Goal: Feedback & Contribution: Contribute content

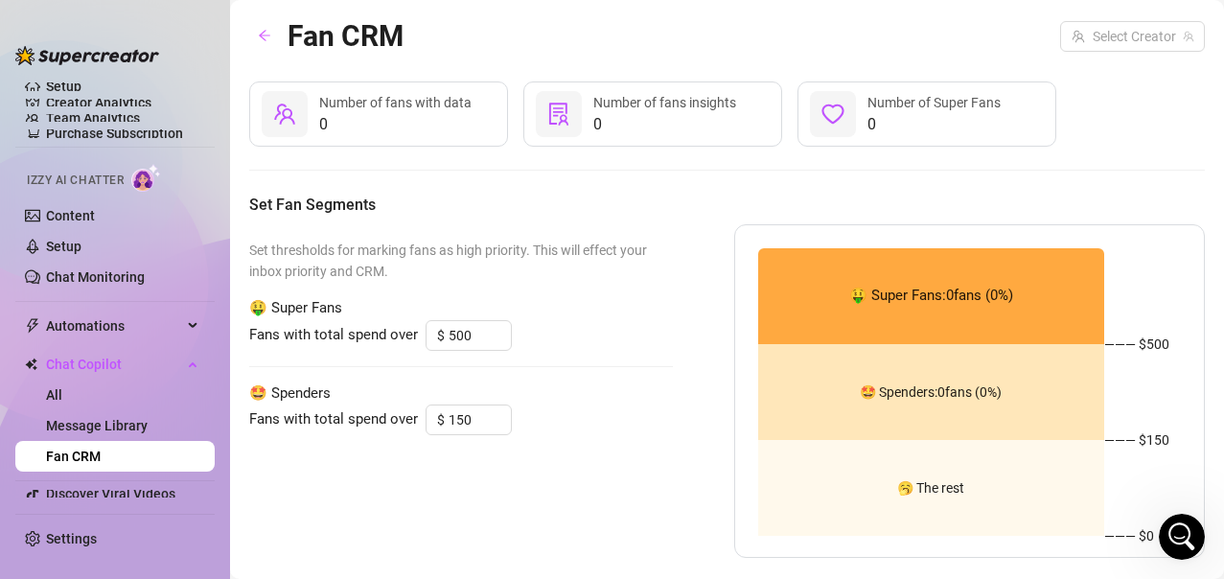
scroll to position [4678, 0]
drag, startPoint x: 1171, startPoint y: 541, endPoint x: 1913, endPoint y: 1048, distance: 898.9
click at [1169, 543] on div "Open Intercom Messenger" at bounding box center [1179, 533] width 63 height 63
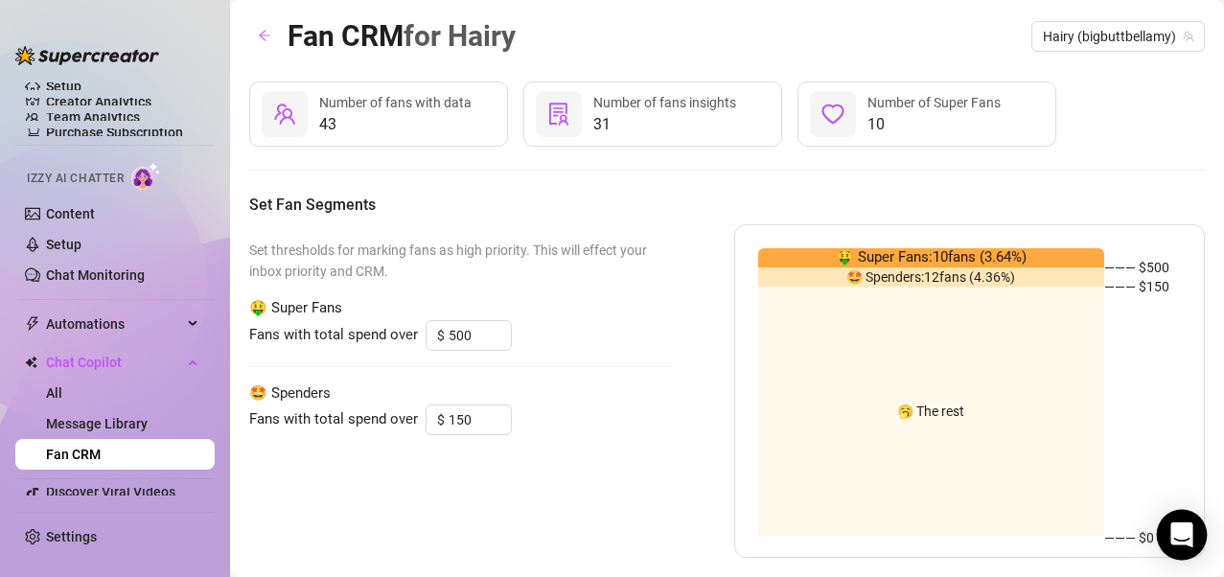
click at [1000, 463] on div "Open Intercom Messenger" at bounding box center [1182, 535] width 51 height 51
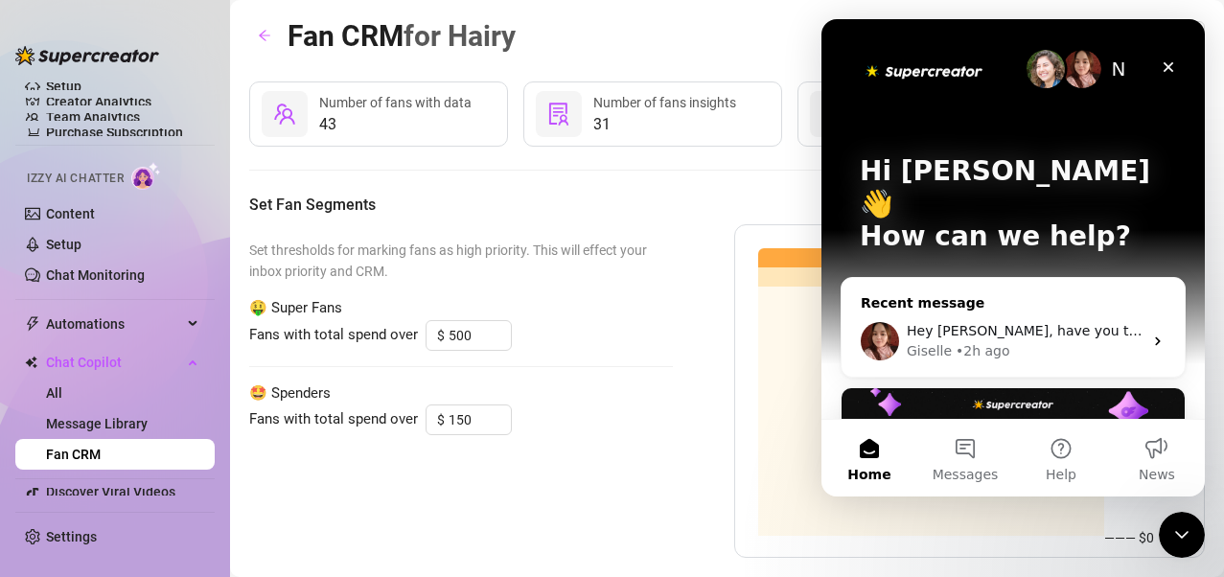
click at [1000, 341] on div "Giselle • 2h ago" at bounding box center [1025, 351] width 236 height 20
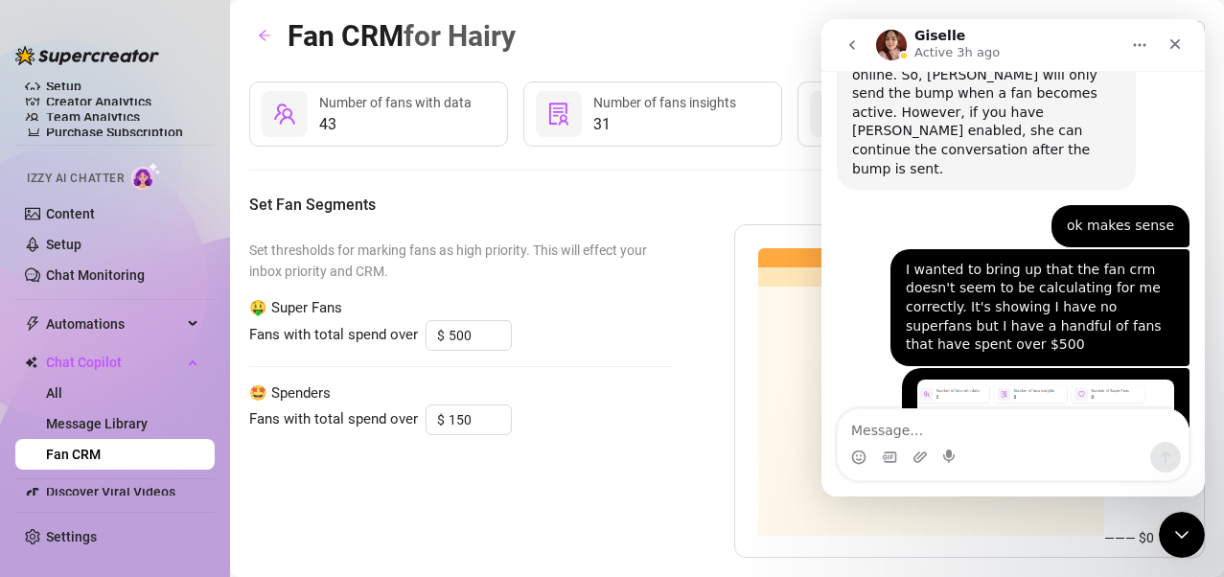
scroll to position [4680, 0]
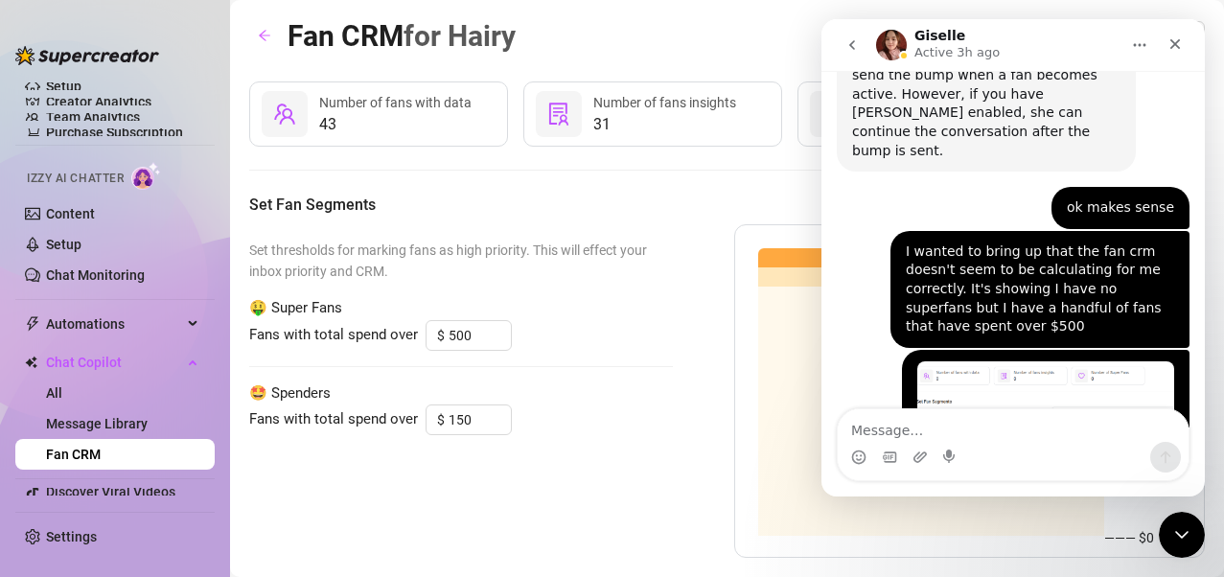
click at [697, 408] on div "Set thresholds for marking fans as high priority. This will effect your inbox p…" at bounding box center [727, 391] width 956 height 334
click at [1000, 46] on icon "Close" at bounding box center [1175, 43] width 15 height 15
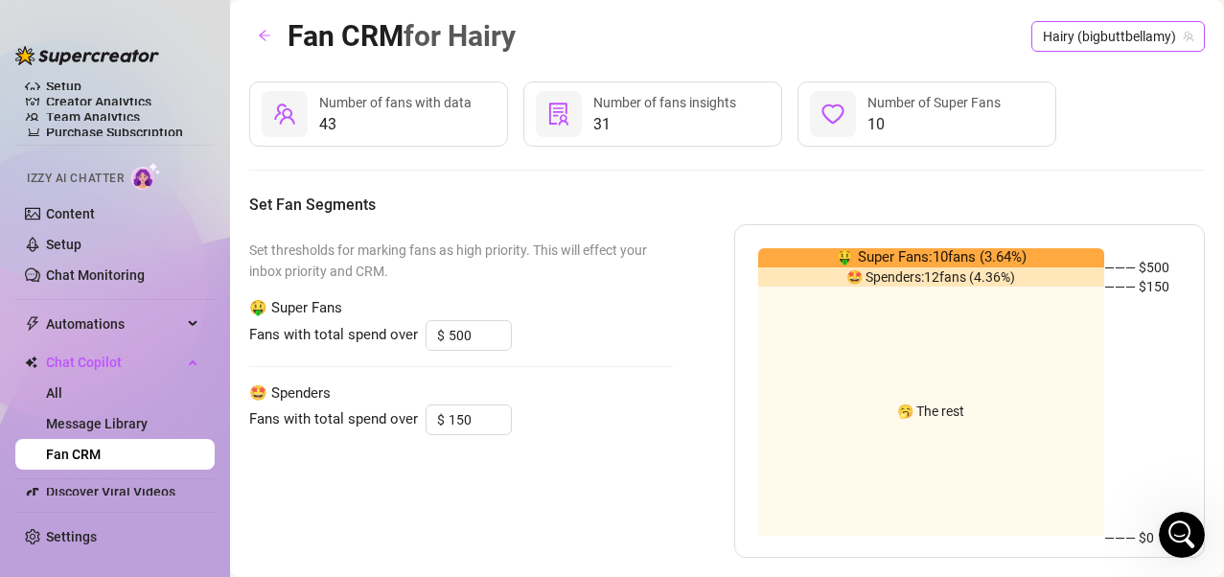
click at [1000, 39] on span "Hairy (bigbuttbellamy)" at bounding box center [1118, 36] width 151 height 29
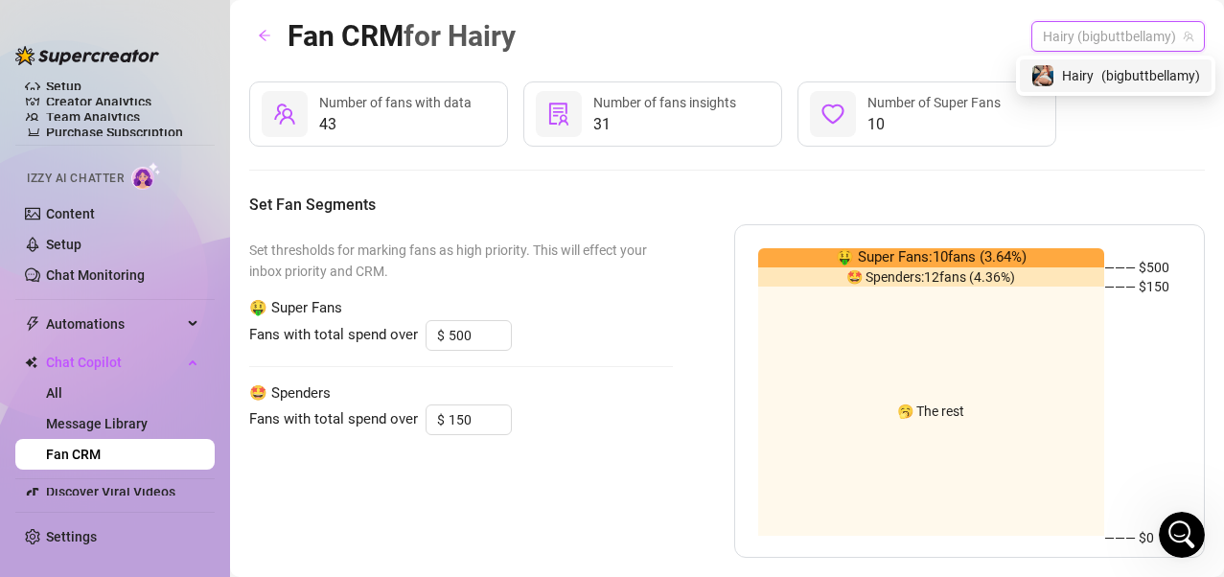
click at [1000, 73] on span "( bigbuttbellamy )" at bounding box center [1151, 75] width 99 height 21
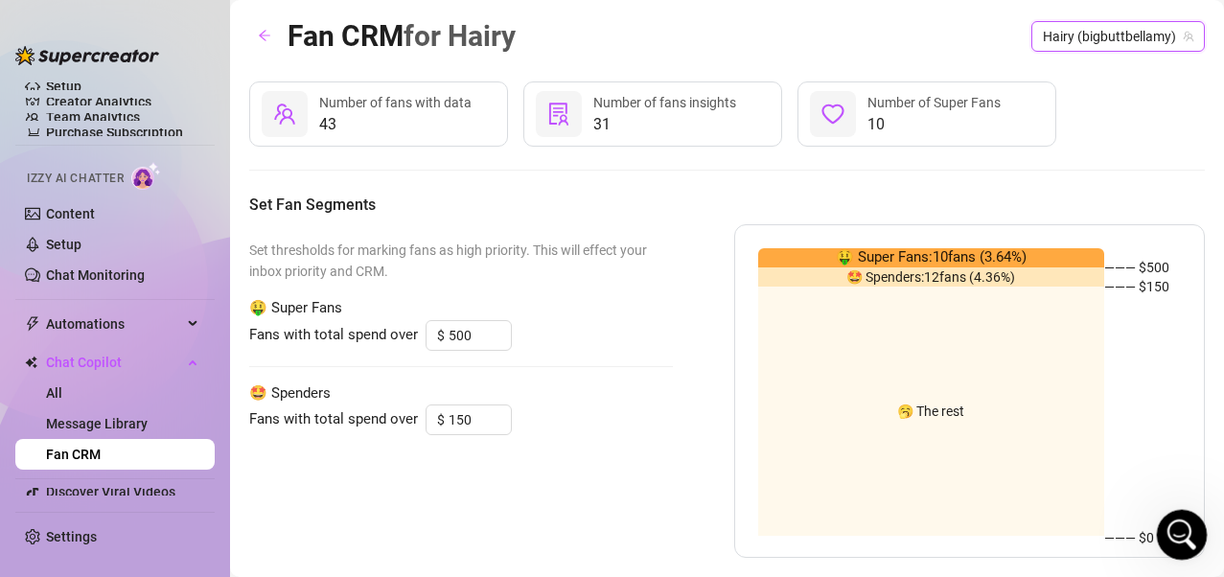
click at [1000, 463] on icon "Open Intercom Messenger" at bounding box center [1180, 533] width 32 height 32
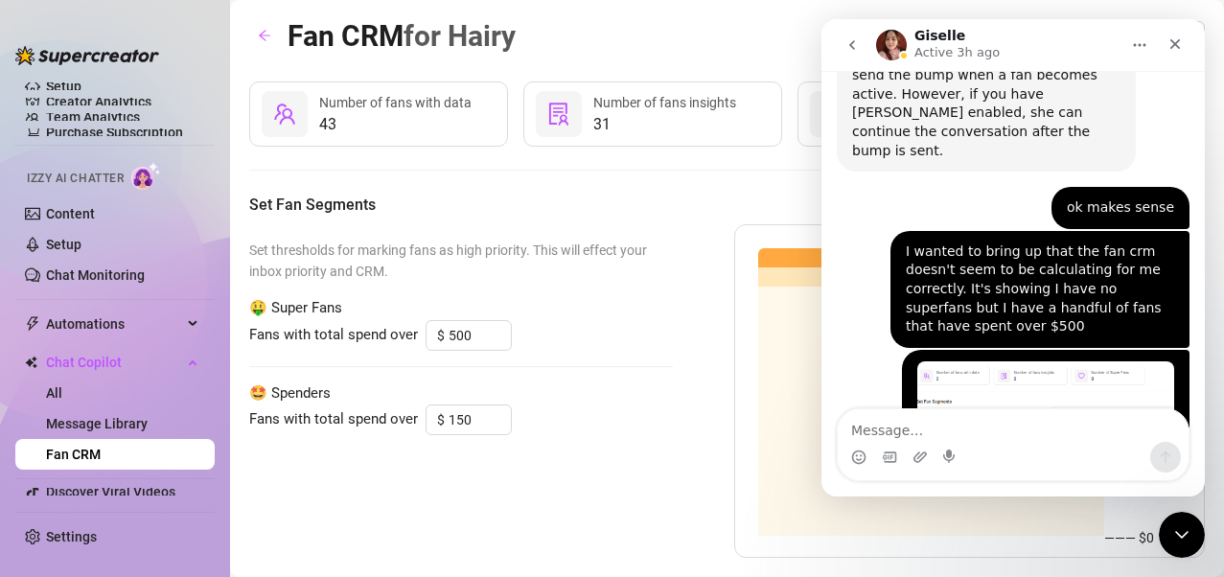
click at [993, 361] on img "Nichole says…" at bounding box center [1046, 440] width 257 height 158
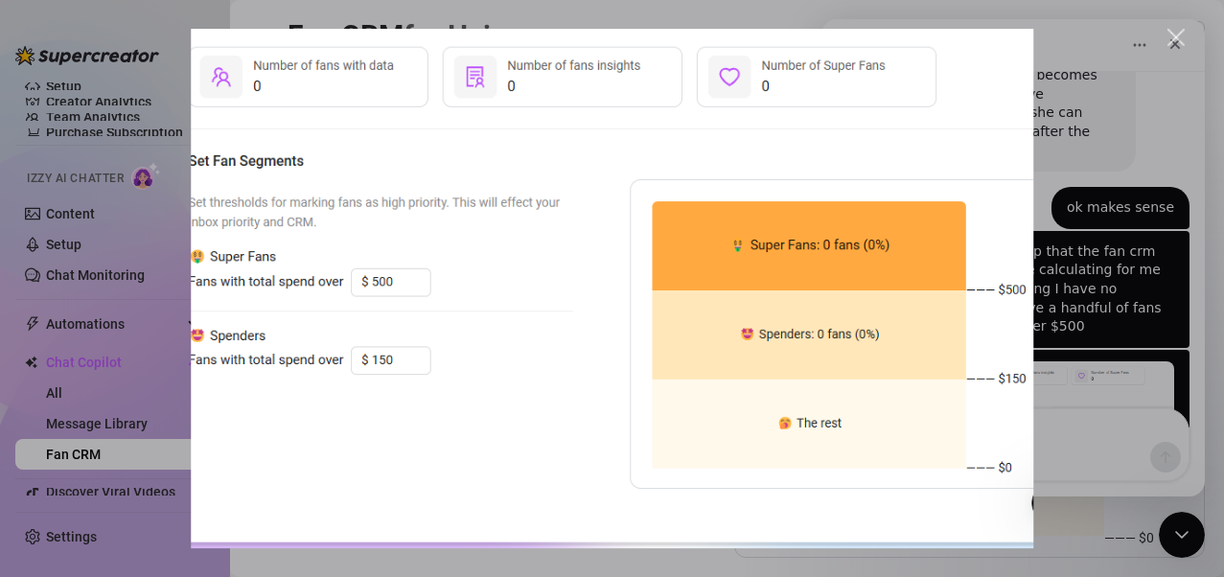
click at [1000, 50] on div "Intercom messenger" at bounding box center [612, 288] width 1224 height 577
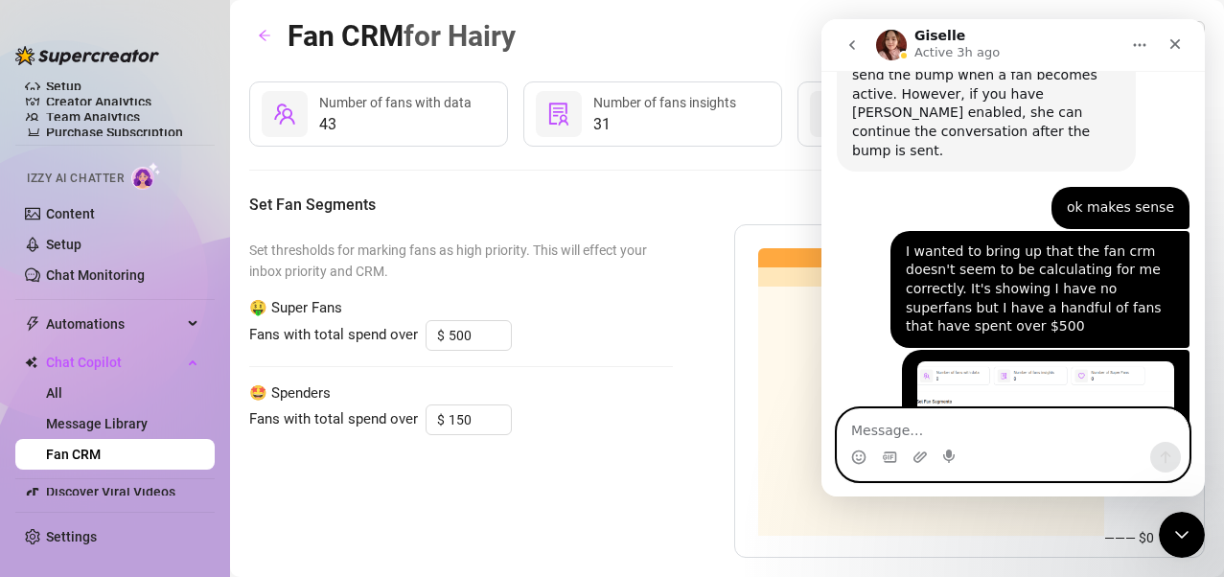
click at [957, 418] on textarea "Message…" at bounding box center [1013, 425] width 351 height 33
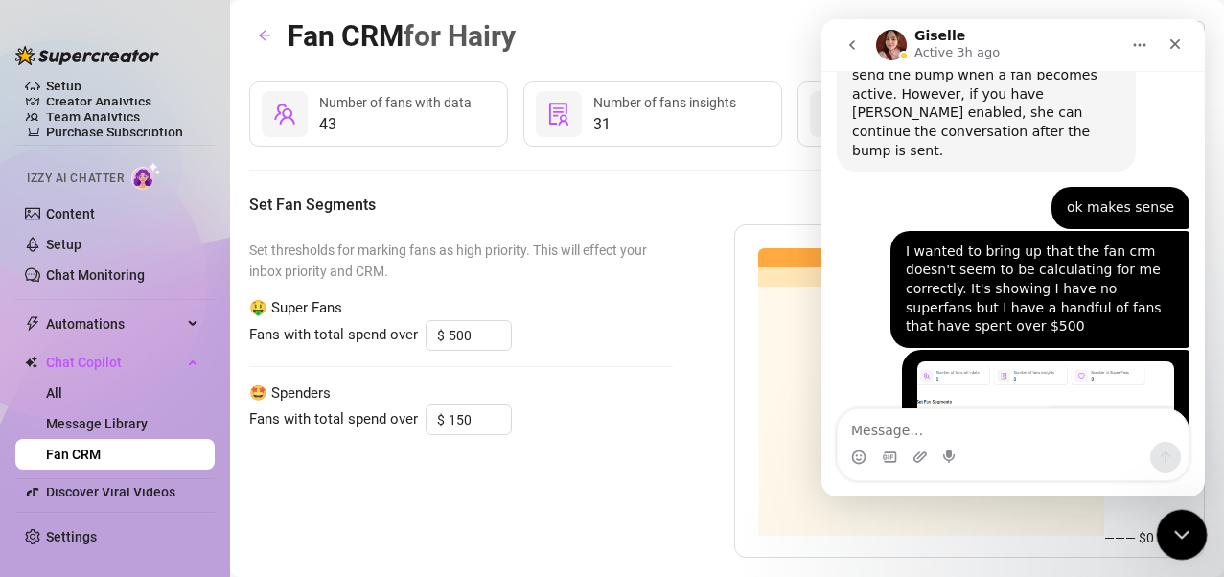
click at [1000, 463] on icon "Close Intercom Messenger" at bounding box center [1179, 532] width 23 height 23
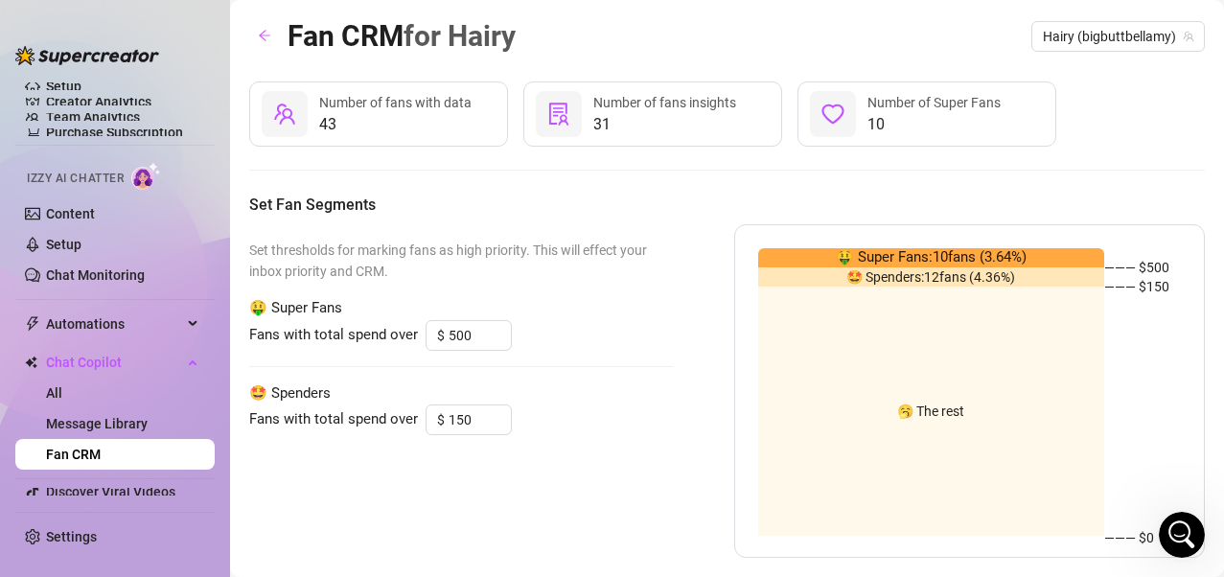
scroll to position [38, 0]
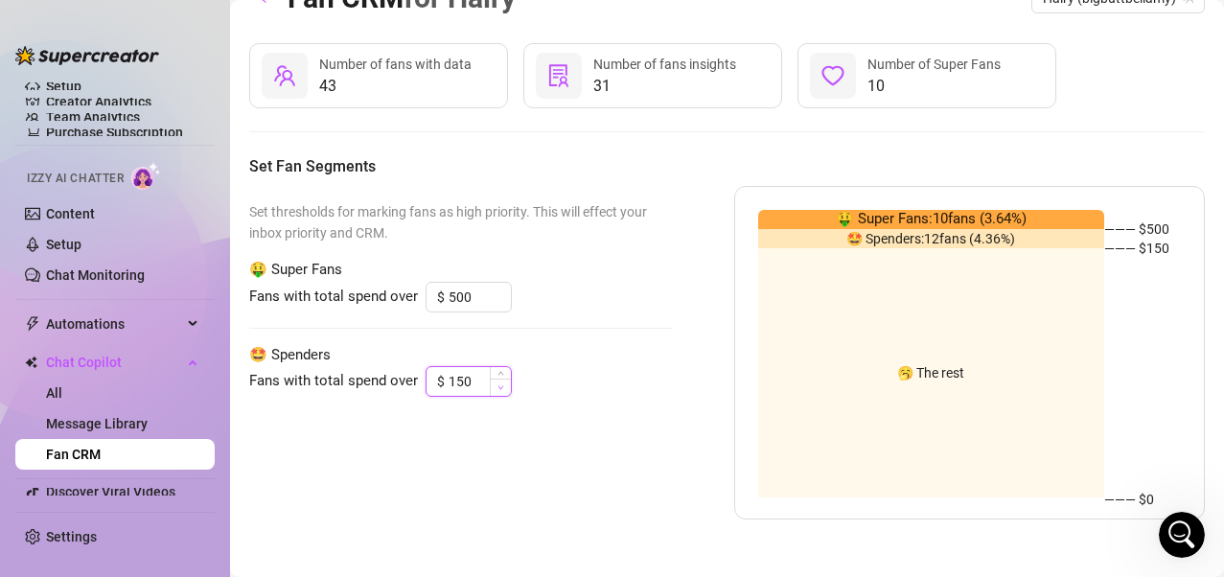
click at [500, 385] on icon "down" at bounding box center [501, 387] width 7 height 7
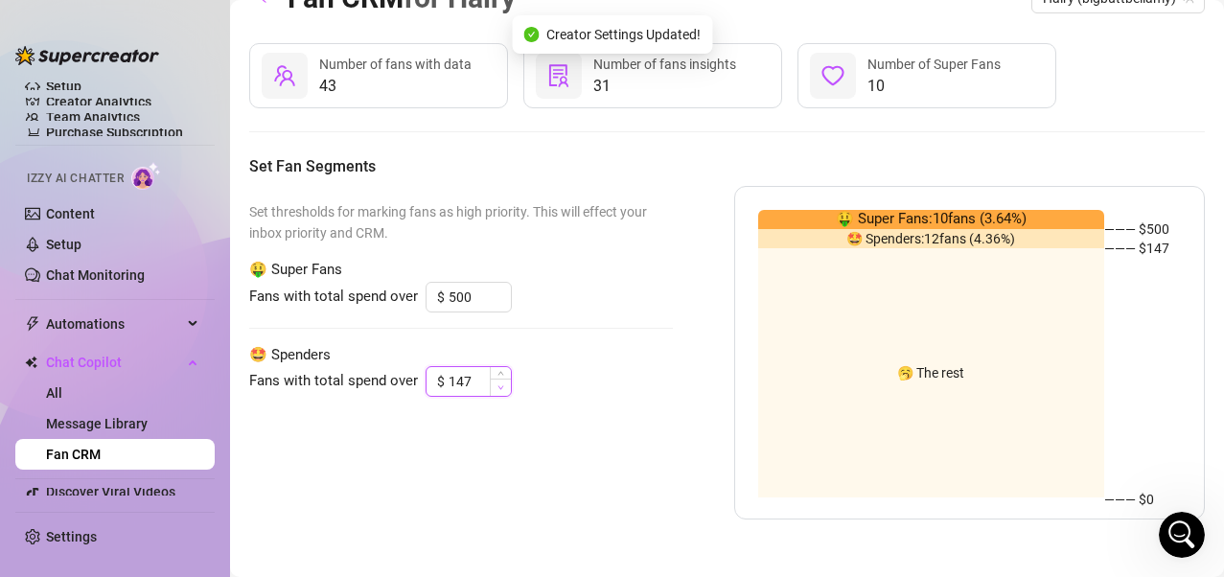
click at [500, 385] on icon "down" at bounding box center [501, 387] width 7 height 7
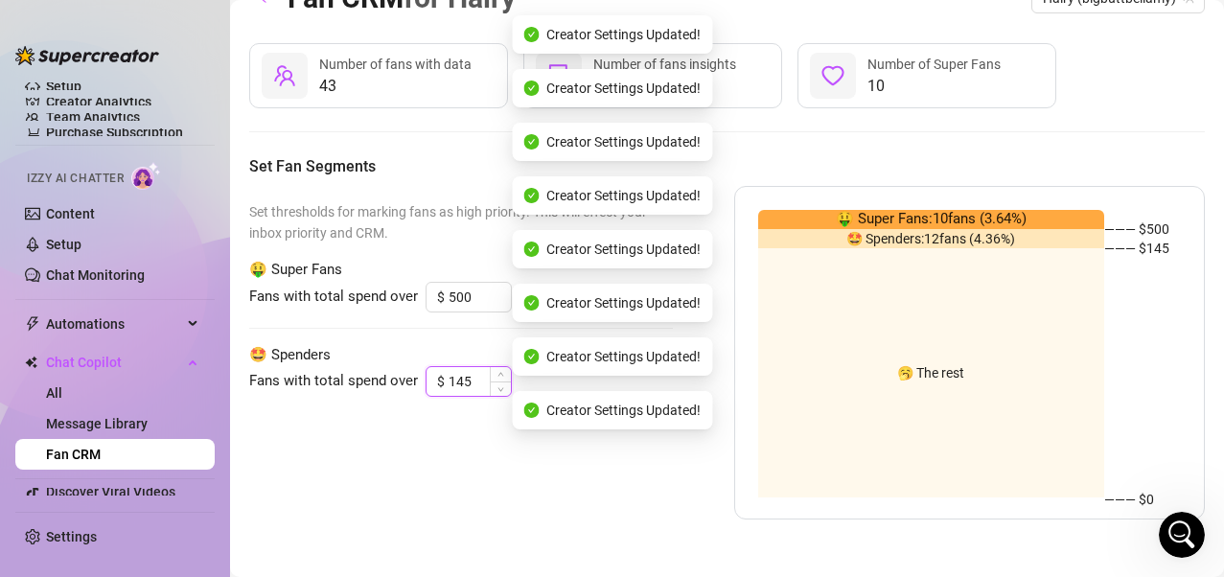
click at [481, 384] on input "145" at bounding box center [480, 381] width 62 height 29
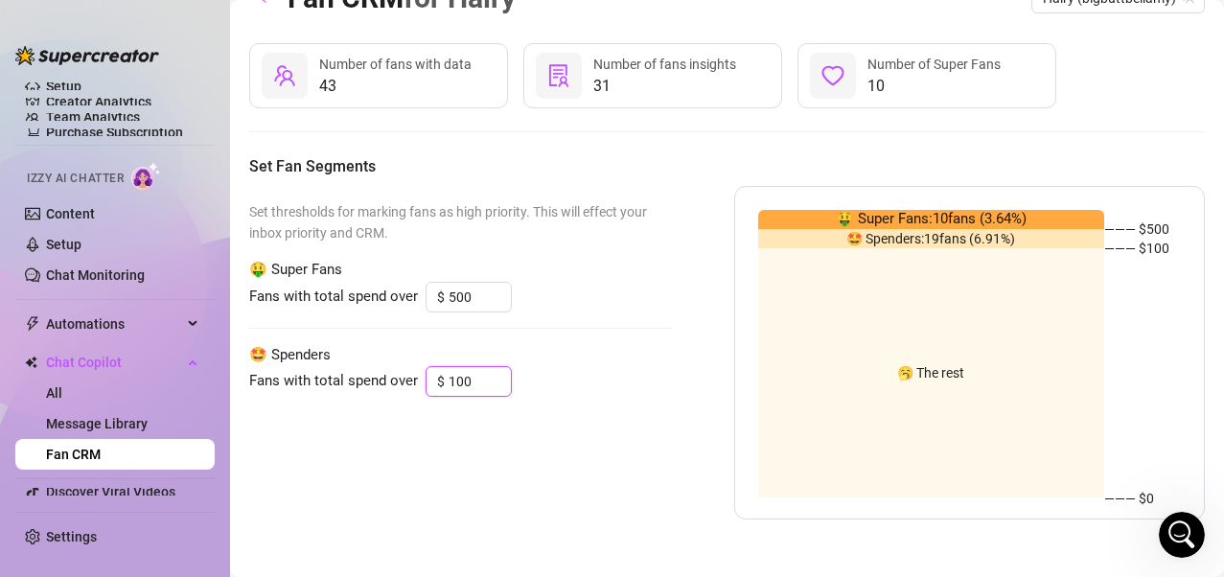
type input "100"
click at [469, 443] on div "Set thresholds for marking fans as high priority. This will effect your inbox p…" at bounding box center [461, 353] width 424 height 334
click at [56, 243] on link "Setup" at bounding box center [63, 244] width 35 height 15
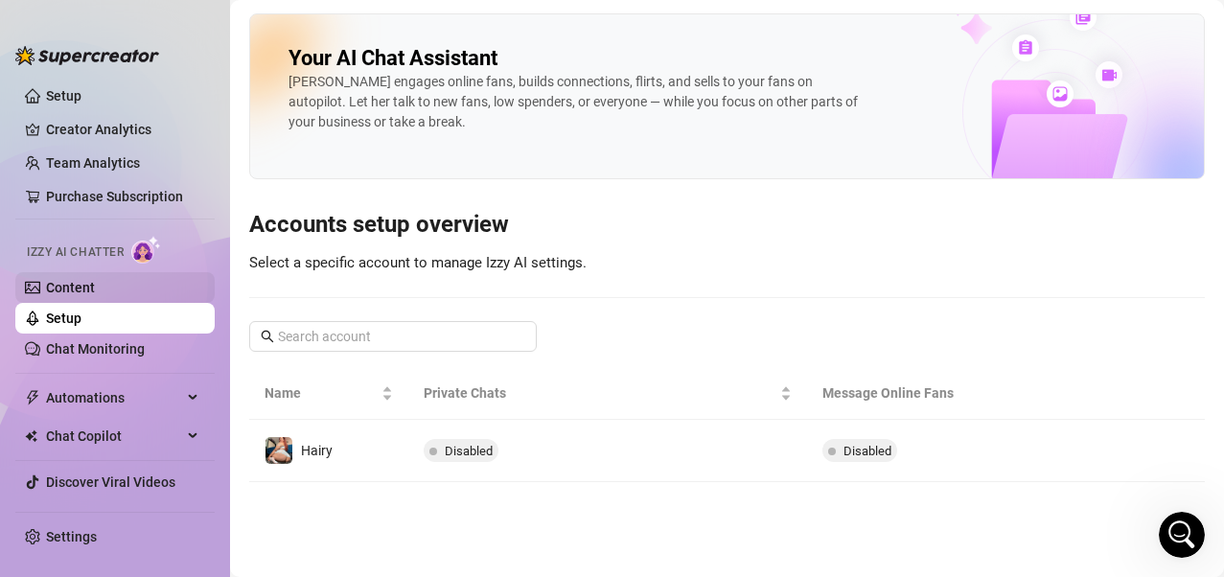
click at [67, 280] on link "Content" at bounding box center [70, 287] width 49 height 15
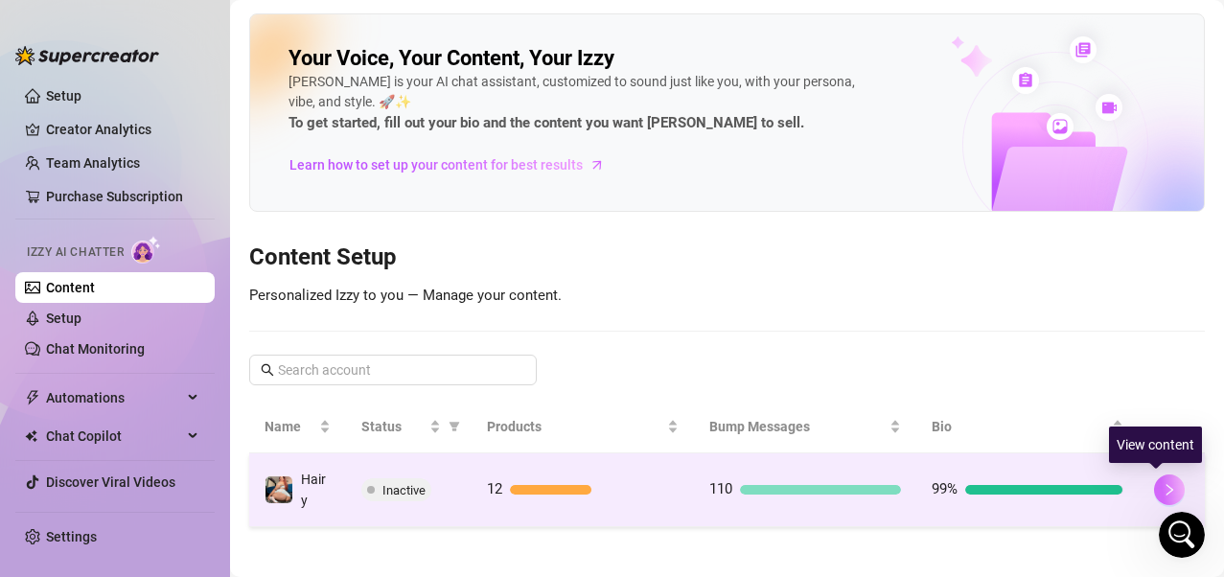
click at [1000, 463] on button "button" at bounding box center [1169, 490] width 31 height 31
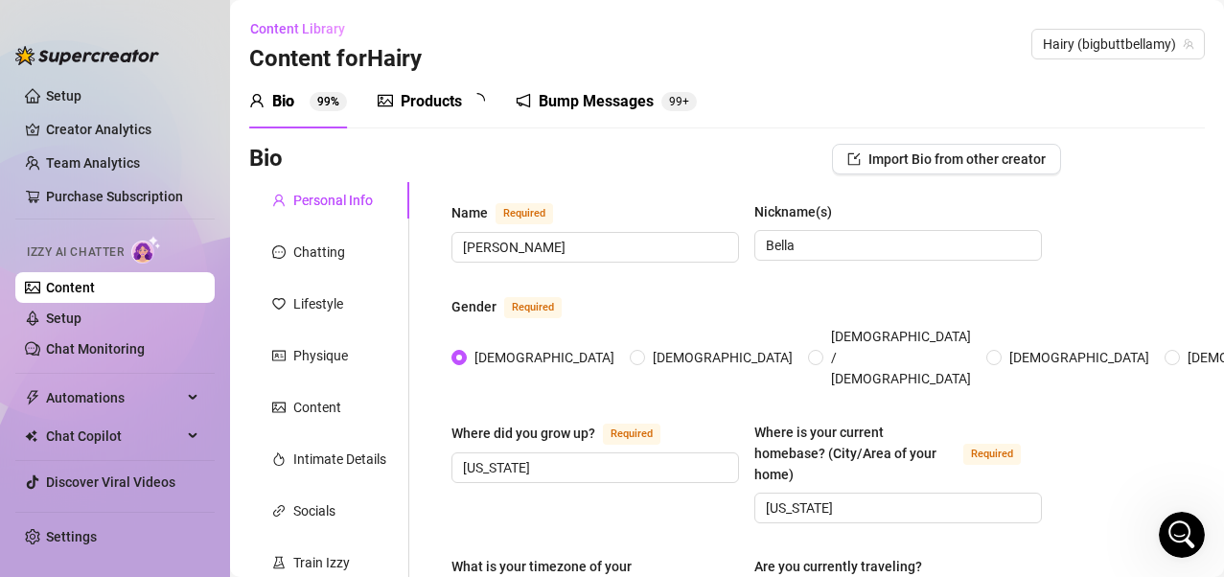
radio input "true"
type input "May 17th, 1992"
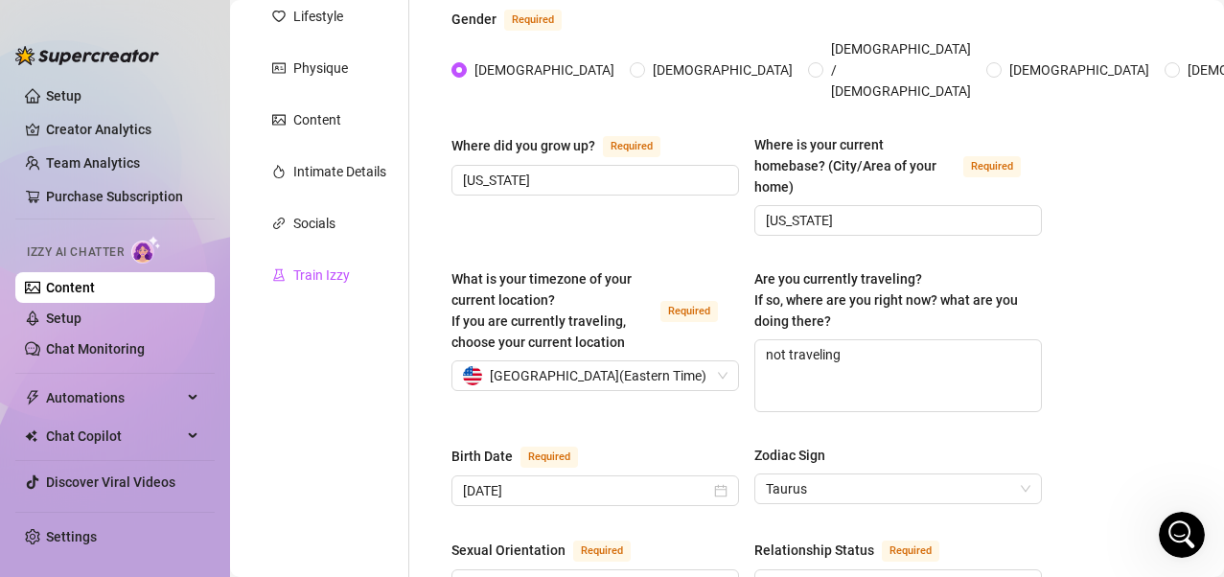
click at [337, 285] on div "Train Izzy" at bounding box center [321, 275] width 57 height 21
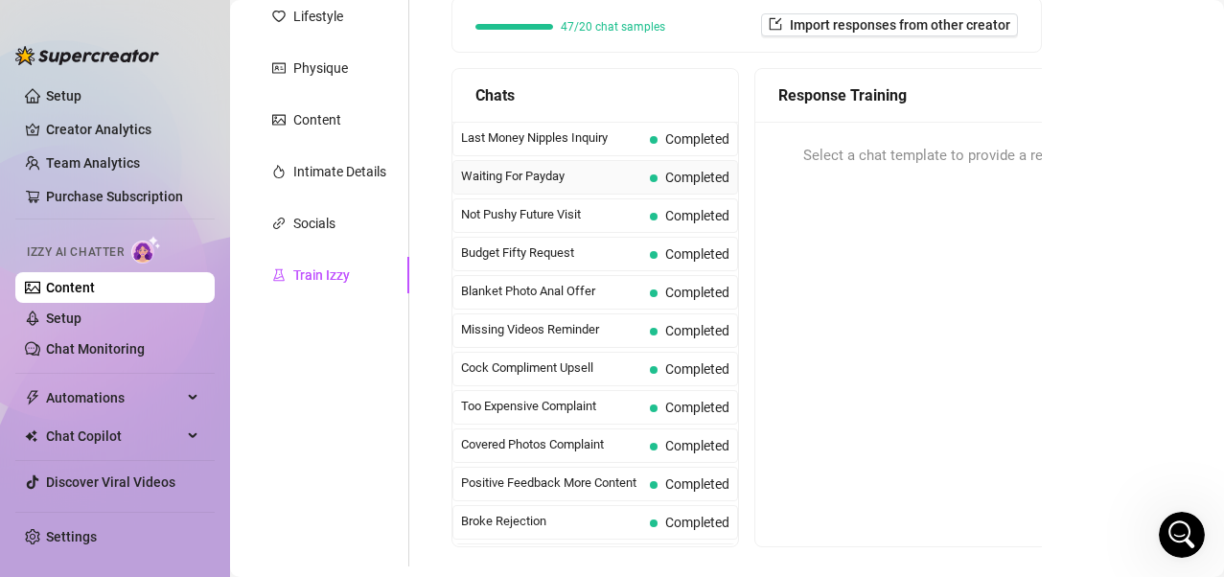
click at [650, 179] on span "Completed" at bounding box center [690, 177] width 80 height 21
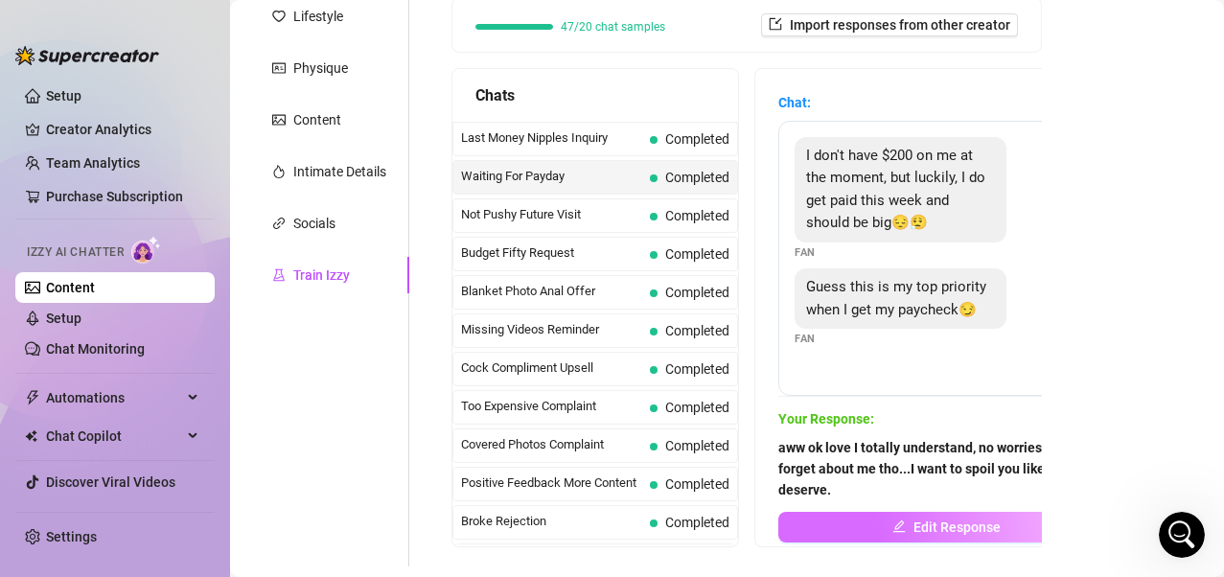
click at [854, 463] on button "Edit Response" at bounding box center [947, 527] width 336 height 31
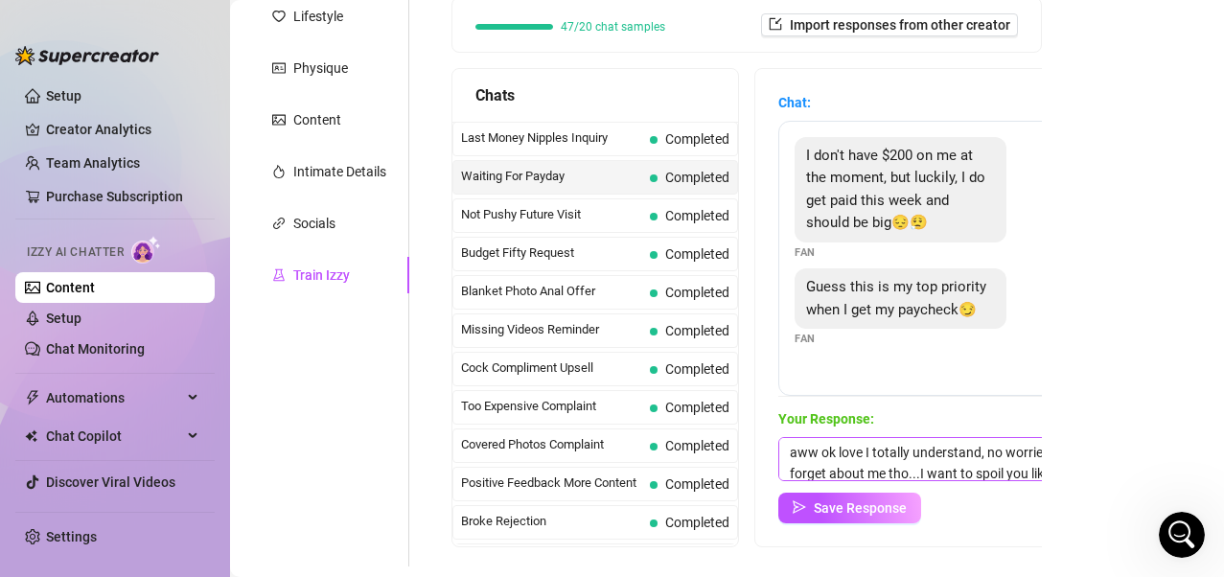
scroll to position [29, 0]
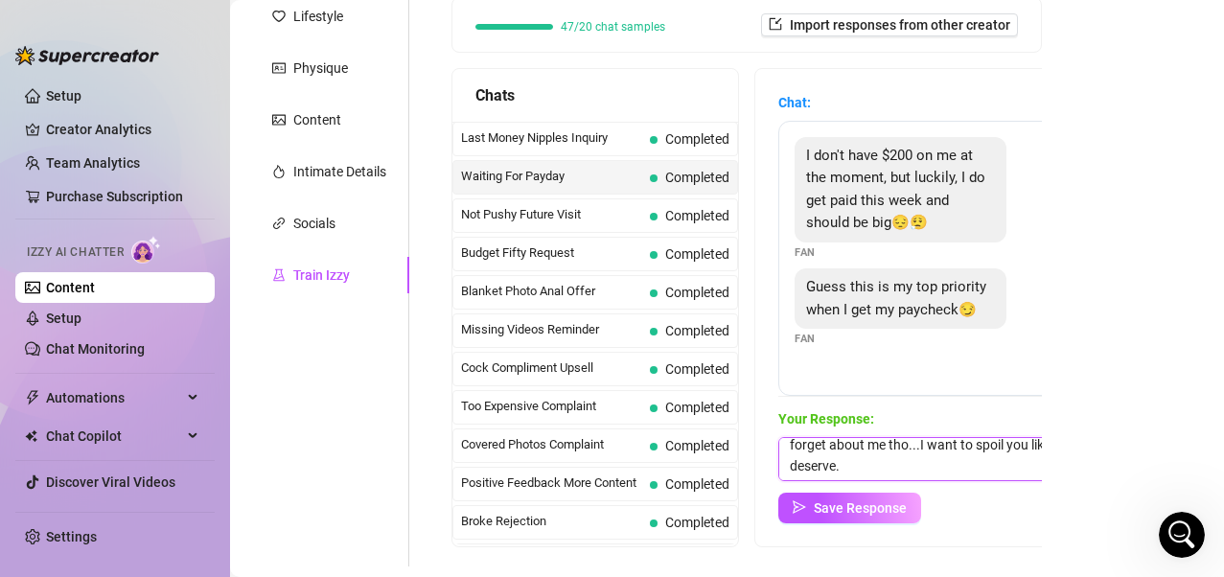
click at [915, 463] on textarea "aww ok love I totally understand, no worries. don't forget about me tho...I wan…" at bounding box center [947, 459] width 336 height 44
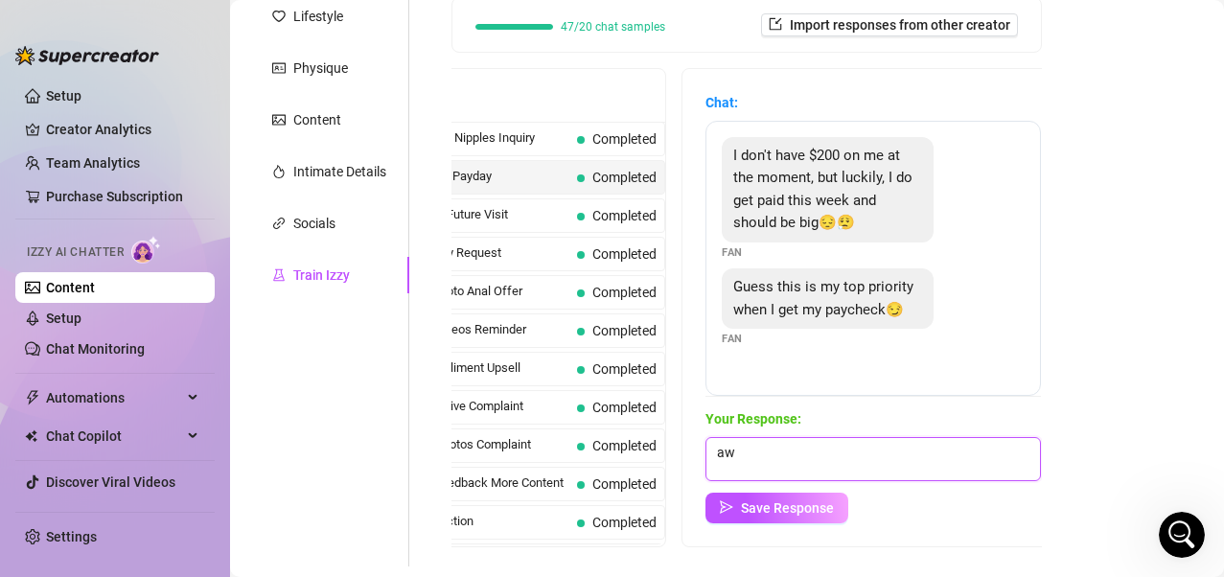
type textarea "a"
click at [878, 454] on textarea at bounding box center [874, 459] width 336 height 44
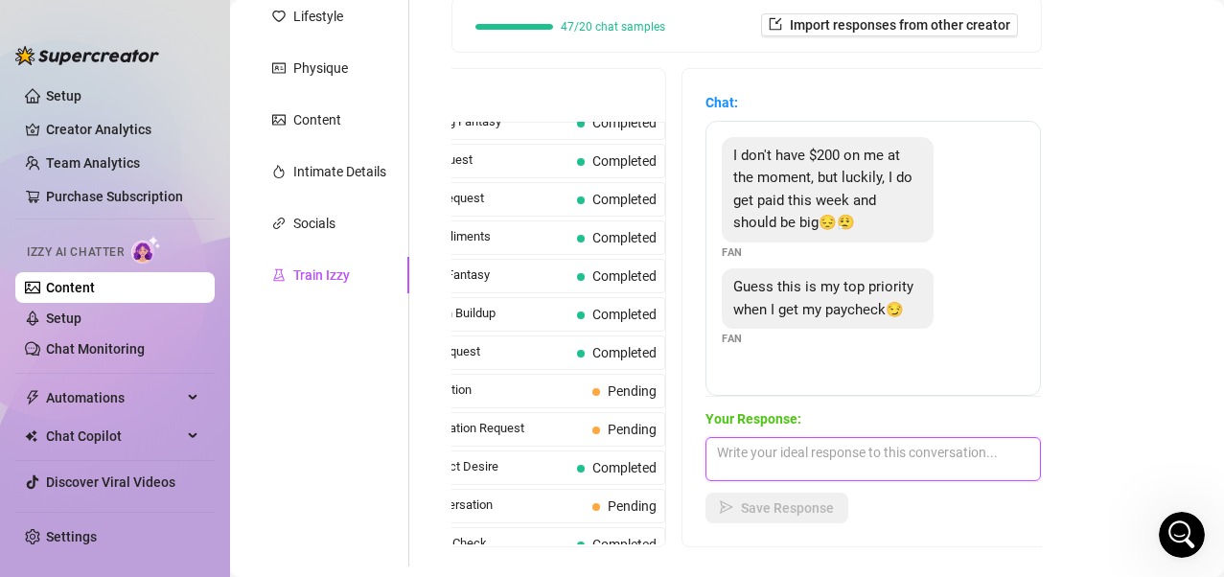
scroll to position [671, 0]
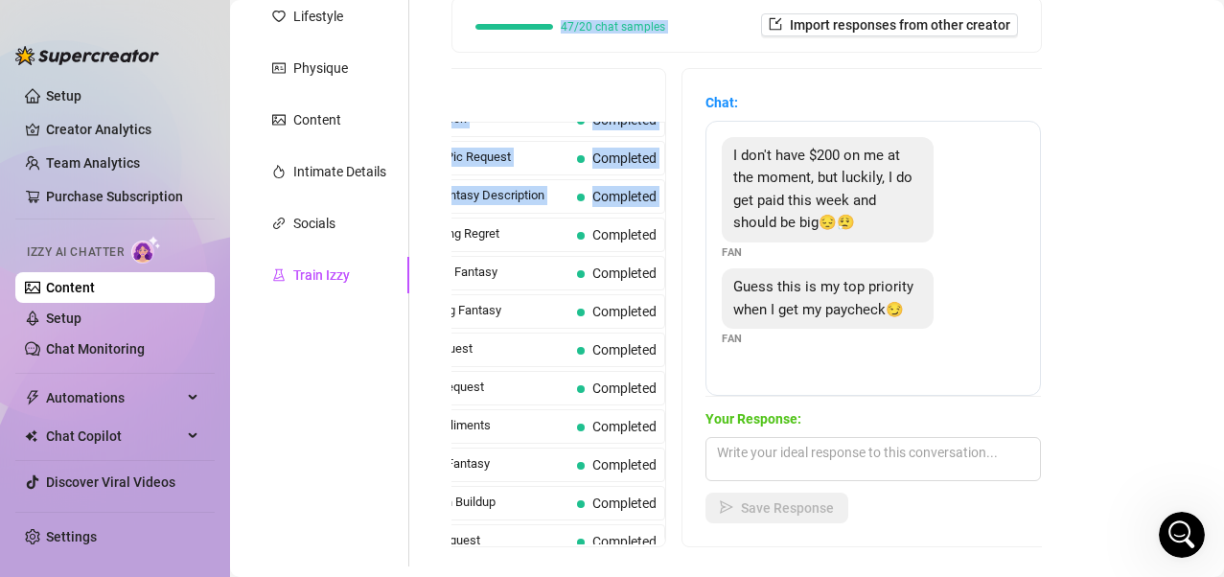
drag, startPoint x: 408, startPoint y: 275, endPoint x: 413, endPoint y: 255, distance: 20.7
click at [413, 254] on div "Personal Info Chatting Lifestyle Physique Content Intimate Details Socials Trai…" at bounding box center [655, 231] width 812 height 672
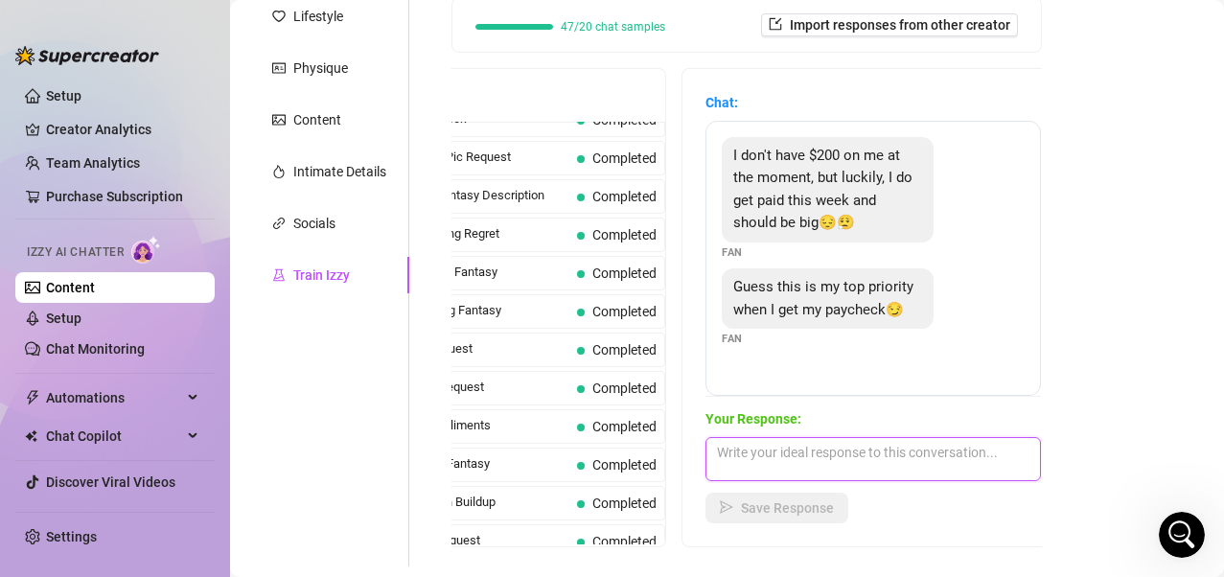
click at [836, 463] on textarea at bounding box center [874, 459] width 336 height 44
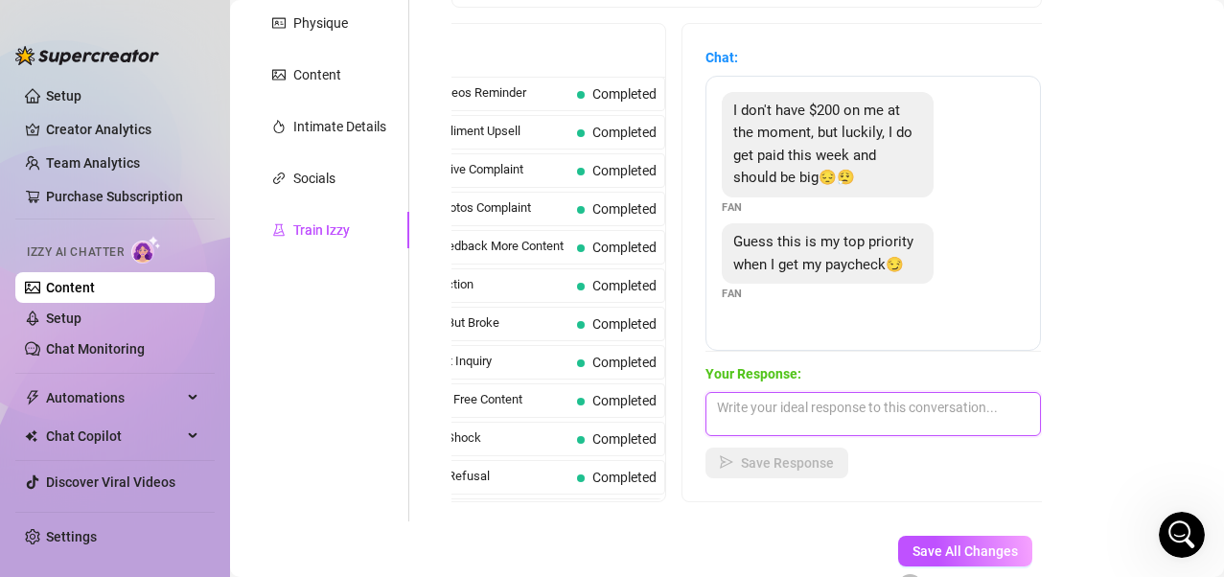
scroll to position [384, 0]
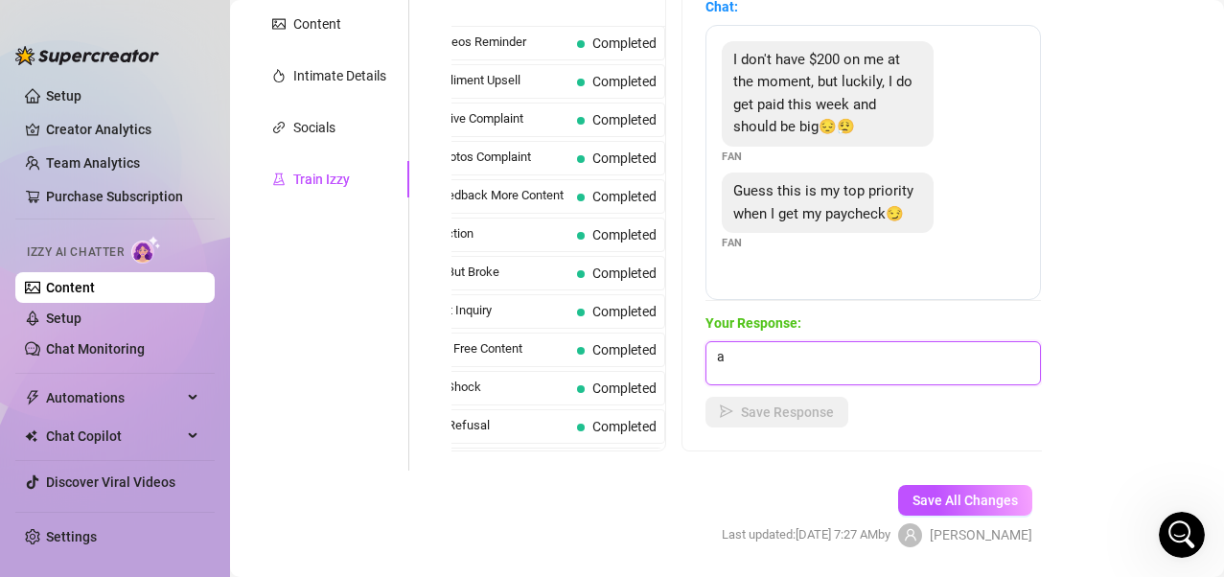
click at [784, 376] on textarea "a" at bounding box center [874, 363] width 336 height 44
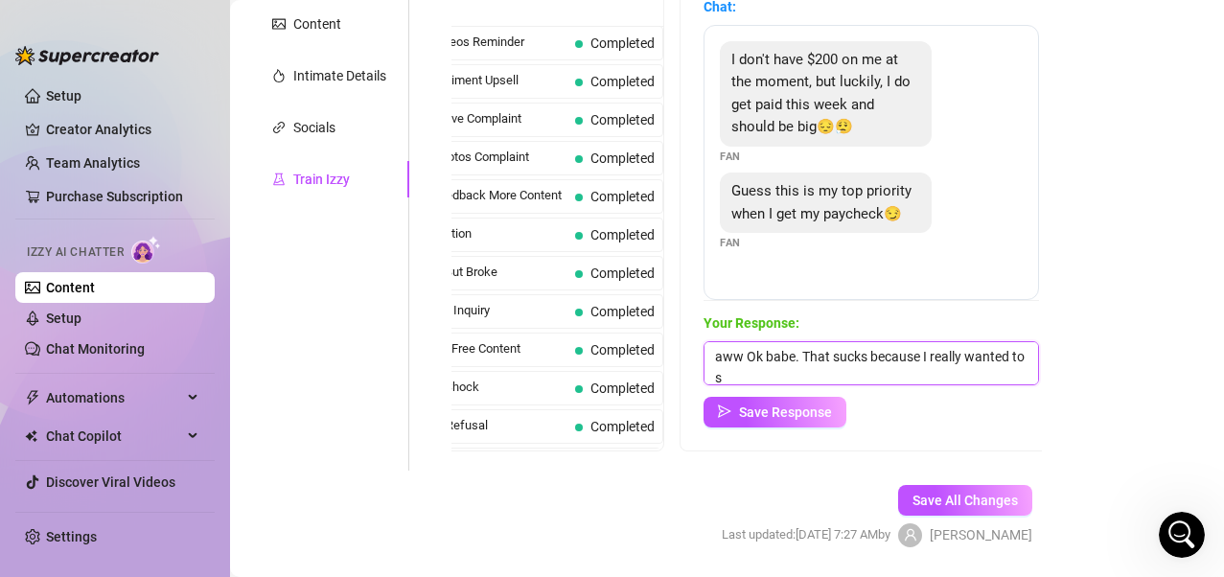
scroll to position [1, 0]
type textarea "aww Ok babe. That sucks because I really wanted to spoil you"
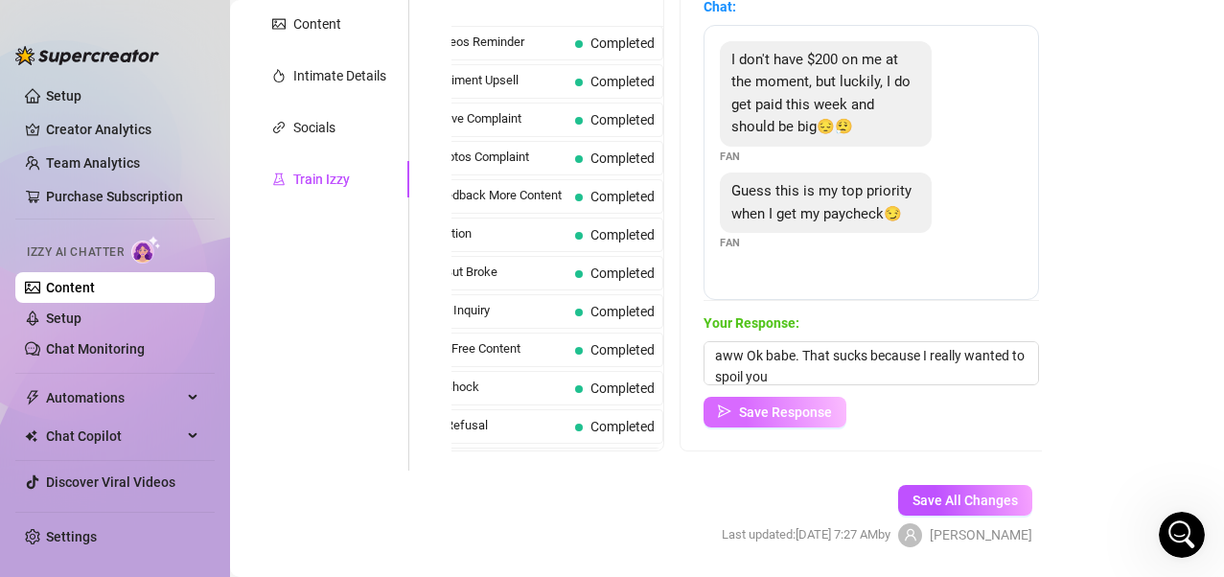
click at [779, 418] on span "Save Response" at bounding box center [785, 412] width 93 height 15
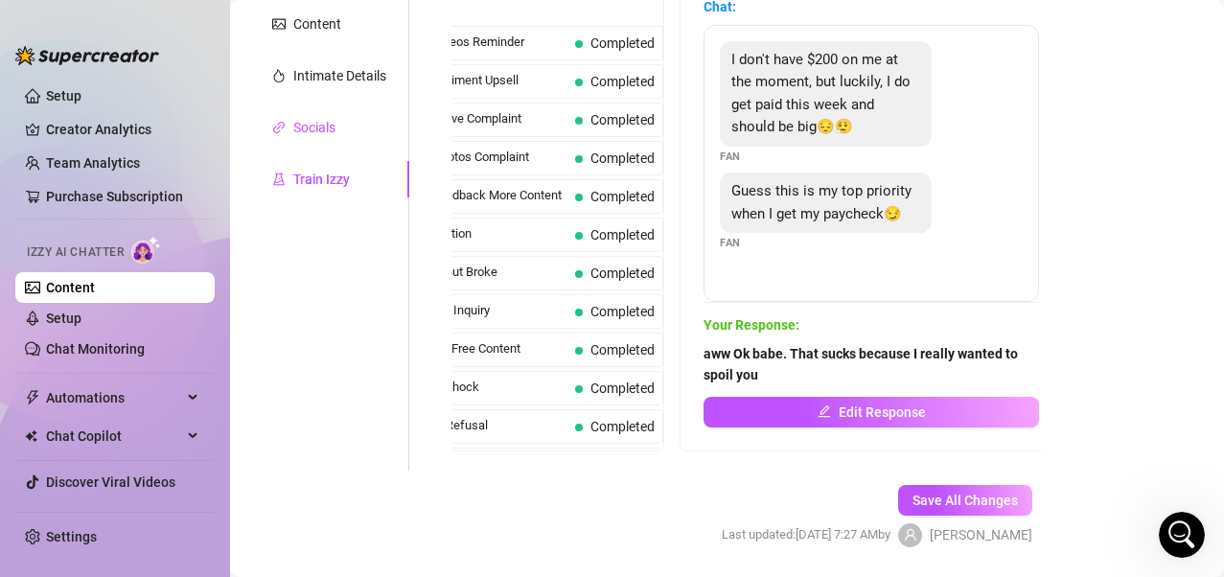
click at [326, 131] on div "Socials" at bounding box center [314, 127] width 42 height 21
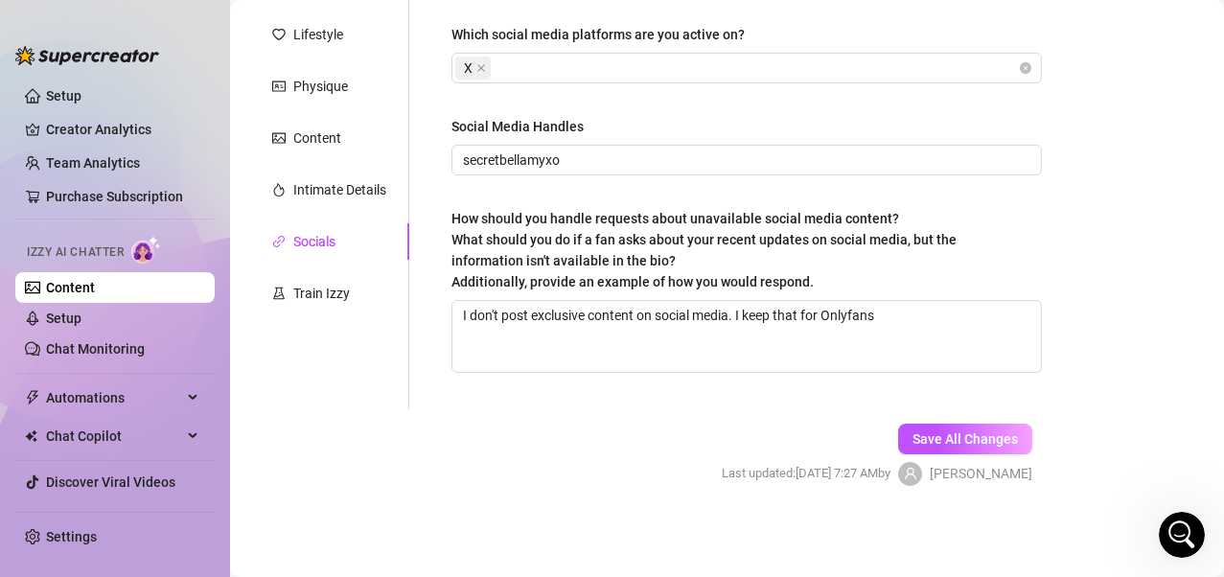
scroll to position [269, 0]
click at [323, 285] on div "Train Izzy" at bounding box center [321, 293] width 57 height 21
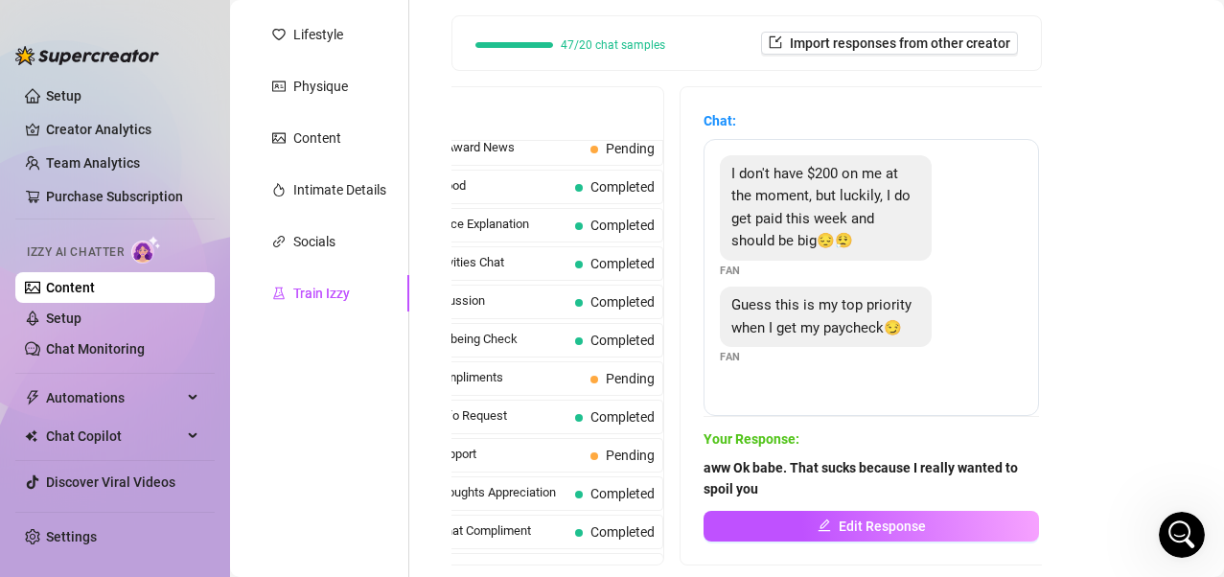
scroll to position [1757, 0]
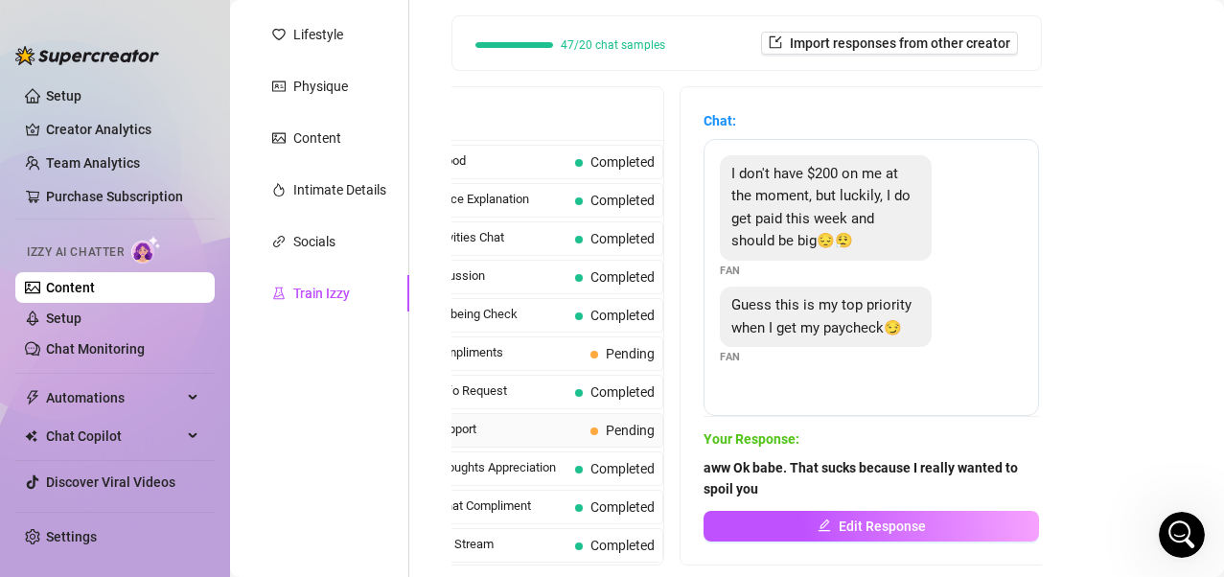
click at [480, 420] on span "Sad Day Support" at bounding box center [484, 429] width 197 height 19
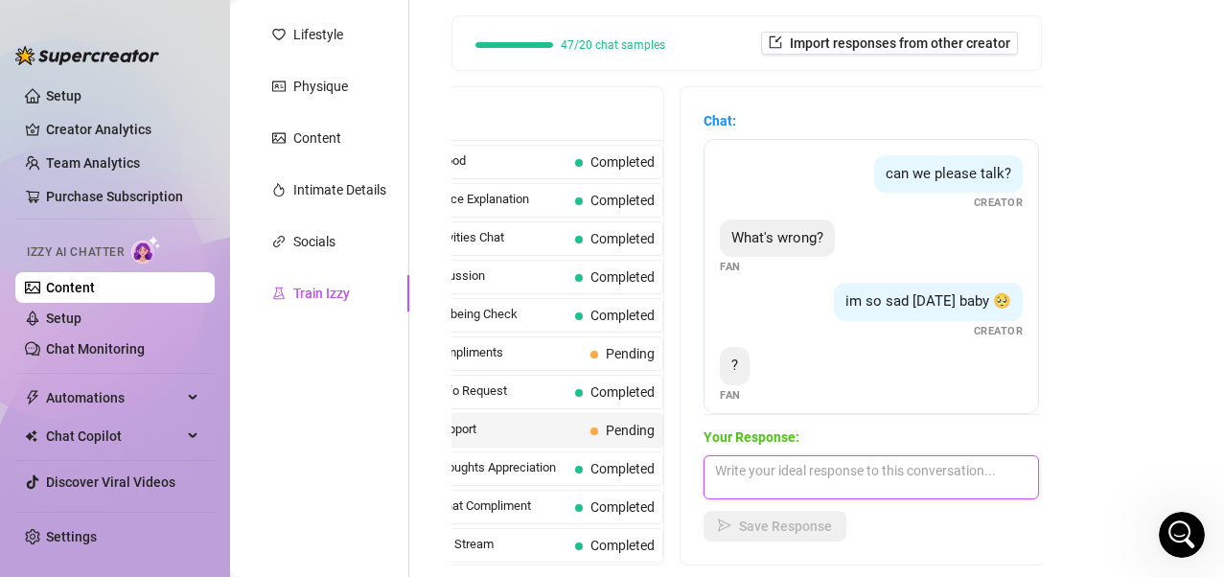
click at [758, 463] on textarea at bounding box center [872, 477] width 336 height 44
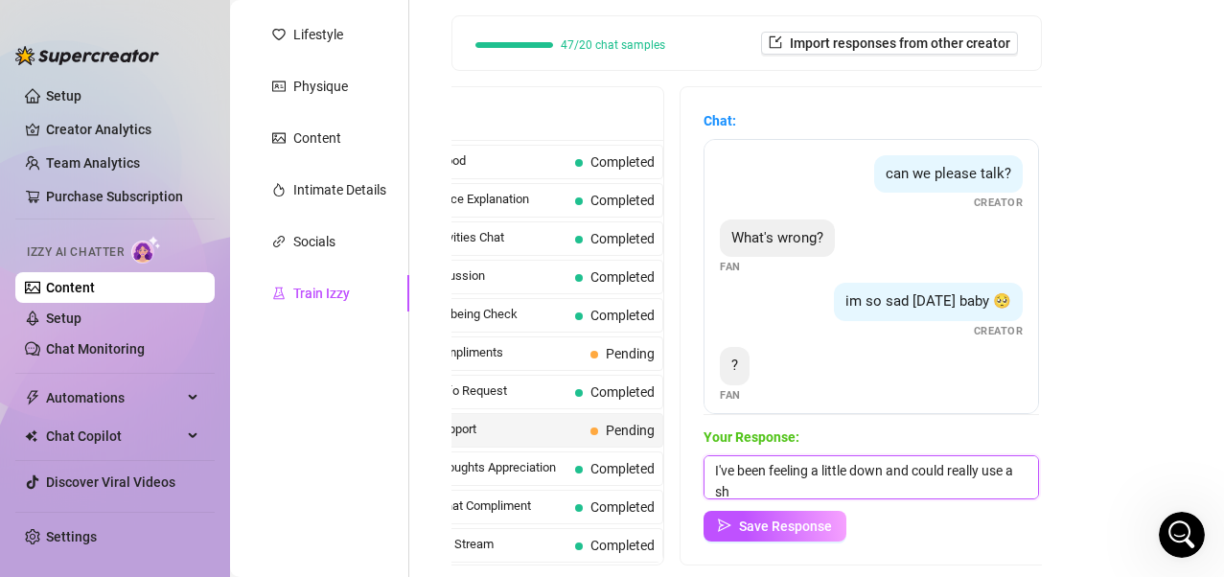
scroll to position [1, 0]
type textarea "I've been feeling a little down and could really use a shoulder to lean on"
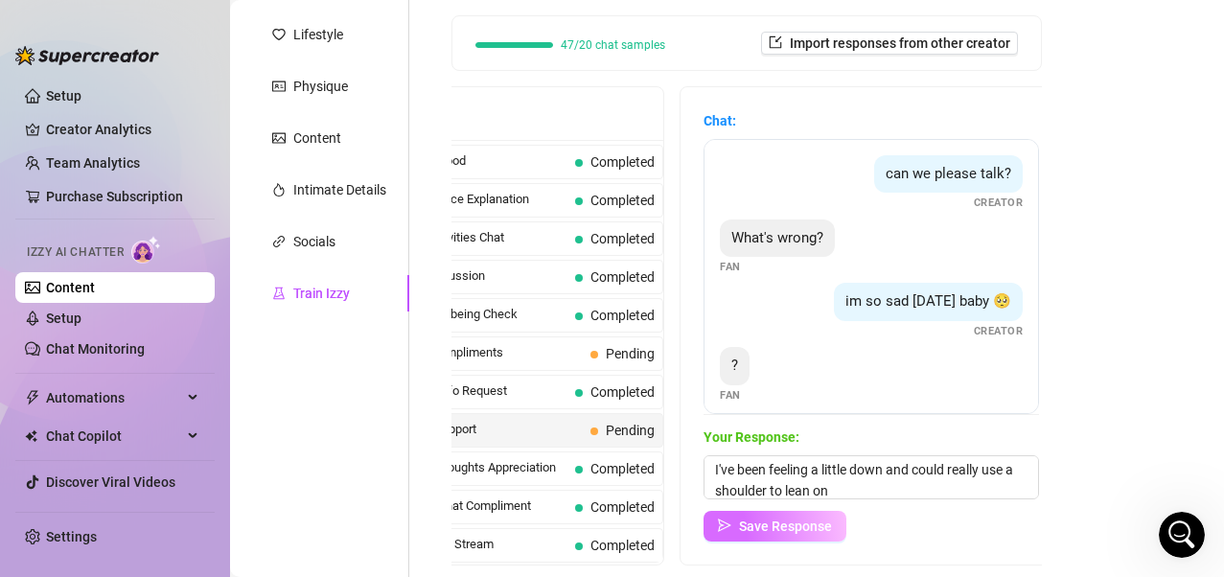
click at [765, 463] on span "Save Response" at bounding box center [785, 526] width 93 height 15
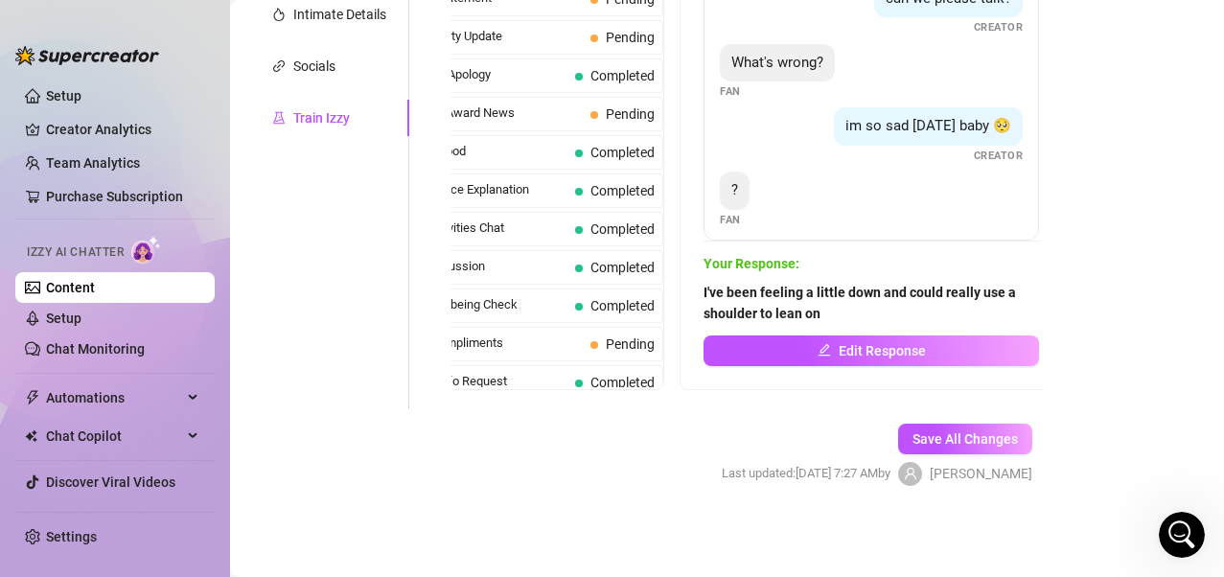
scroll to position [1469, 0]
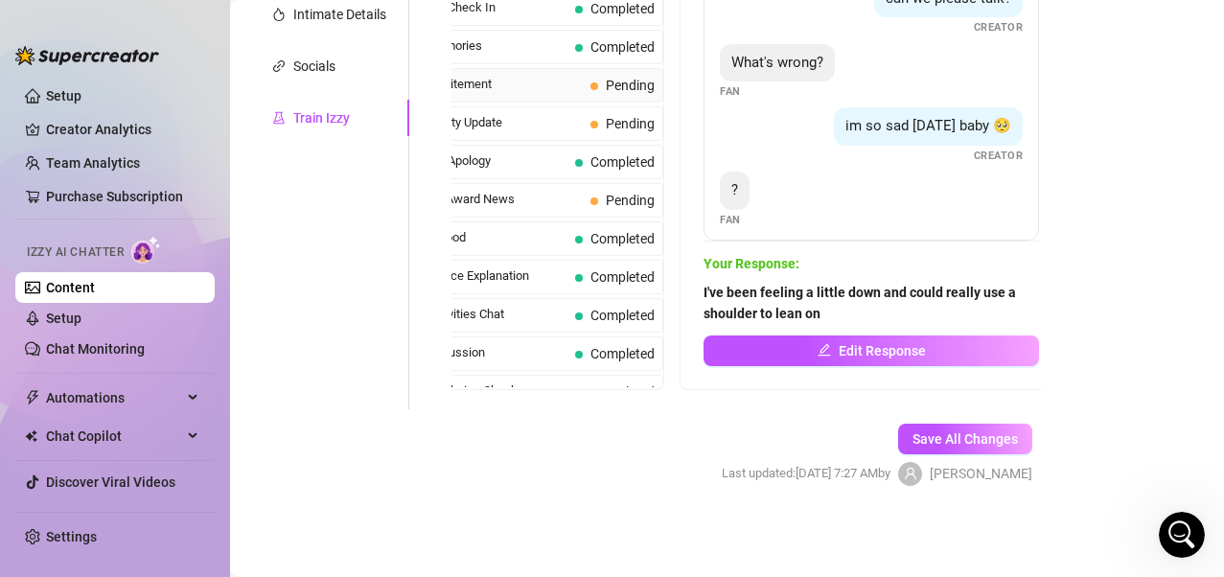
click at [526, 103] on div "Day Off Excitement Pending" at bounding box center [521, 85] width 286 height 35
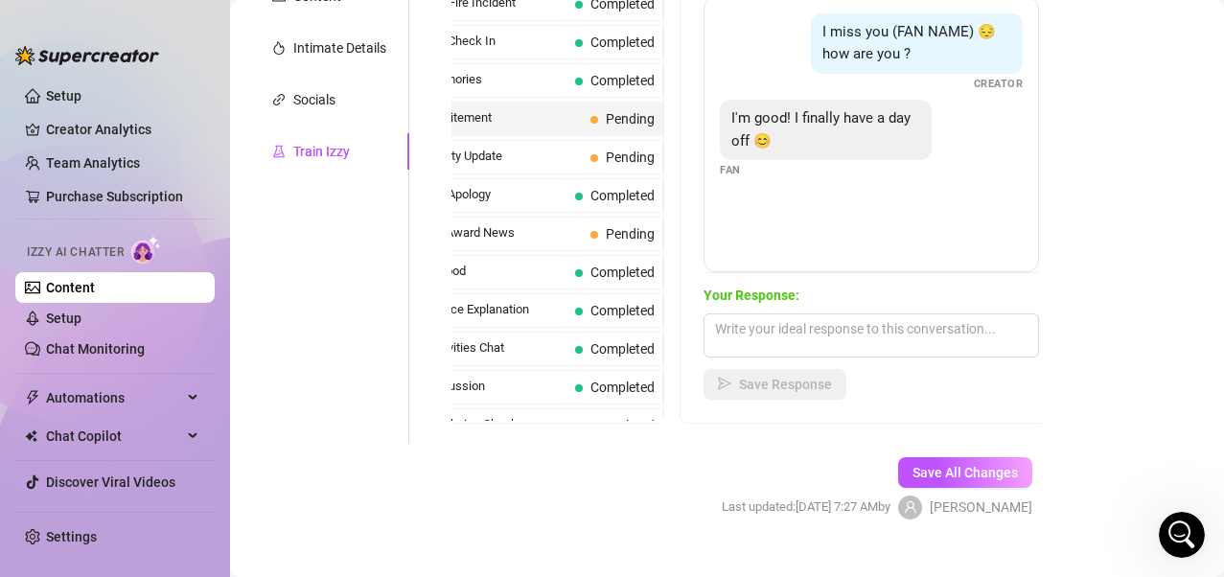
scroll to position [445, 0]
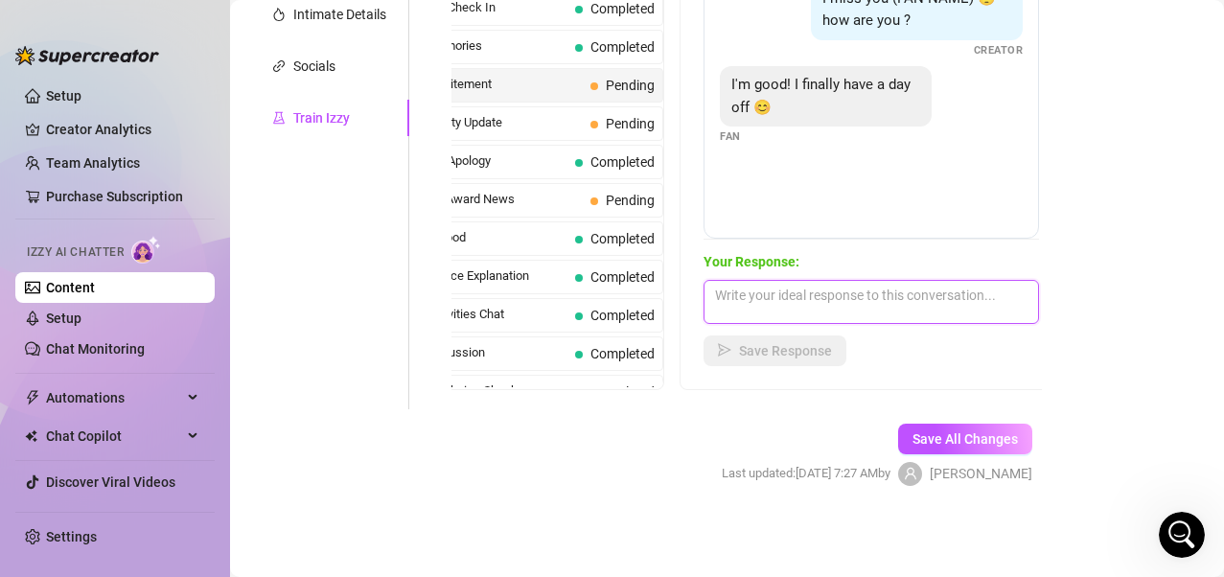
click at [789, 301] on textarea at bounding box center [872, 302] width 336 height 44
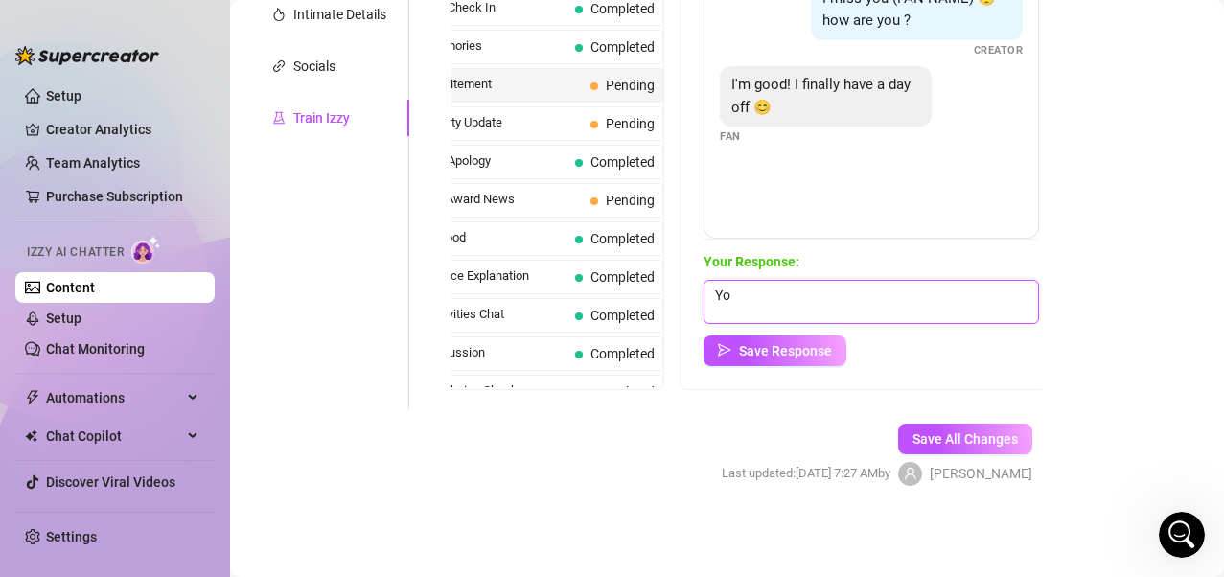
type textarea "Y"
type textarea "I bet your work so hard!!! Definitely need some rest and relaxation"
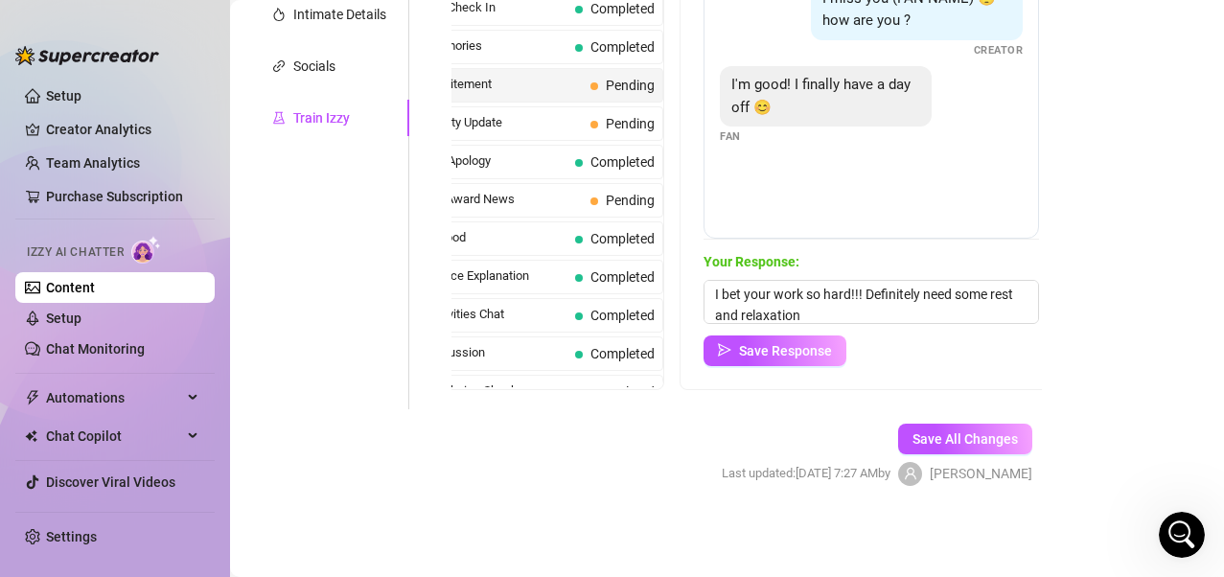
click at [809, 352] on span "Save Response" at bounding box center [785, 350] width 93 height 15
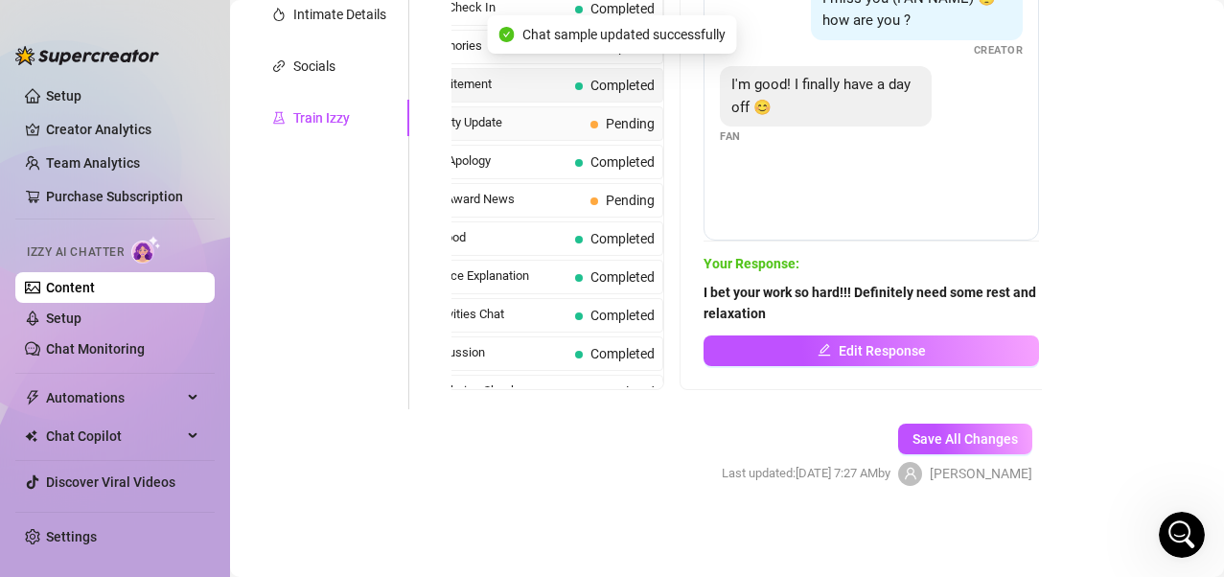
click at [559, 132] on span "Birthday Party Update" at bounding box center [484, 122] width 197 height 19
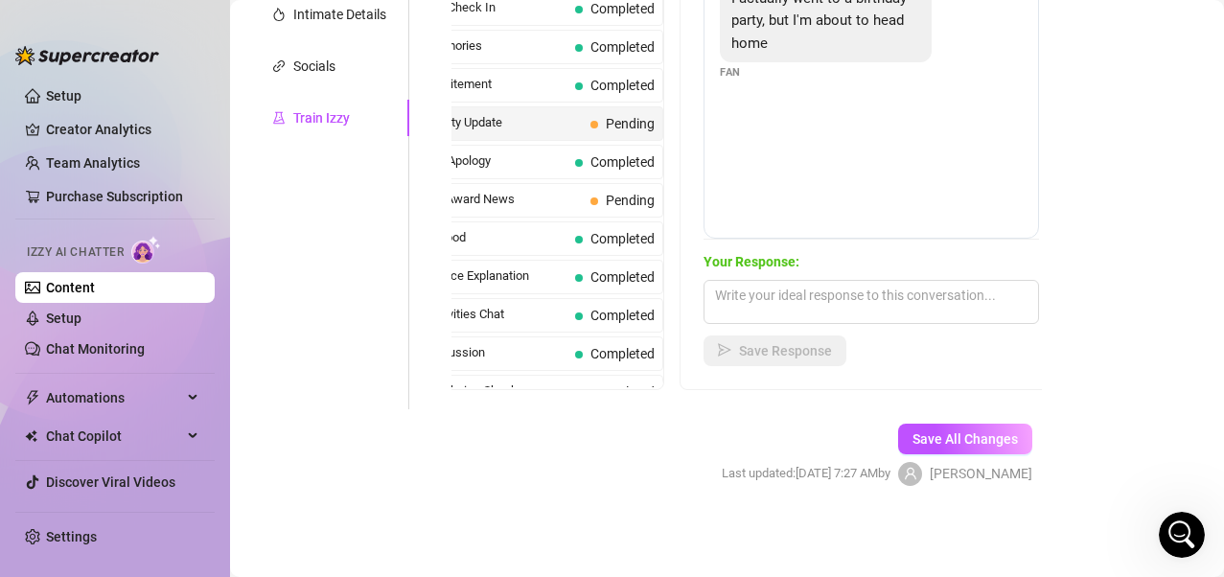
scroll to position [349, 0]
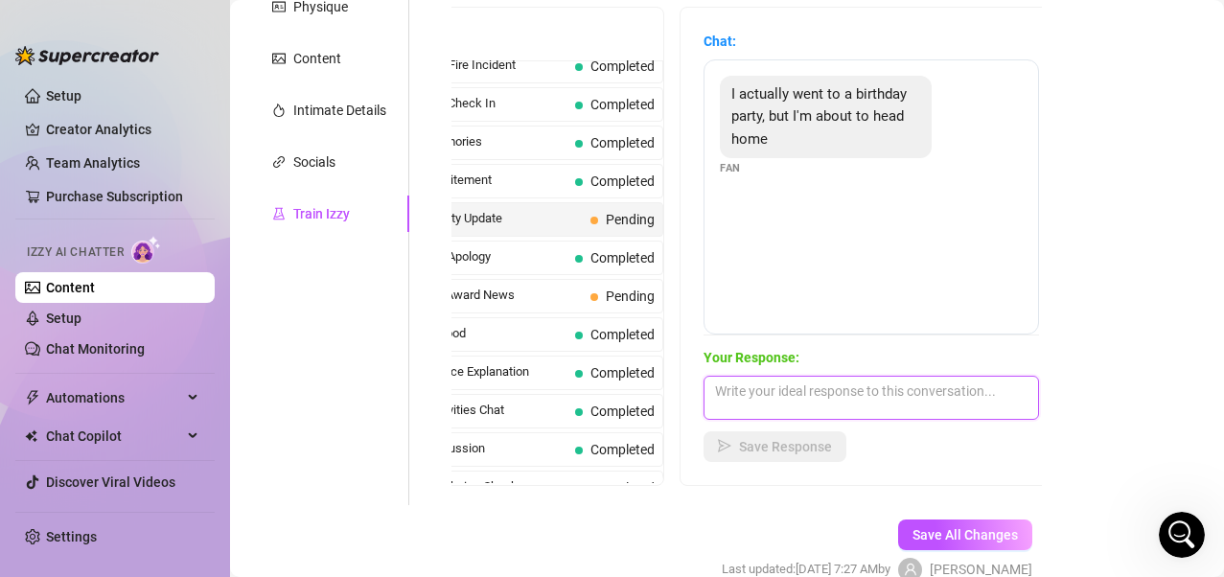
click at [842, 390] on textarea at bounding box center [872, 398] width 336 height 44
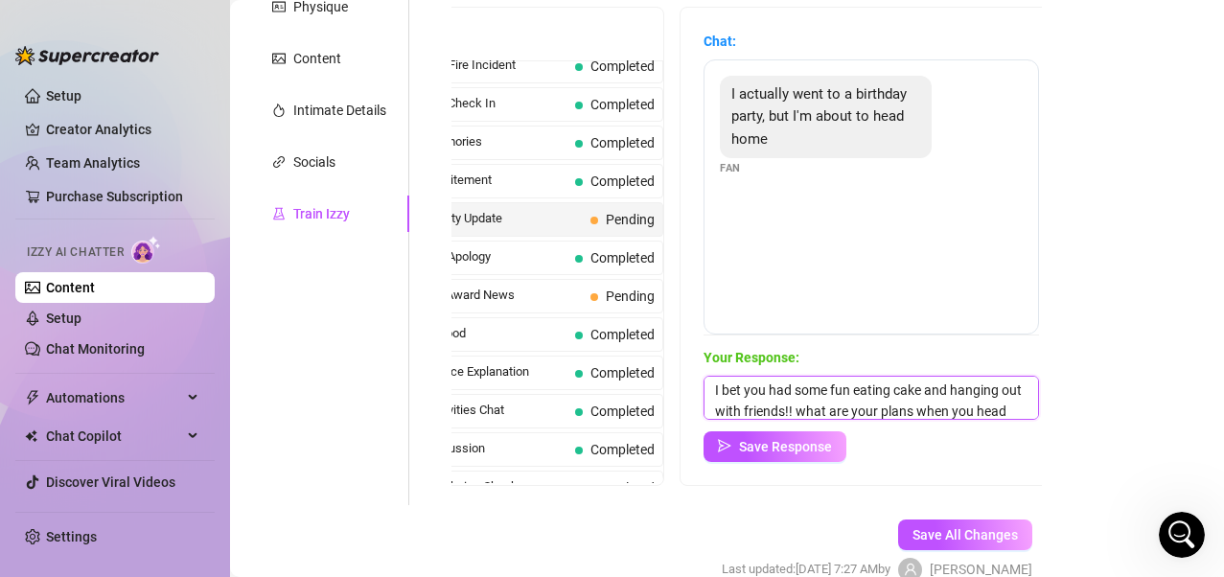
scroll to position [22, 0]
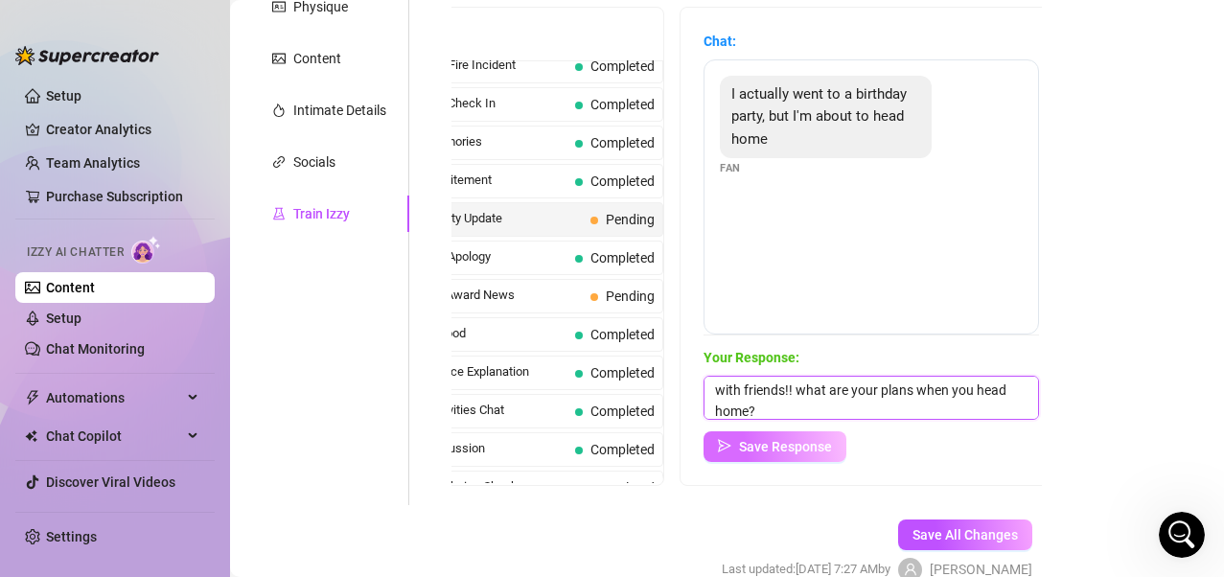
type textarea "I bet you had some fun eating cake and hanging out with friends!! what are your…"
click at [826, 456] on button "Save Response" at bounding box center [775, 446] width 143 height 31
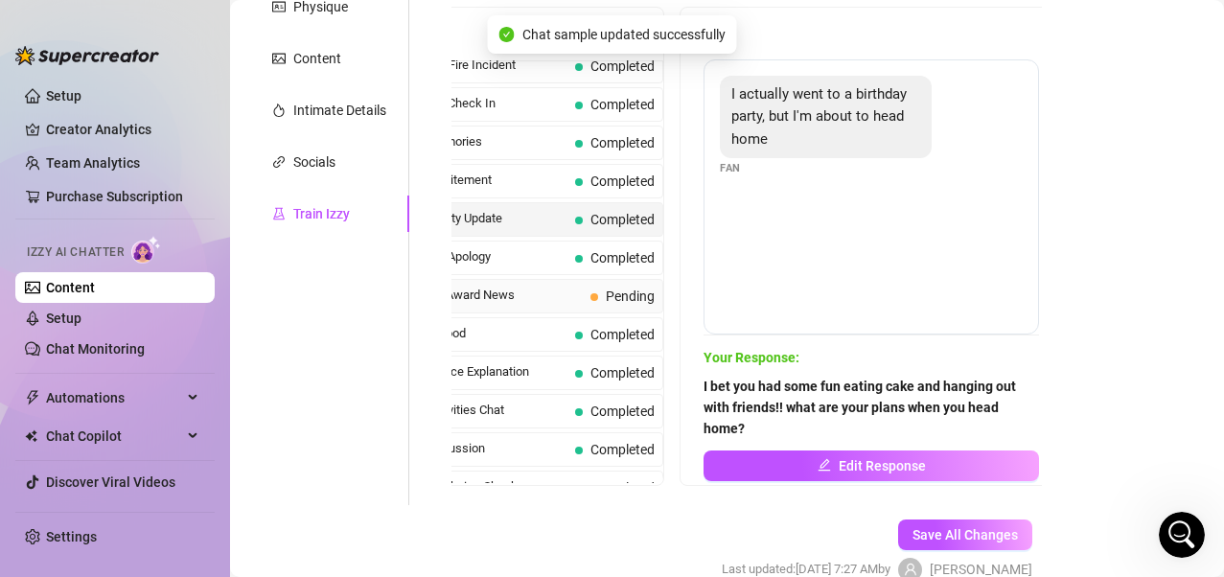
click at [531, 305] on span "Lifesaving Award News" at bounding box center [484, 295] width 197 height 19
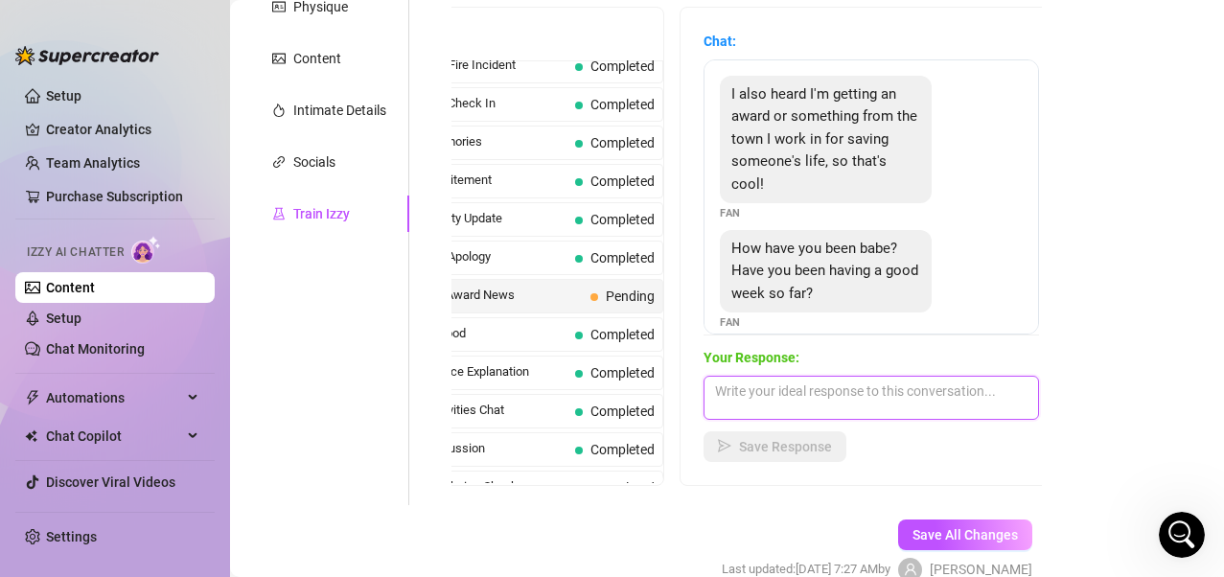
click at [847, 395] on textarea at bounding box center [872, 398] width 336 height 44
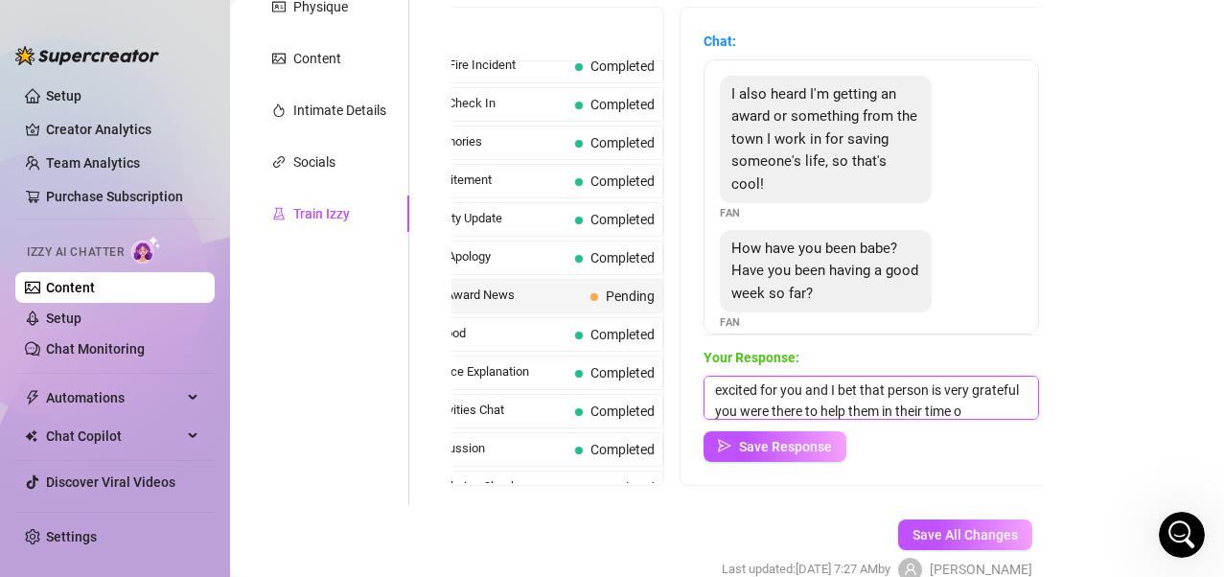
scroll to position [64, 0]
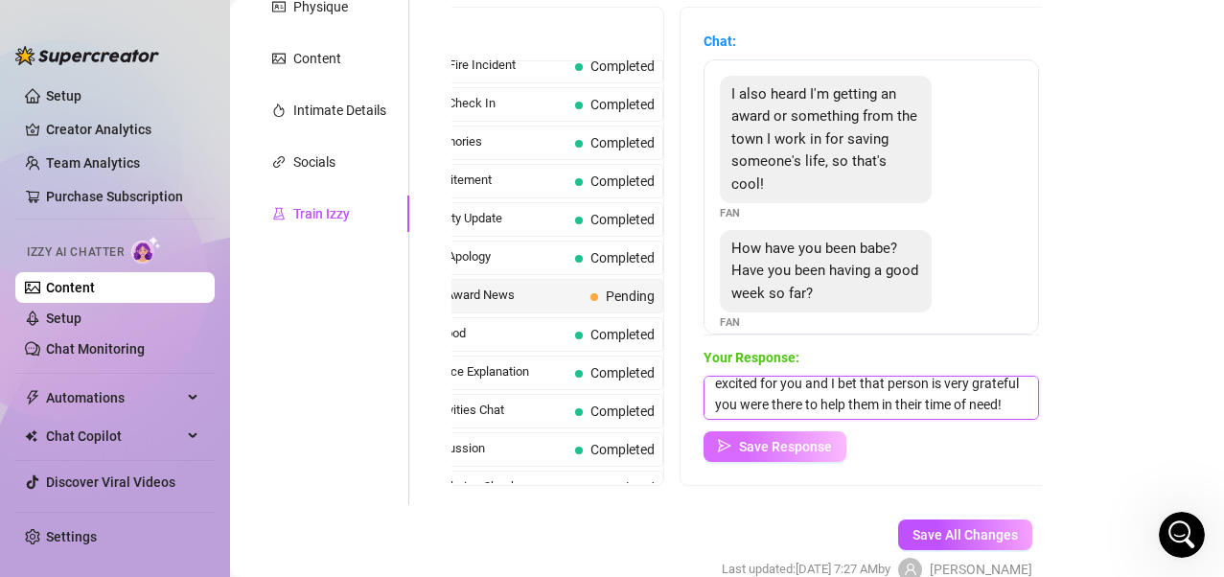
type textarea "OMG babe that's awesome news babe!! Your a HERO in my eyes!!! I've been doing w…"
click at [809, 440] on span "Save Response" at bounding box center [785, 446] width 93 height 15
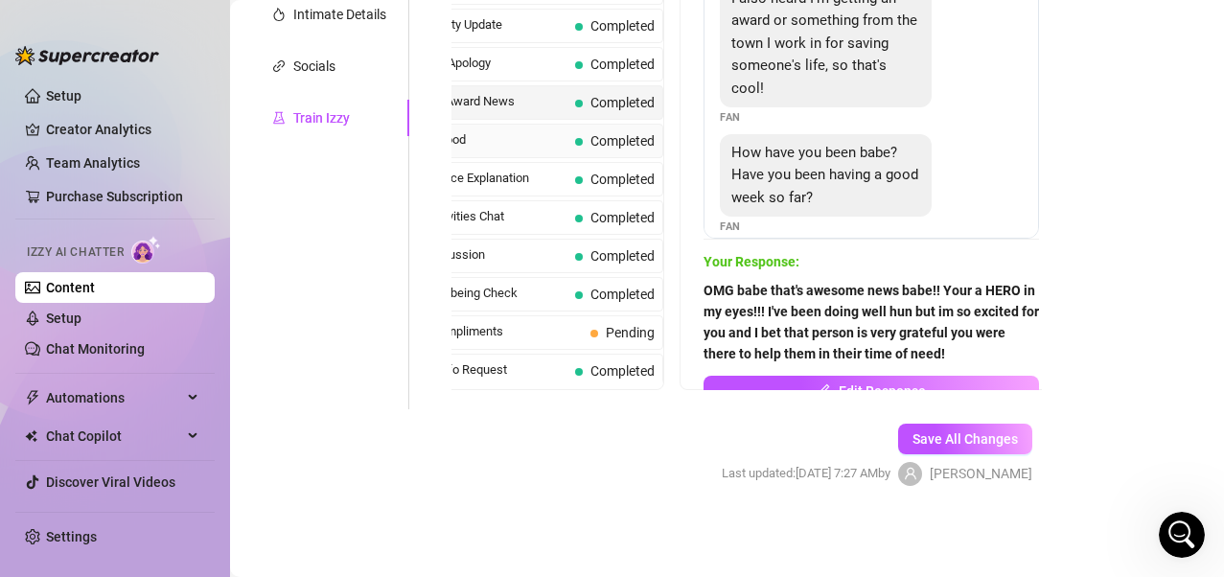
scroll to position [1661, 0]
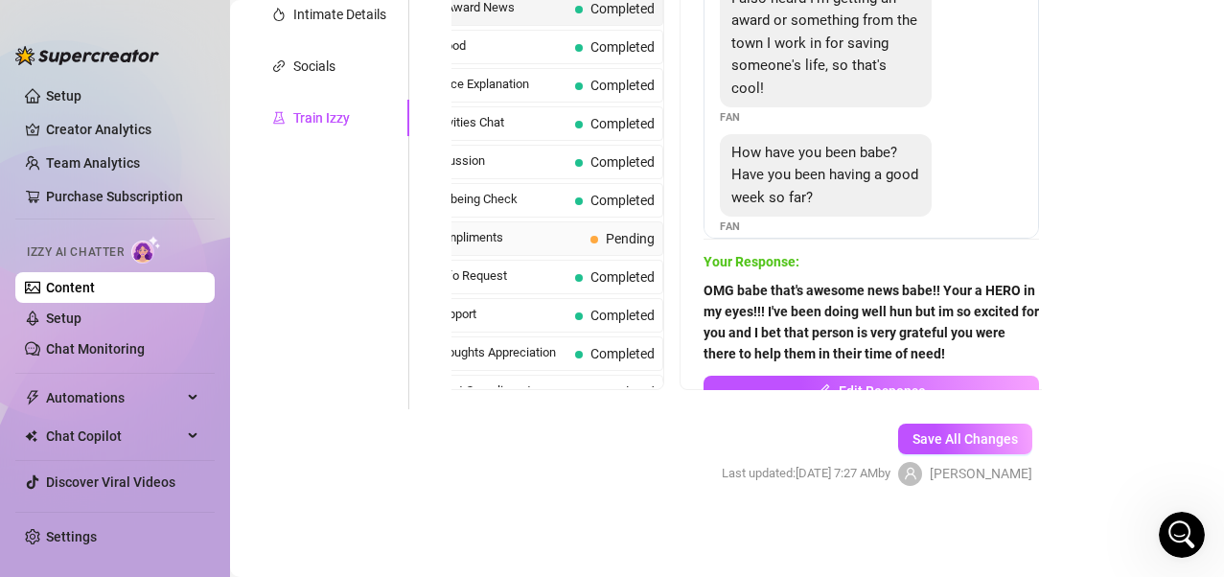
click at [534, 256] on div "Camera Compliments Pending" at bounding box center [521, 238] width 286 height 35
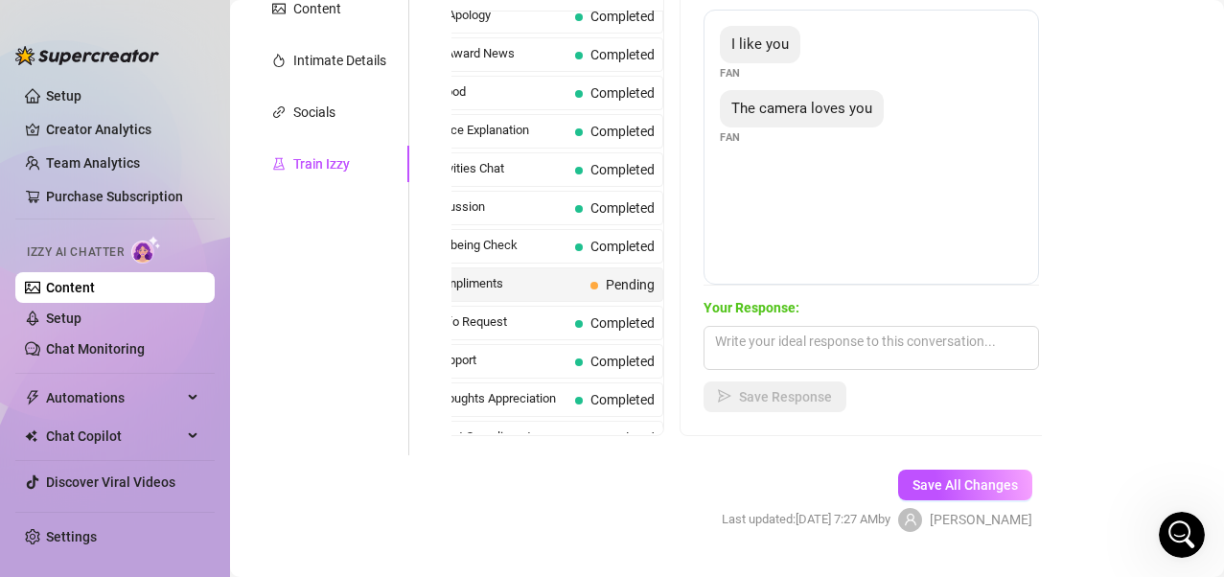
scroll to position [445, 0]
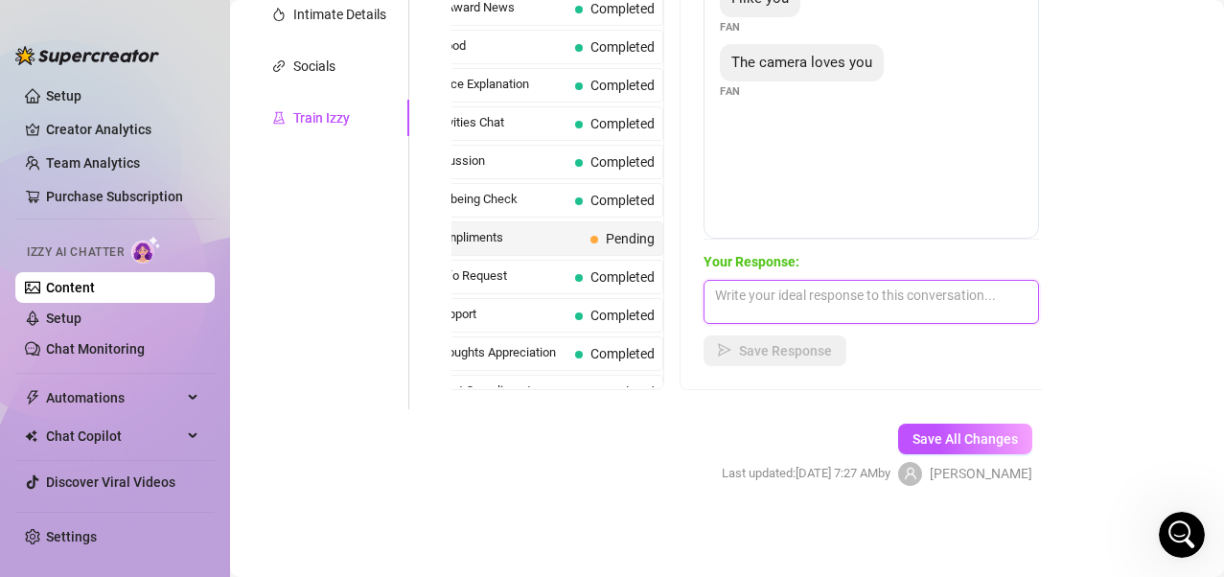
click at [794, 299] on textarea at bounding box center [872, 302] width 336 height 44
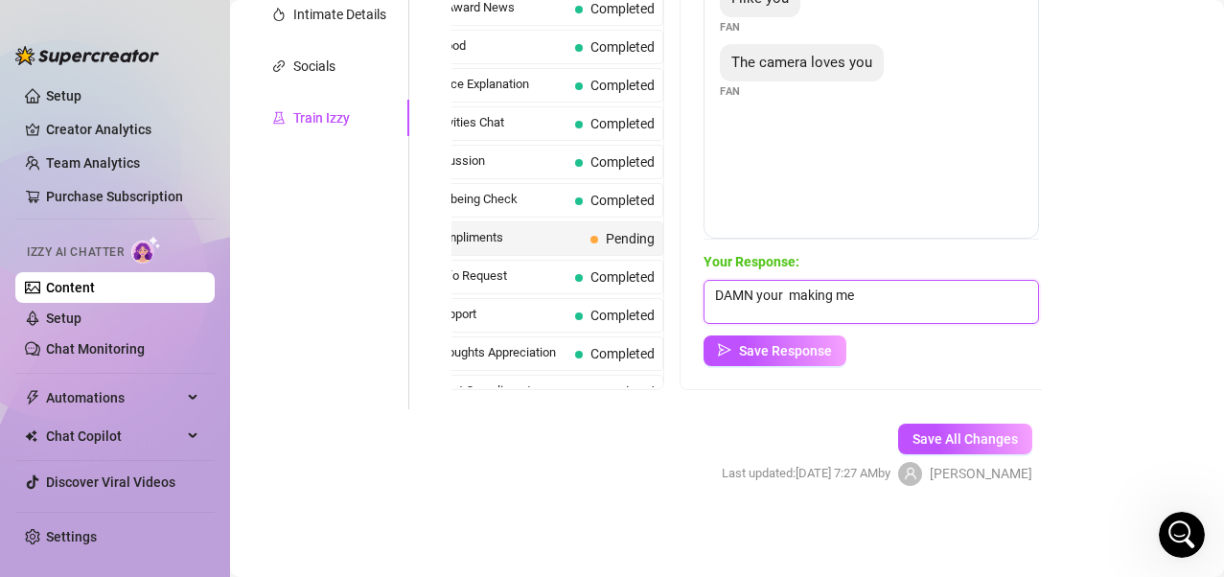
click at [788, 293] on textarea "DAMN your making me" at bounding box center [872, 302] width 336 height 44
click at [894, 307] on textarea "DAMN your making me" at bounding box center [872, 302] width 336 height 44
type textarea "DAMN your making me feel so confident!"
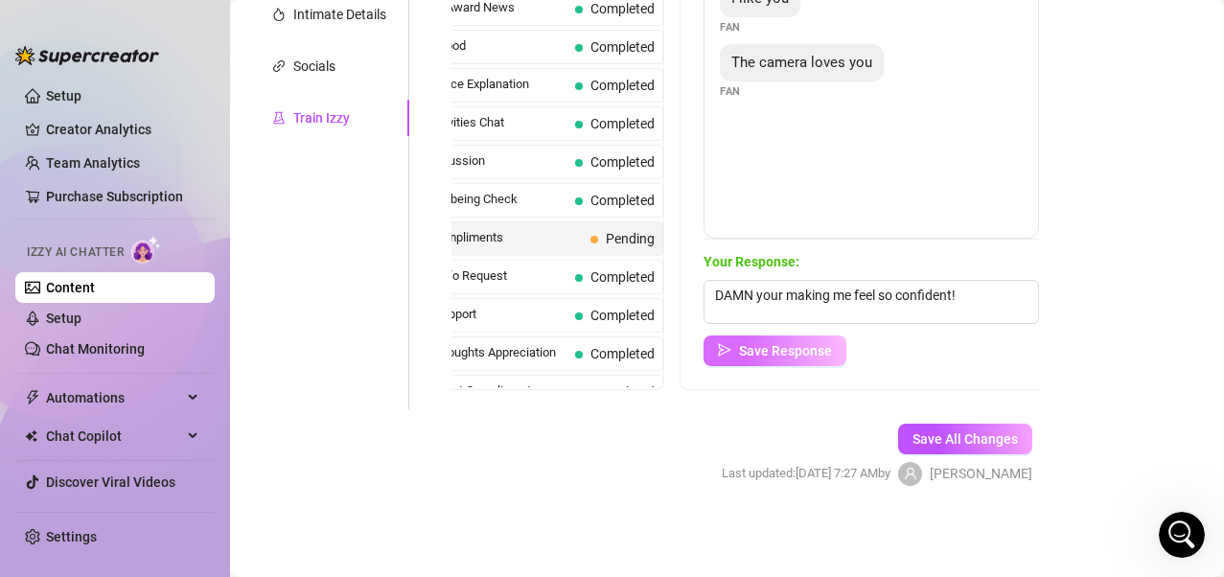
click at [834, 349] on button "Save Response" at bounding box center [775, 351] width 143 height 31
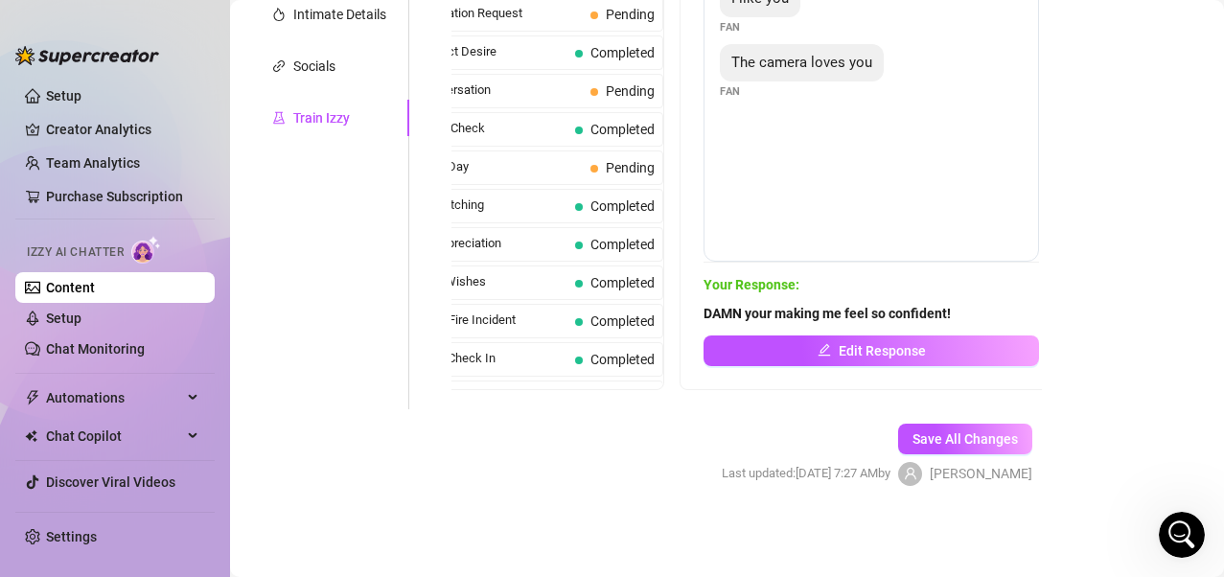
scroll to position [1085, 0]
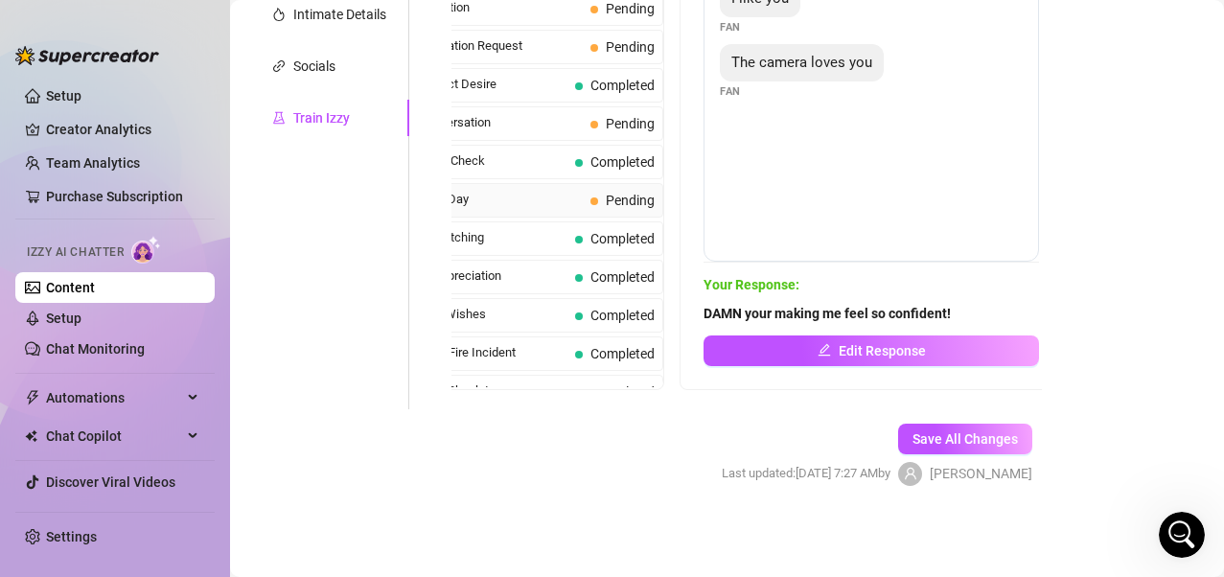
click at [539, 209] on span "Busy Work Day" at bounding box center [484, 199] width 197 height 19
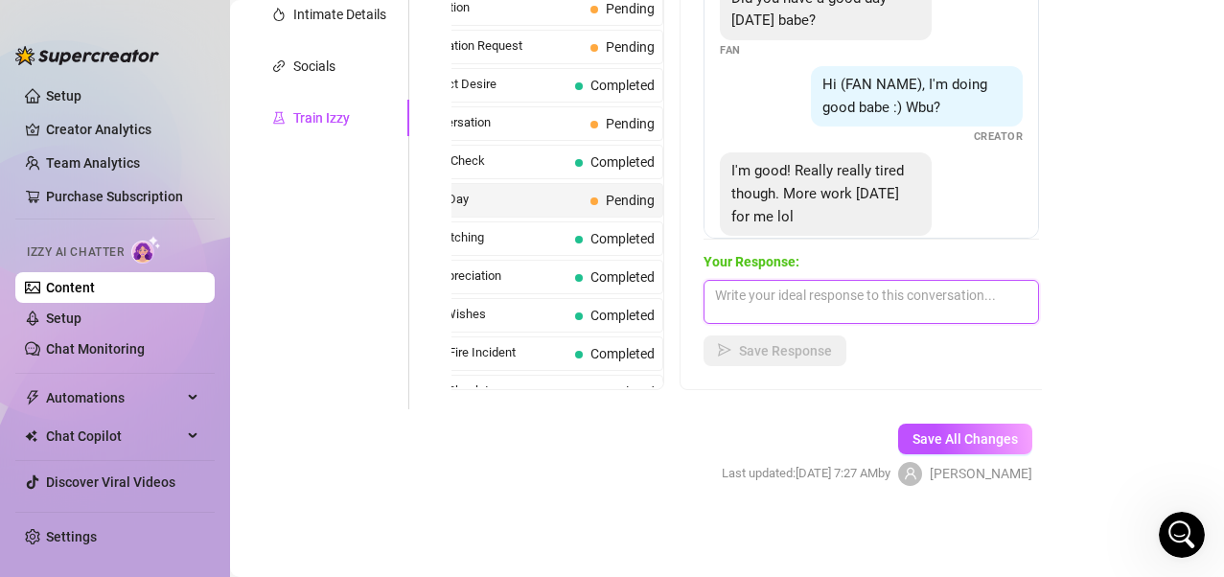
click at [793, 297] on textarea at bounding box center [872, 302] width 336 height 44
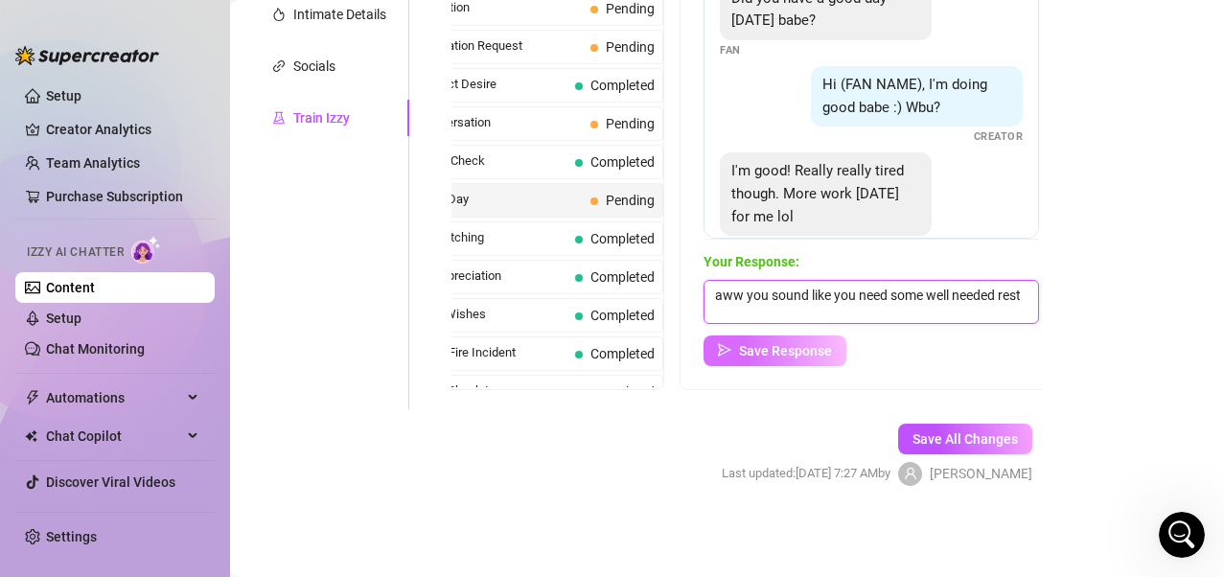
type textarea "aww you sound like you need some well needed rest"
click at [810, 354] on span "Save Response" at bounding box center [785, 350] width 93 height 15
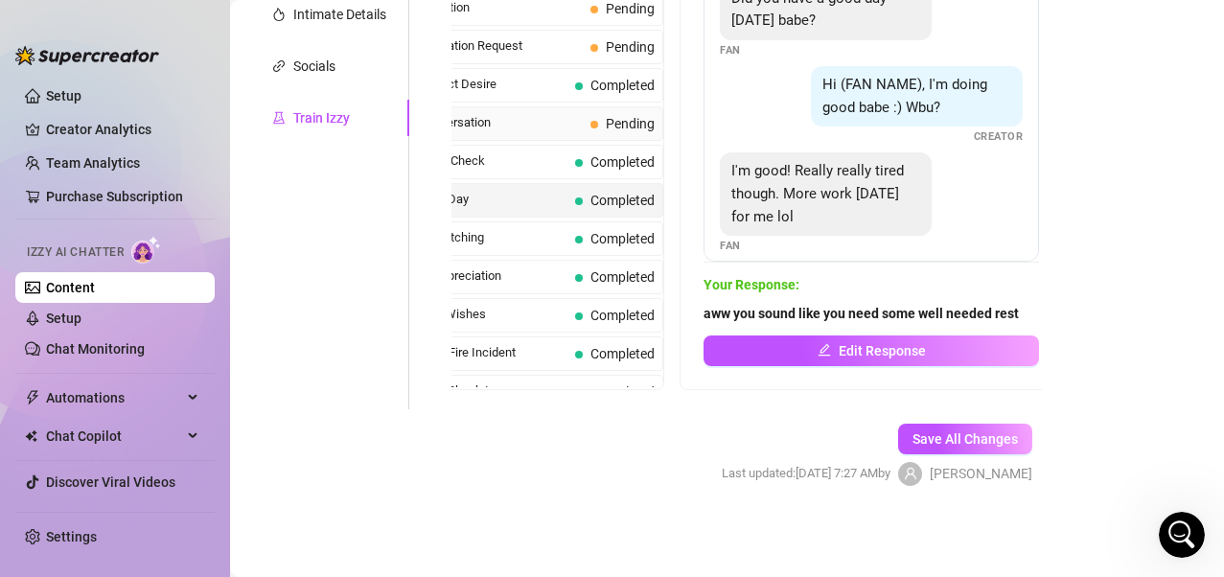
click at [527, 132] on span "Sushi Conversation" at bounding box center [484, 122] width 197 height 19
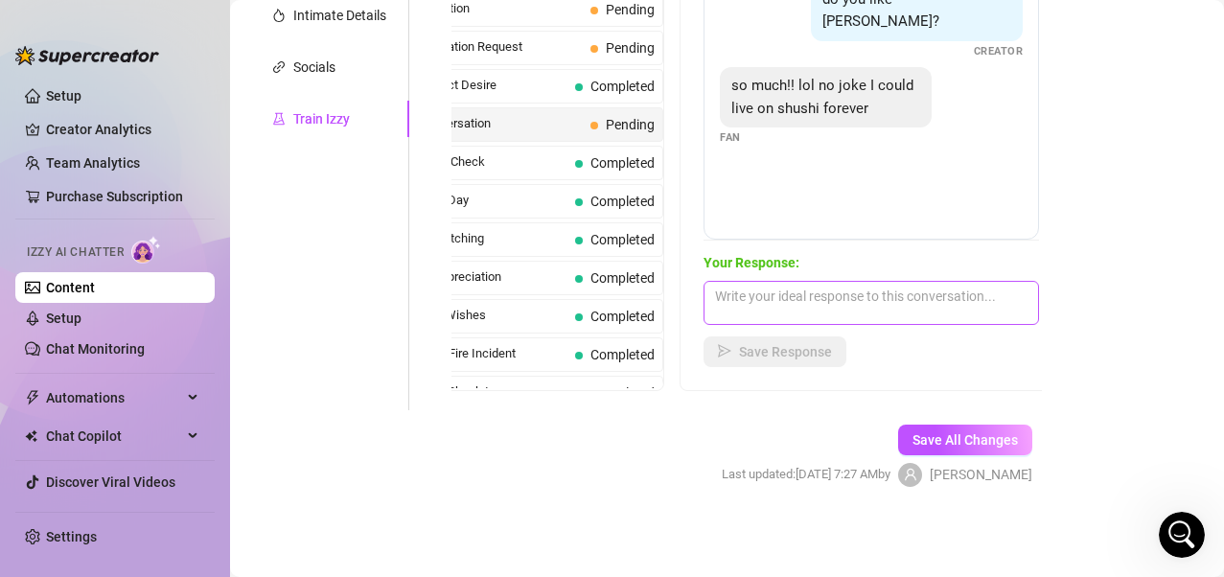
scroll to position [445, 0]
click at [865, 310] on textarea at bounding box center [872, 302] width 336 height 44
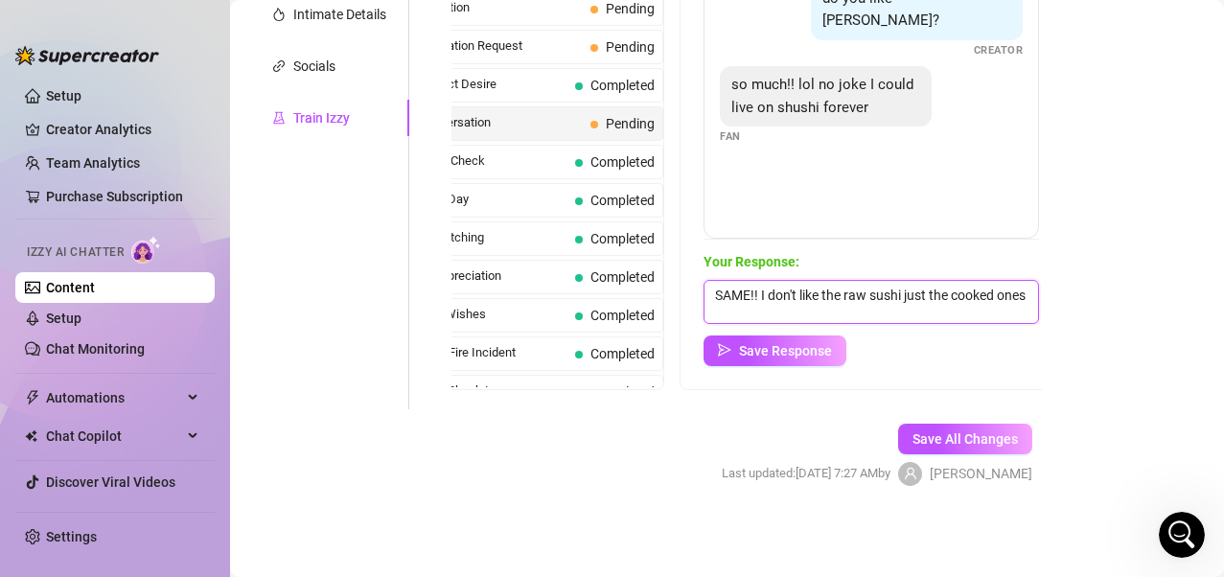
scroll to position [1, 0]
type textarea "SAME!! I don't like the raw sushi just the cooked ones, they are so delicious"
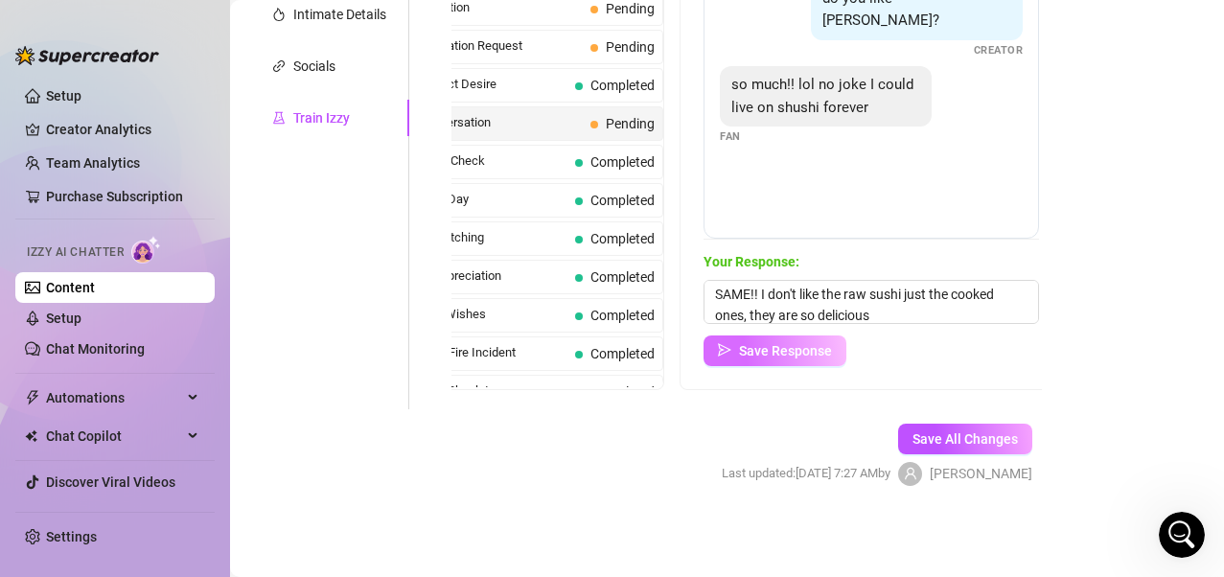
click at [814, 357] on span "Save Response" at bounding box center [785, 350] width 93 height 15
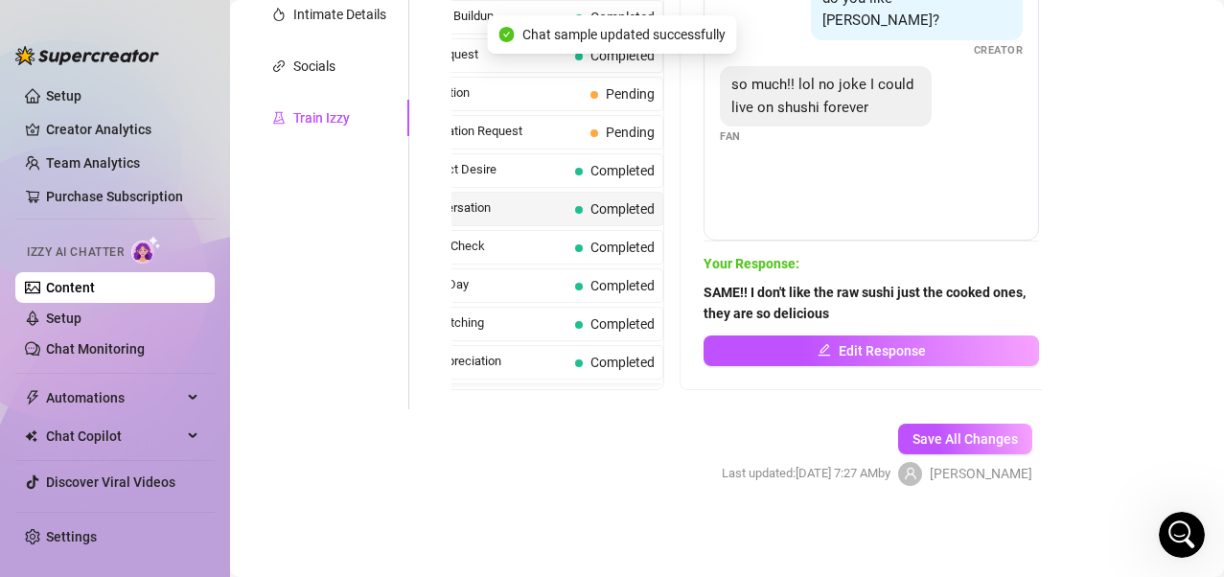
scroll to position [989, 0]
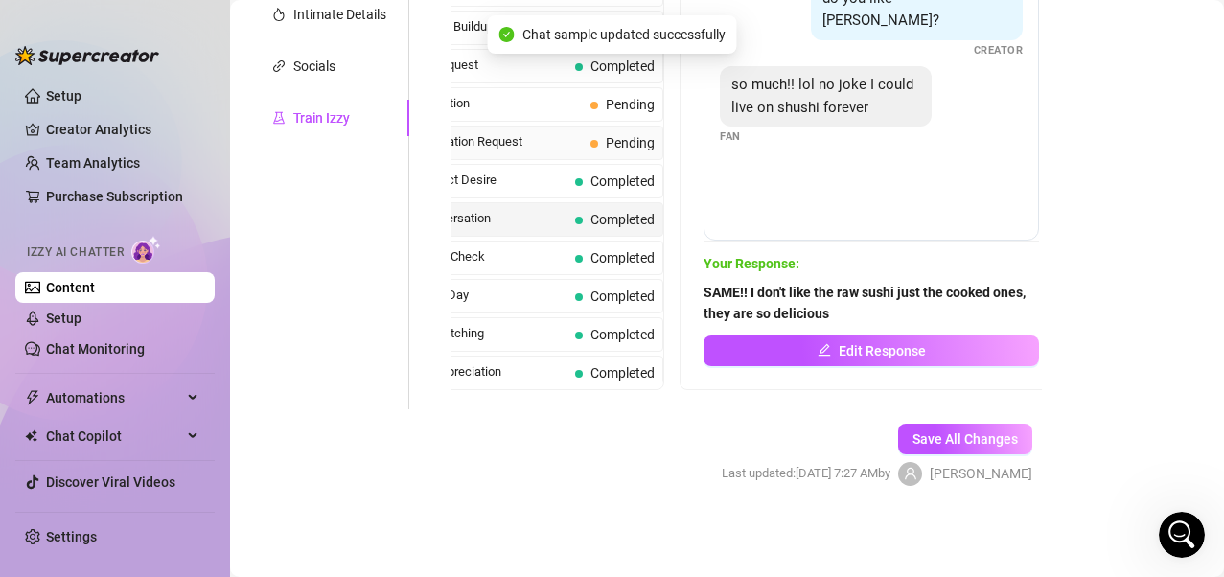
click at [570, 160] on div "Pic Appreciation Request Pending" at bounding box center [521, 143] width 286 height 35
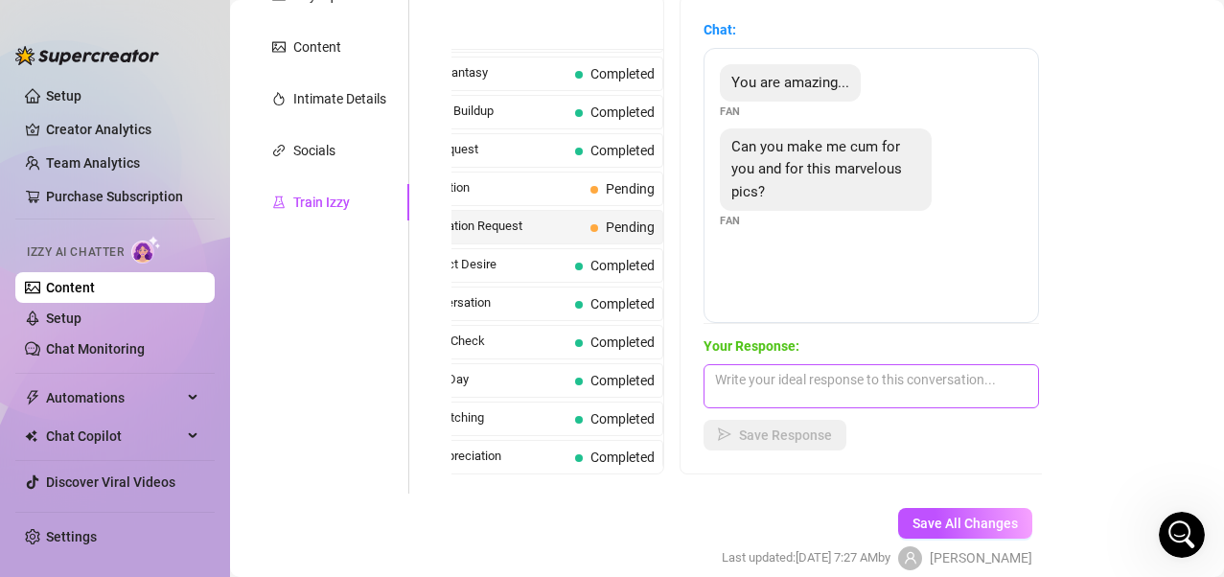
scroll to position [349, 0]
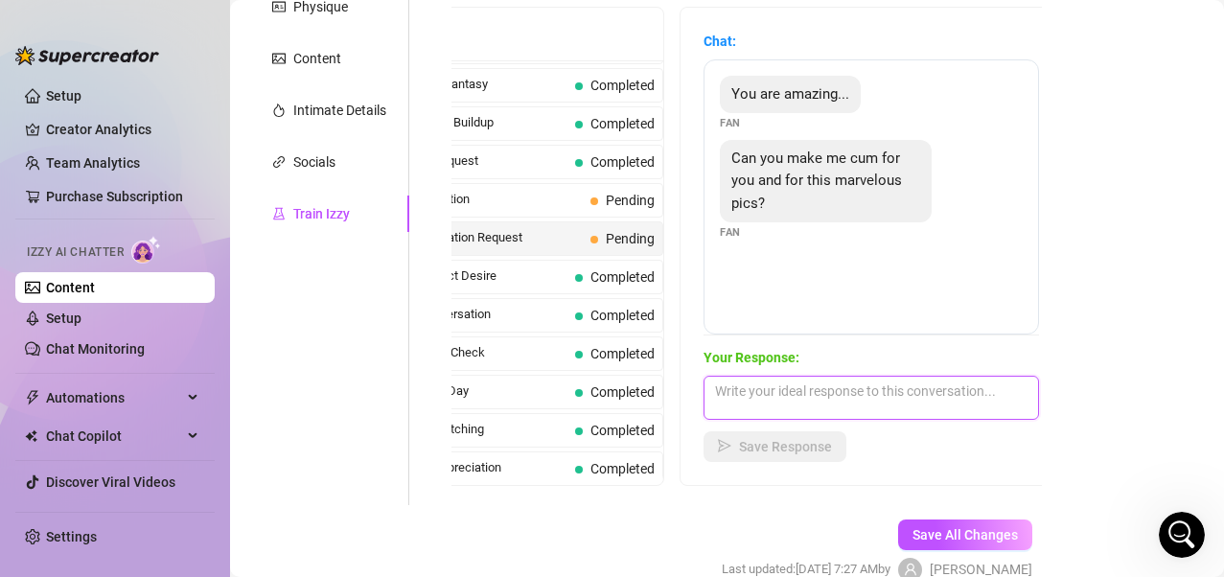
click at [849, 386] on textarea at bounding box center [872, 398] width 336 height 44
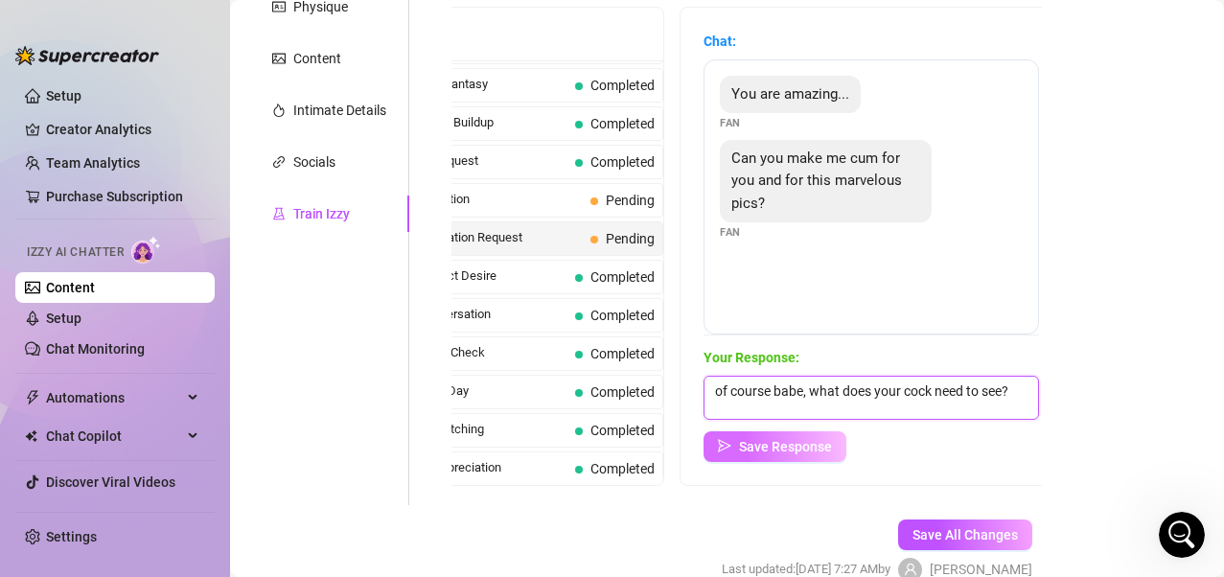
type textarea "of course babe, what does your cock need to see?"
click at [823, 443] on span "Save Response" at bounding box center [785, 446] width 93 height 15
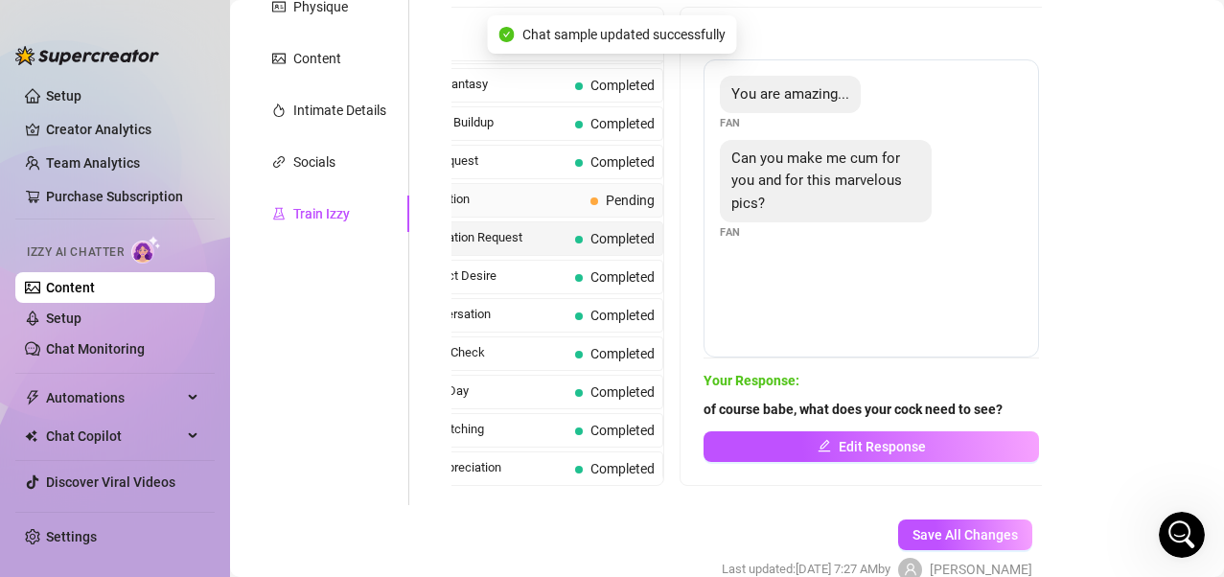
click at [521, 209] on span "Mood Invitation" at bounding box center [484, 199] width 197 height 19
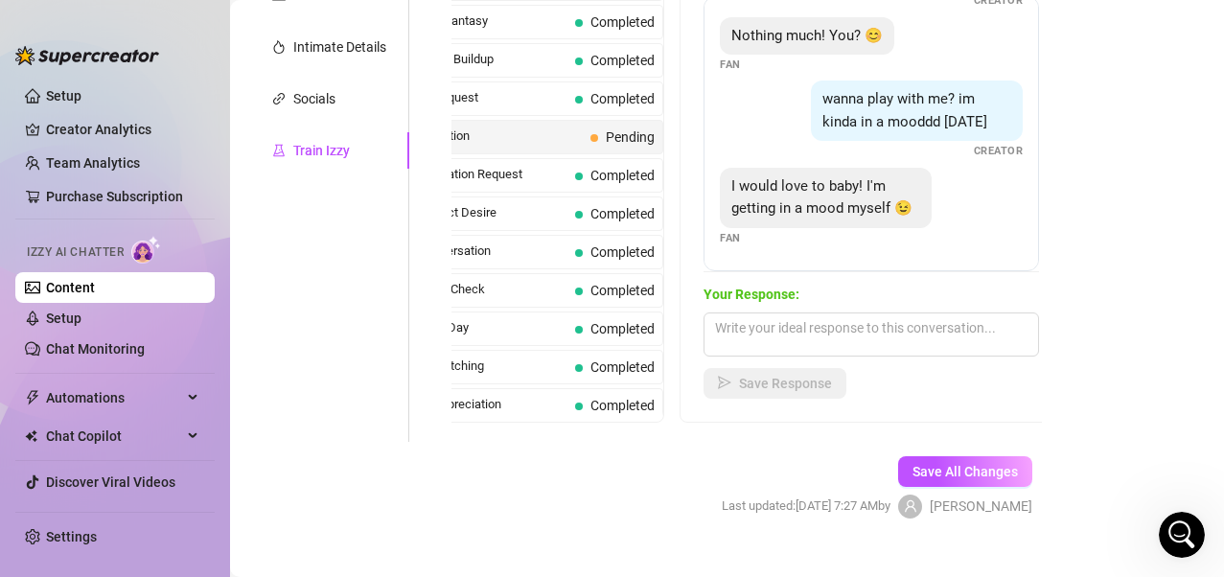
scroll to position [445, 0]
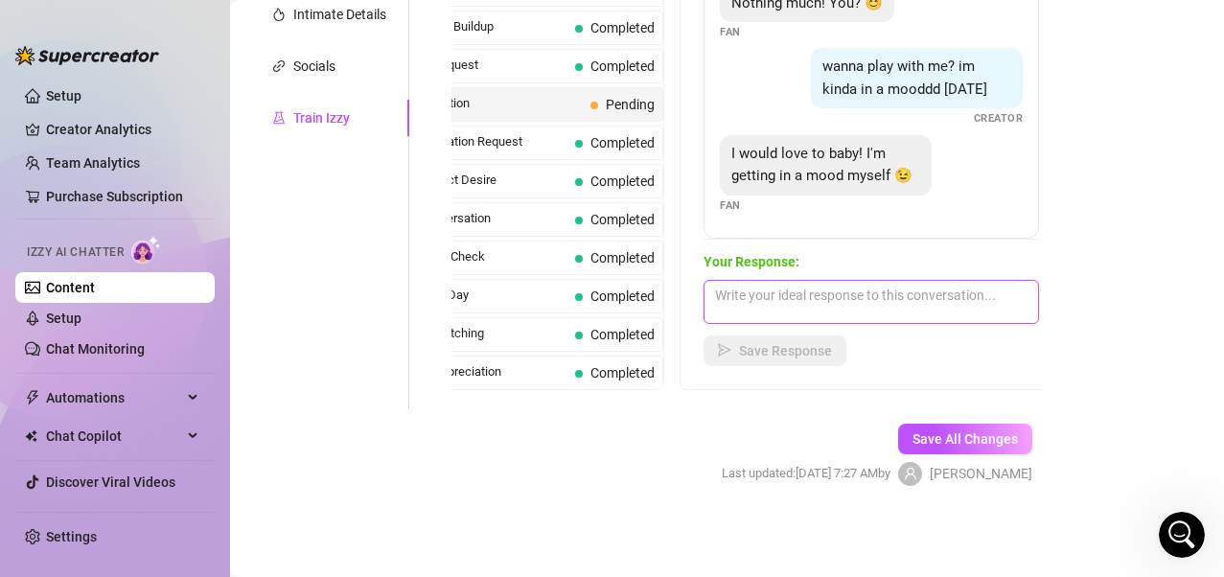
click at [804, 308] on textarea at bounding box center [872, 302] width 336 height 44
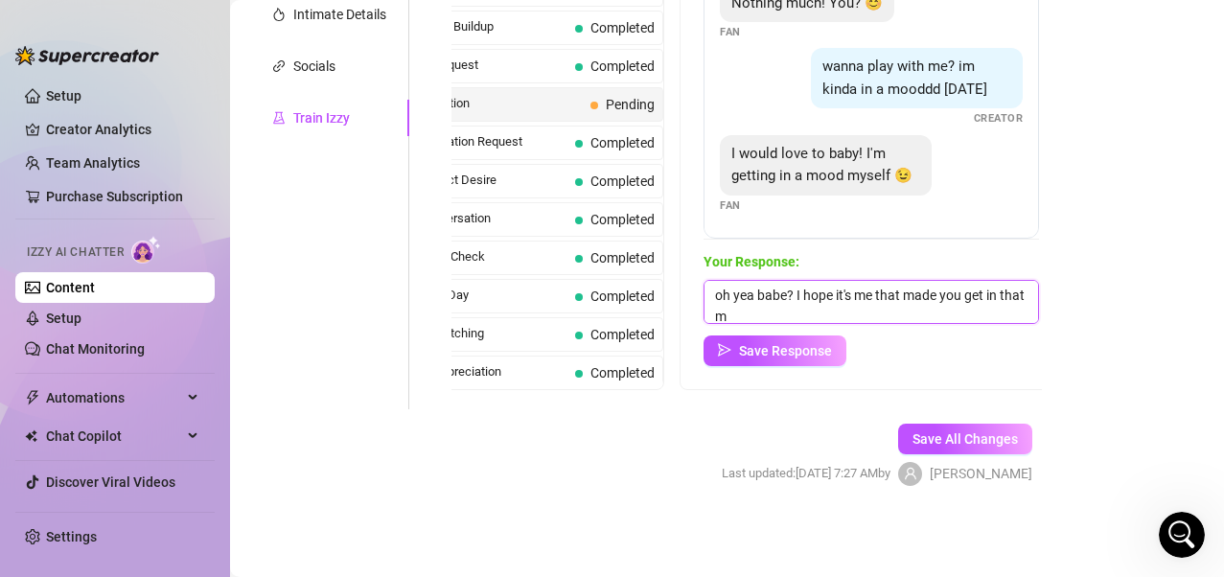
scroll to position [1, 0]
type textarea "oh yea babe? I hope it's me that made you get in that mood"
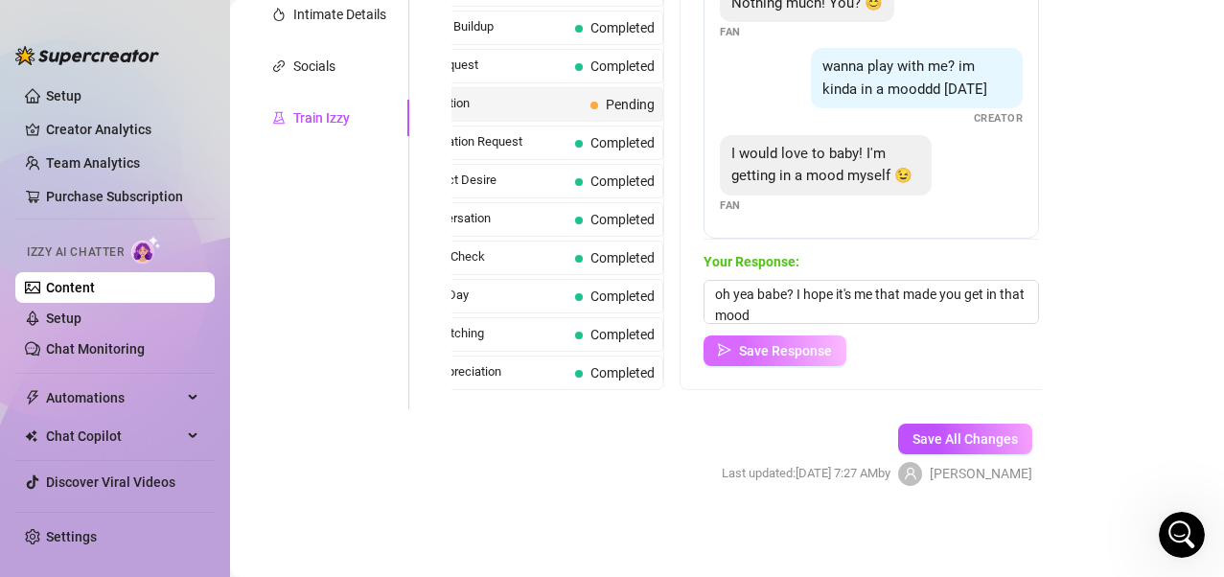
click at [824, 350] on span "Save Response" at bounding box center [785, 350] width 93 height 15
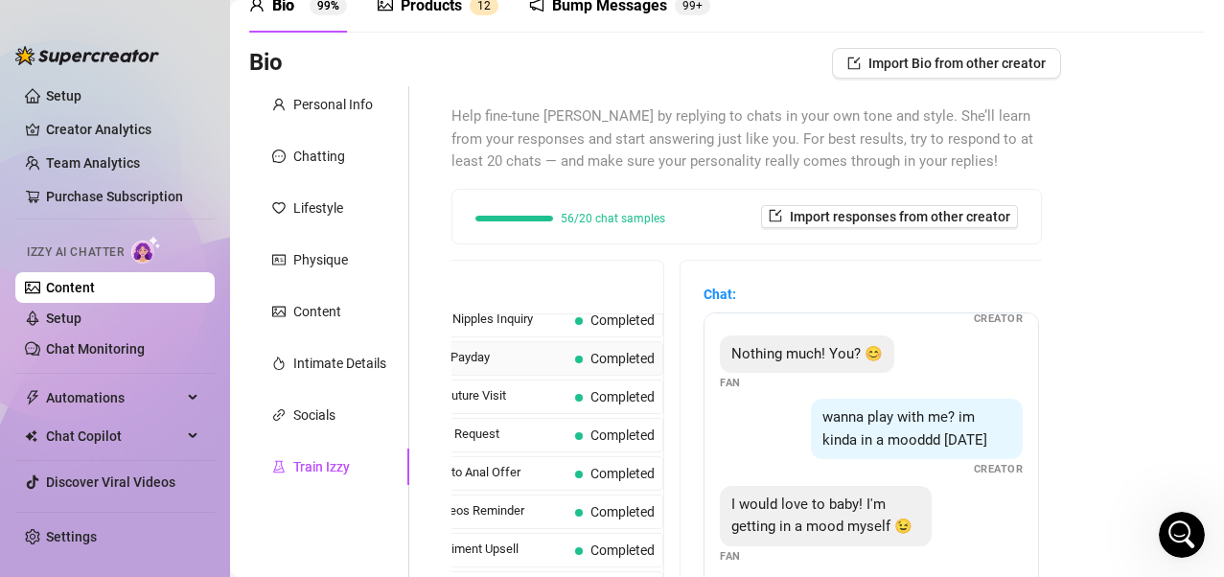
scroll to position [0, 0]
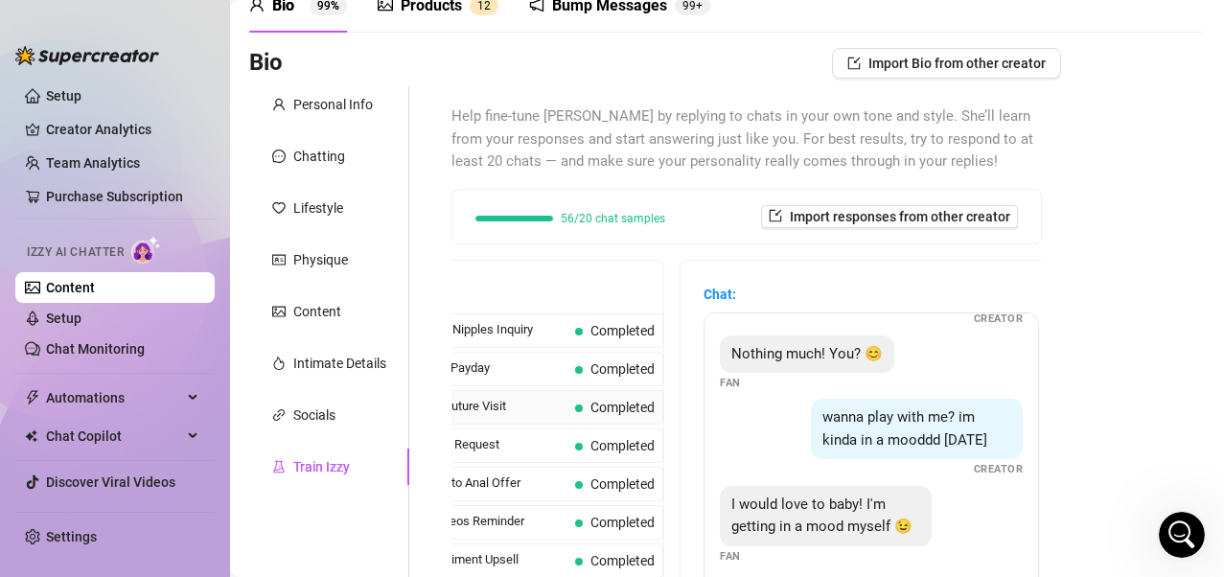
click at [536, 407] on span "Not Pushy Future Visit" at bounding box center [476, 406] width 181 height 19
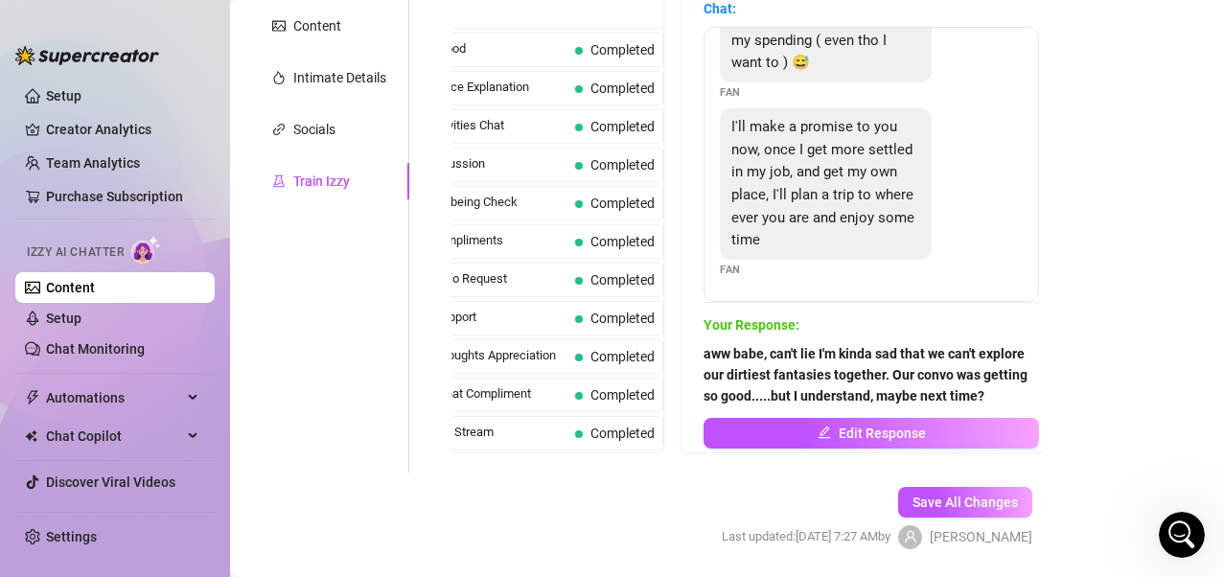
scroll to position [445, 0]
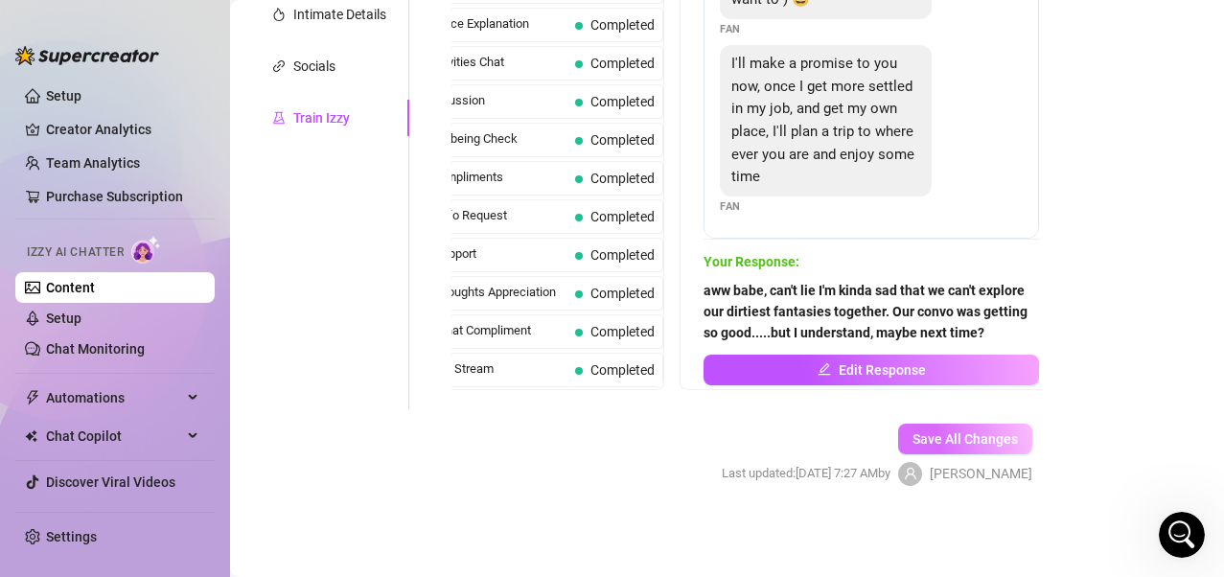
click at [917, 454] on button "Save All Changes" at bounding box center [965, 439] width 134 height 31
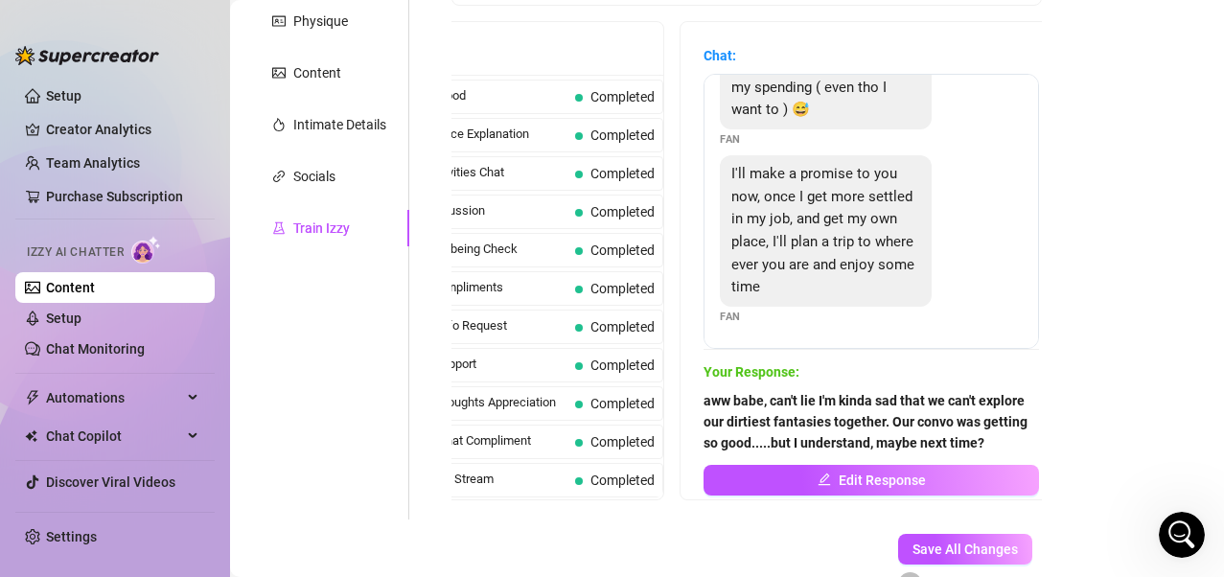
scroll to position [157, 0]
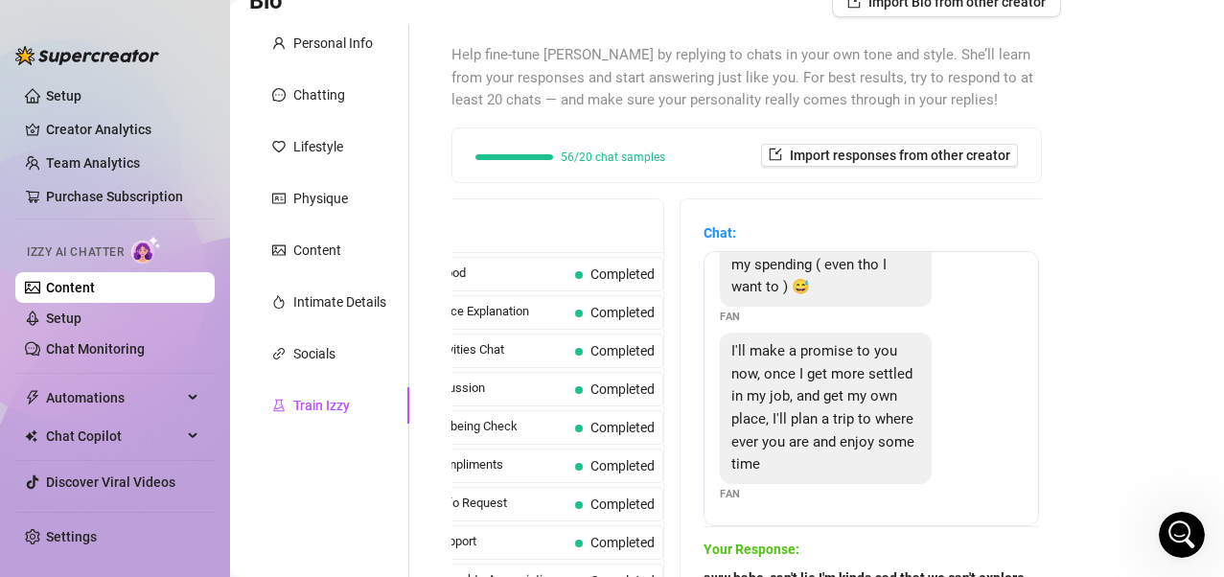
click at [514, 341] on span "Casual Activities Chat" at bounding box center [476, 349] width 181 height 19
click at [496, 340] on span "Casual Activities Chat" at bounding box center [476, 349] width 181 height 19
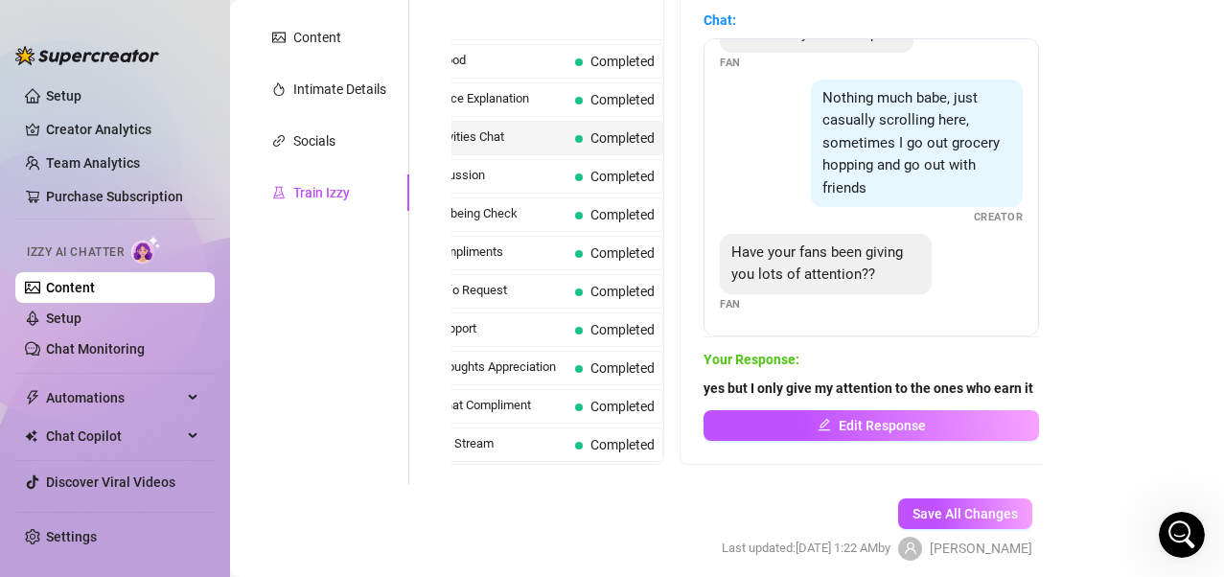
scroll to position [349, 0]
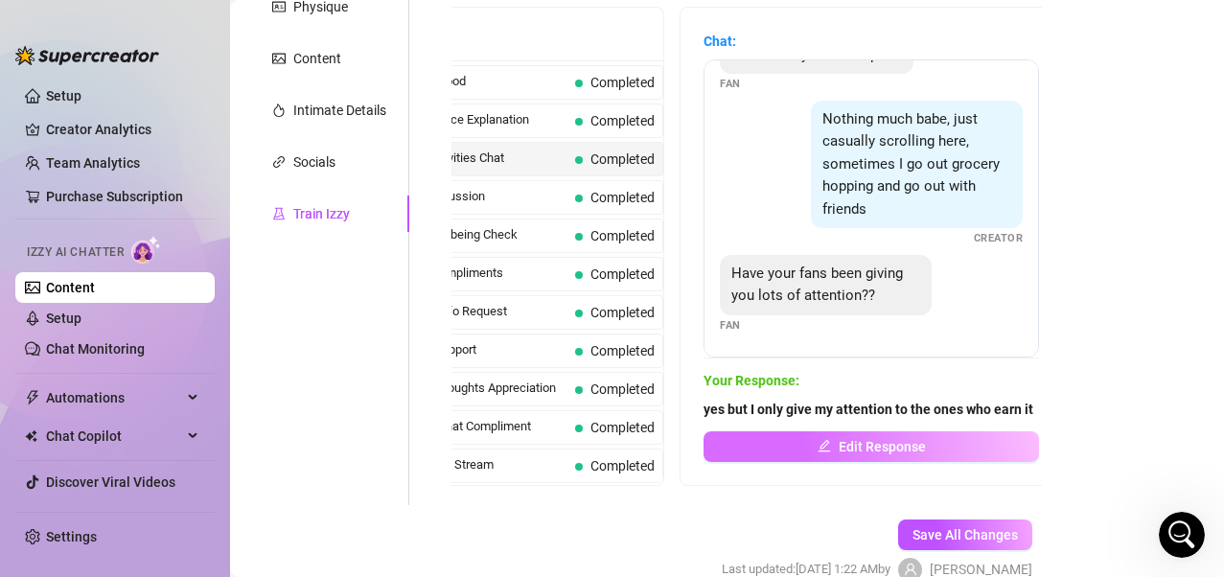
click at [760, 435] on button "Edit Response" at bounding box center [872, 446] width 336 height 31
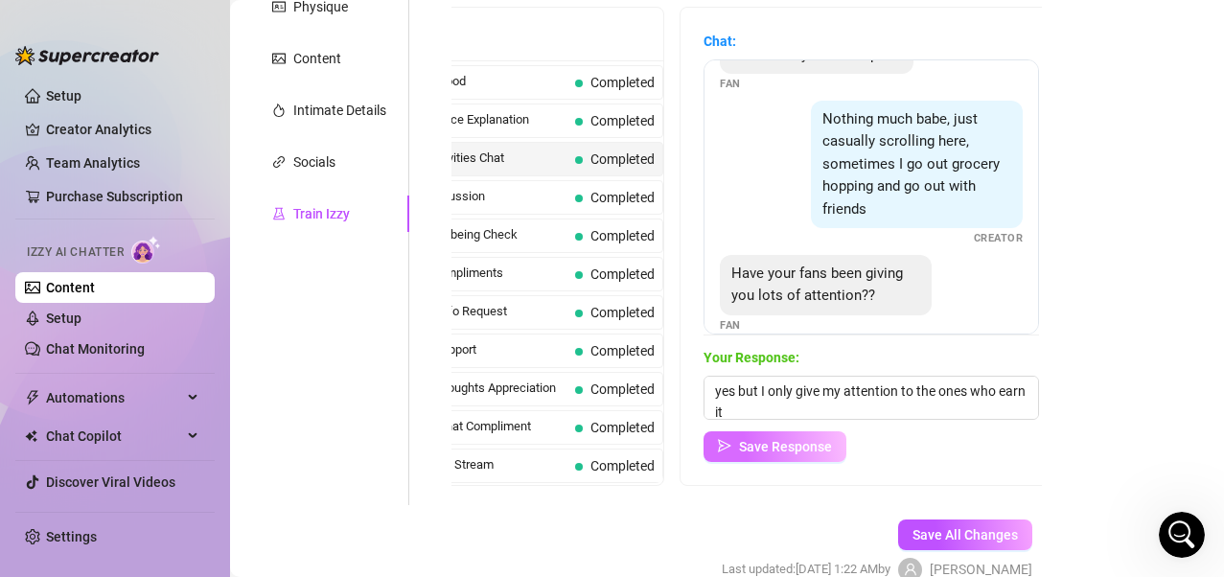
click at [791, 442] on span "Save Response" at bounding box center [785, 446] width 93 height 15
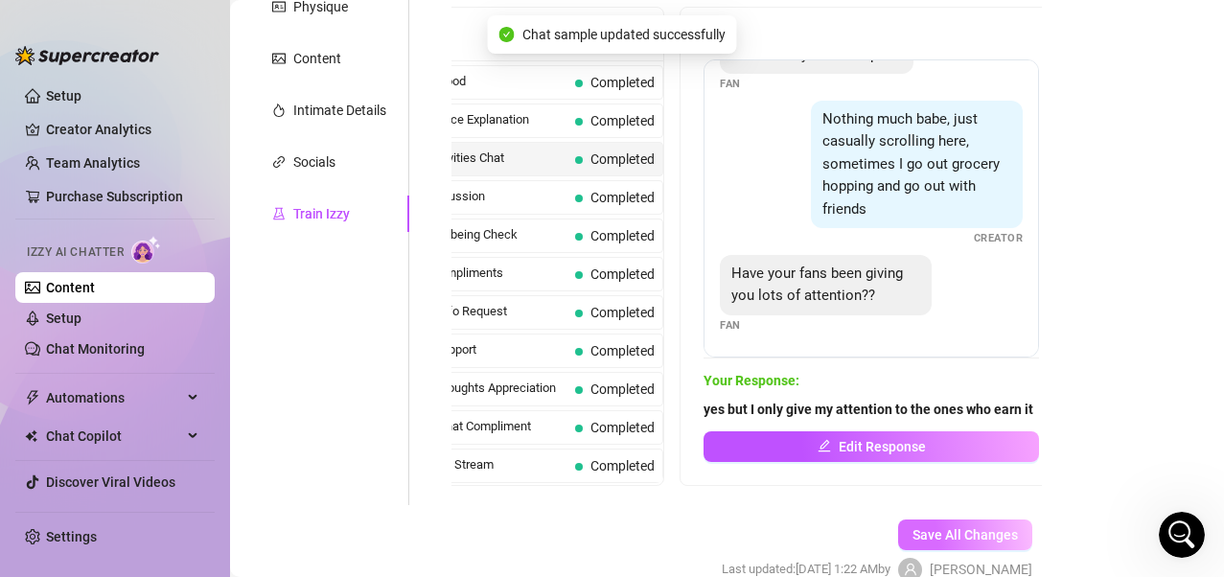
click at [914, 463] on span "Save All Changes" at bounding box center [965, 534] width 105 height 15
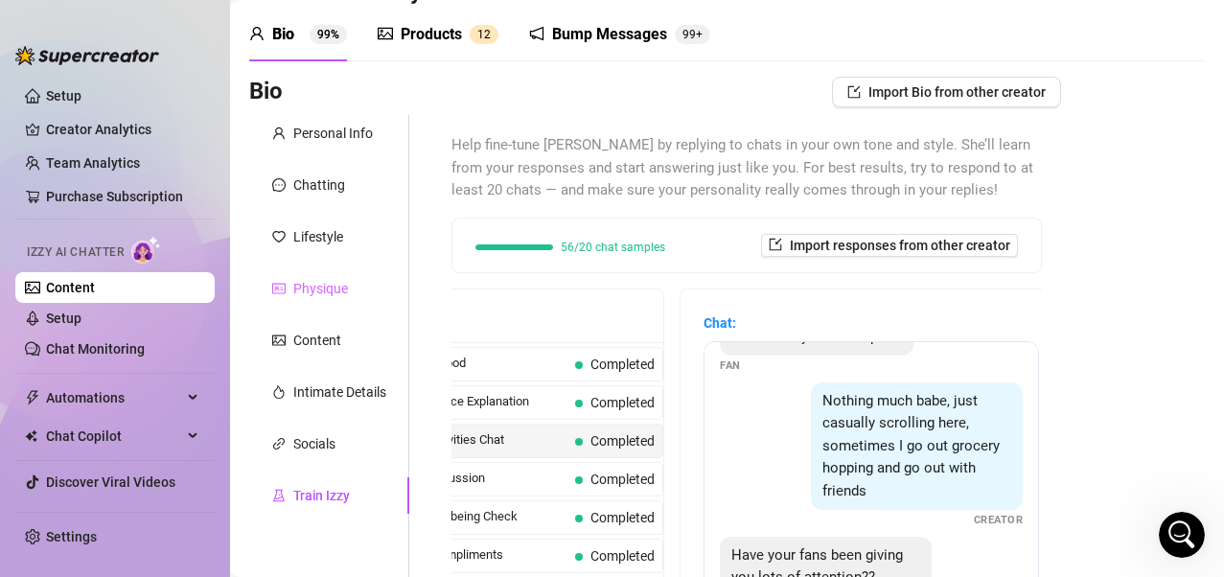
scroll to position [0, 0]
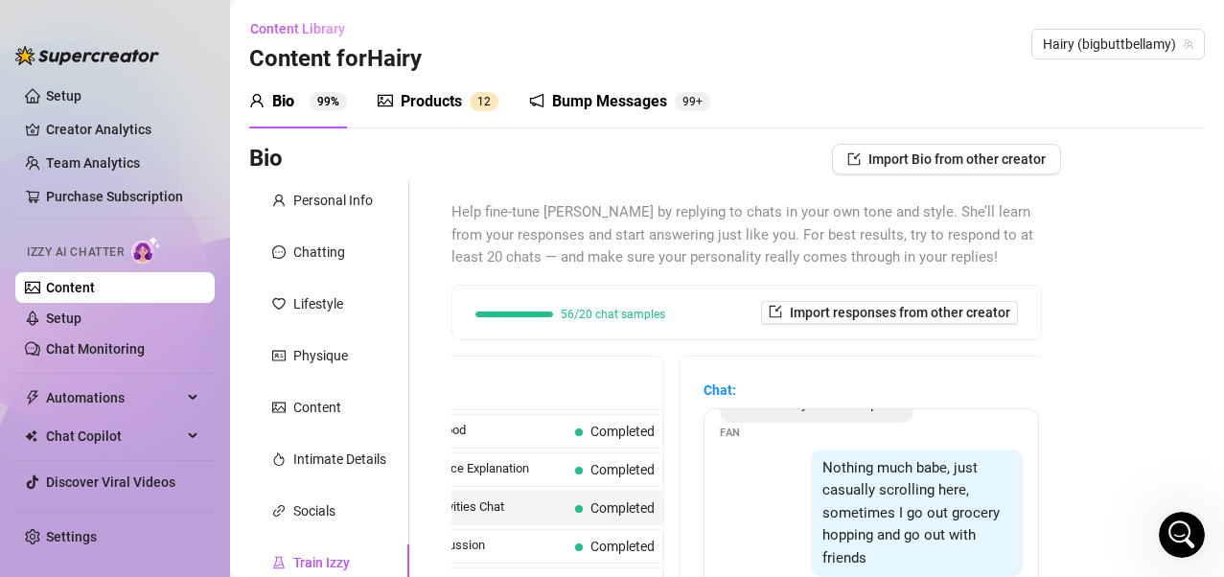
click at [593, 101] on div "Bump Messages" at bounding box center [609, 101] width 115 height 23
click at [593, 100] on div "Bump Messages" at bounding box center [609, 101] width 115 height 23
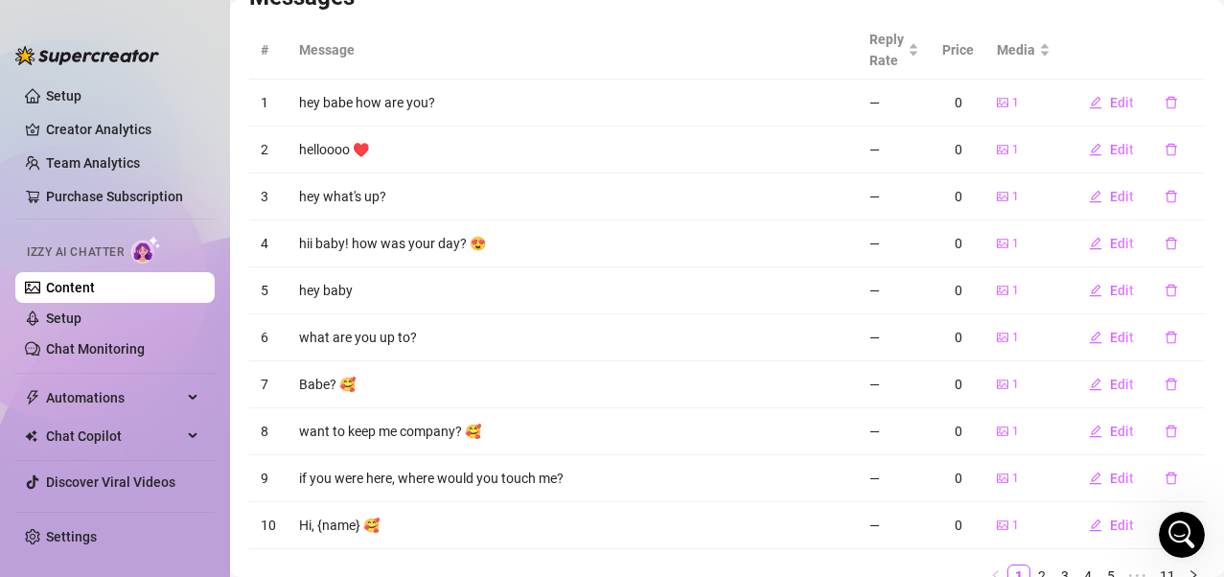
scroll to position [275, 0]
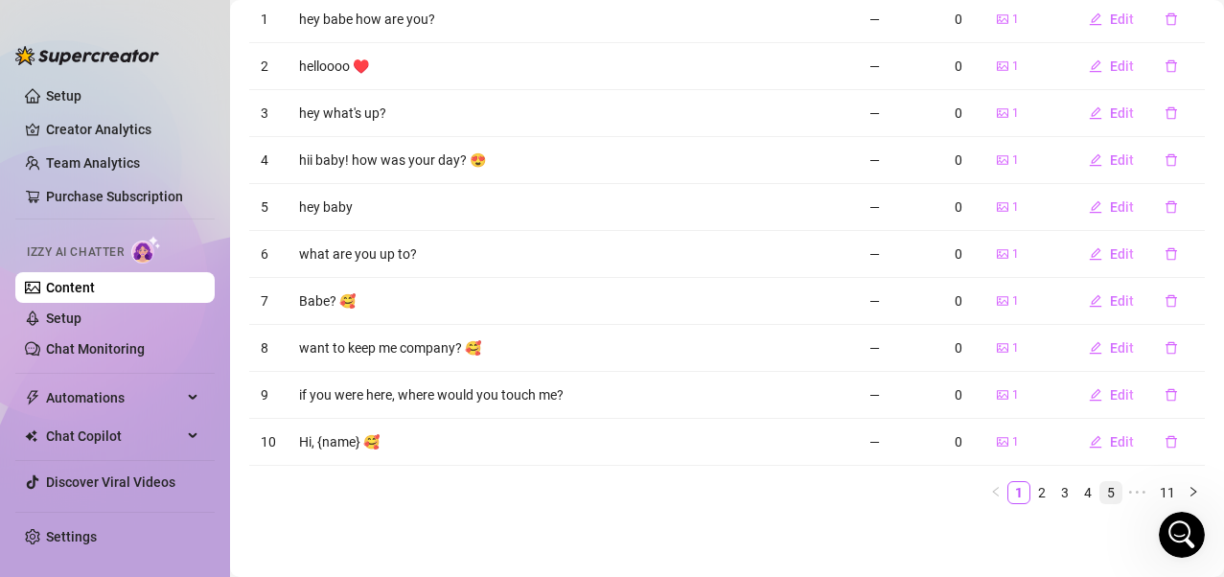
click at [1000, 463] on link "5" at bounding box center [1111, 492] width 21 height 21
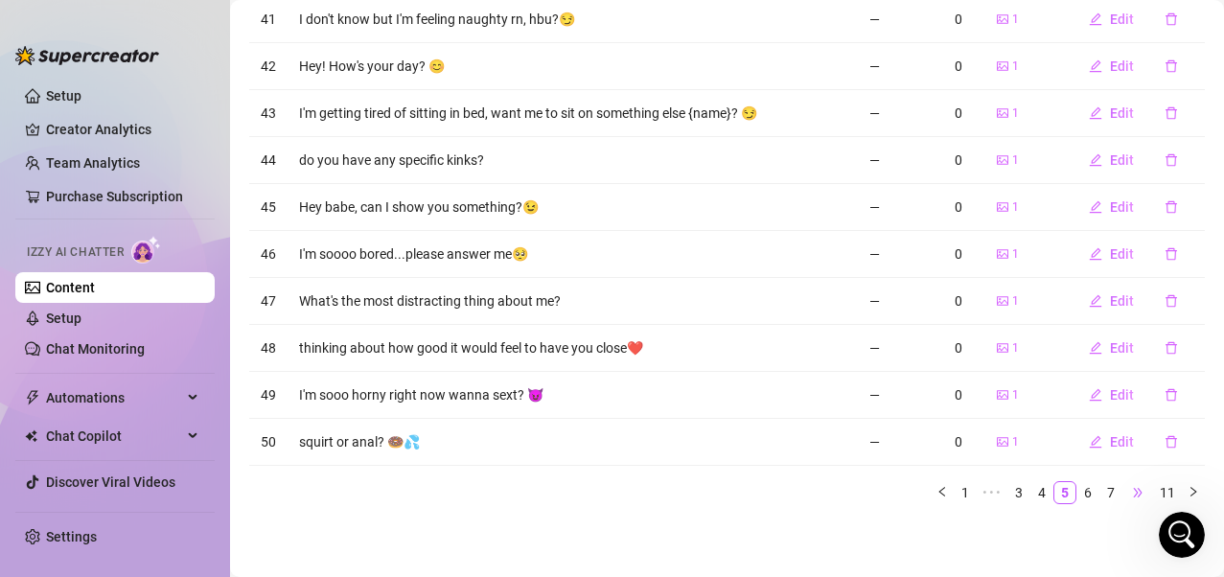
click at [1000, 463] on icon "right" at bounding box center [1194, 492] width 12 height 12
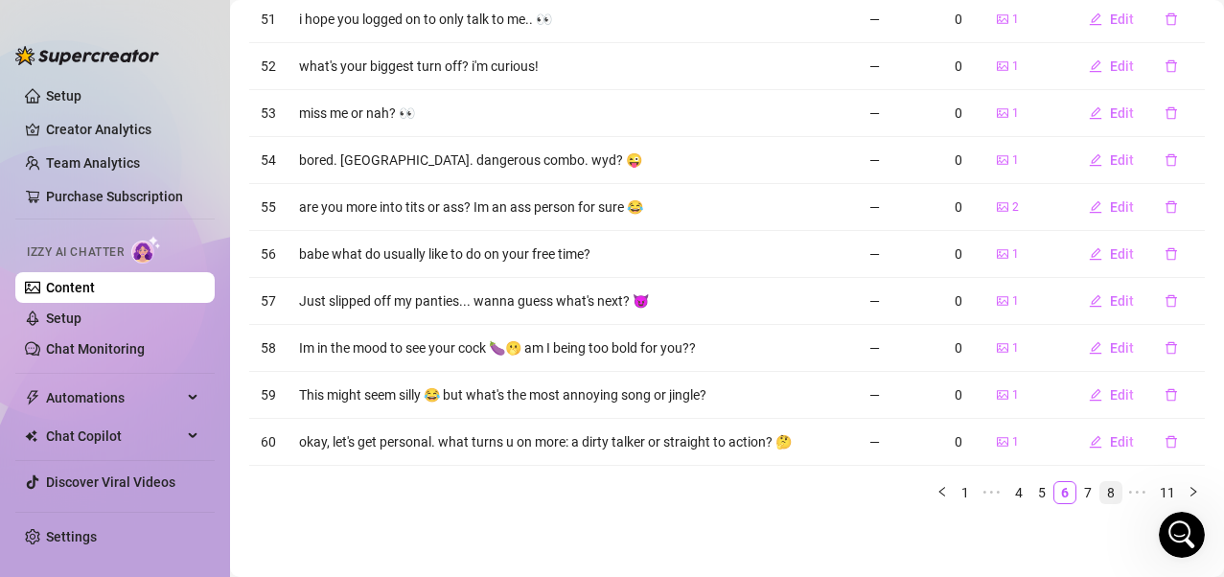
click at [1000, 463] on link "8" at bounding box center [1111, 492] width 21 height 21
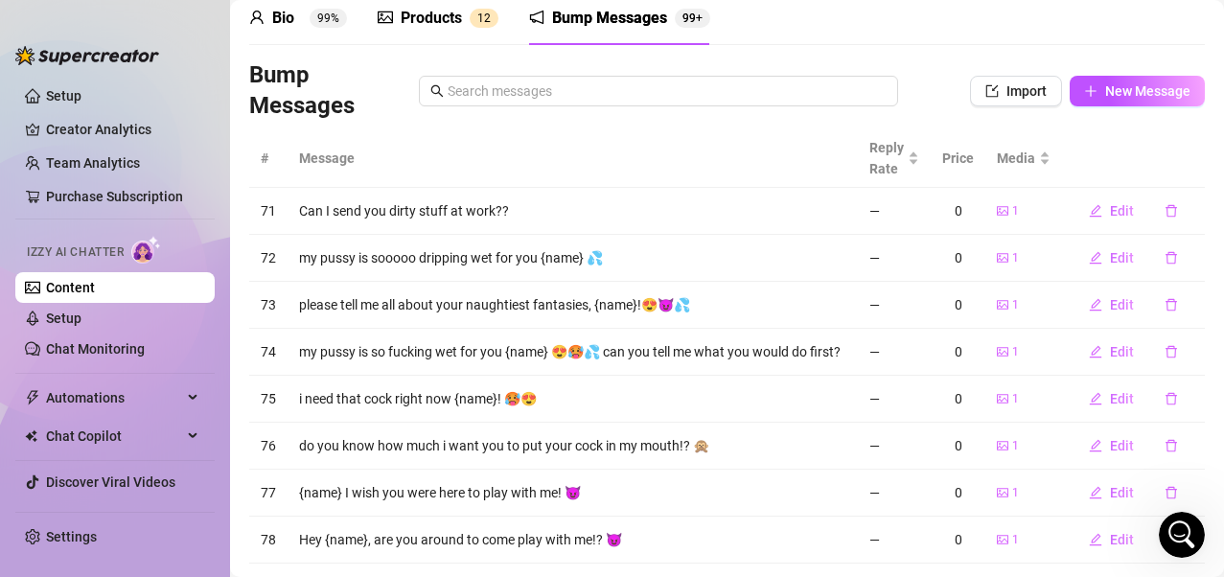
scroll to position [298, 0]
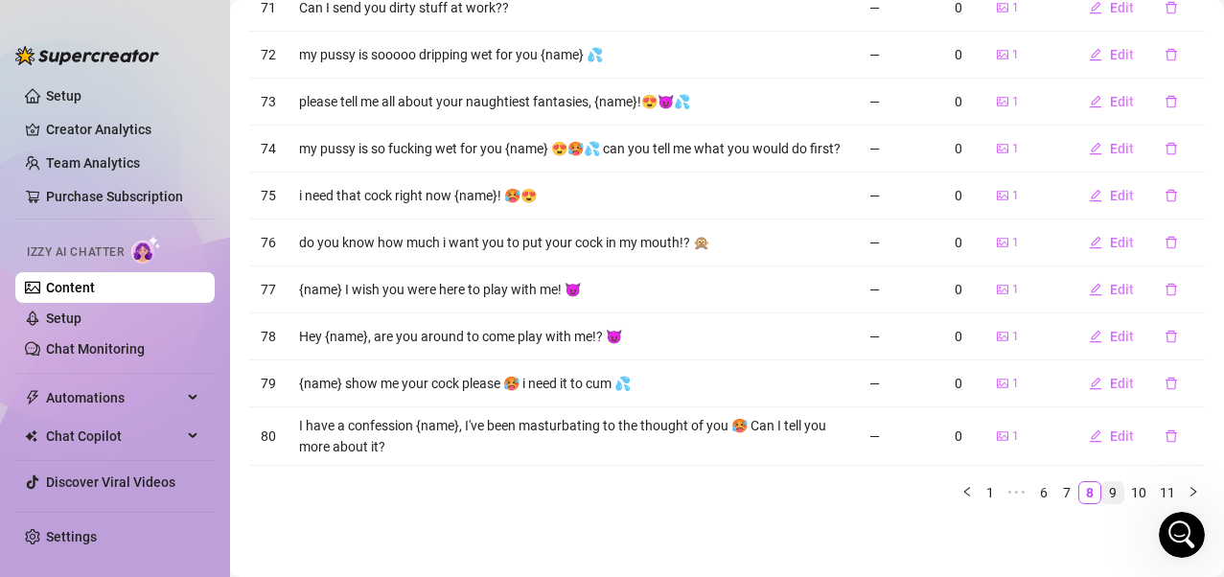
click at [1000, 463] on link "9" at bounding box center [1113, 492] width 21 height 21
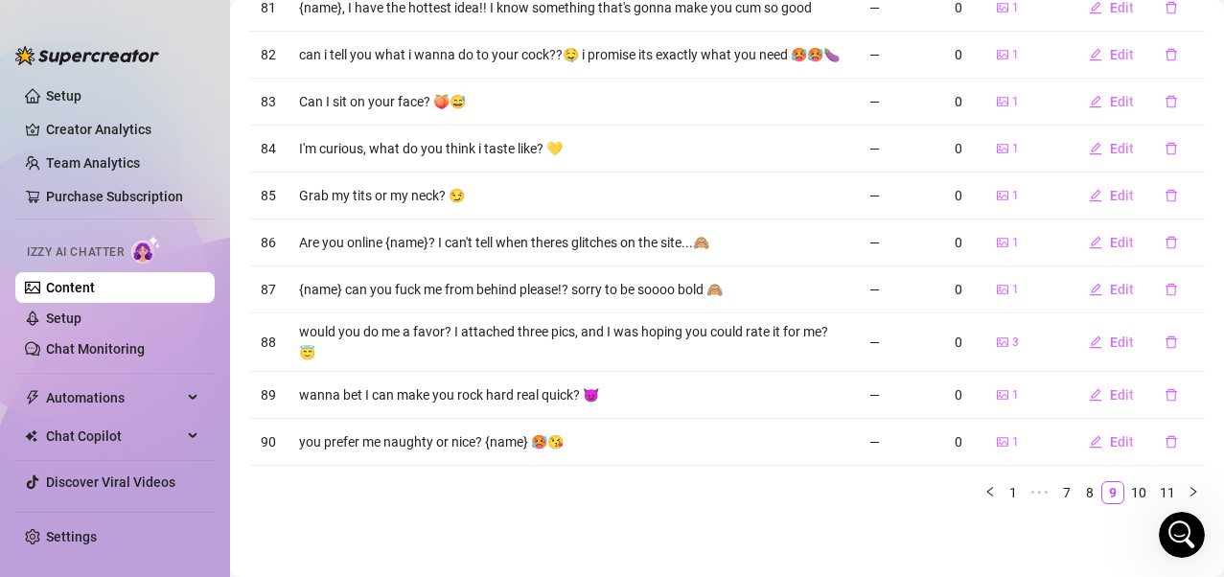
drag, startPoint x: 1104, startPoint y: 492, endPoint x: 1082, endPoint y: 538, distance: 50.6
click at [1000, 463] on main "Content Library Content for Hairy Hairy (bigbuttbellamy) Bio 99% Products 1 2 B…" at bounding box center [727, 145] width 994 height 864
click at [1000, 463] on link "10" at bounding box center [1139, 492] width 27 height 21
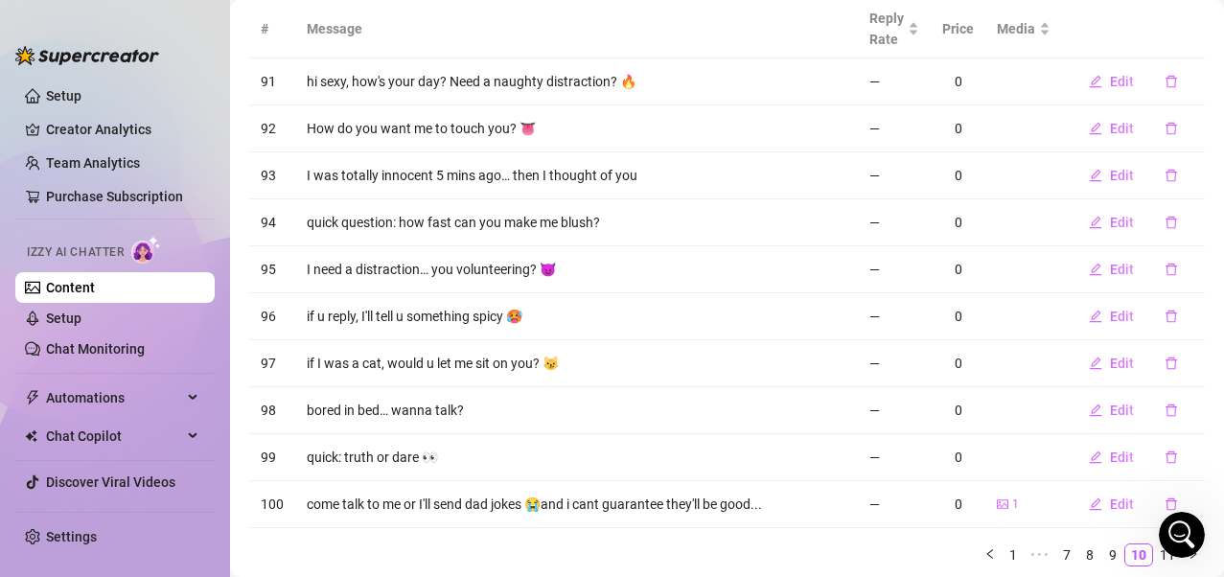
scroll to position [179, 0]
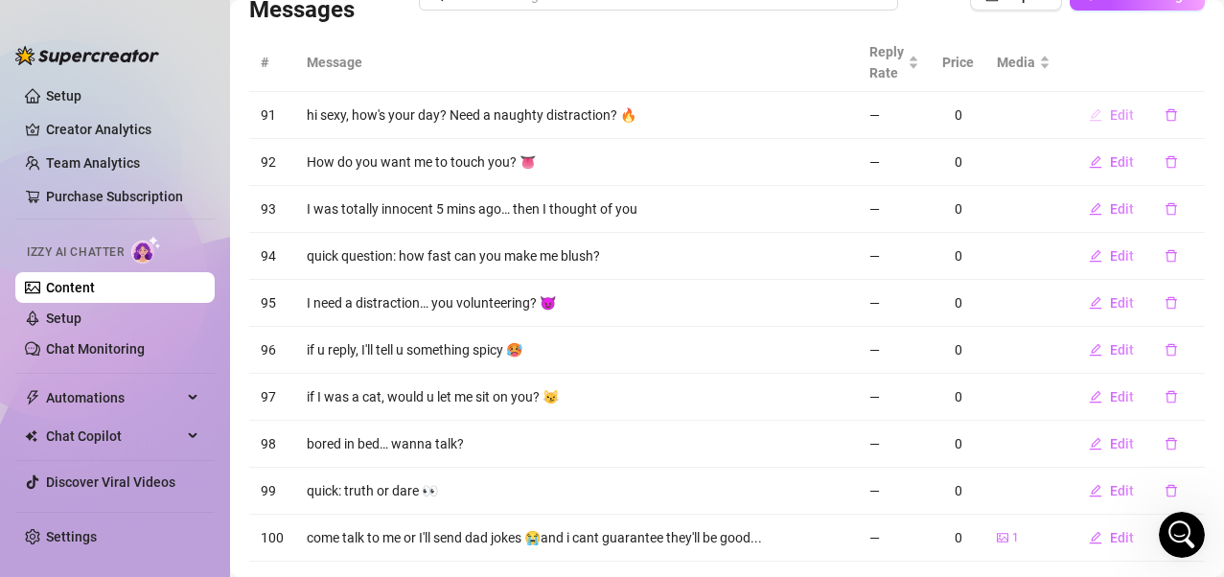
click at [1000, 112] on span "Edit" at bounding box center [1122, 114] width 24 height 15
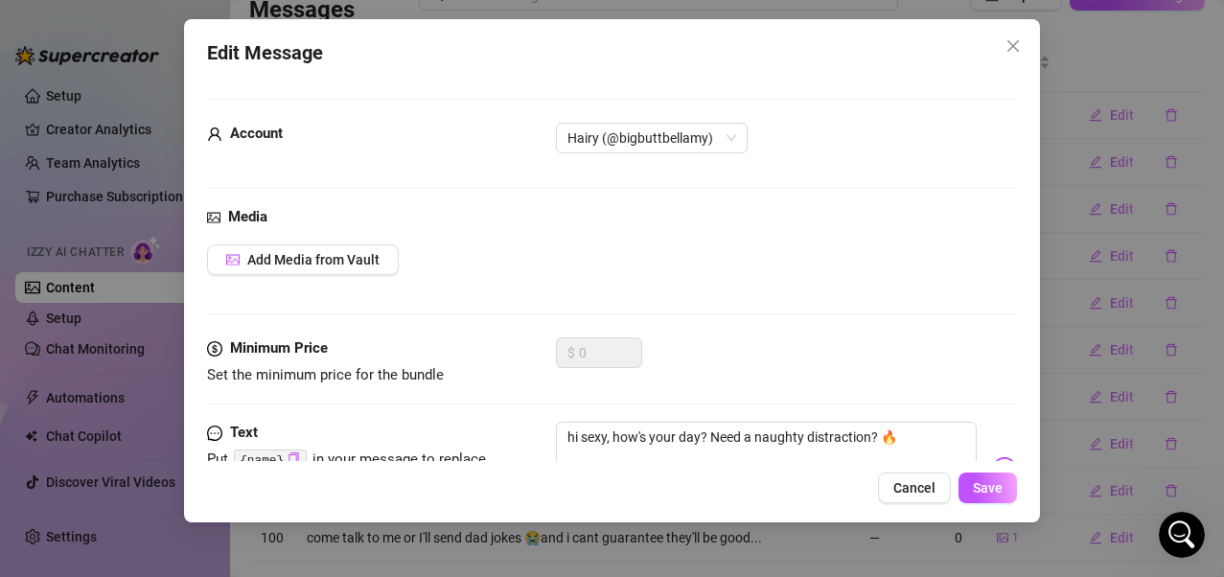
scroll to position [90, 0]
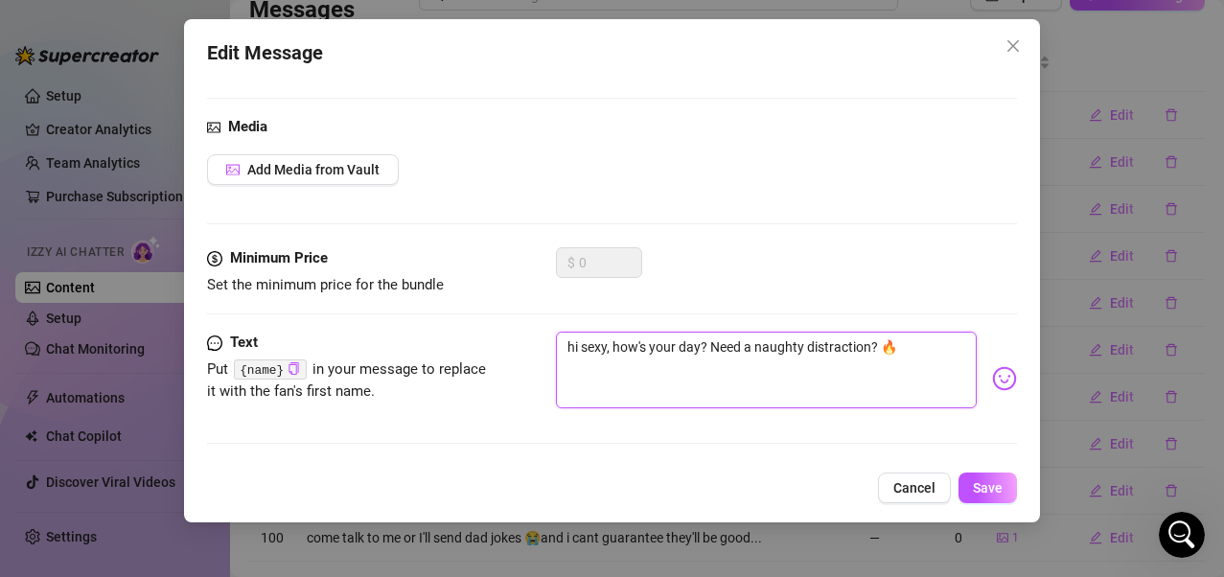
click at [710, 347] on textarea "hi sexy, how's your day? Need a naughty distraction? 🔥" at bounding box center [767, 370] width 422 height 77
type textarea "hi sexy, how's your day?Need a naughty distraction? 🔥"
type textarea "hi sexy, how's your dayNeed a naughty distraction? 🔥"
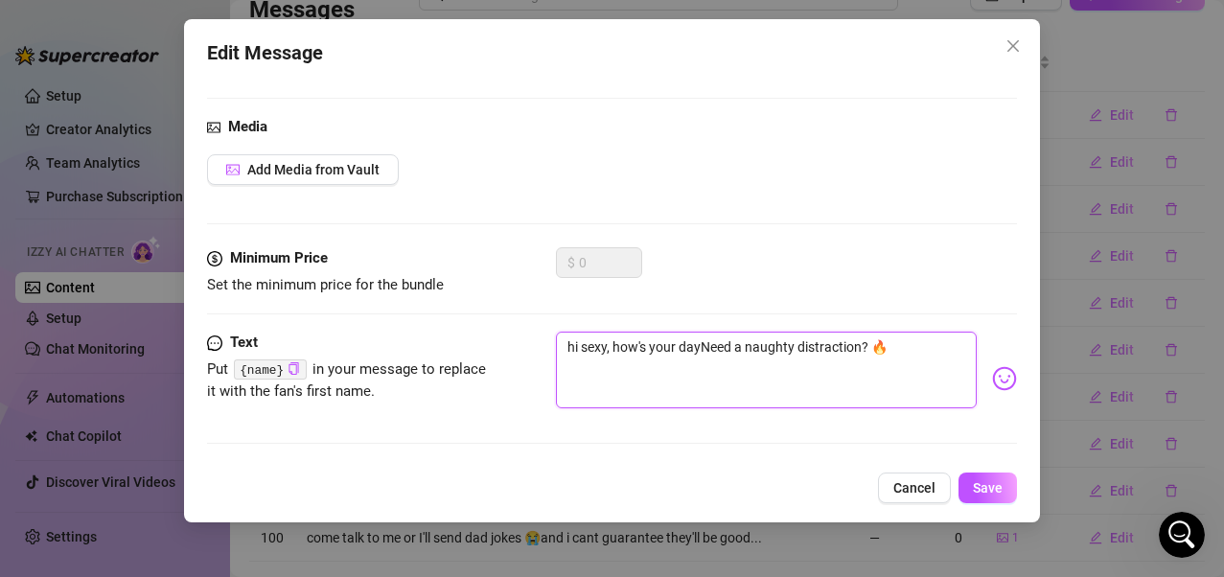
type textarea "hi sexy, how's your daNeed a naughty distraction? 🔥"
type textarea "hi sexy, how's your dNeed a naughty distraction? 🔥"
type textarea "hi sexy, how's your Need a naughty distraction? 🔥"
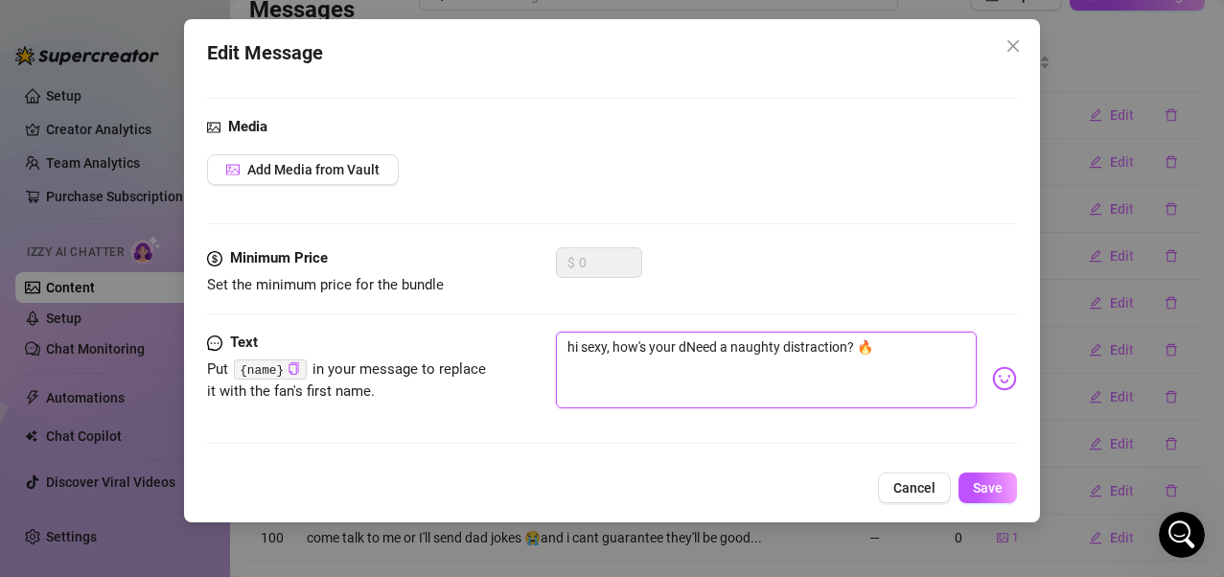
type textarea "hi sexy, how's your Need a naughty distraction? 🔥"
type textarea "hi sexy, how's yourNeed a naughty distraction? 🔥"
type textarea "hi sexy, how's youNeed a naughty distraction? 🔥"
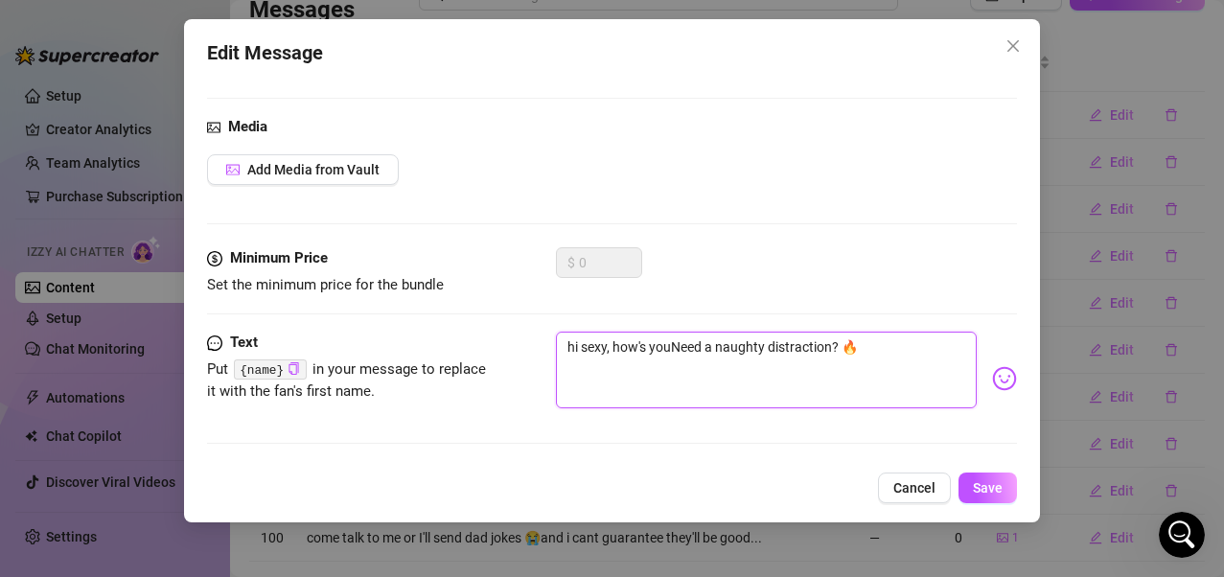
type textarea "hi sexy, how's yoNeed a naughty distraction? 🔥"
type textarea "hi sexy, how's yNeed a naughty distraction? 🔥"
type textarea "hi sexy, how's Need a naughty distraction? 🔥"
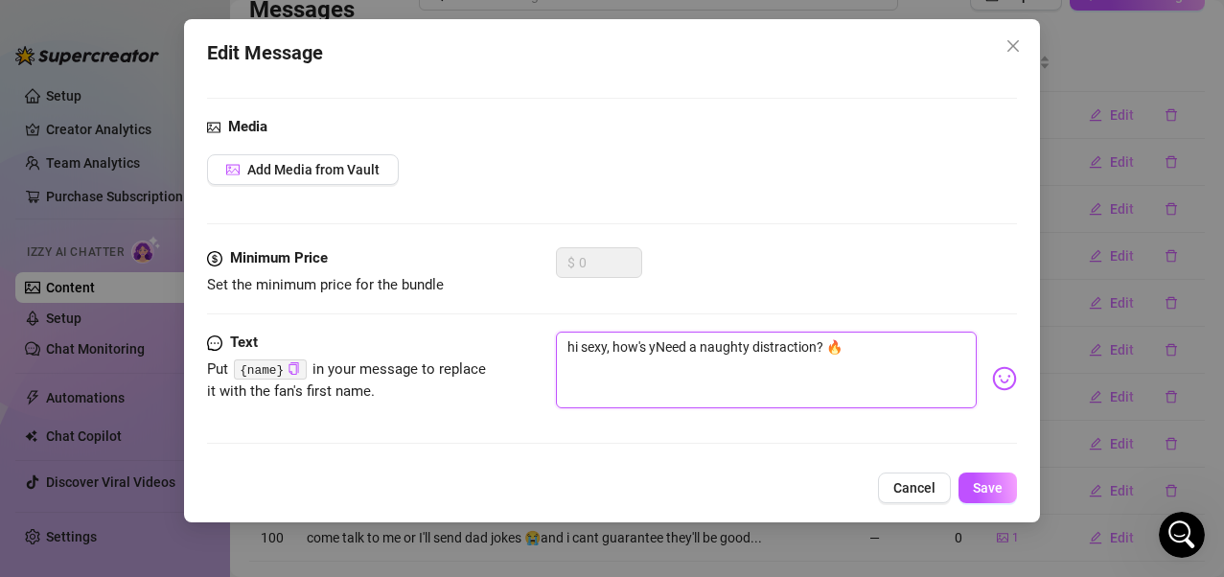
type textarea "hi sexy, how's Need a naughty distraction? 🔥"
type textarea "hi sexy, how'sNeed a naughty distraction? 🔥"
type textarea "hi sexy, how'Need a naughty distraction? 🔥"
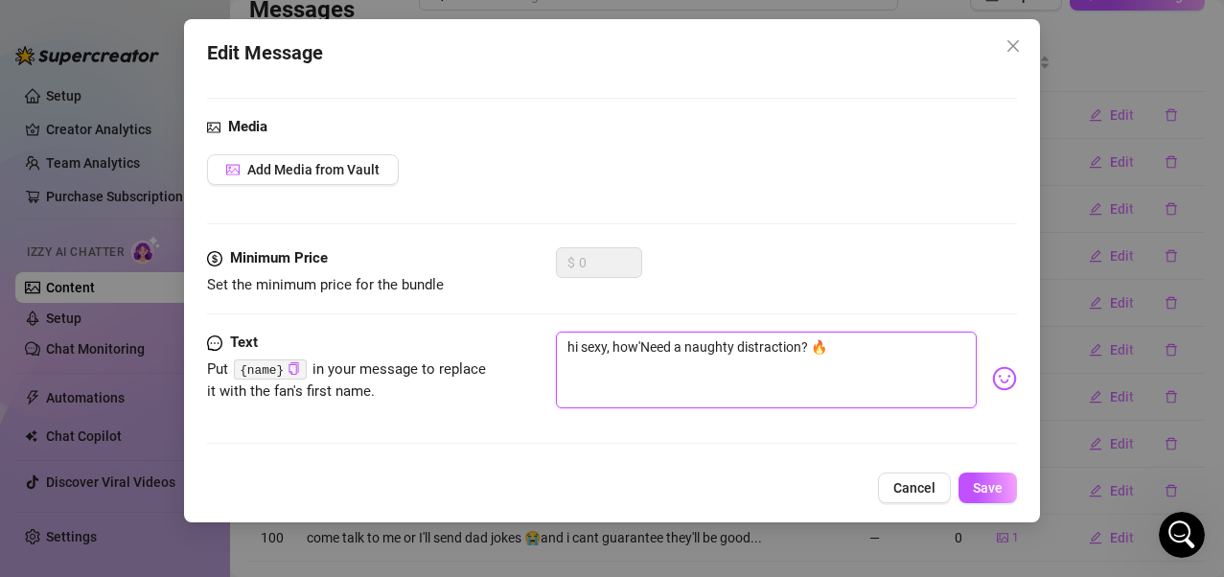
type textarea "hi sexy, howNeed a naughty distraction? 🔥"
type textarea "hi sexy, hoNeed a naughty distraction? 🔥"
type textarea "hi sexy, hNeed a naughty distraction? 🔥"
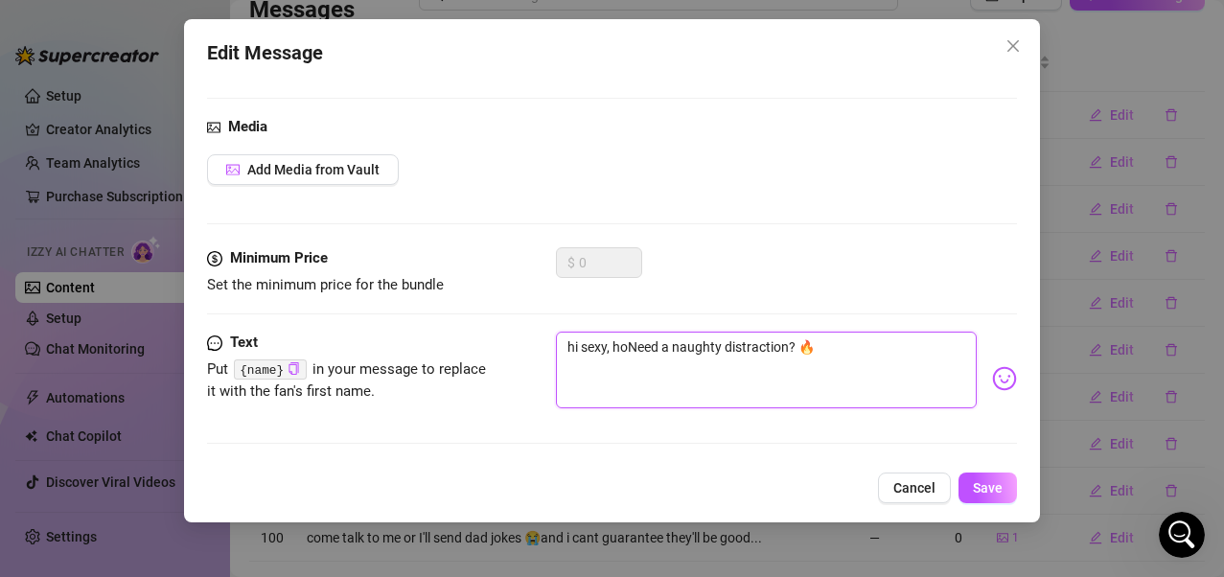
type textarea "hi sexy, hNeed a naughty distraction? 🔥"
type textarea "hi sexy, Need a naughty distraction? 🔥"
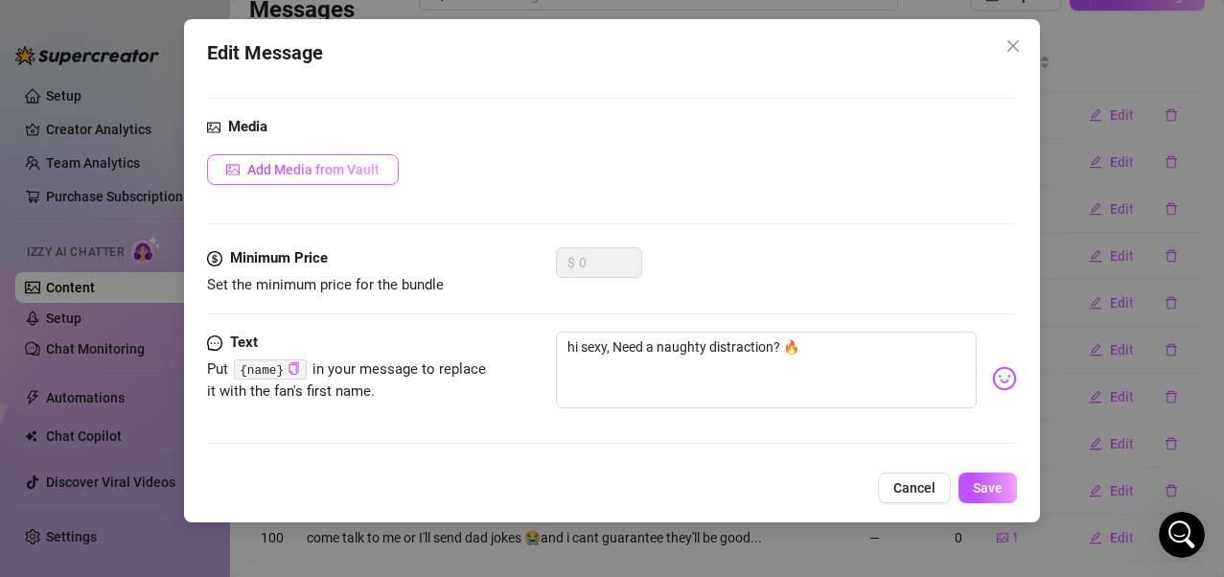
click at [371, 177] on span "Add Media from Vault" at bounding box center [313, 169] width 132 height 15
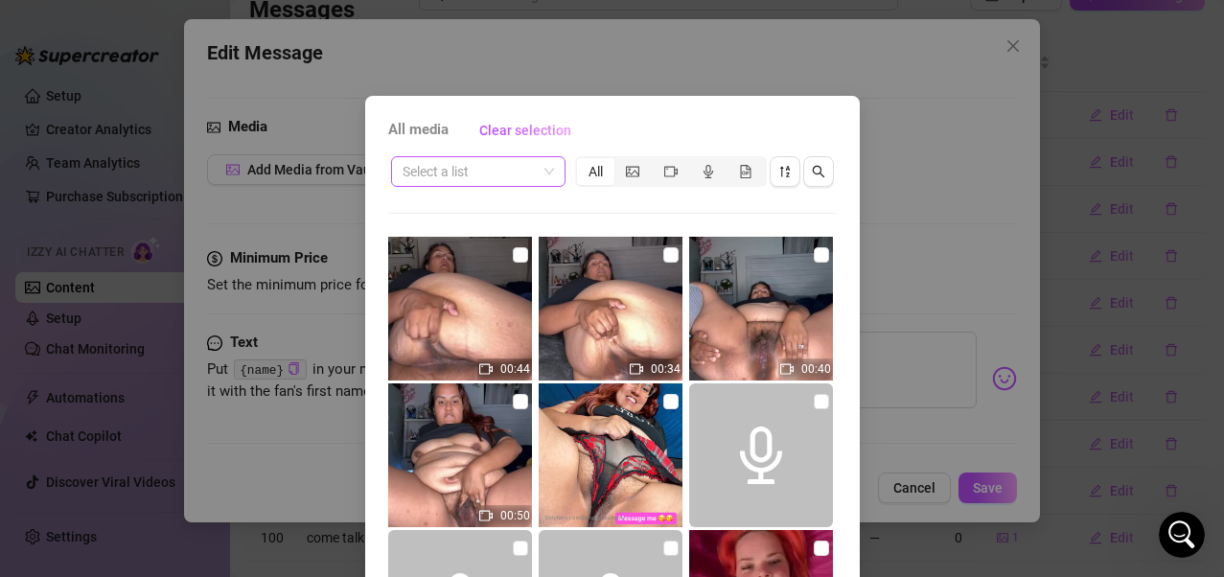
click at [546, 170] on div "Select a list" at bounding box center [478, 171] width 174 height 31
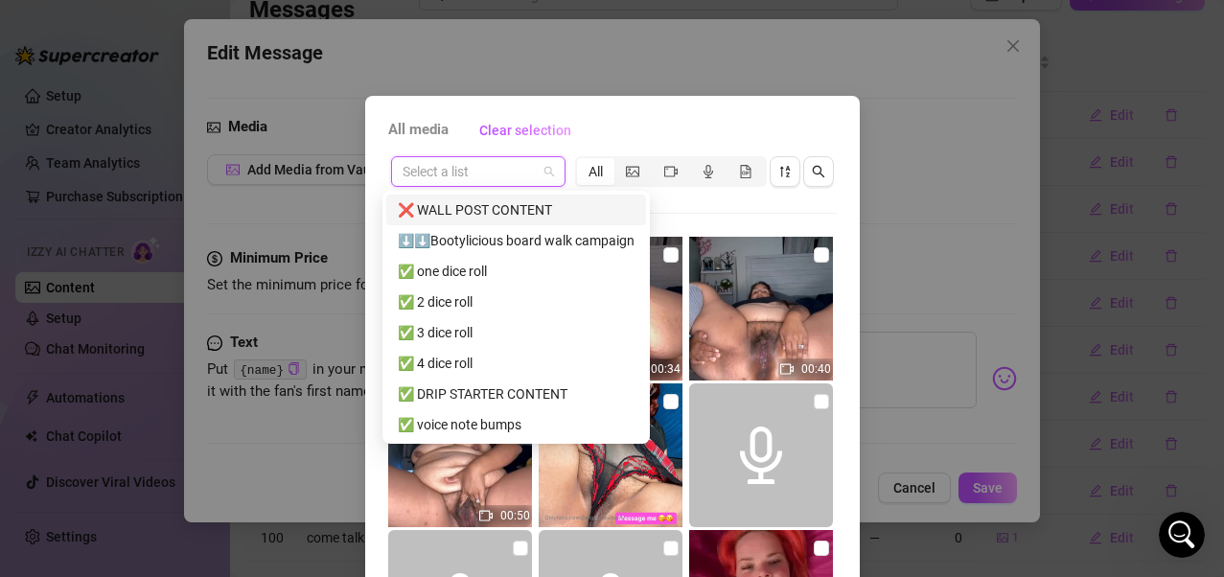
click at [534, 200] on div "❌ WALL POST CONTENT" at bounding box center [516, 209] width 237 height 21
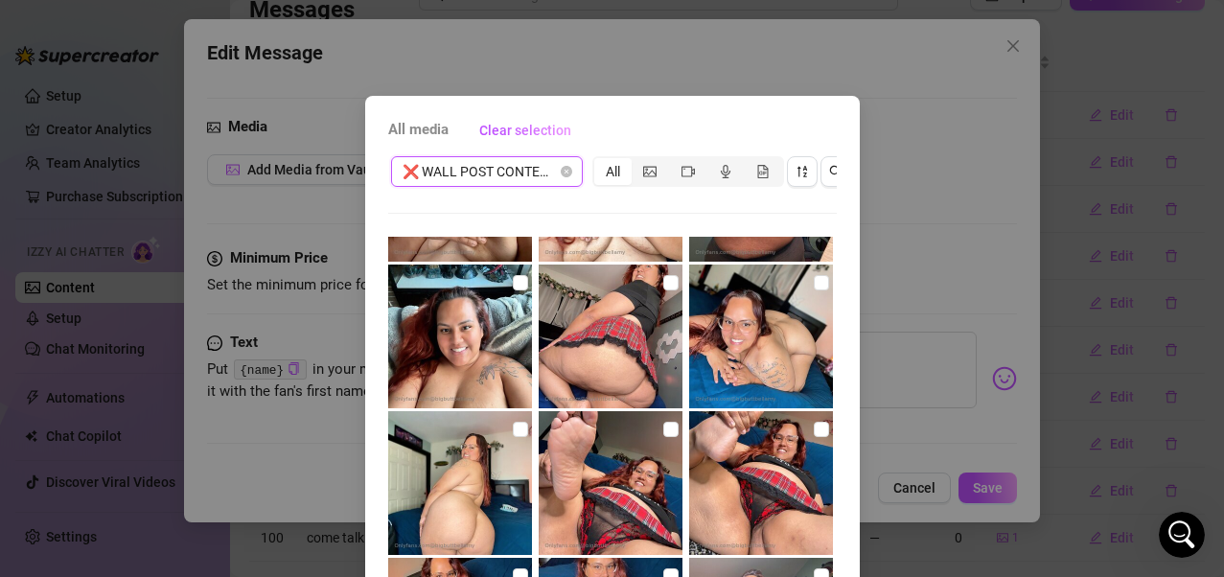
scroll to position [1873, 0]
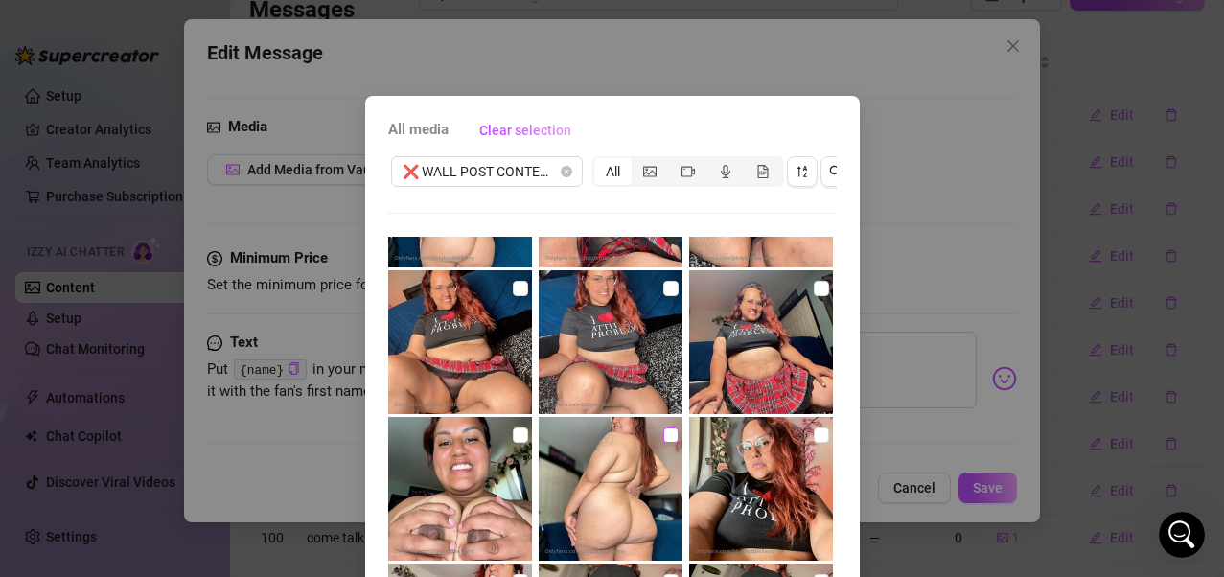
click at [663, 435] on input "checkbox" at bounding box center [670, 435] width 15 height 15
checkbox input "true"
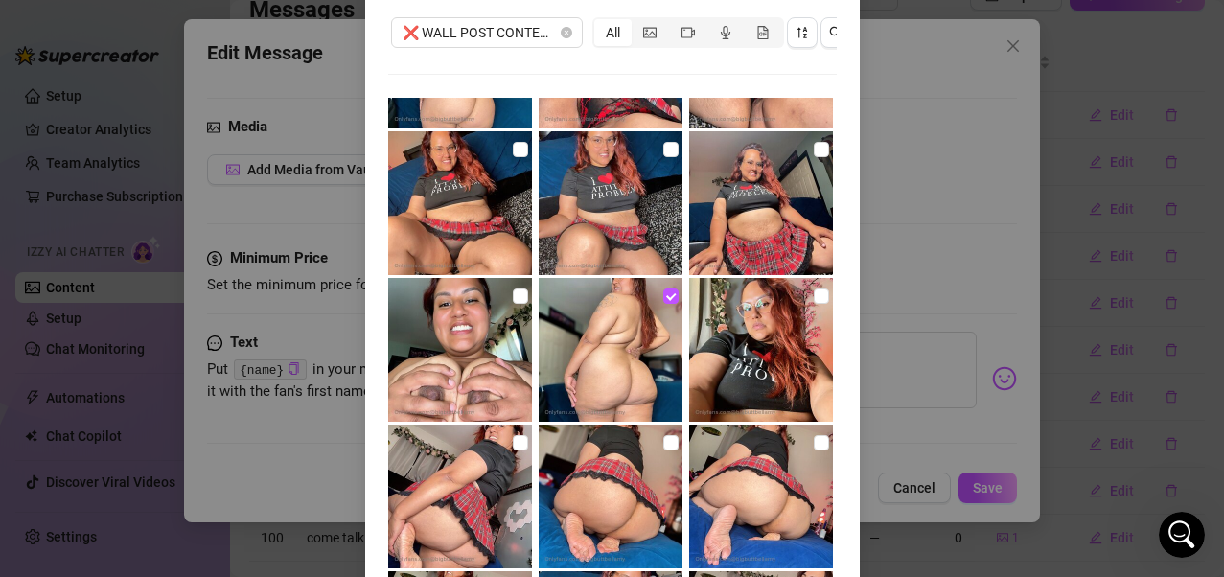
scroll to position [240, 0]
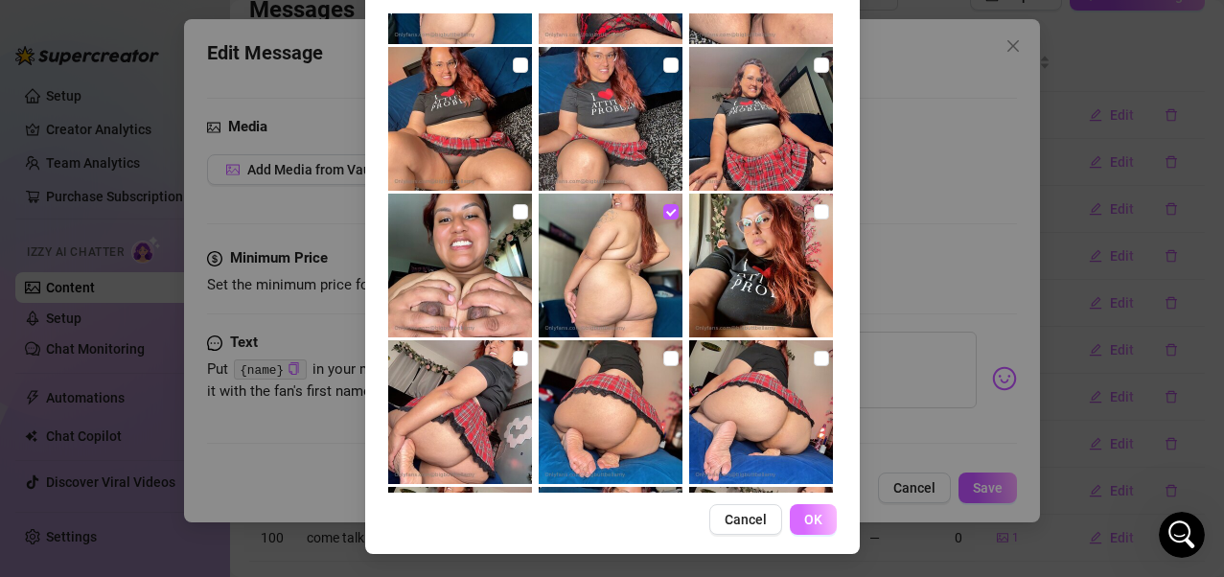
click at [811, 463] on span "OK" at bounding box center [813, 519] width 18 height 15
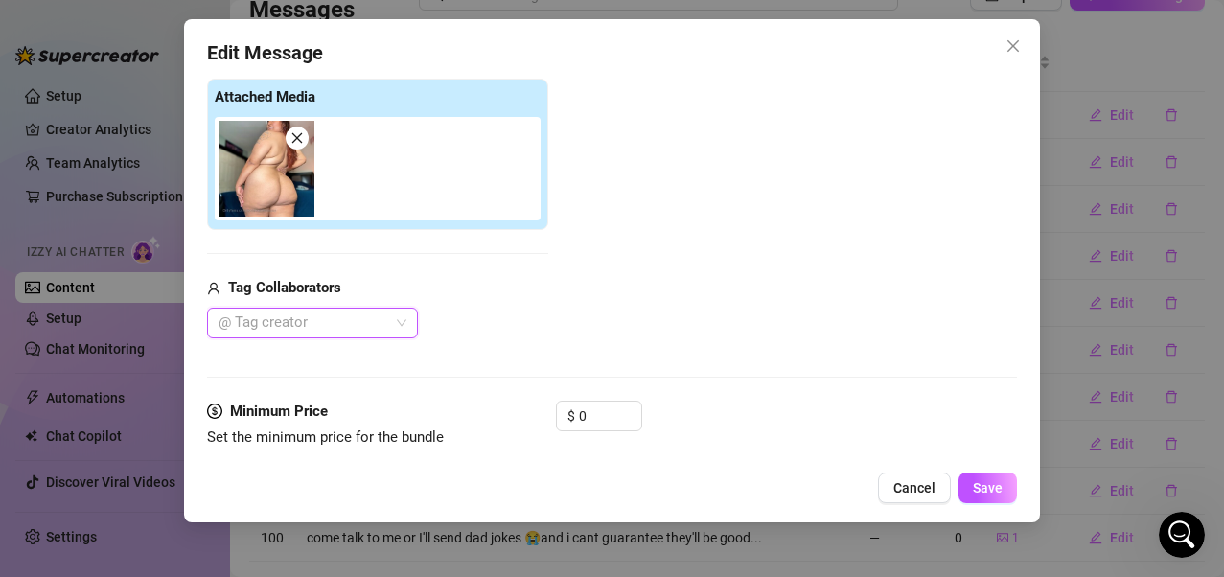
scroll to position [363, 0]
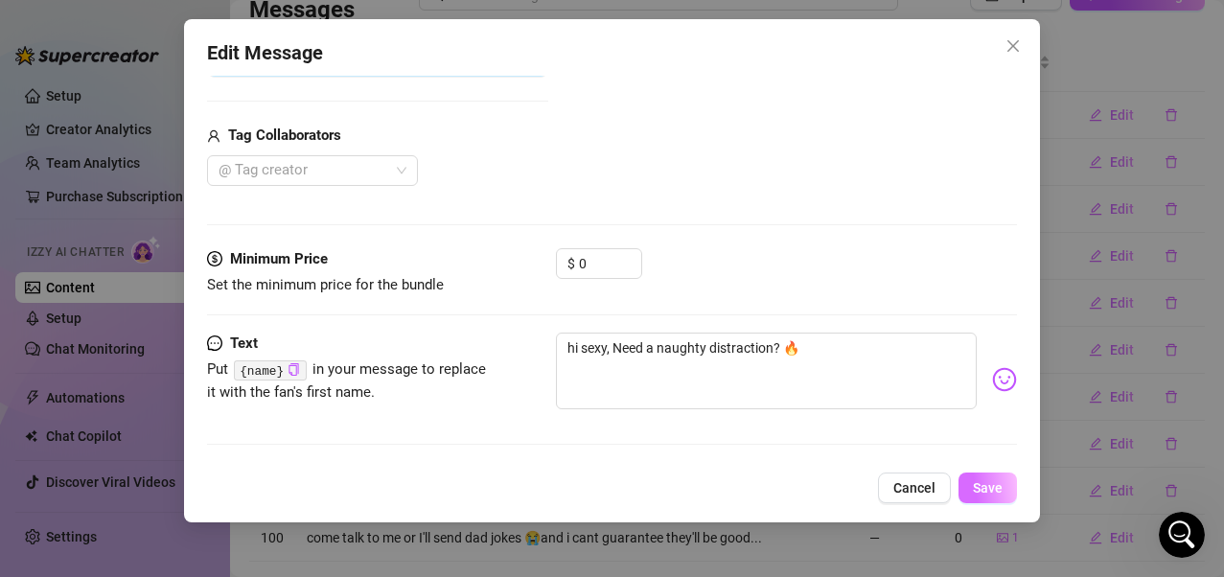
click at [980, 463] on span "Save" at bounding box center [988, 487] width 30 height 15
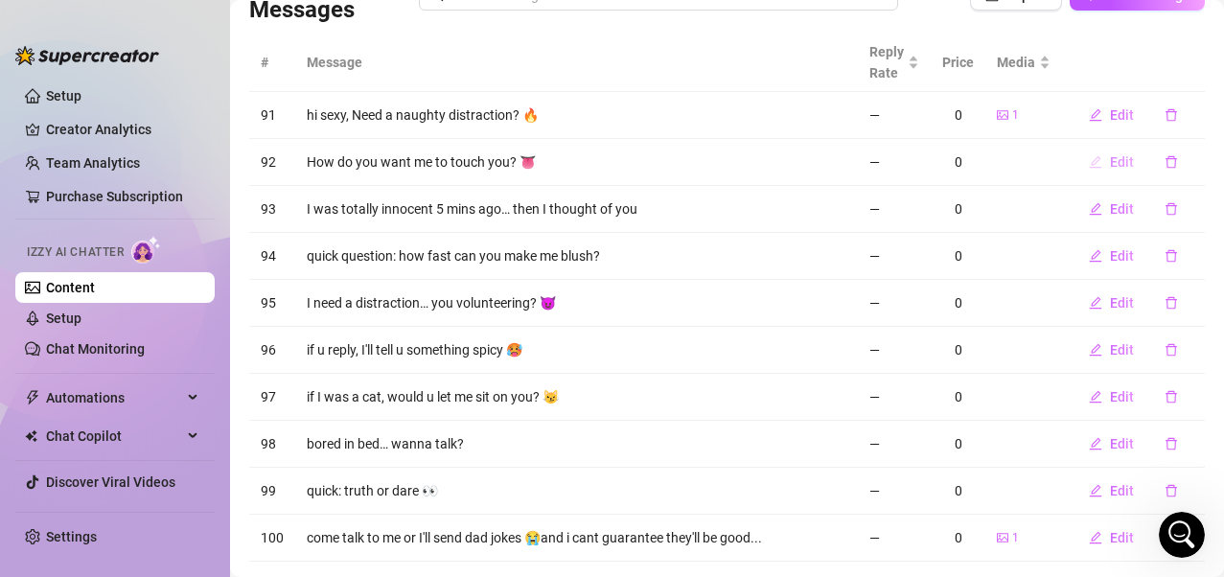
click at [1000, 168] on button "Edit" at bounding box center [1112, 162] width 76 height 31
type textarea "How do you want me to touch you? 👅"
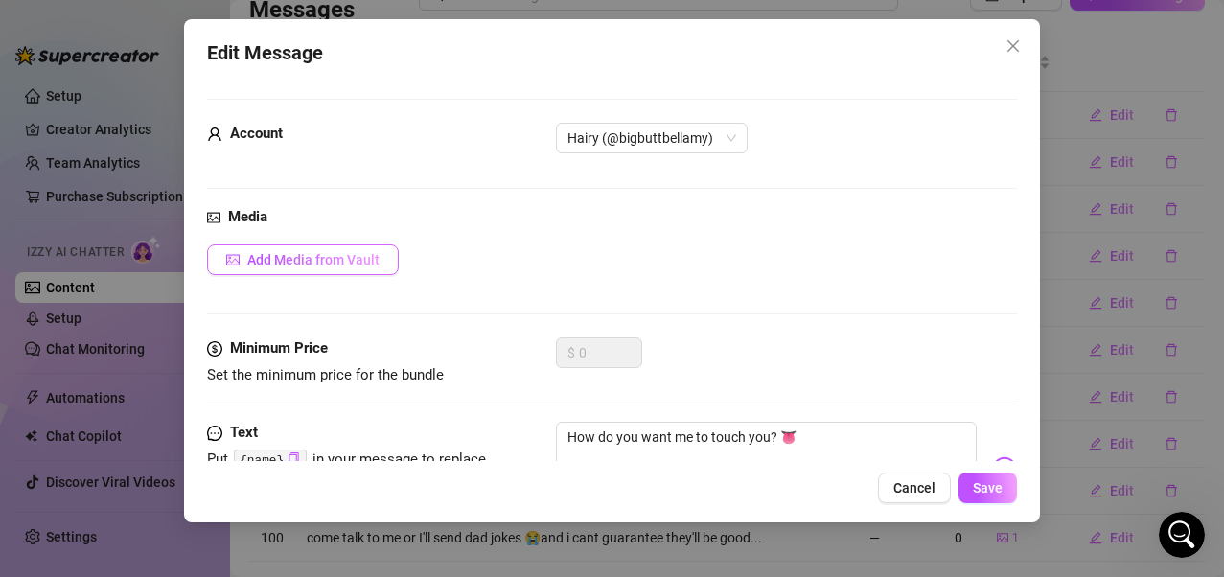
click at [325, 263] on span "Add Media from Vault" at bounding box center [313, 259] width 132 height 15
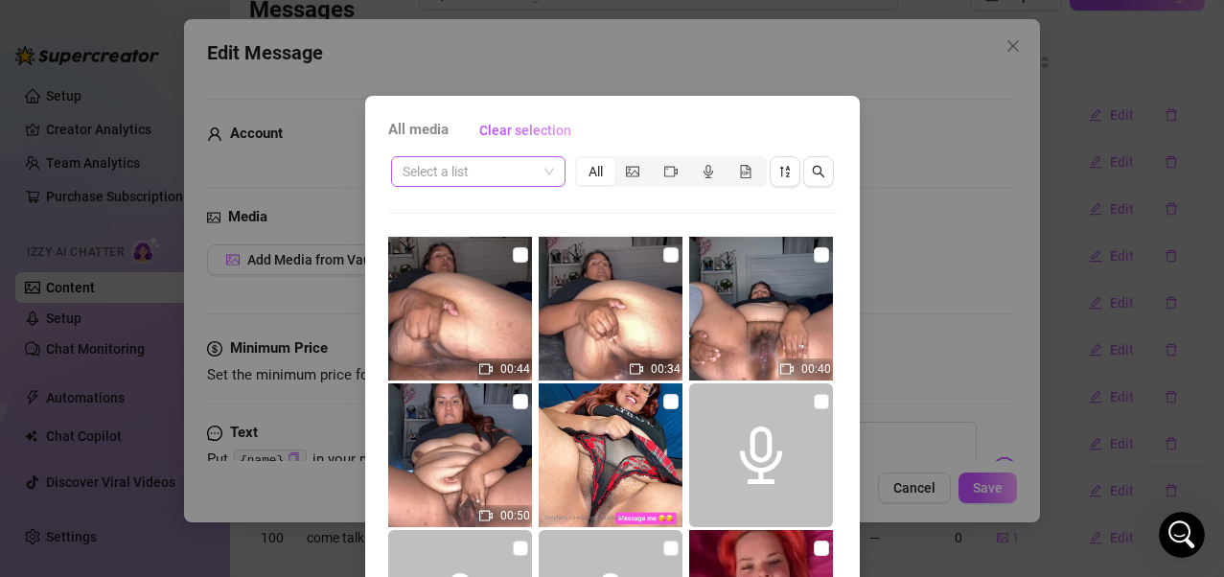
click at [542, 171] on span at bounding box center [478, 171] width 151 height 29
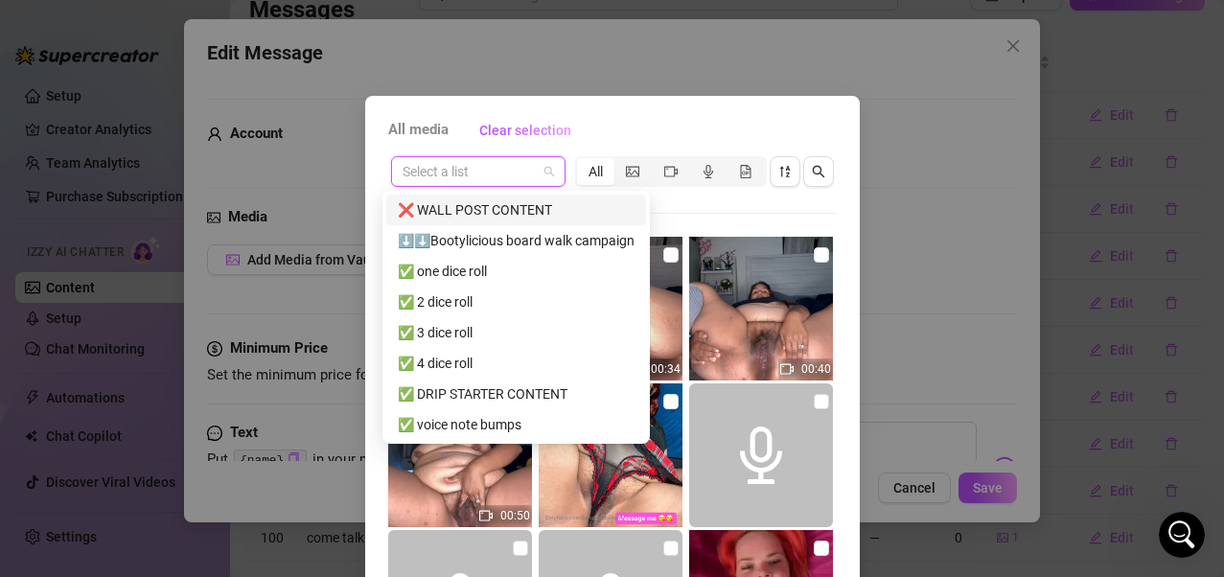
click at [491, 215] on div "❌ WALL POST CONTENT" at bounding box center [516, 209] width 237 height 21
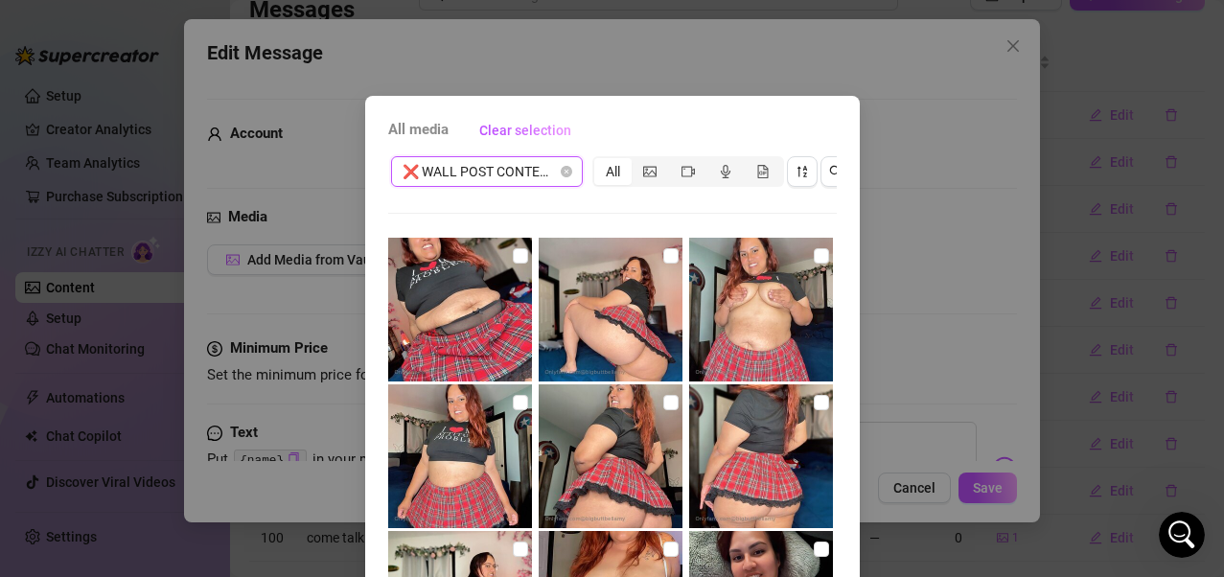
scroll to position [2589, 0]
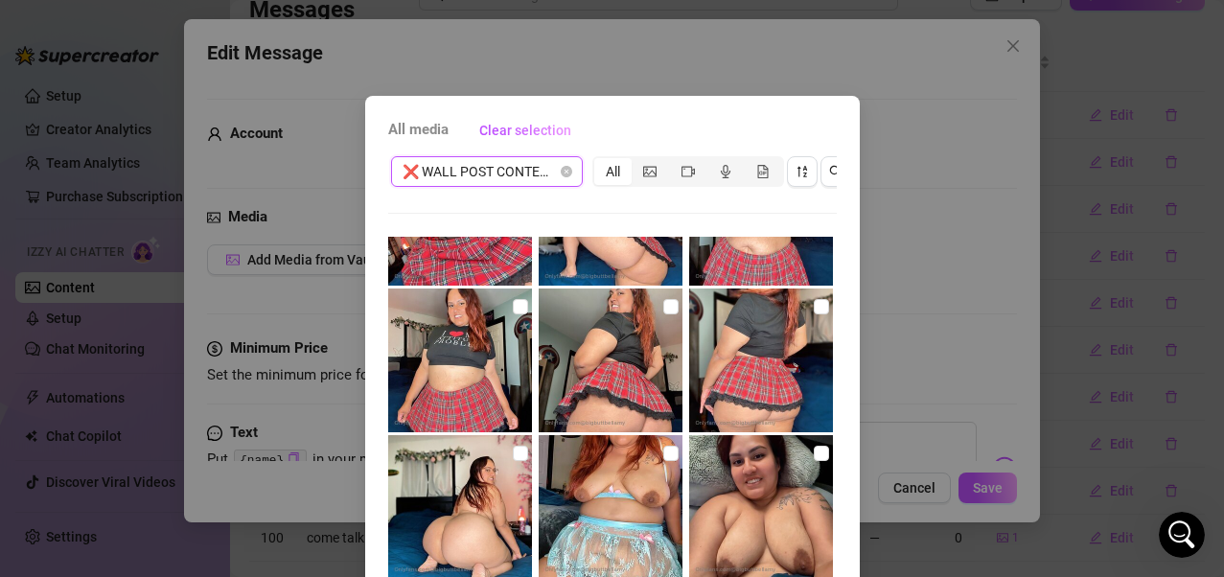
click at [663, 302] on input "checkbox" at bounding box center [670, 306] width 15 height 15
checkbox input "true"
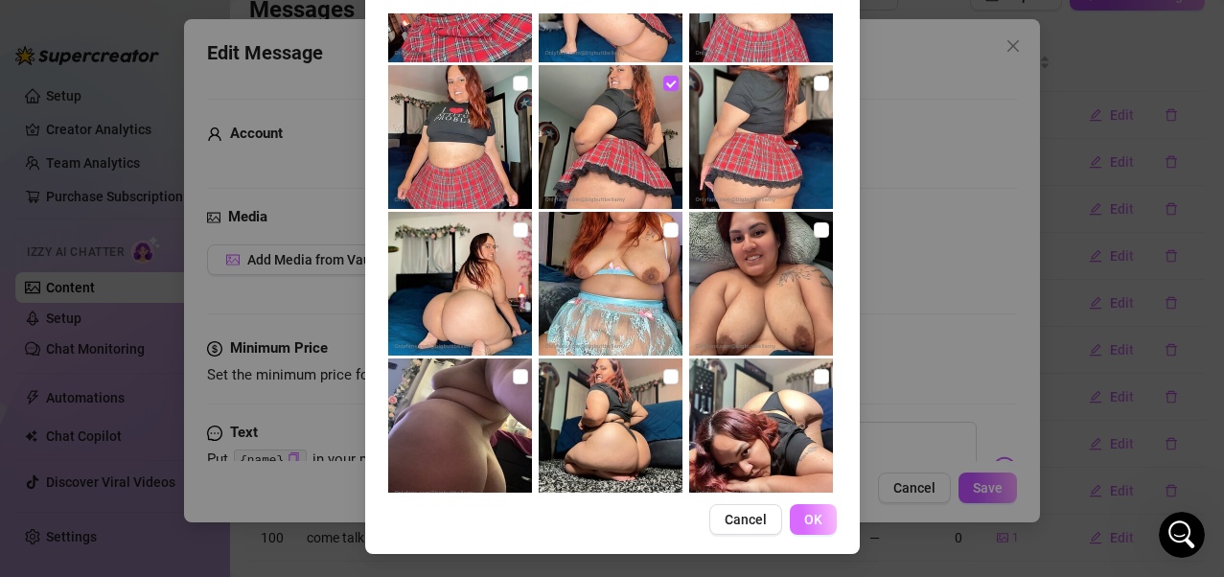
click at [812, 463] on span "OK" at bounding box center [813, 519] width 18 height 15
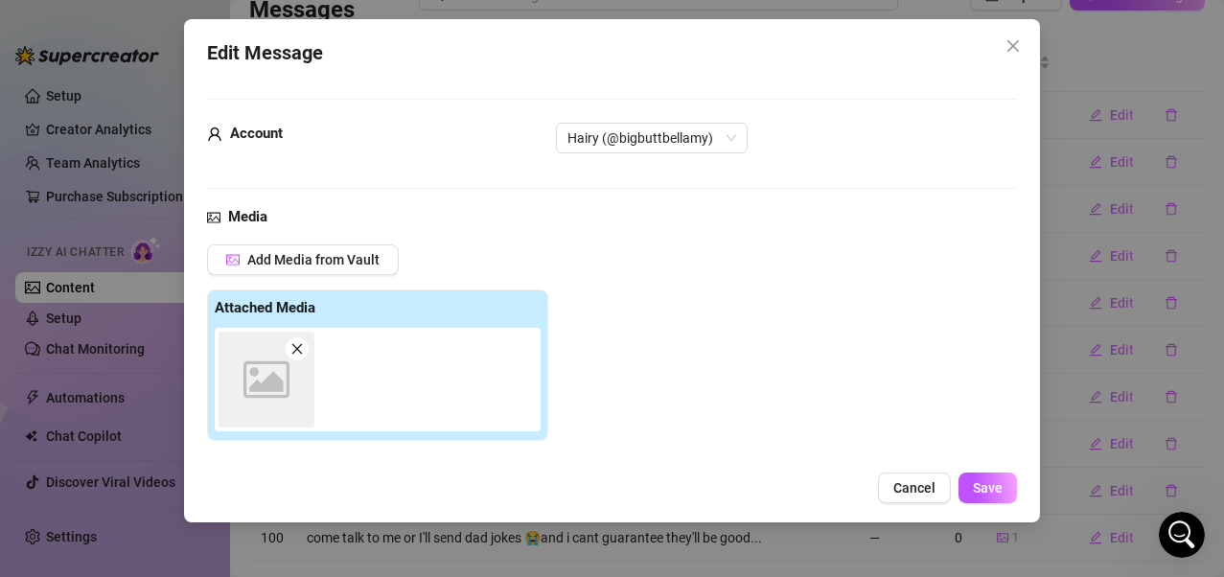
scroll to position [265, 0]
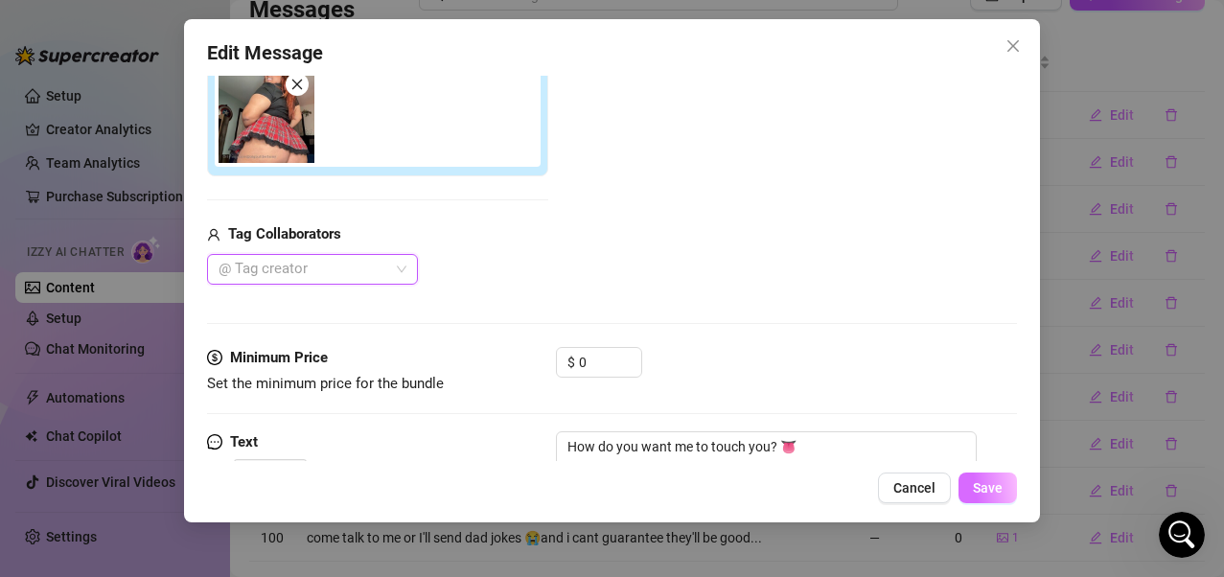
click at [981, 463] on span "Save" at bounding box center [988, 487] width 30 height 15
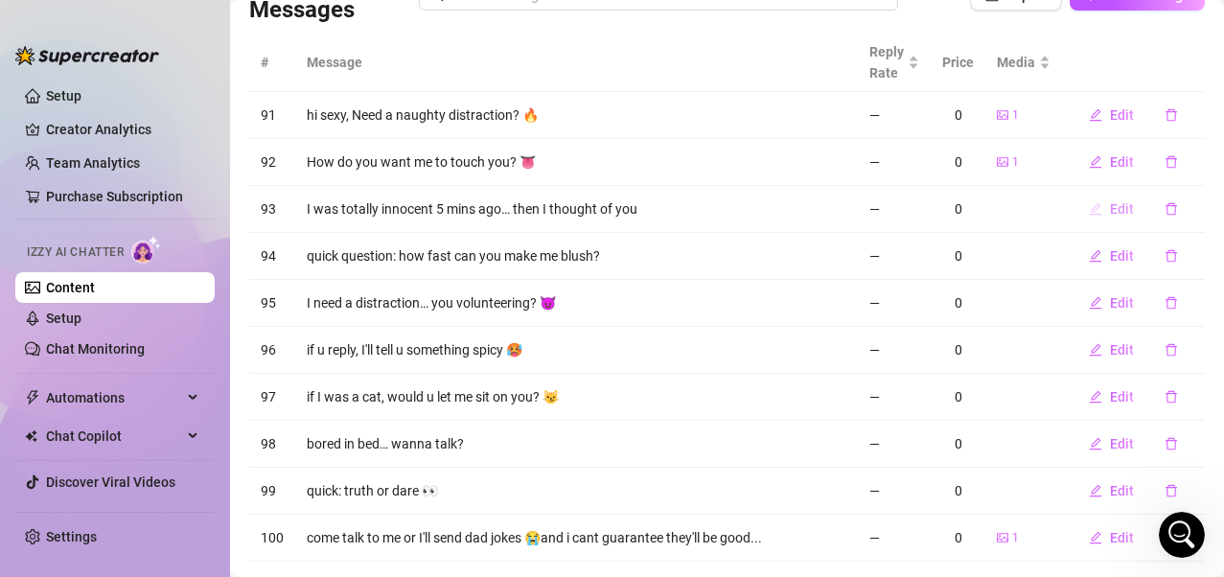
click at [1000, 215] on span "Edit" at bounding box center [1122, 208] width 24 height 15
type textarea "I was totally innocent 5 mins ago… then I thought of you"
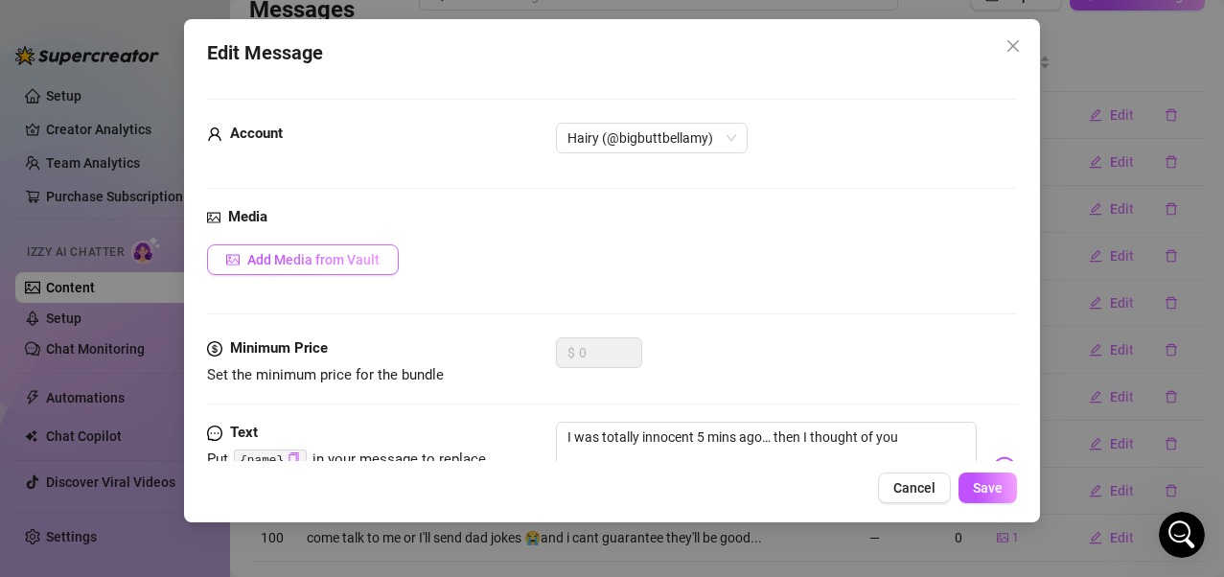
click at [366, 260] on span "Add Media from Vault" at bounding box center [313, 259] width 132 height 15
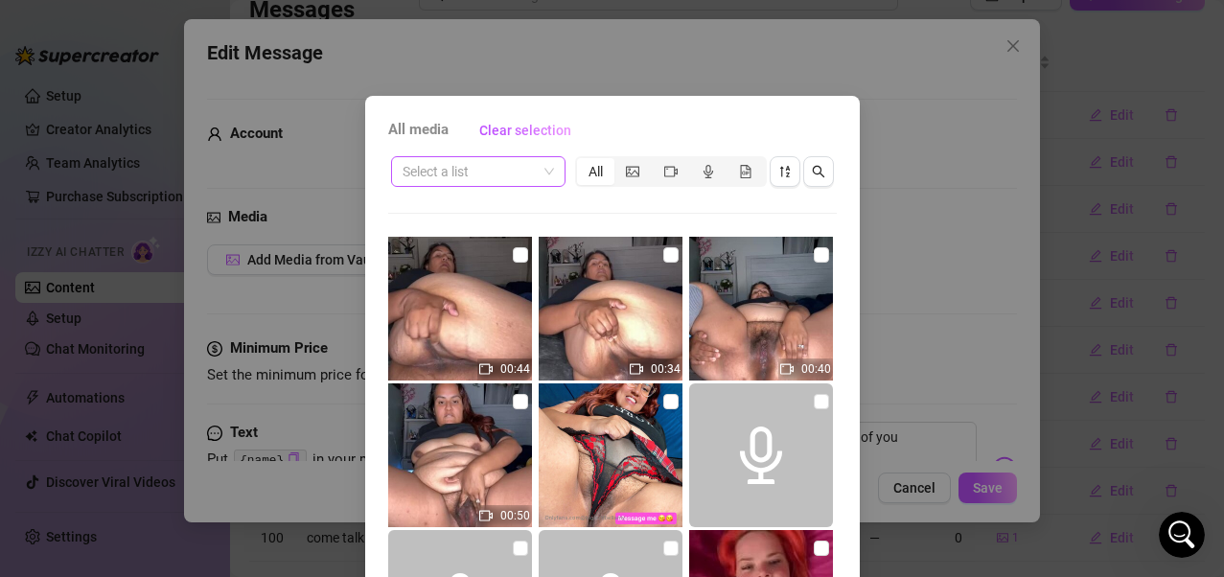
click at [545, 176] on span at bounding box center [478, 171] width 151 height 29
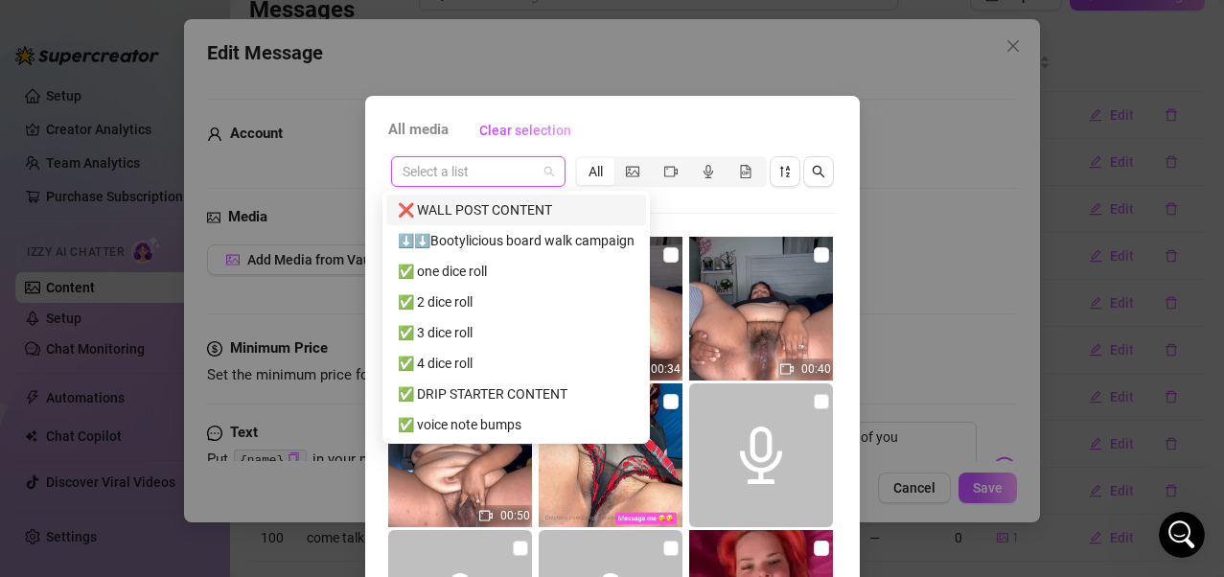
click at [523, 214] on div "❌ WALL POST CONTENT" at bounding box center [516, 209] width 237 height 21
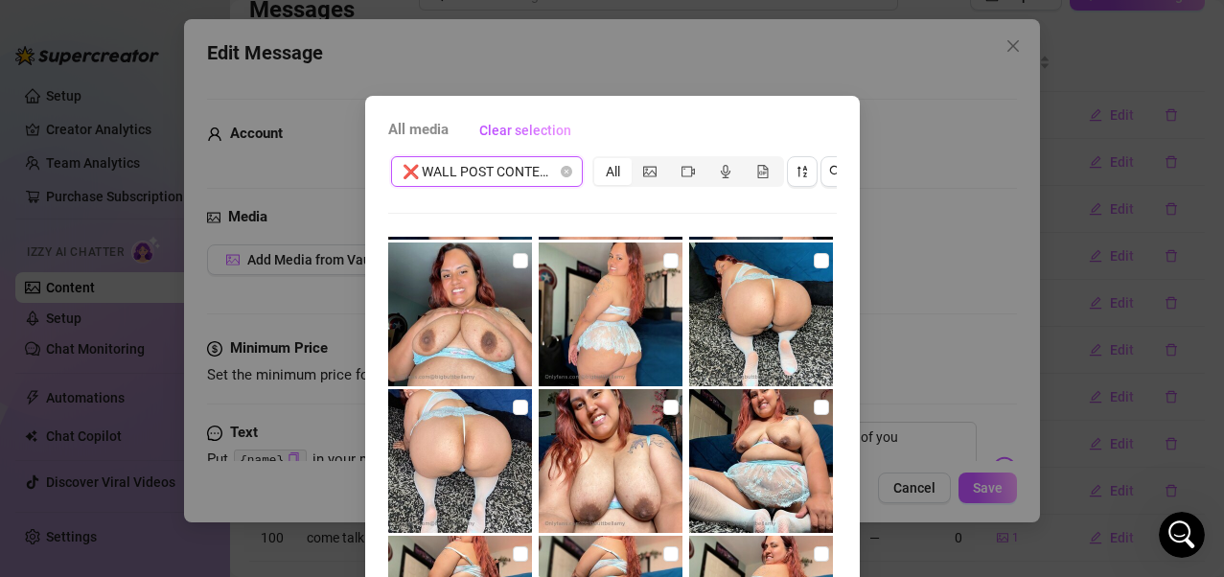
scroll to position [3548, 0]
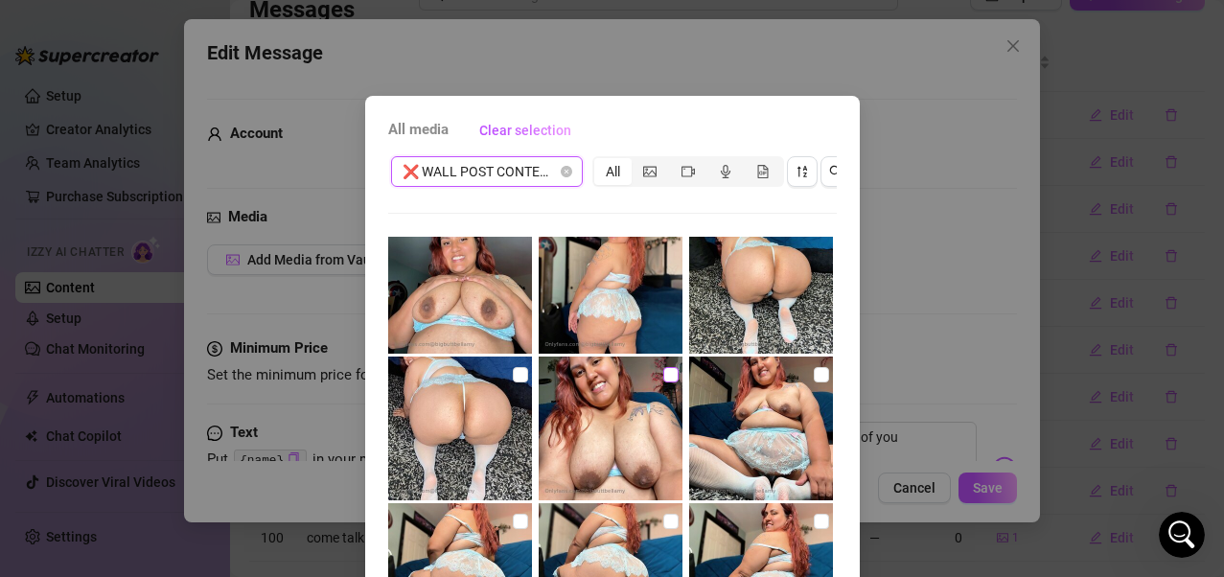
click at [663, 373] on input "checkbox" at bounding box center [670, 374] width 15 height 15
checkbox input "true"
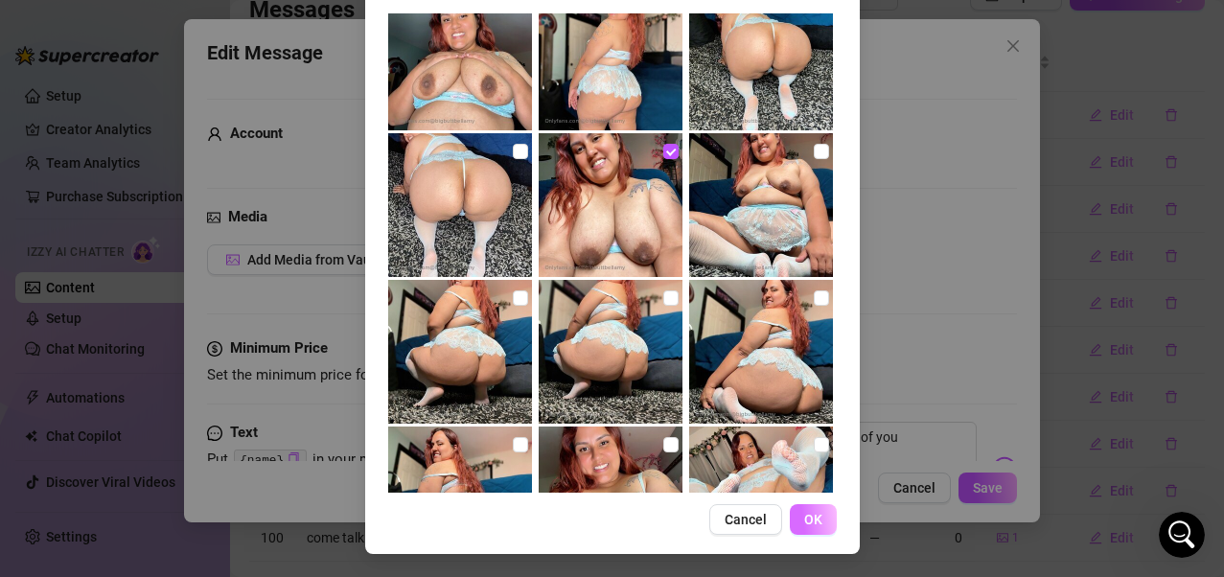
click at [810, 463] on span "OK" at bounding box center [813, 519] width 18 height 15
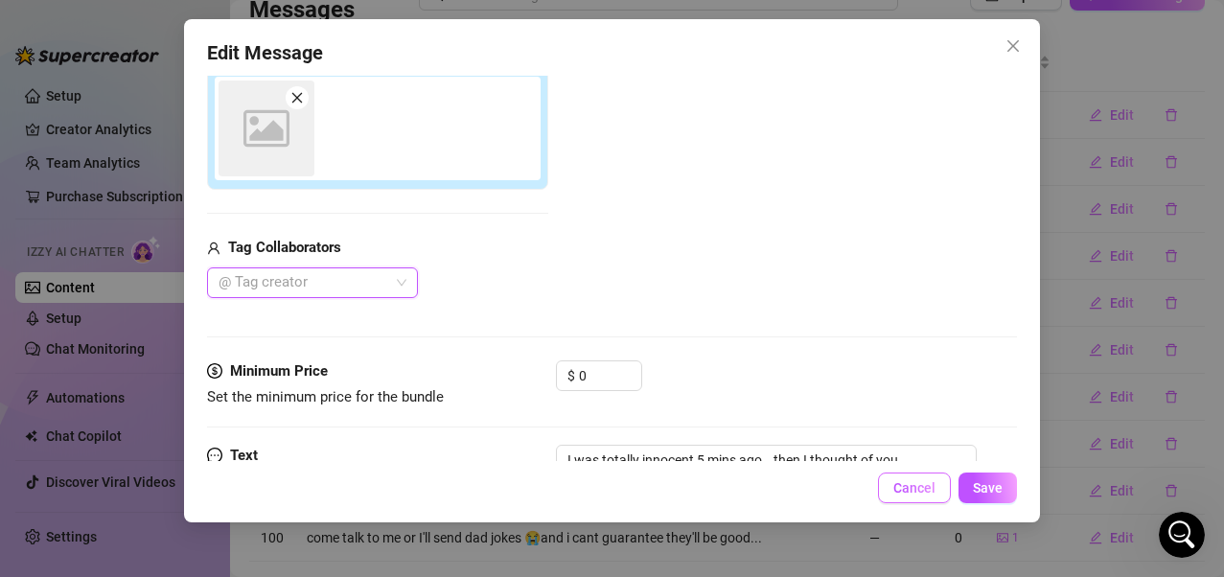
scroll to position [265, 0]
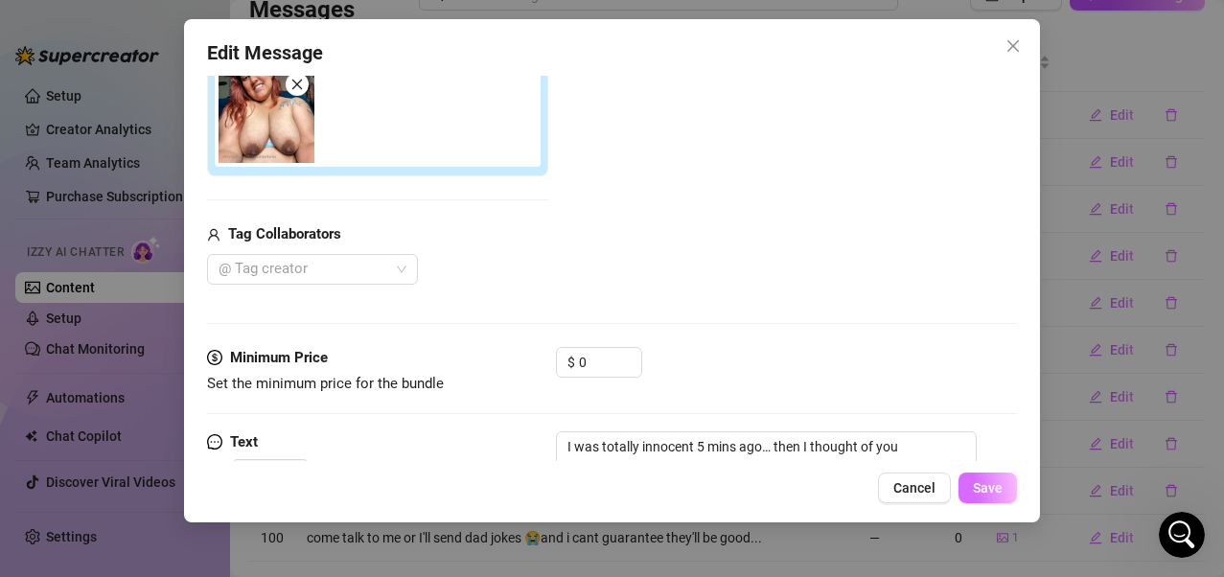
click at [989, 463] on span "Save" at bounding box center [988, 487] width 30 height 15
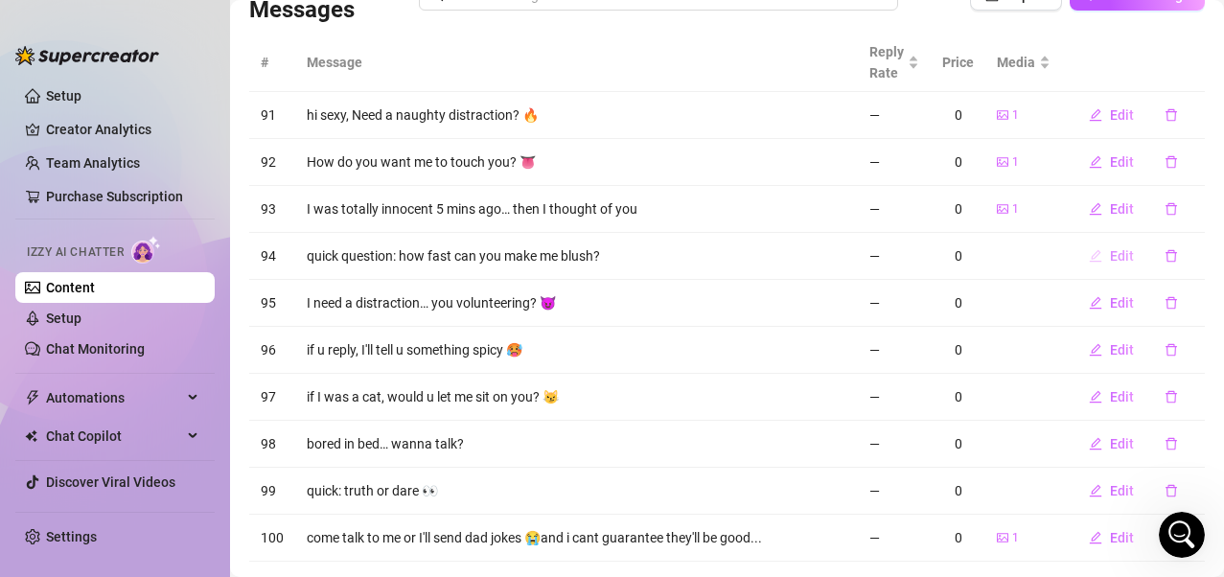
click at [1000, 252] on span "Edit" at bounding box center [1122, 255] width 24 height 15
type textarea "quick question: how fast can you make me blush?"
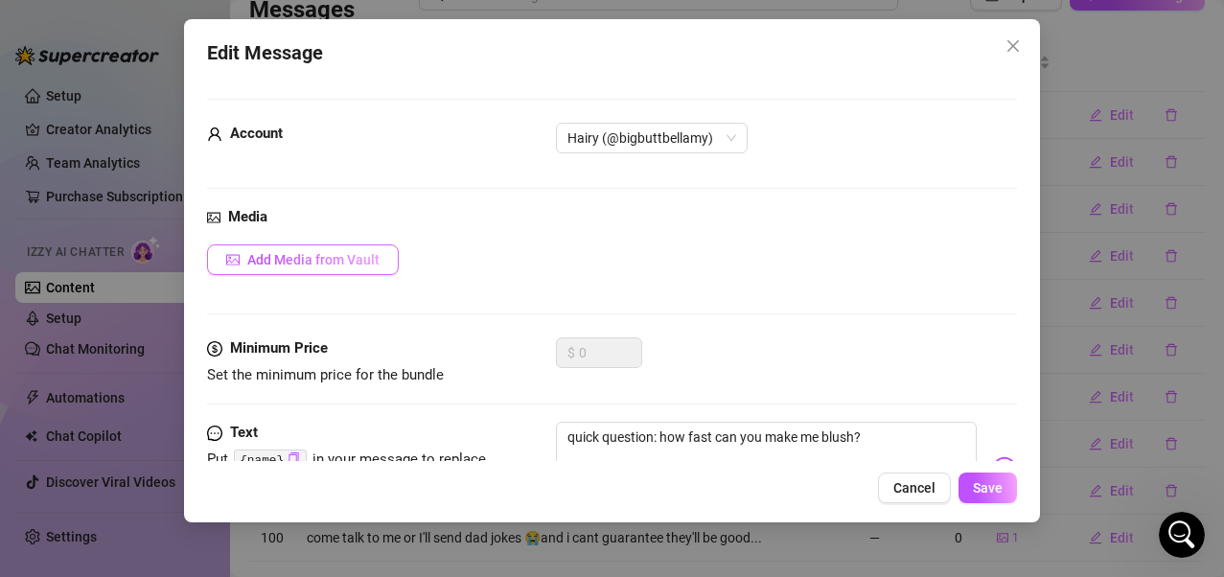
click at [321, 265] on span "Add Media from Vault" at bounding box center [313, 259] width 132 height 15
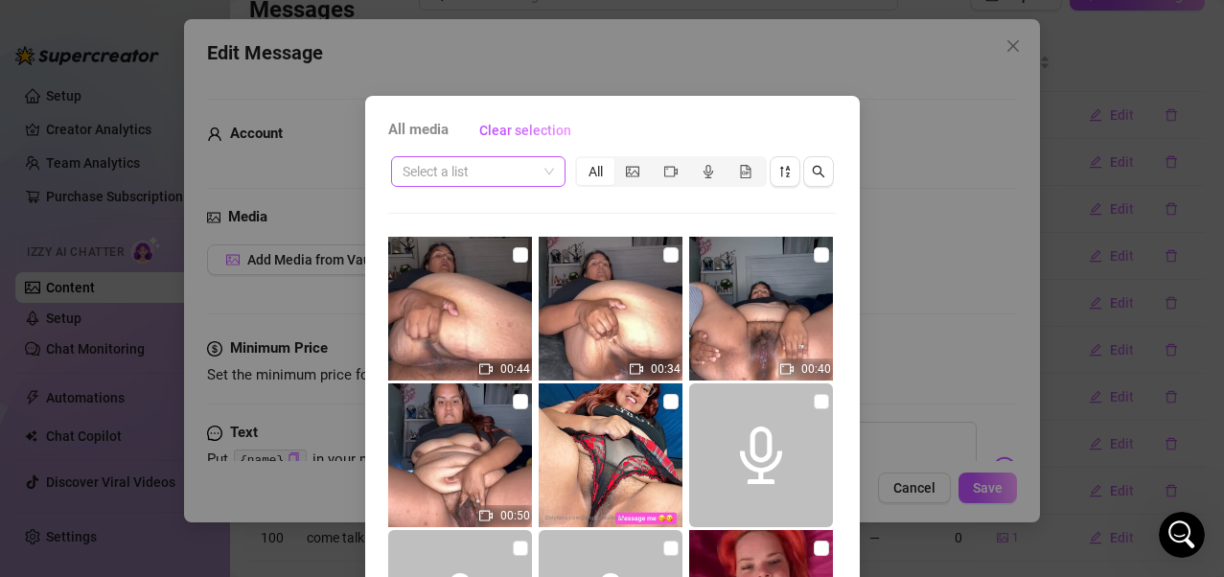
click at [536, 178] on span at bounding box center [478, 171] width 151 height 29
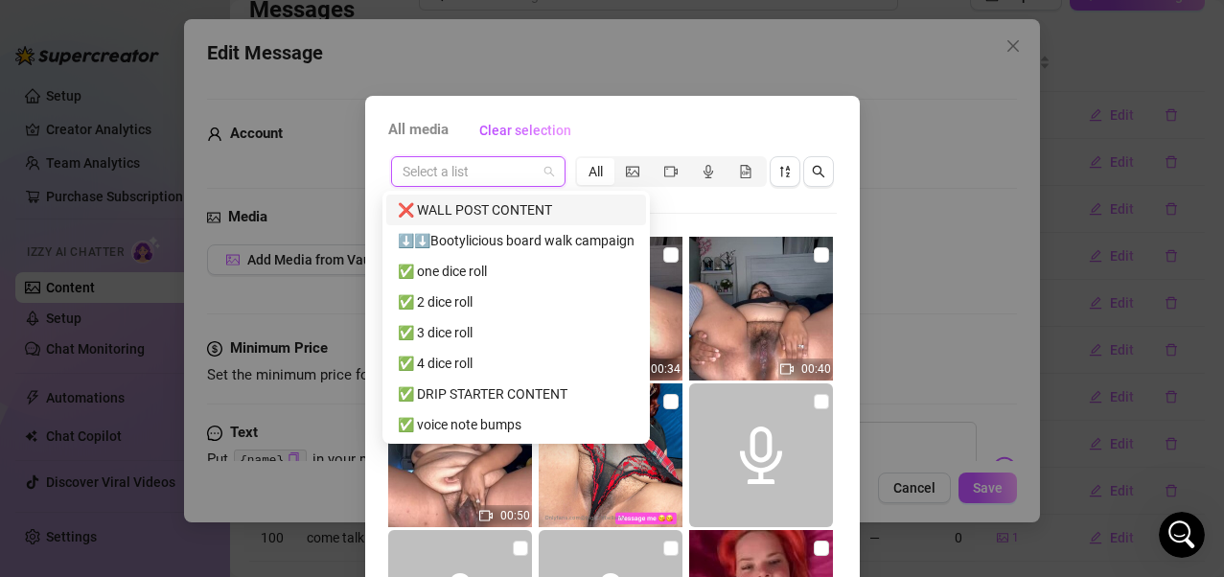
click at [513, 210] on div "❌ WALL POST CONTENT" at bounding box center [516, 209] width 237 height 21
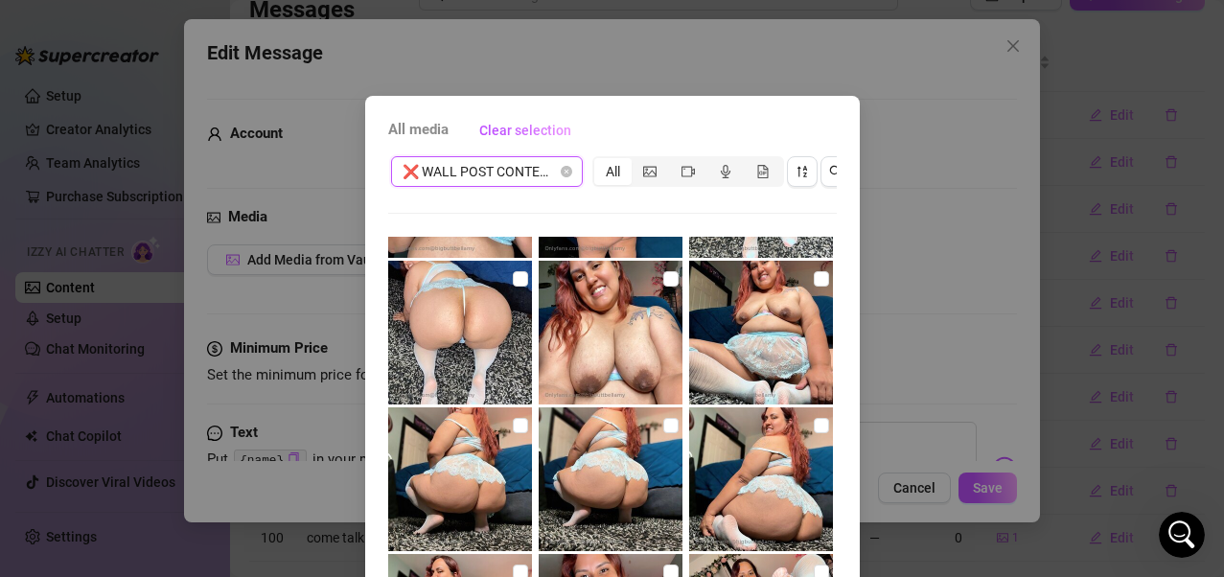
scroll to position [3739, 0]
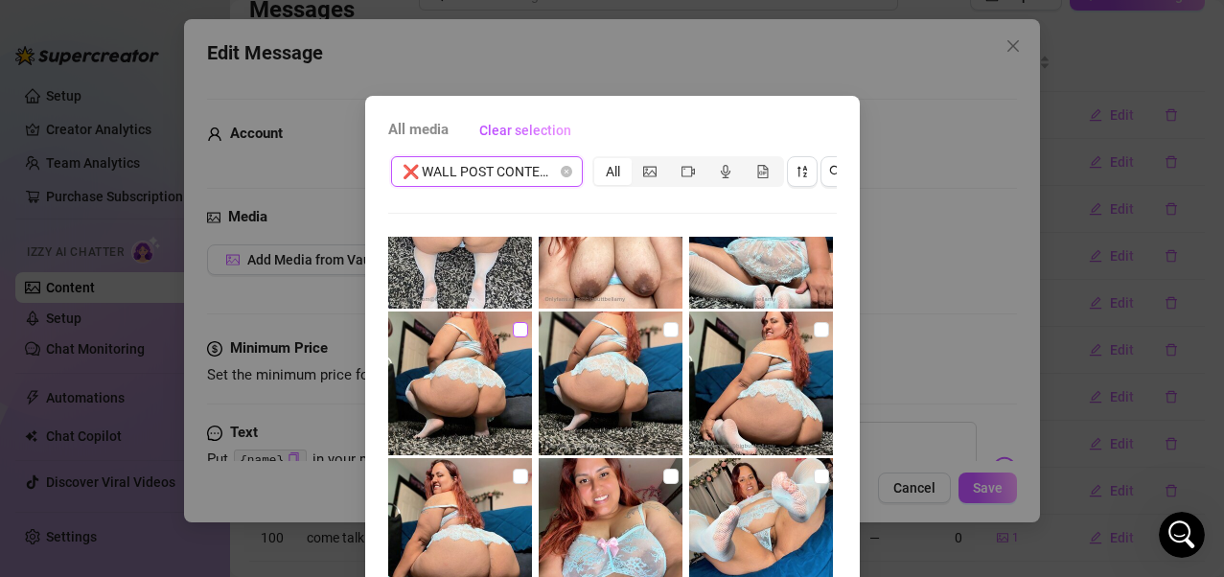
click at [513, 334] on input "checkbox" at bounding box center [520, 329] width 15 height 15
checkbox input "true"
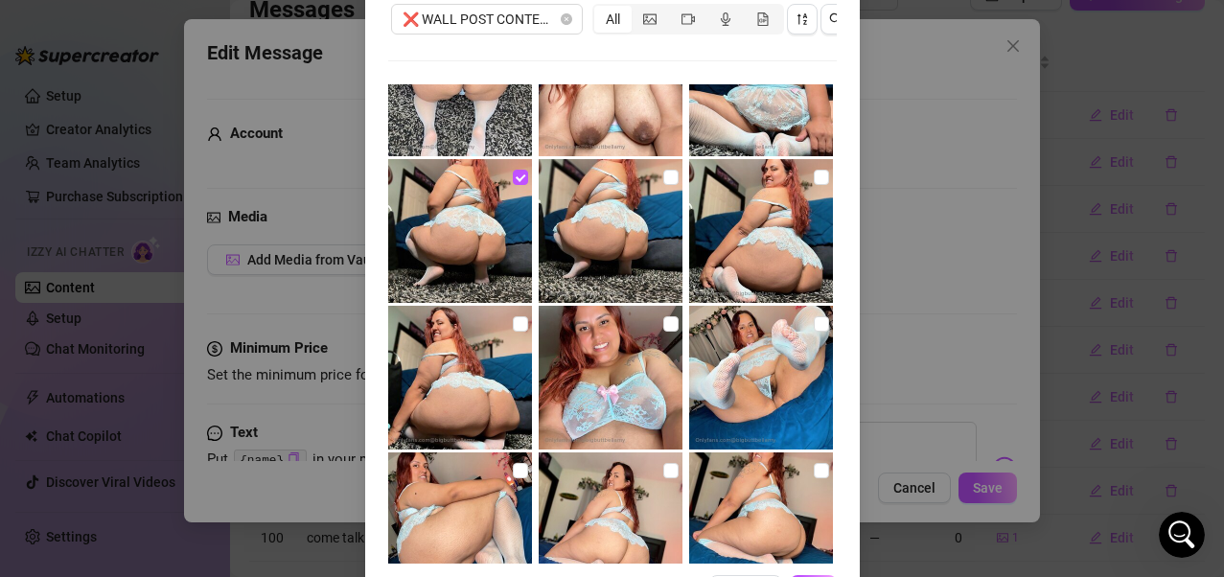
scroll to position [240, 0]
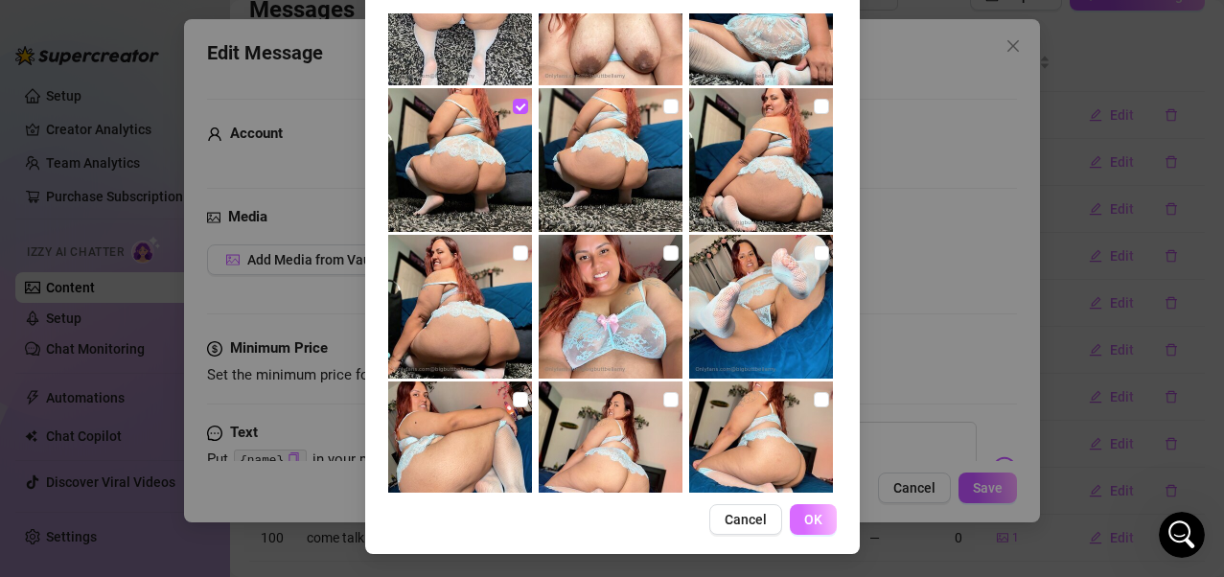
click at [807, 463] on button "OK" at bounding box center [813, 519] width 47 height 31
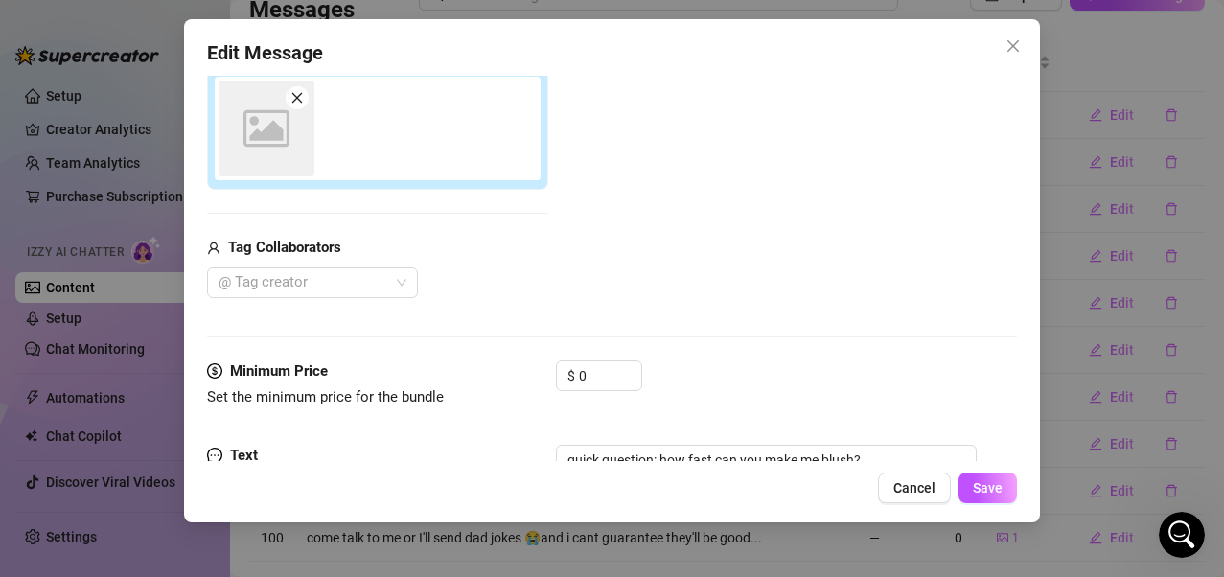
scroll to position [265, 0]
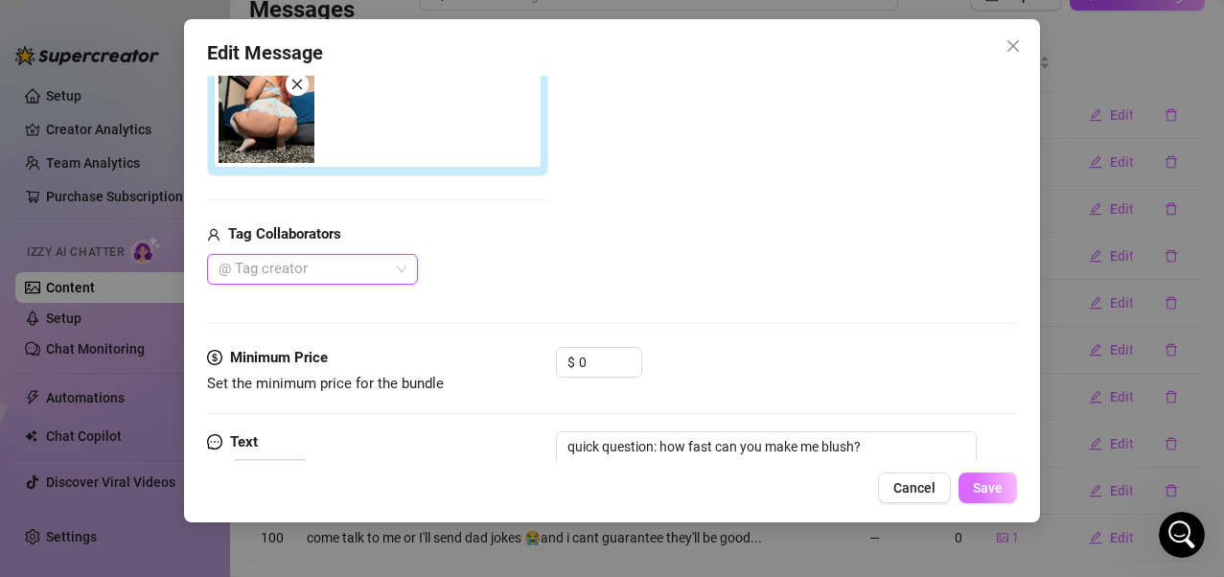
click at [985, 463] on span "Save" at bounding box center [988, 487] width 30 height 15
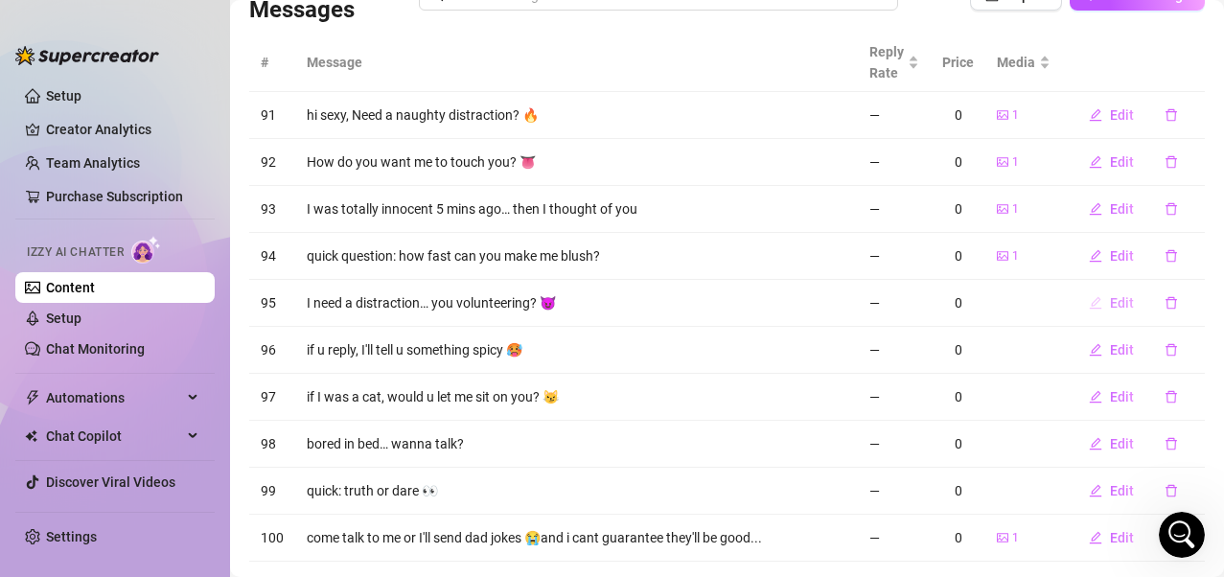
click at [1000, 307] on button "Edit" at bounding box center [1112, 303] width 76 height 31
type textarea "I need a distraction… you volunteering? 😈"
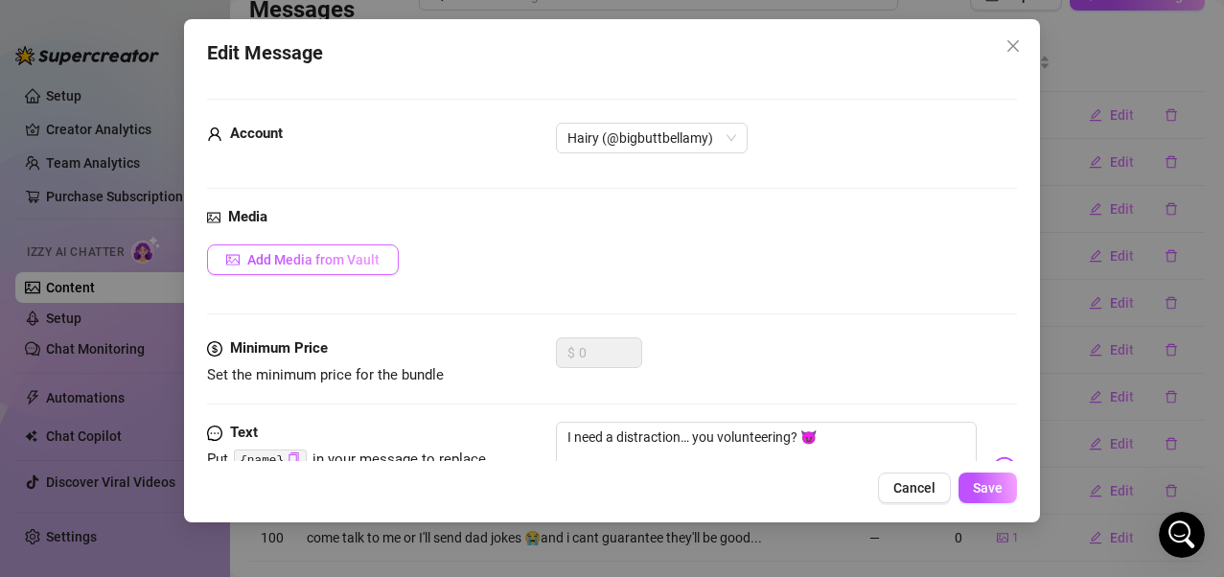
click at [346, 268] on button "Add Media from Vault" at bounding box center [303, 259] width 192 height 31
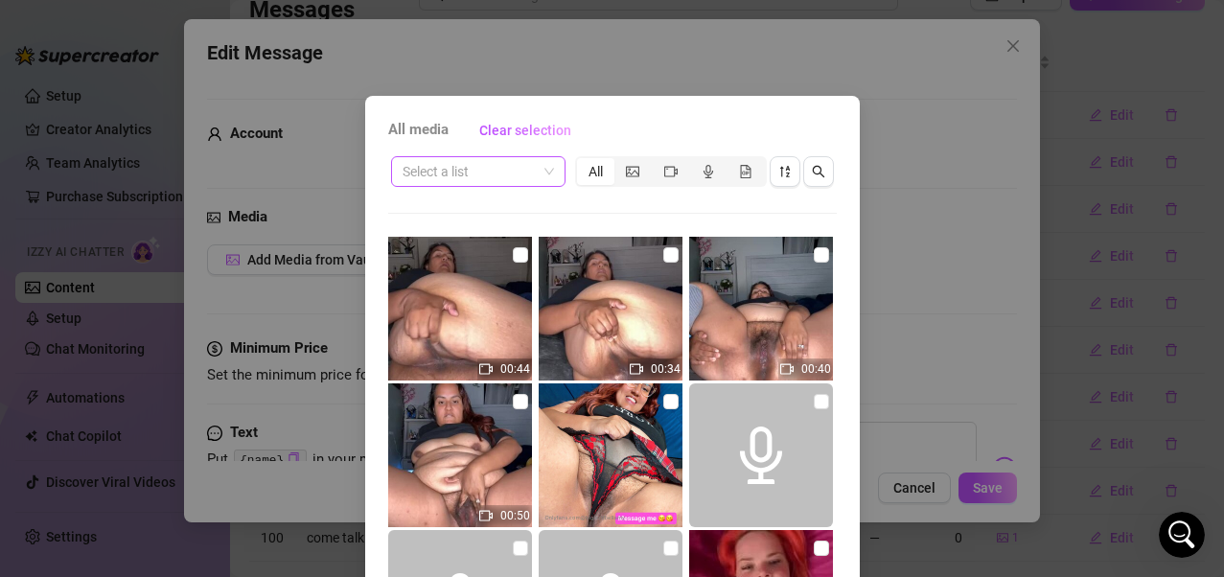
click at [547, 173] on div "Select a list" at bounding box center [478, 171] width 174 height 31
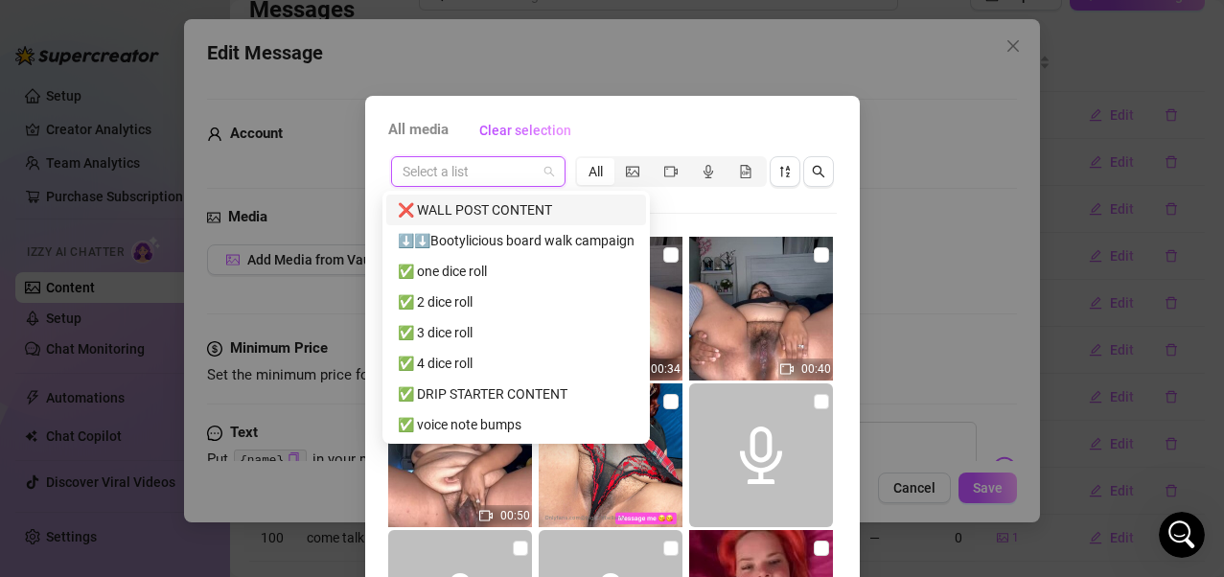
click at [527, 210] on div "❌ WALL POST CONTENT" at bounding box center [516, 209] width 237 height 21
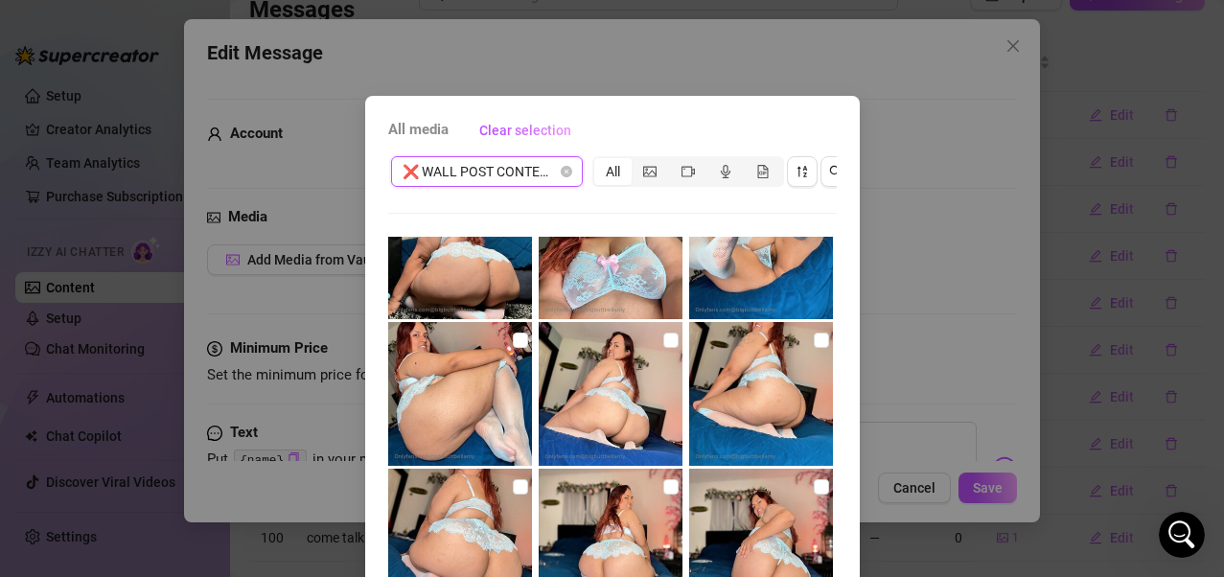
scroll to position [4027, 0]
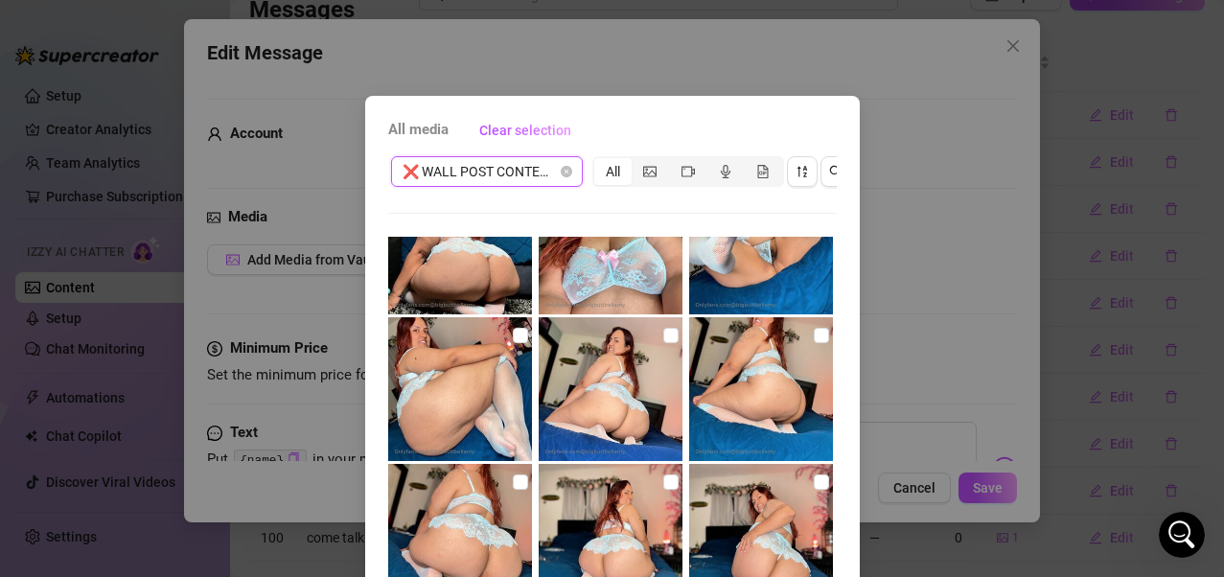
click at [663, 338] on img at bounding box center [611, 389] width 144 height 144
click at [663, 337] on input "checkbox" at bounding box center [670, 335] width 15 height 15
checkbox input "true"
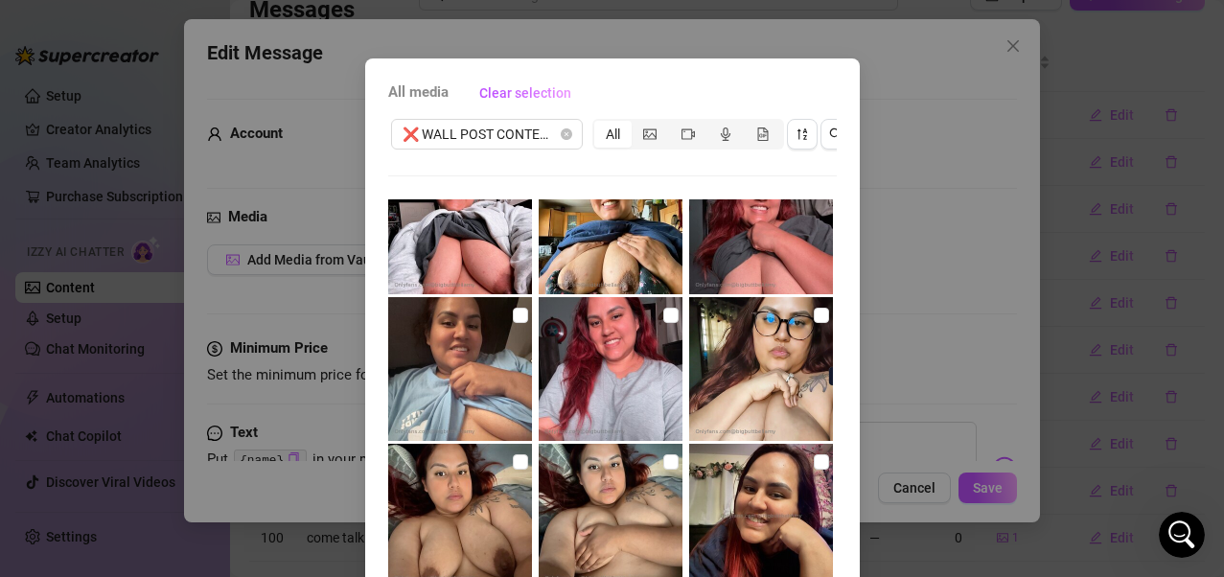
scroll to position [240, 0]
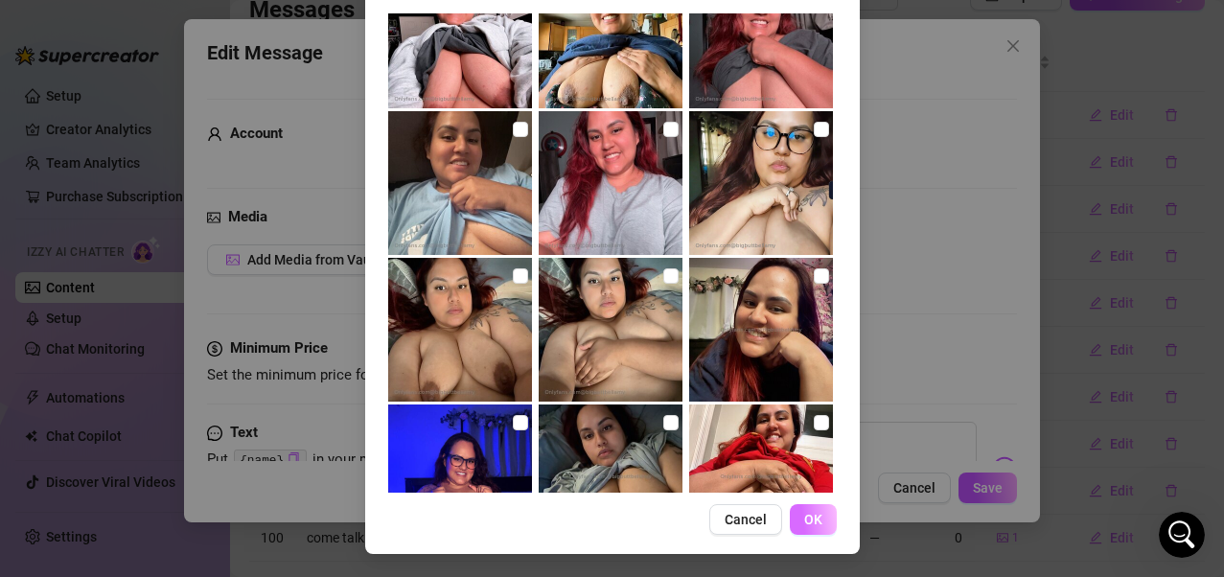
click at [818, 463] on button "OK" at bounding box center [813, 519] width 47 height 31
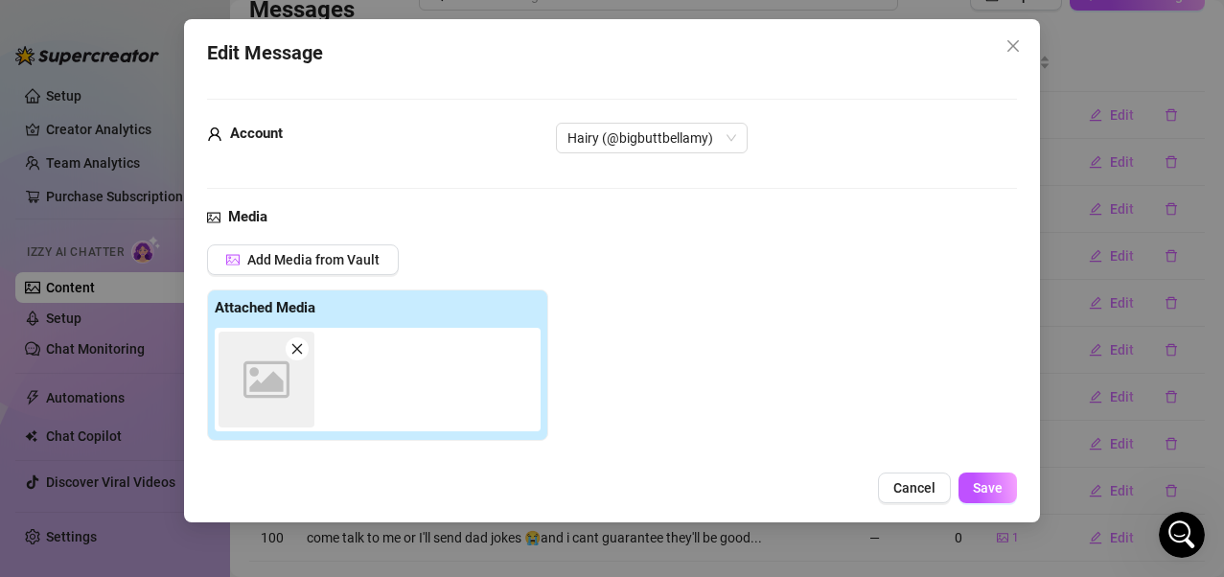
scroll to position [265, 0]
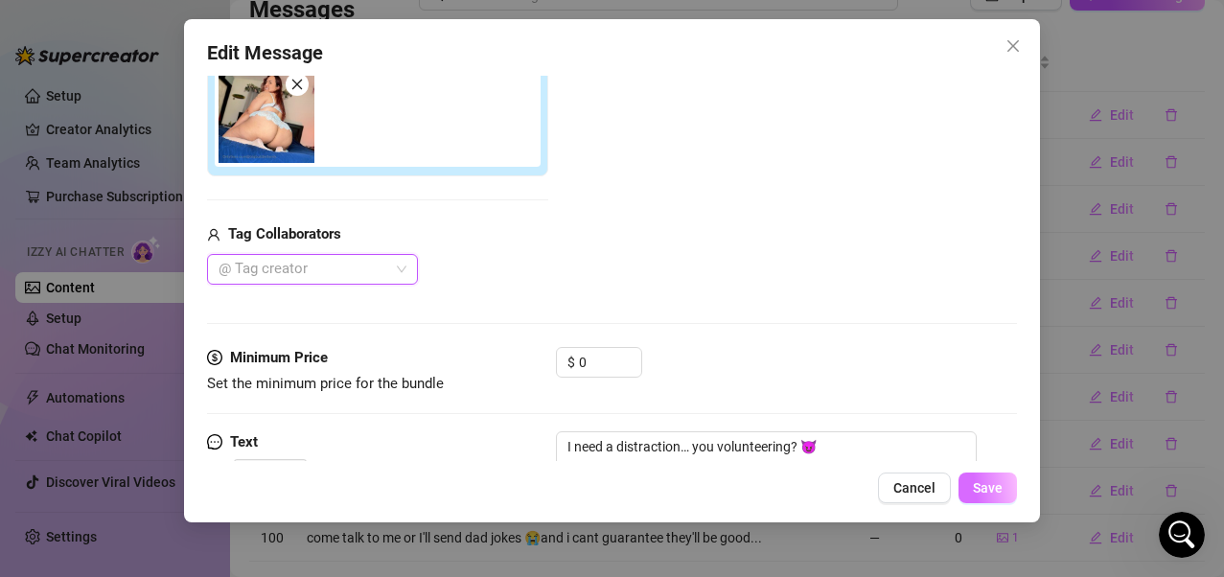
click at [983, 463] on span "Save" at bounding box center [988, 487] width 30 height 15
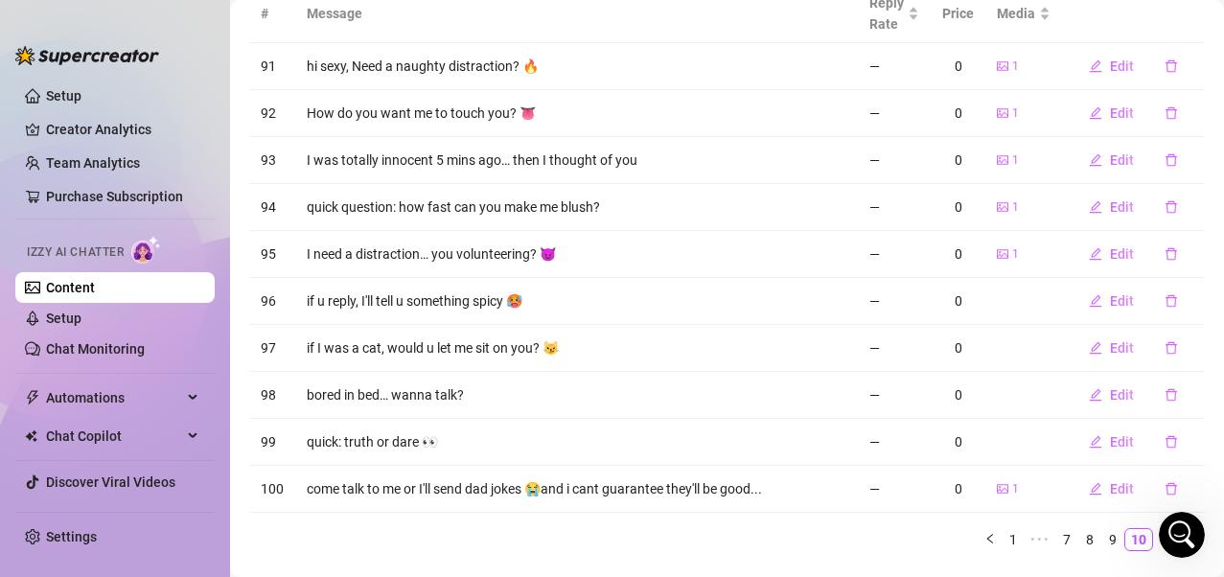
scroll to position [275, 0]
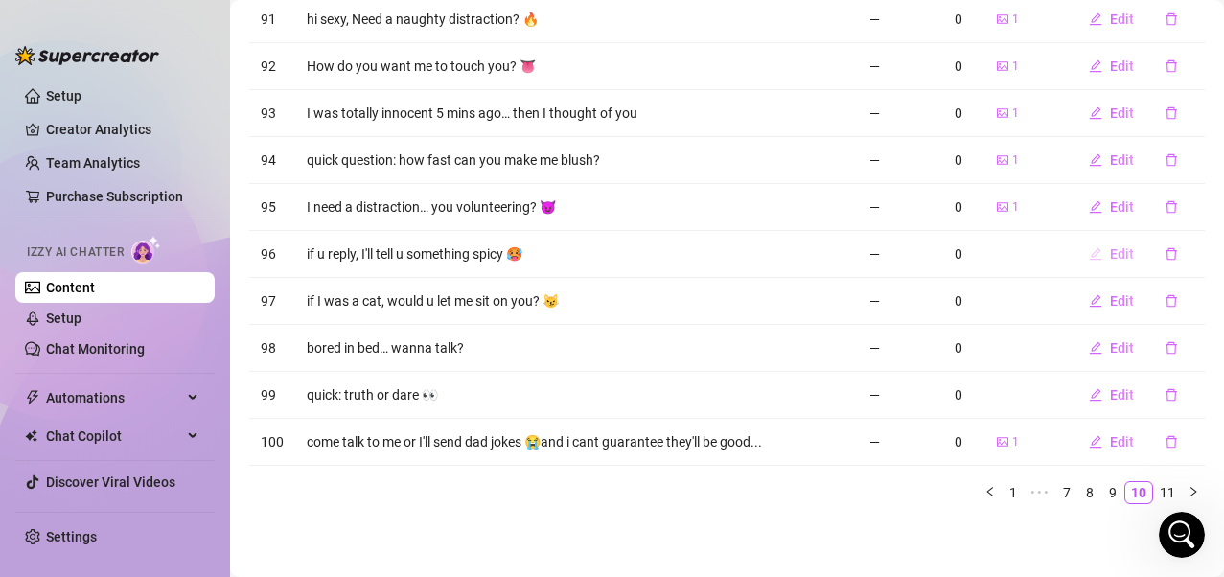
click at [1000, 254] on button "Edit" at bounding box center [1112, 254] width 76 height 31
type textarea "if u reply, I'll tell u something spicy 🥵"
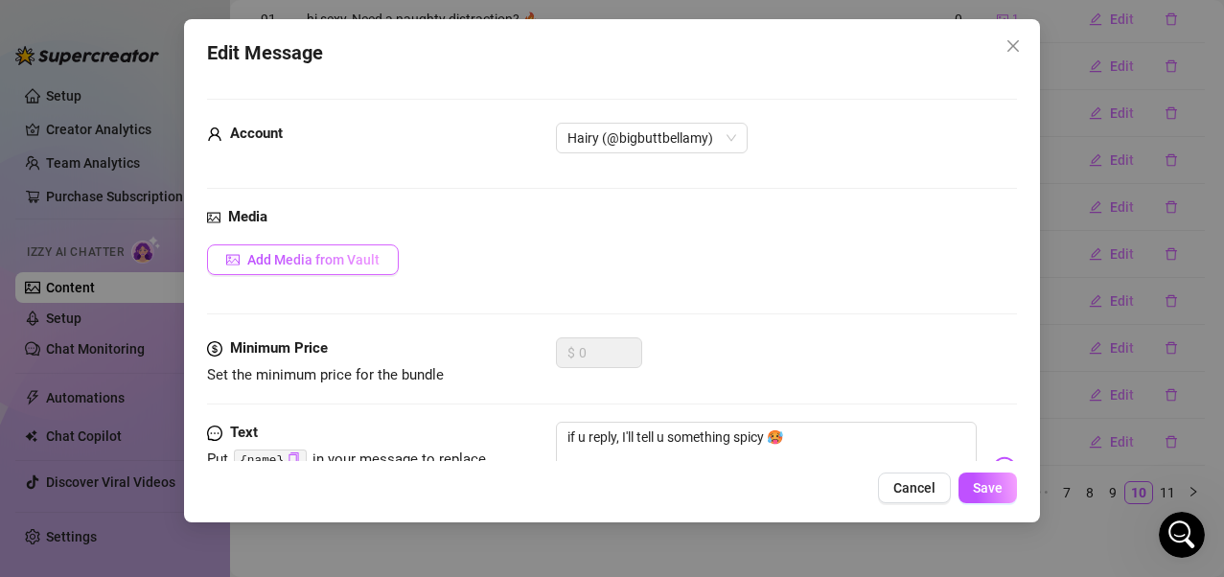
click at [294, 261] on span "Add Media from Vault" at bounding box center [313, 259] width 132 height 15
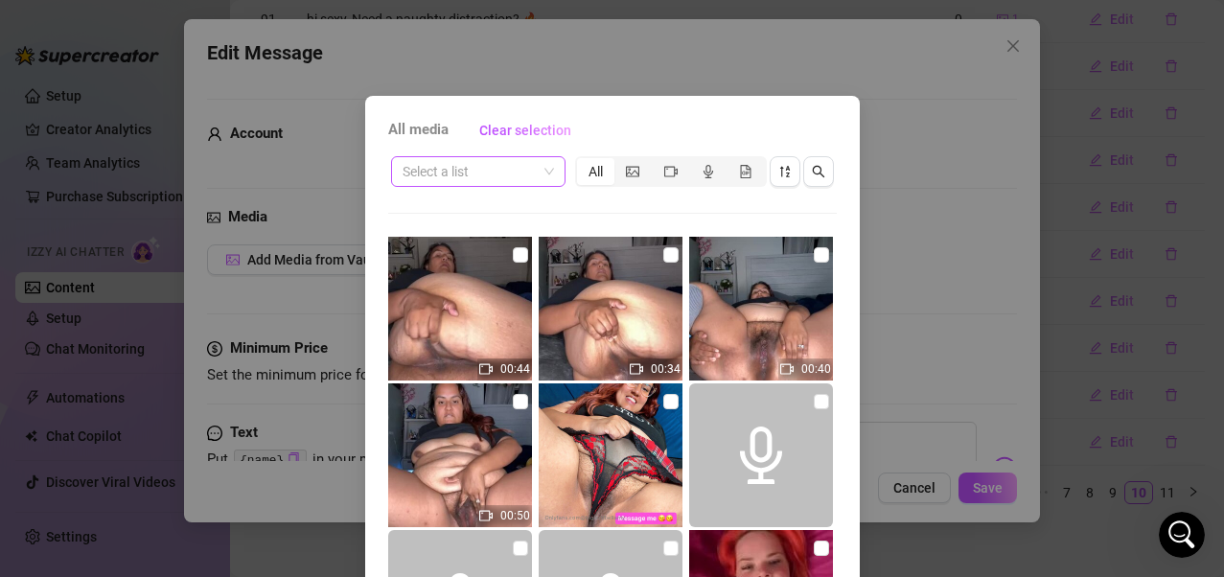
click at [545, 174] on span at bounding box center [478, 171] width 151 height 29
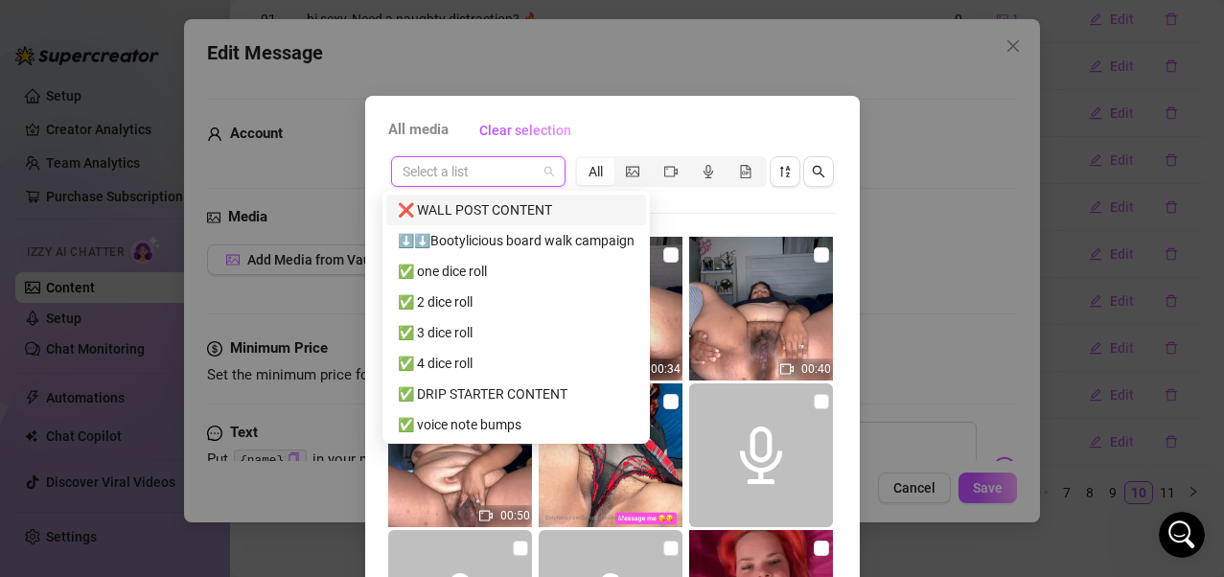
click at [519, 212] on div "❌ WALL POST CONTENT" at bounding box center [516, 209] width 237 height 21
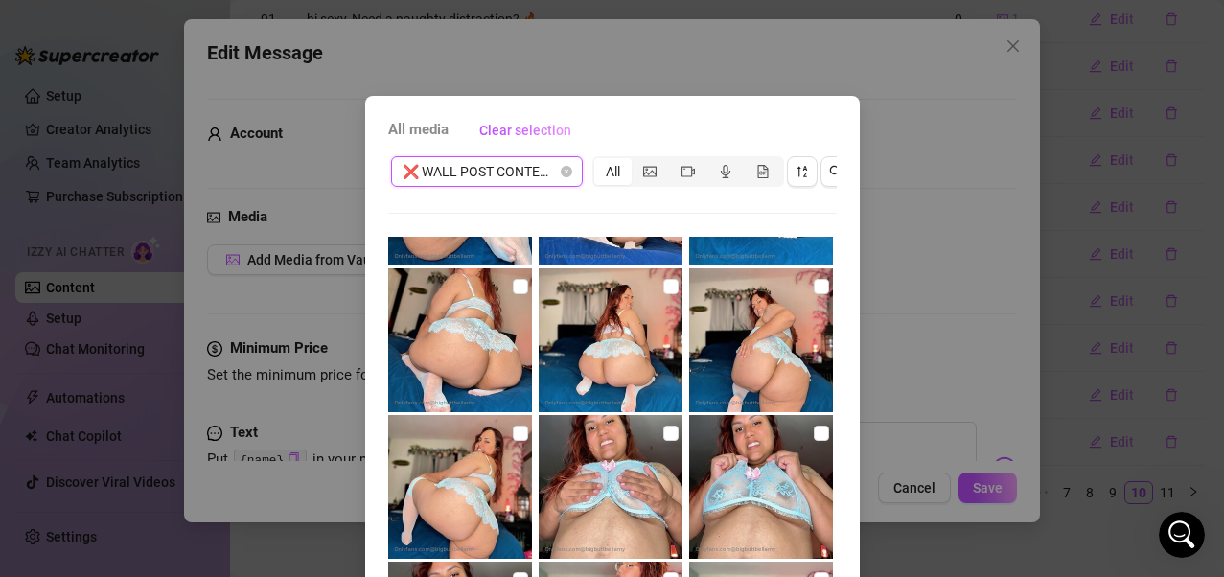
scroll to position [4219, 0]
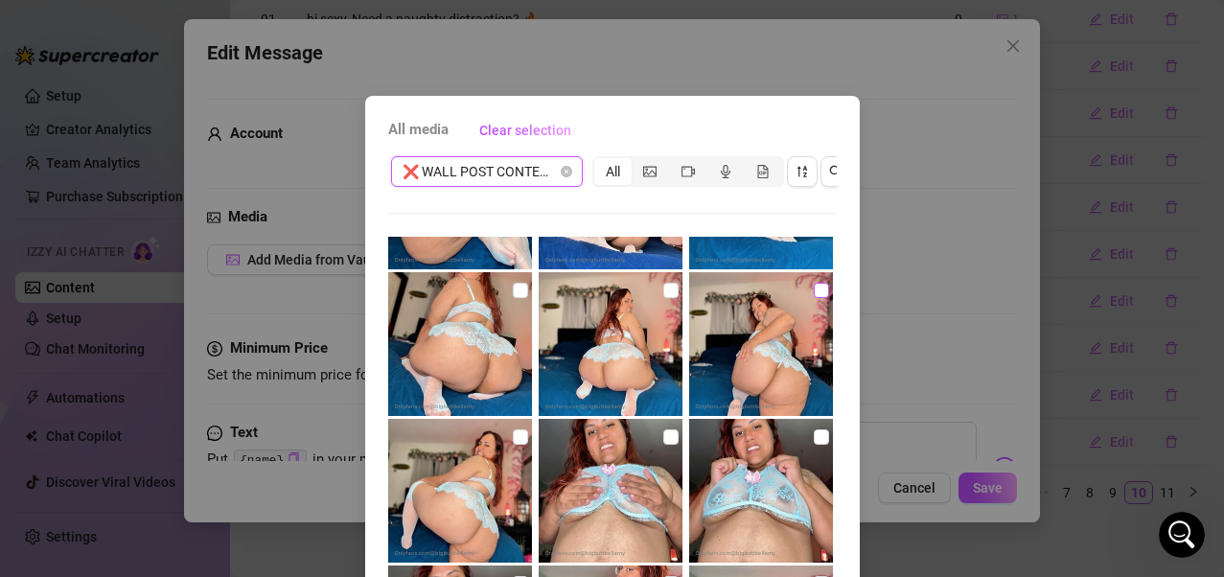
click at [814, 292] on input "checkbox" at bounding box center [821, 290] width 15 height 15
checkbox input "true"
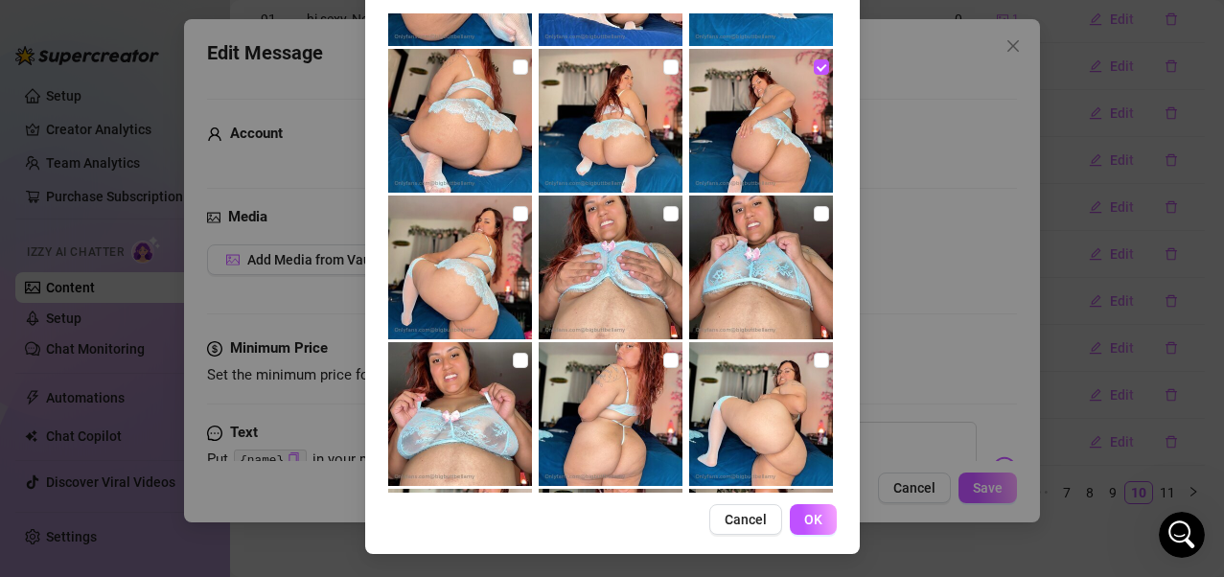
scroll to position [240, 0]
click at [804, 463] on span "OK" at bounding box center [813, 519] width 18 height 15
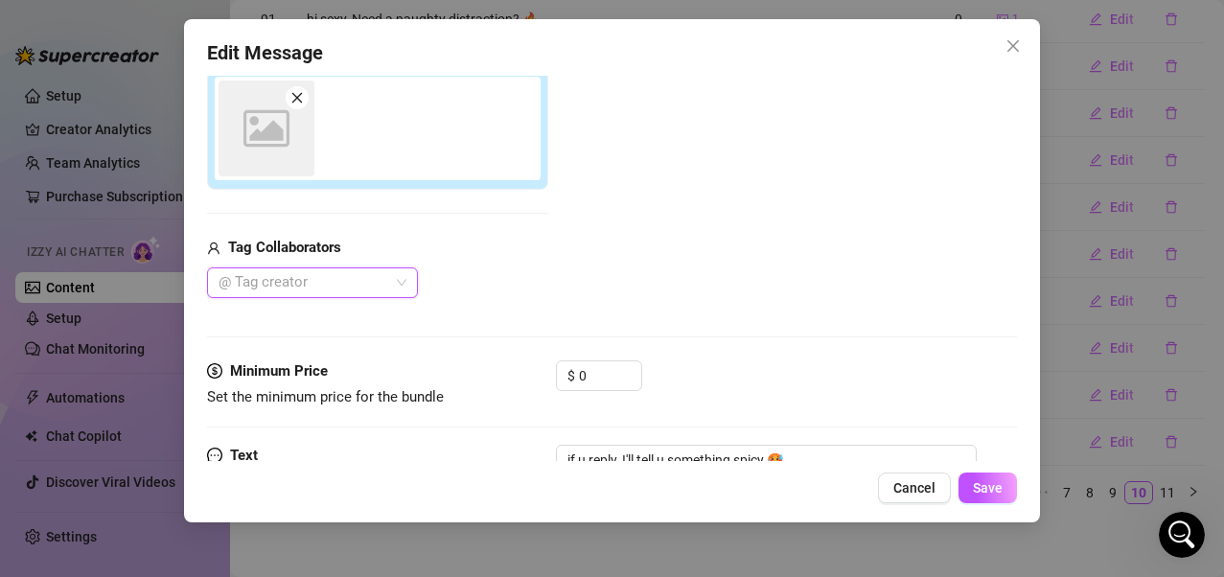
scroll to position [265, 0]
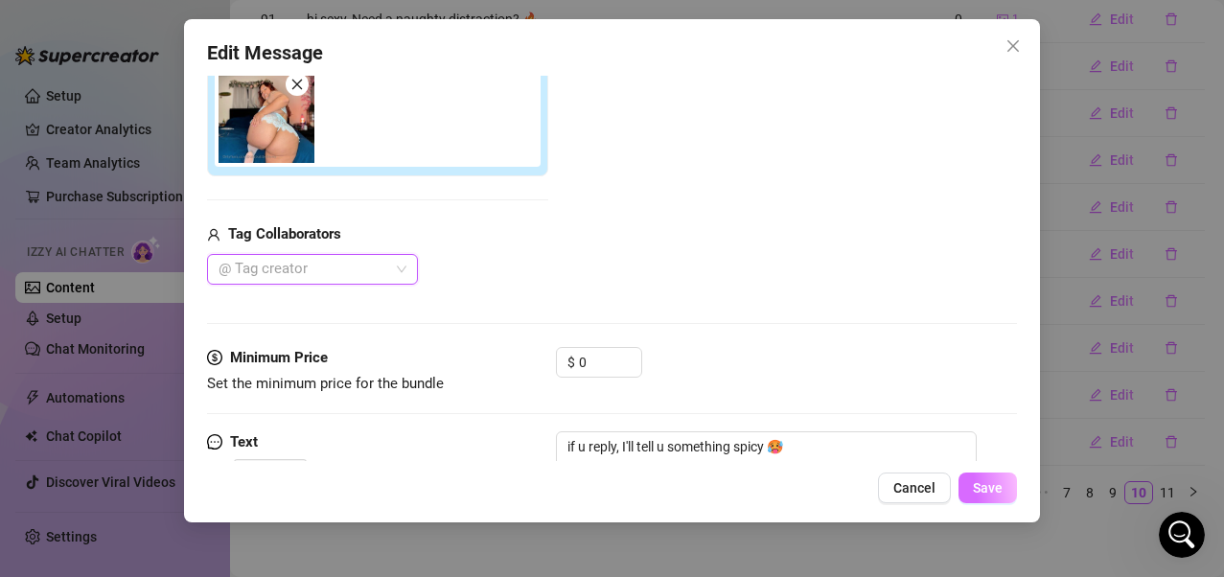
click at [980, 463] on span "Save" at bounding box center [988, 487] width 30 height 15
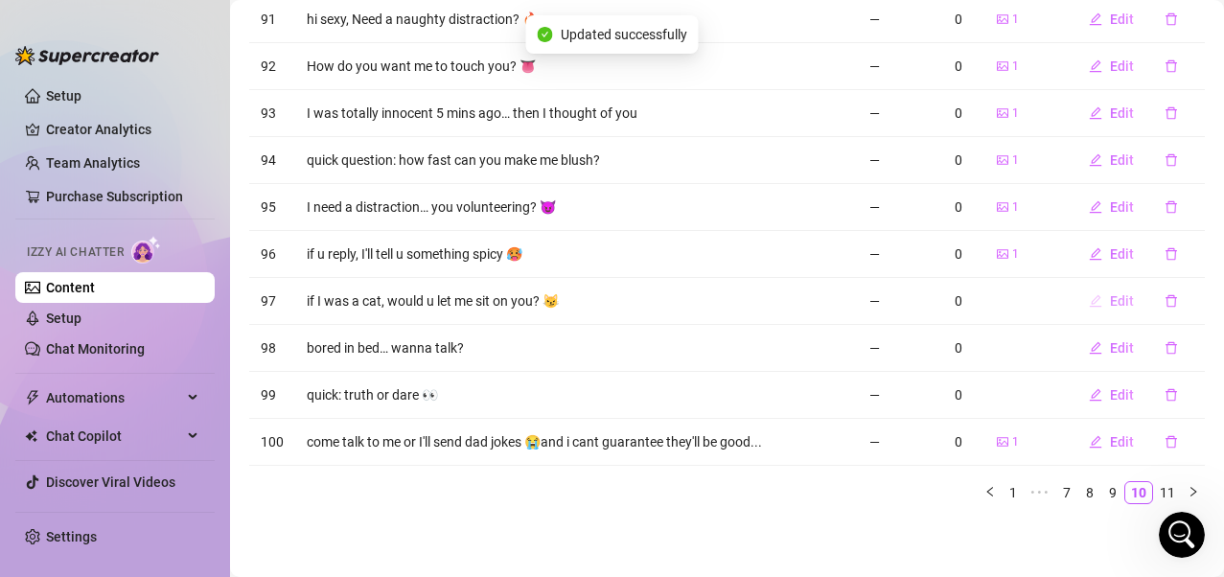
click at [1000, 302] on button "Edit" at bounding box center [1112, 301] width 76 height 31
type textarea "if I was a cat, would u let me sit on you? 😼"
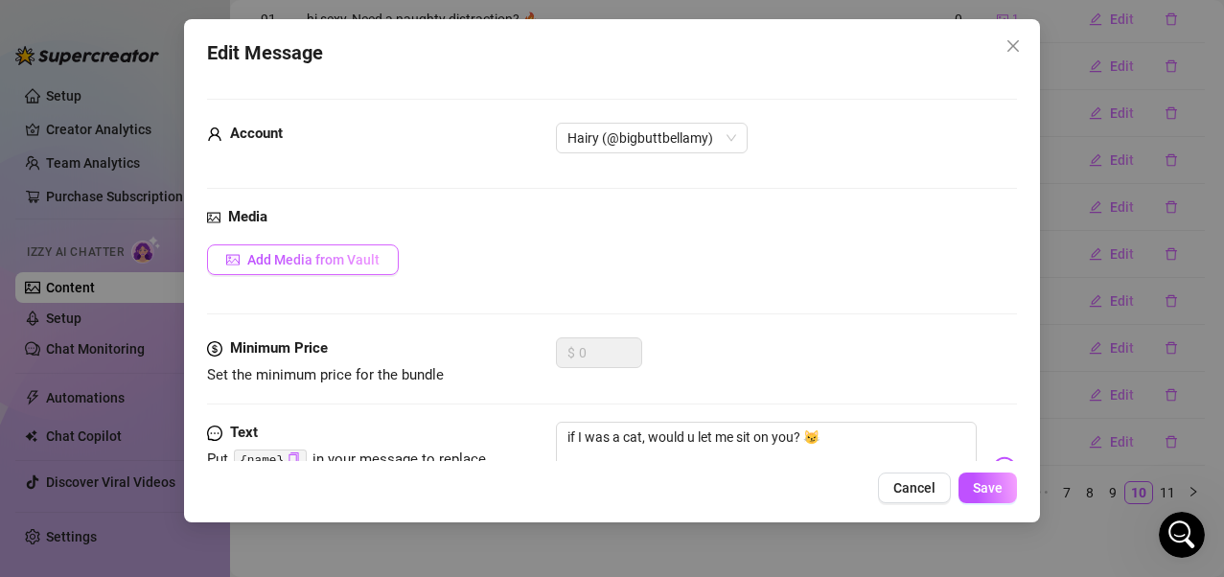
click at [361, 264] on span "Add Media from Vault" at bounding box center [313, 259] width 132 height 15
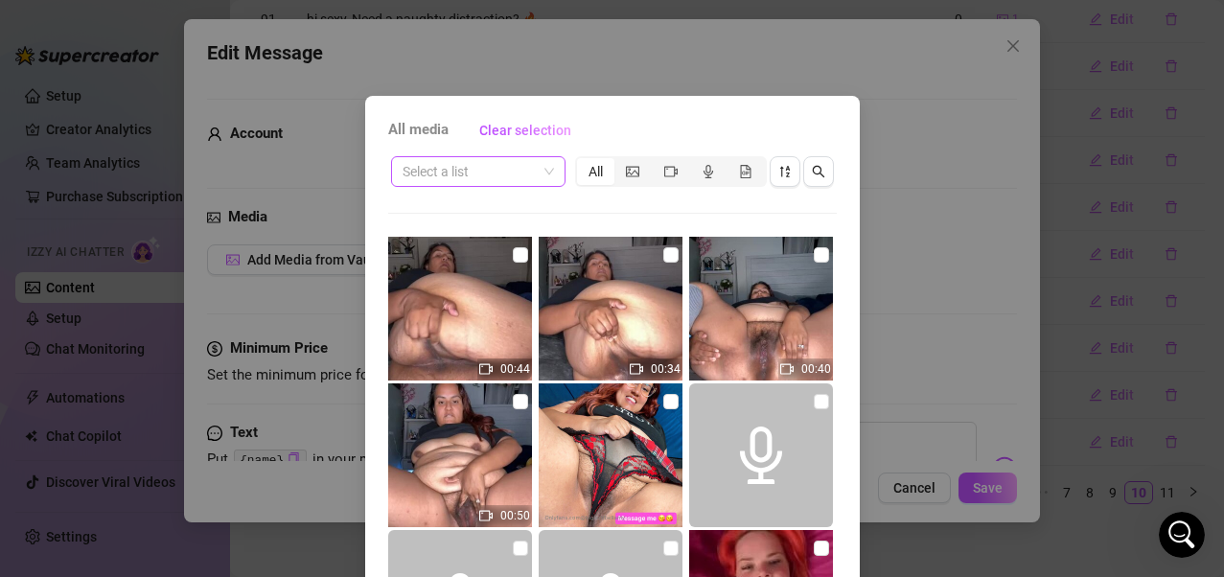
click at [491, 179] on input "search" at bounding box center [470, 171] width 134 height 29
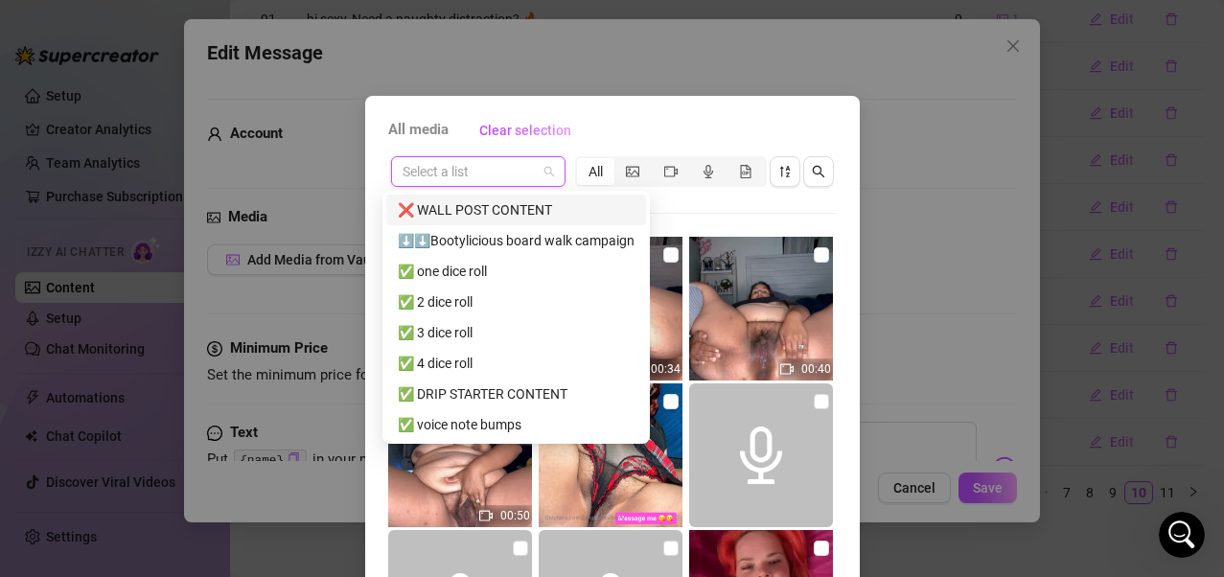
click at [507, 220] on div "❌ WALL POST CONTENT" at bounding box center [516, 209] width 237 height 21
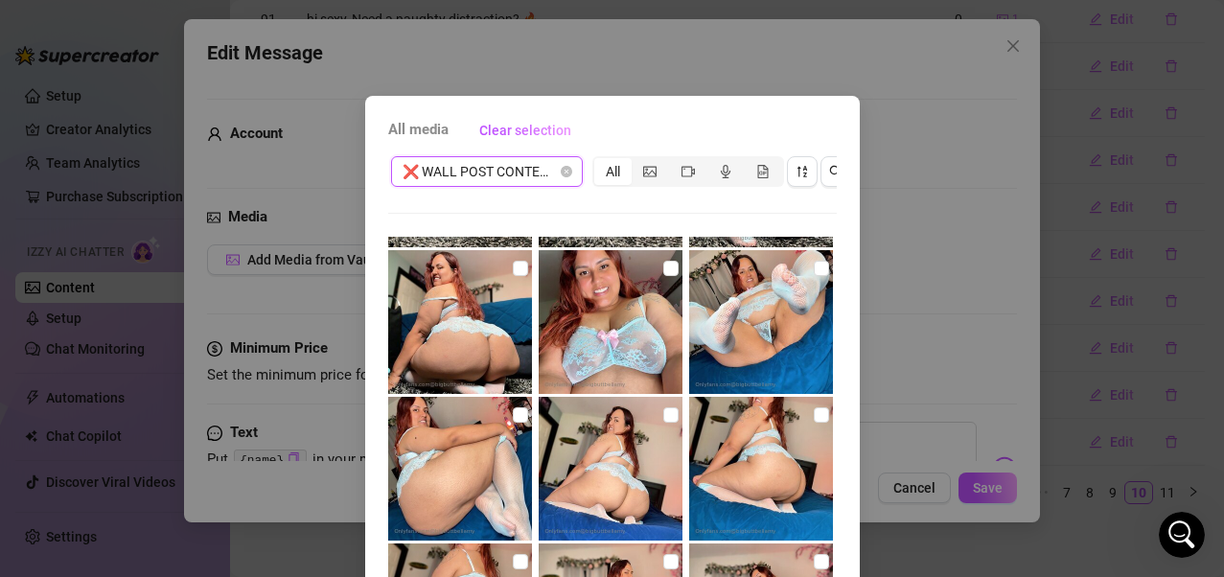
scroll to position [3931, 0]
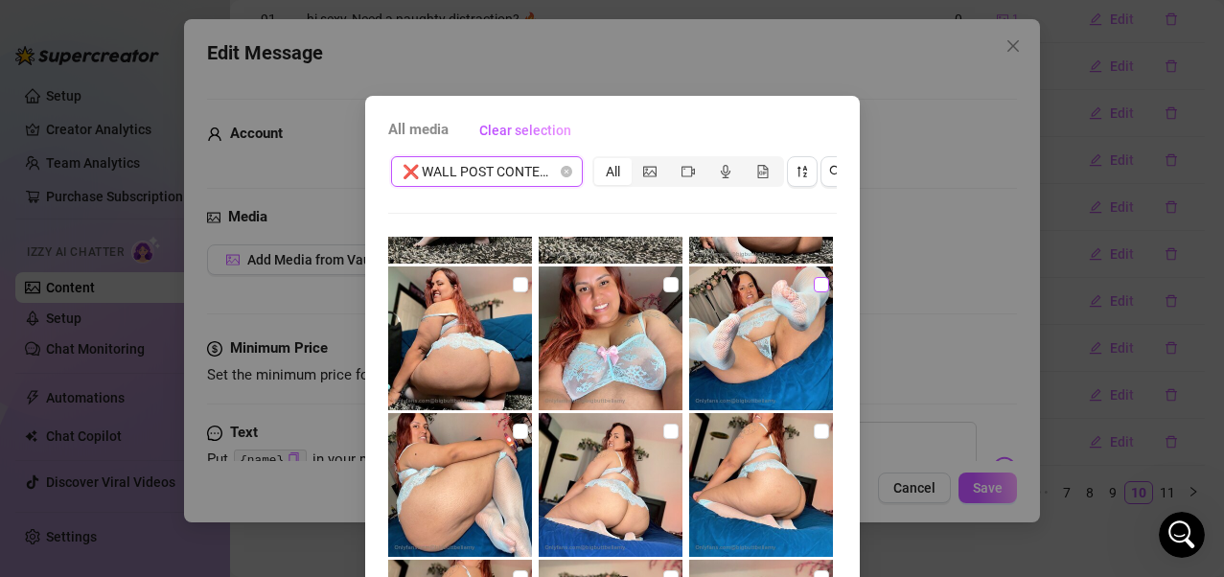
click at [814, 287] on input "checkbox" at bounding box center [821, 284] width 15 height 15
checkbox input "true"
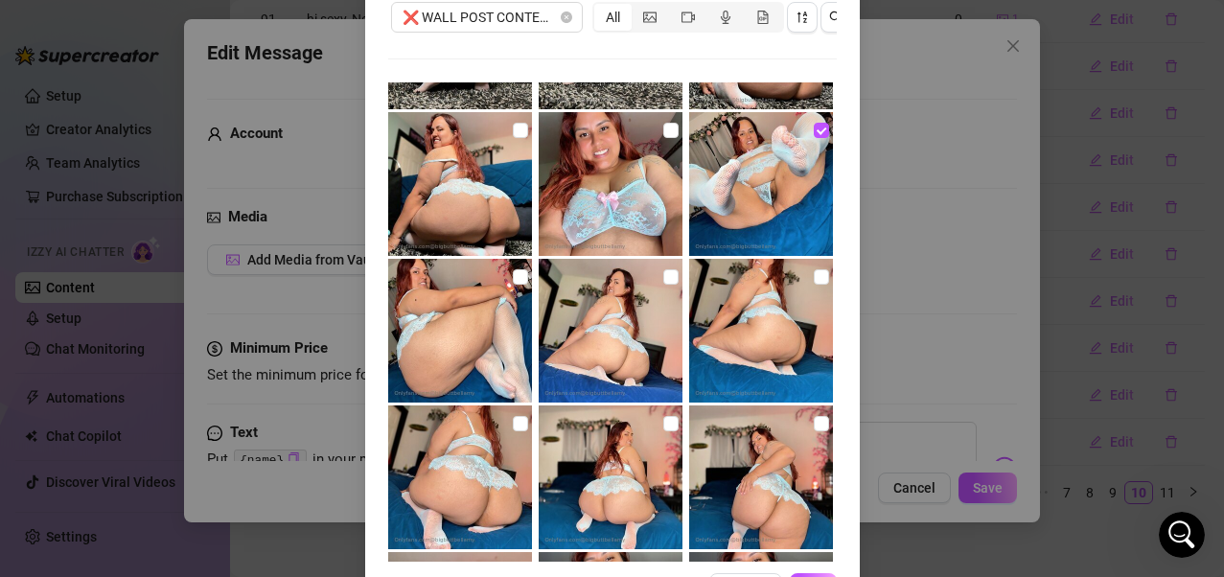
scroll to position [240, 0]
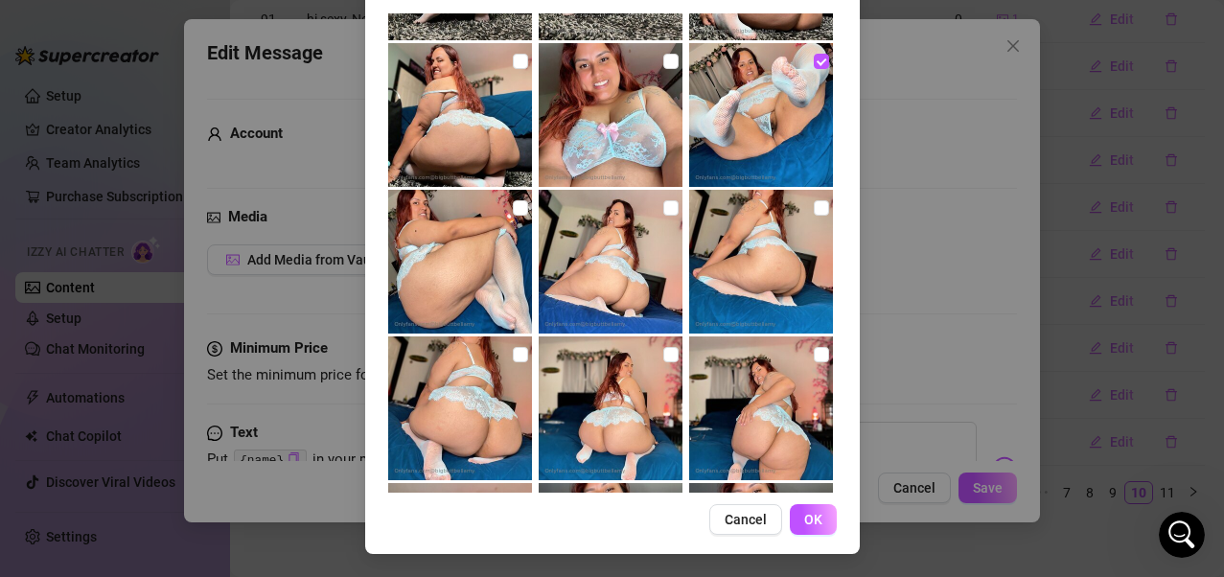
click at [805, 463] on span "OK" at bounding box center [813, 519] width 18 height 15
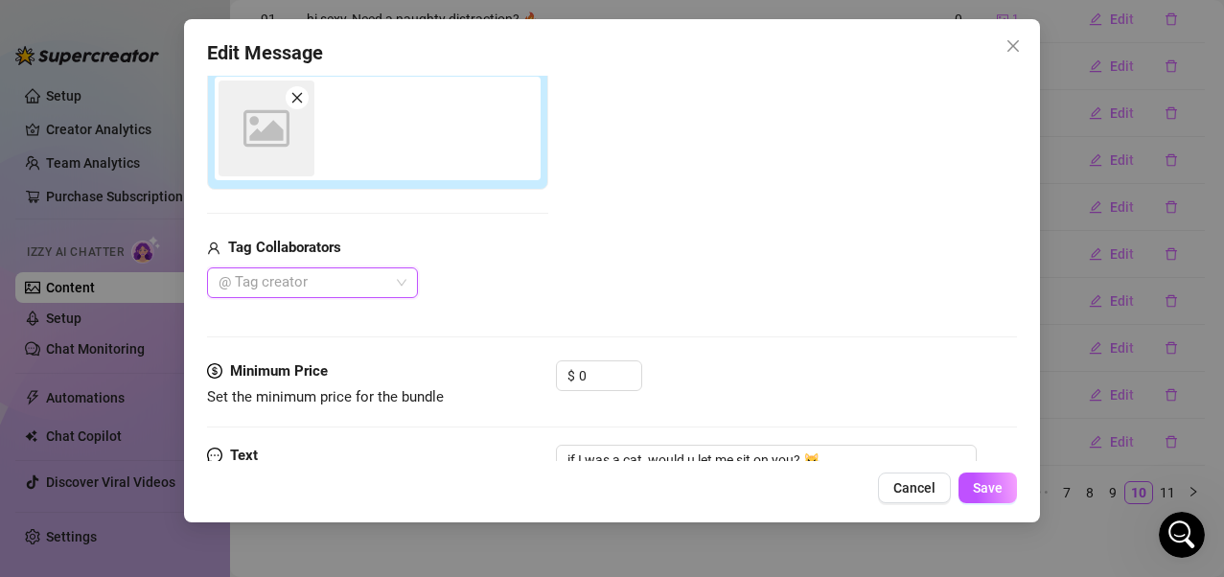
scroll to position [265, 0]
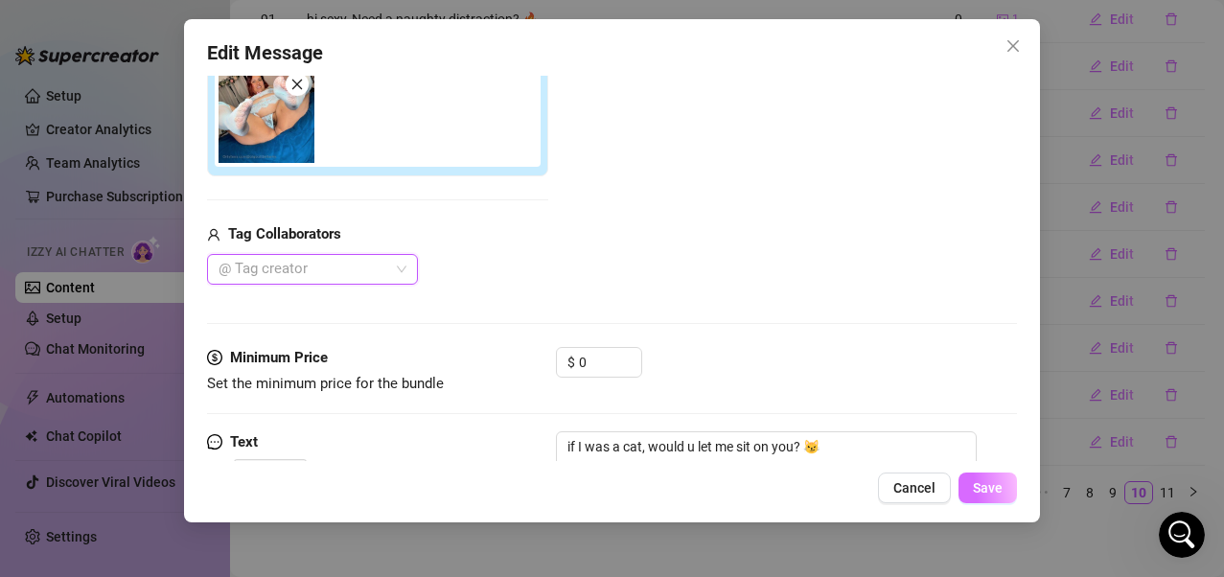
click at [972, 463] on button "Save" at bounding box center [988, 488] width 58 height 31
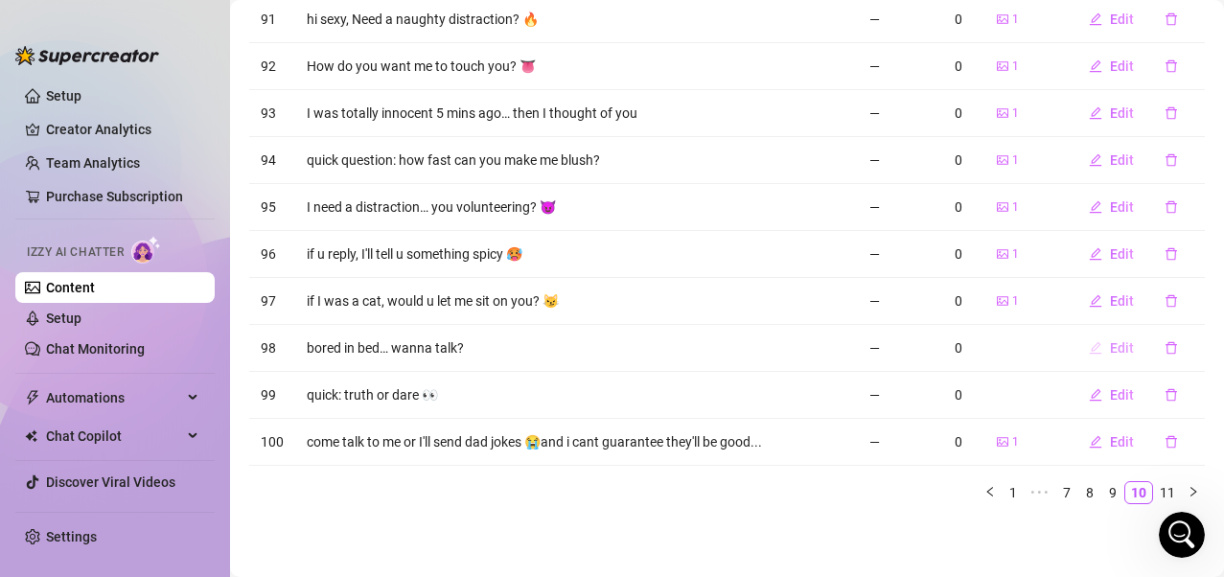
click at [1000, 347] on span "Edit" at bounding box center [1122, 347] width 24 height 15
type textarea "bored in bed… wanna talk?"
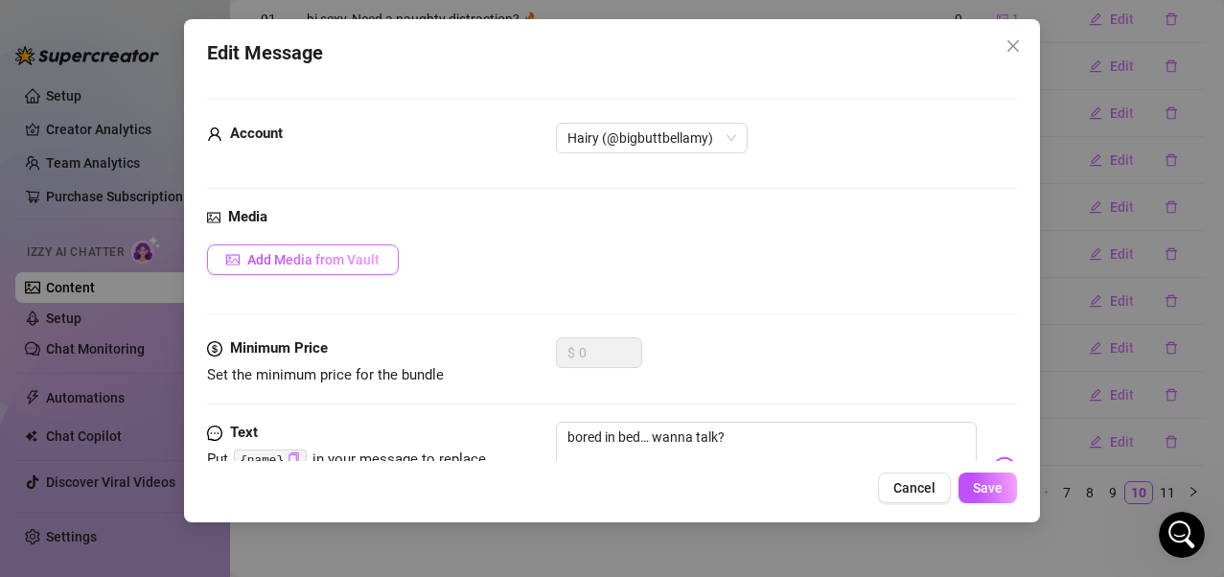
click at [369, 255] on span "Add Media from Vault" at bounding box center [313, 259] width 132 height 15
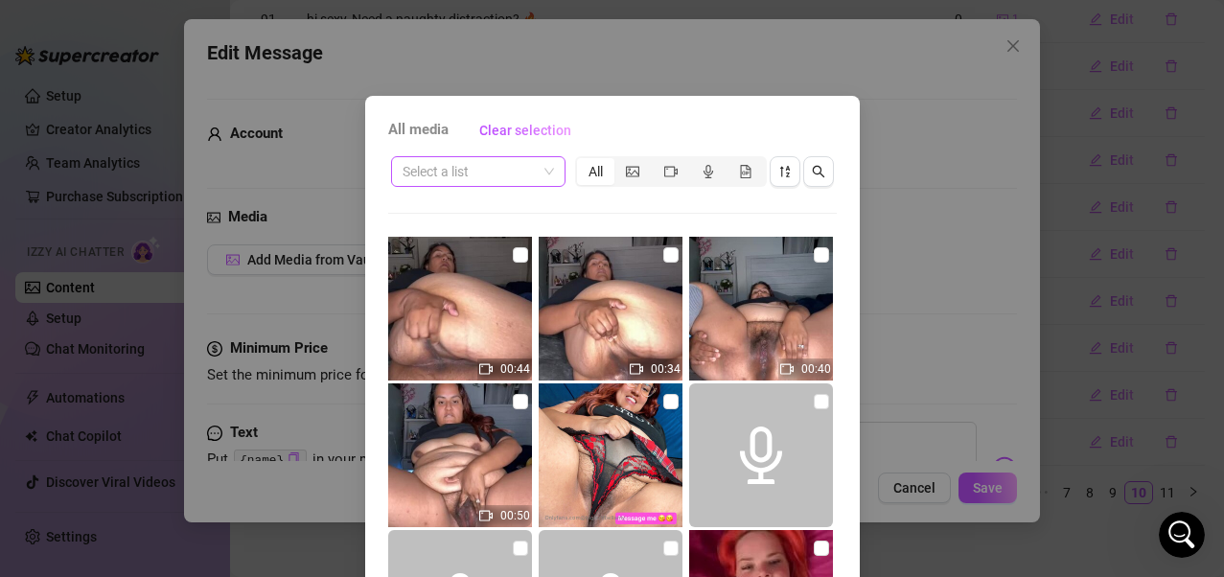
click at [544, 167] on span at bounding box center [478, 171] width 151 height 29
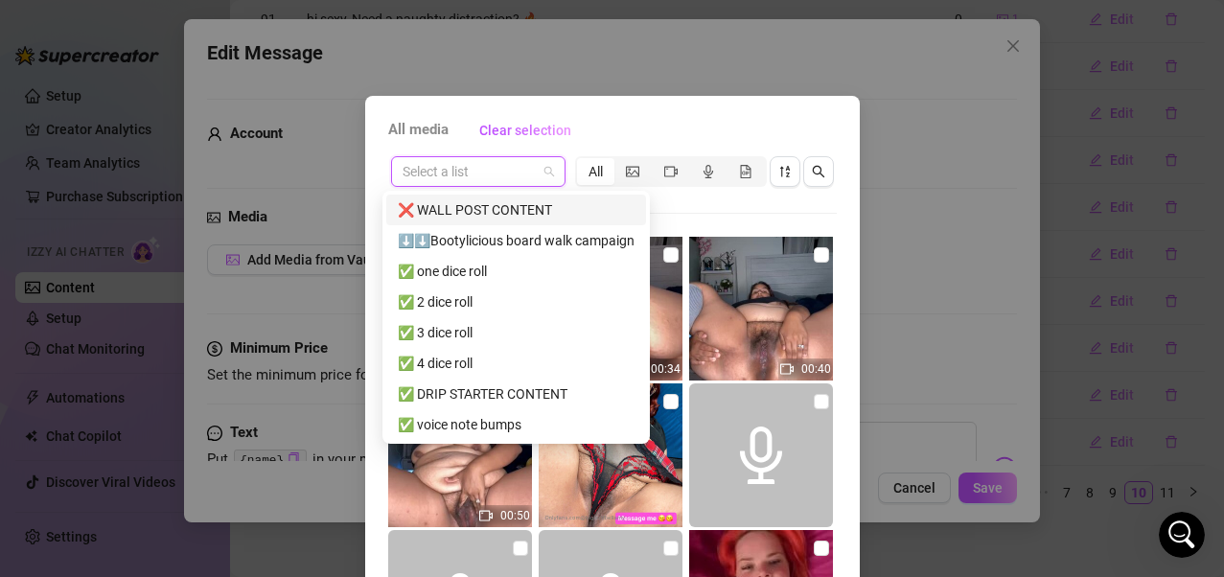
click at [519, 216] on div "❌ WALL POST CONTENT" at bounding box center [516, 209] width 237 height 21
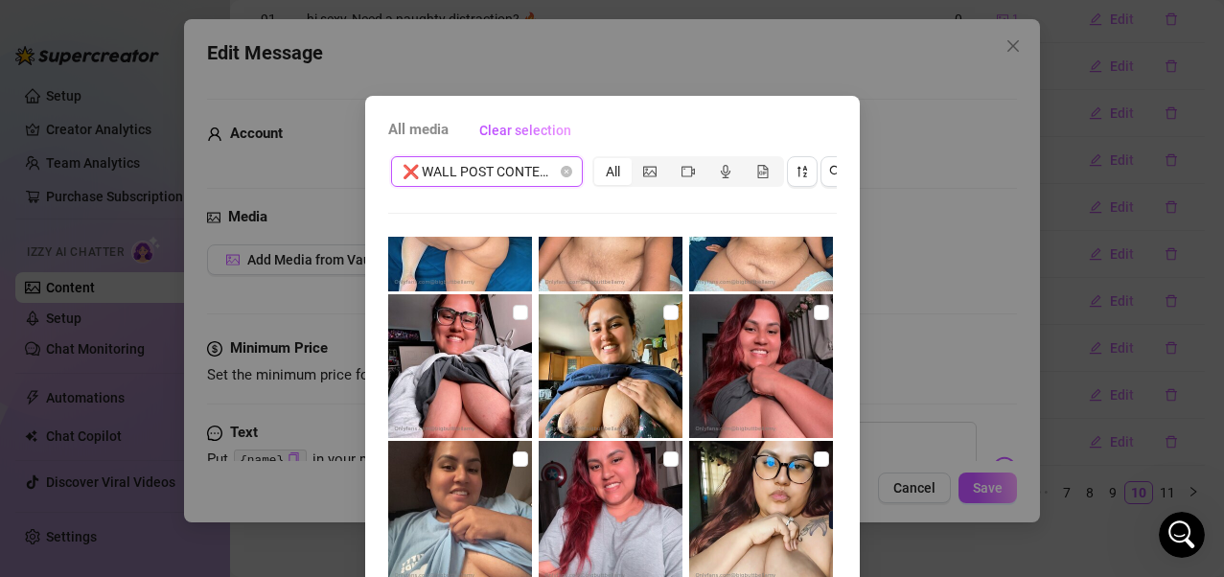
scroll to position [4794, 0]
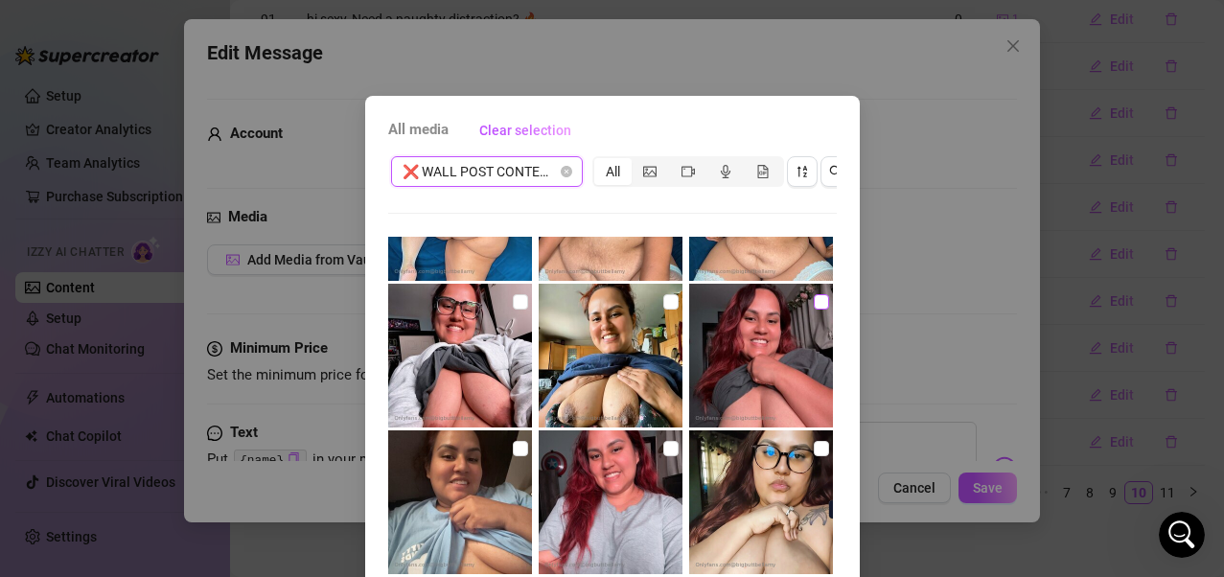
click at [814, 303] on input "checkbox" at bounding box center [821, 301] width 15 height 15
checkbox input "true"
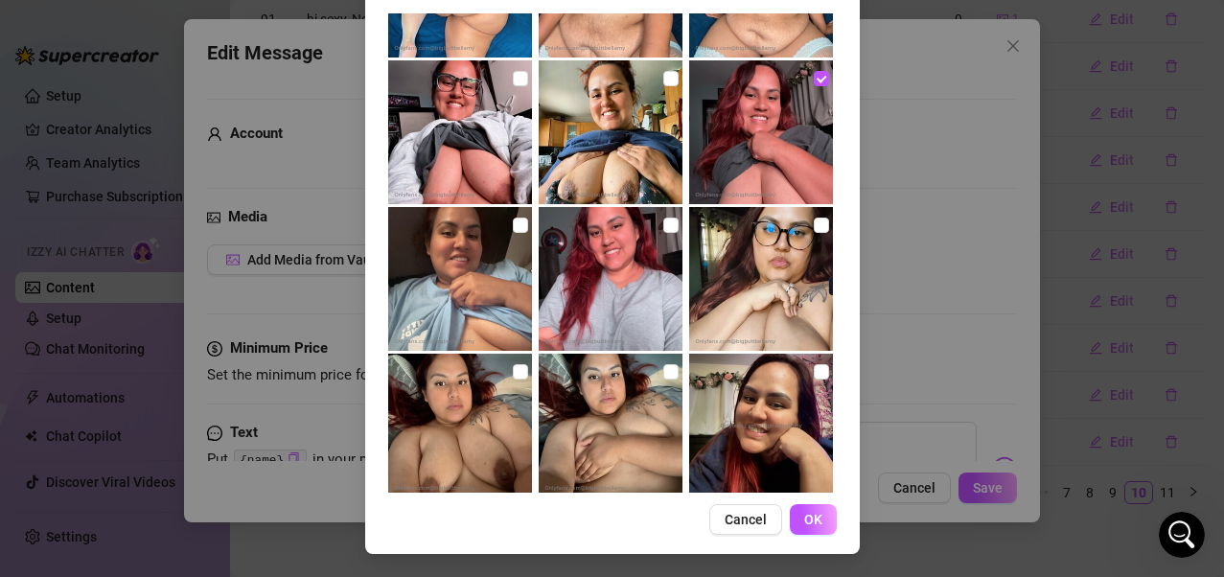
scroll to position [240, 0]
click at [806, 463] on span "OK" at bounding box center [813, 519] width 18 height 15
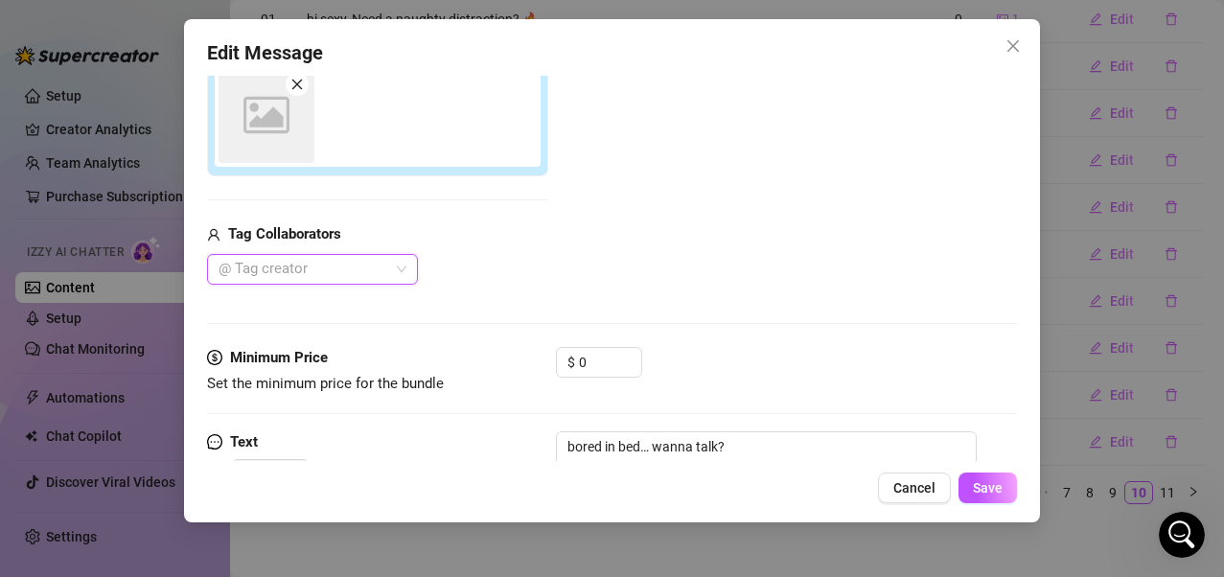
scroll to position [265, 0]
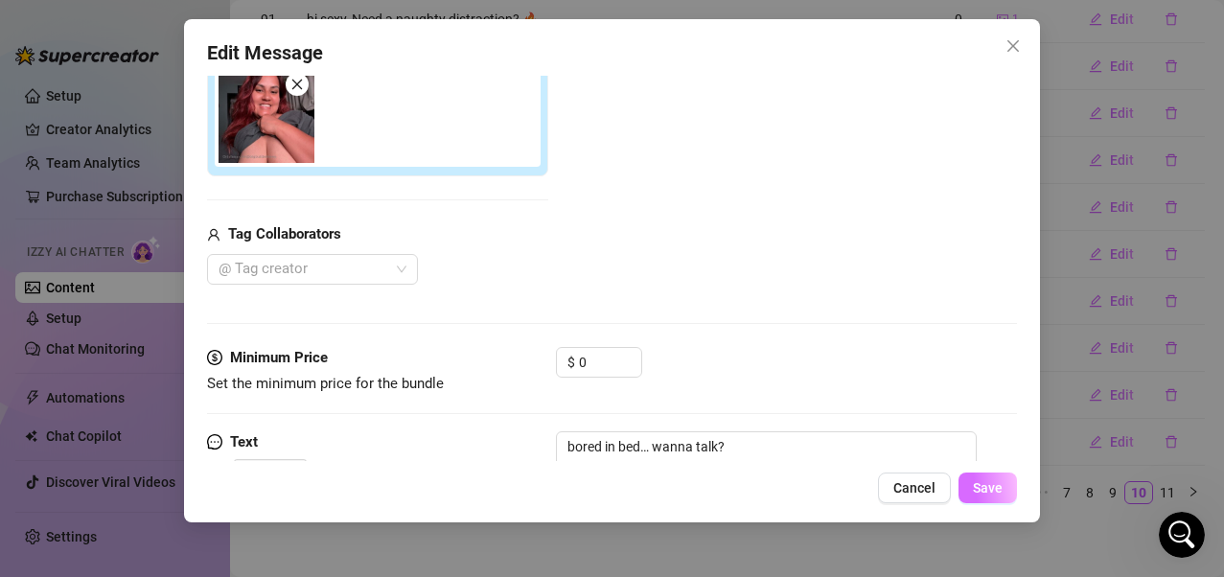
click at [988, 463] on span "Save" at bounding box center [988, 487] width 30 height 15
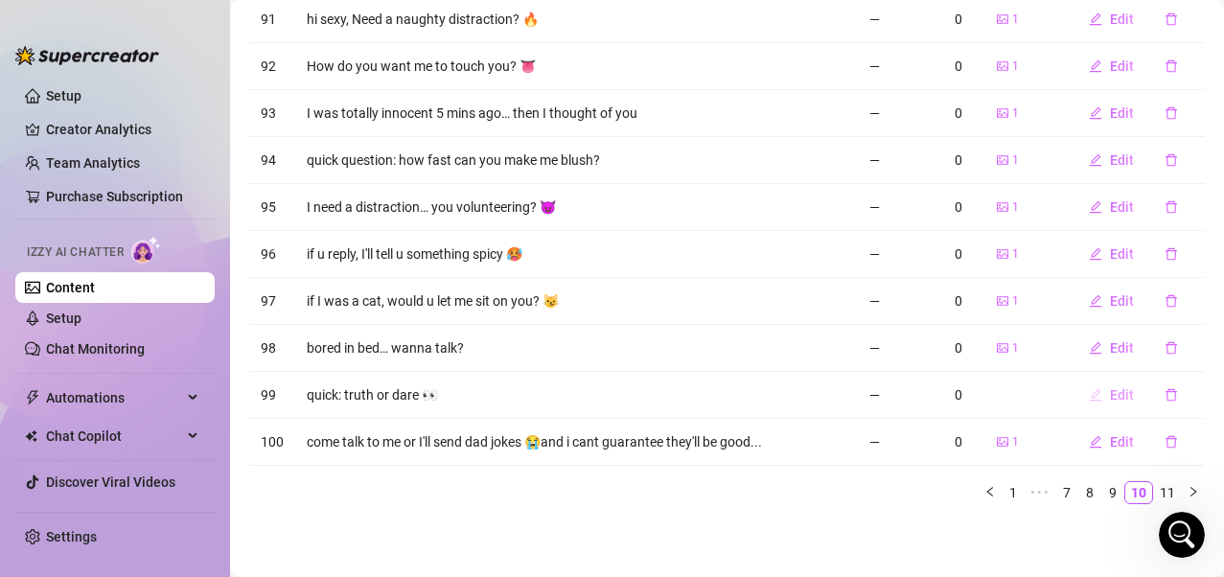
click at [1000, 398] on span "Edit" at bounding box center [1122, 394] width 24 height 15
type textarea "quick: truth or dare 👀"
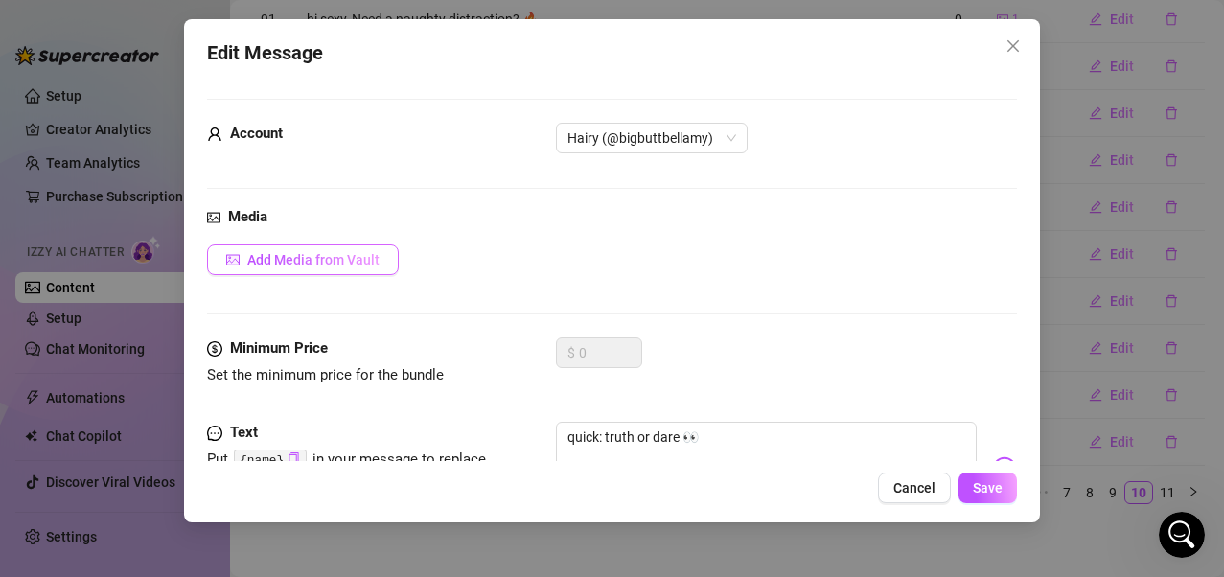
click at [375, 268] on span "Add Media from Vault" at bounding box center [313, 259] width 132 height 15
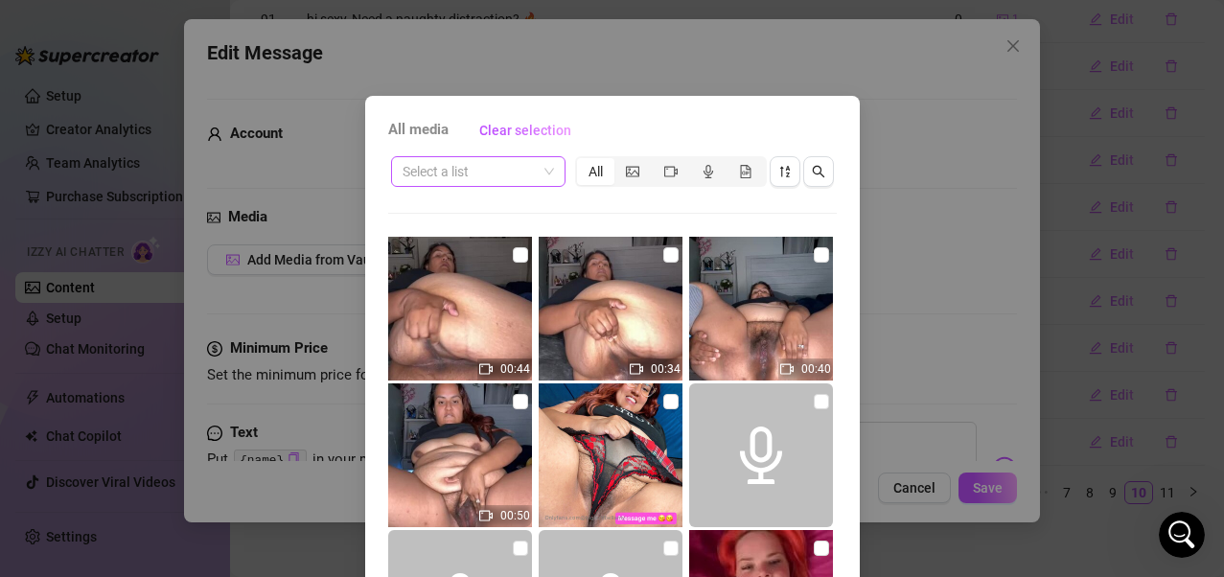
click at [546, 173] on div "Select a list" at bounding box center [478, 171] width 174 height 31
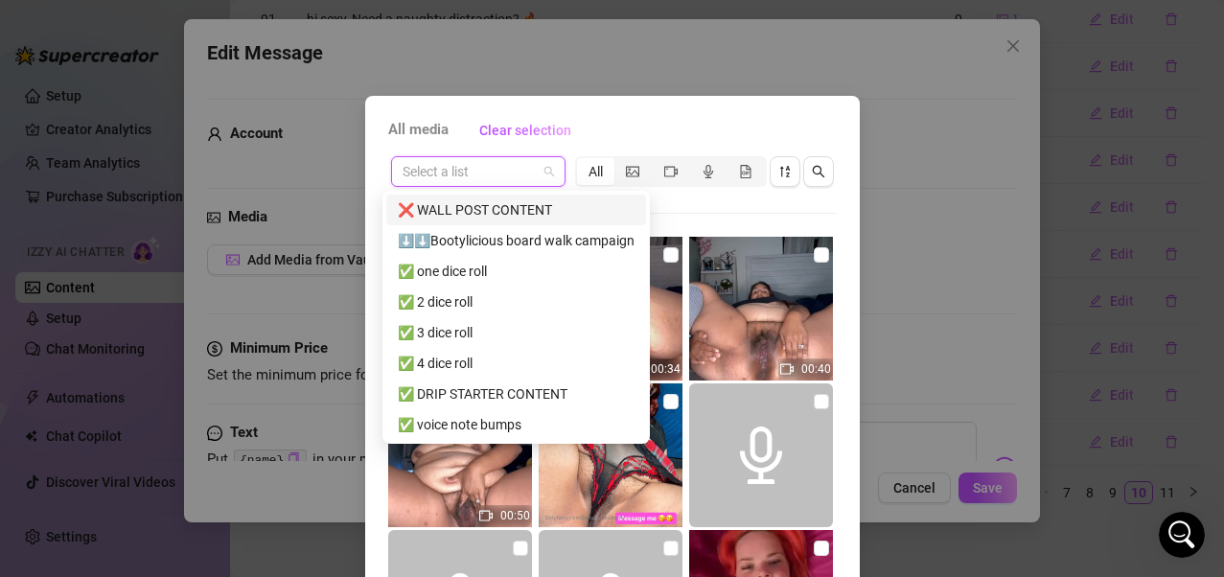
click at [505, 203] on div "❌ WALL POST CONTENT" at bounding box center [516, 209] width 237 height 21
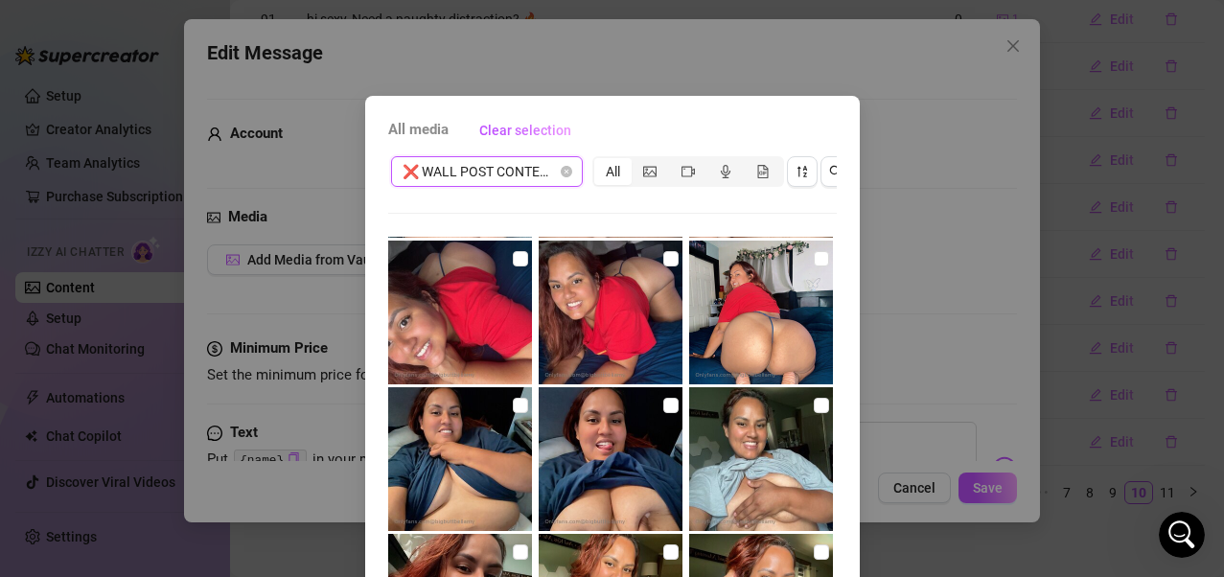
scroll to position [384, 0]
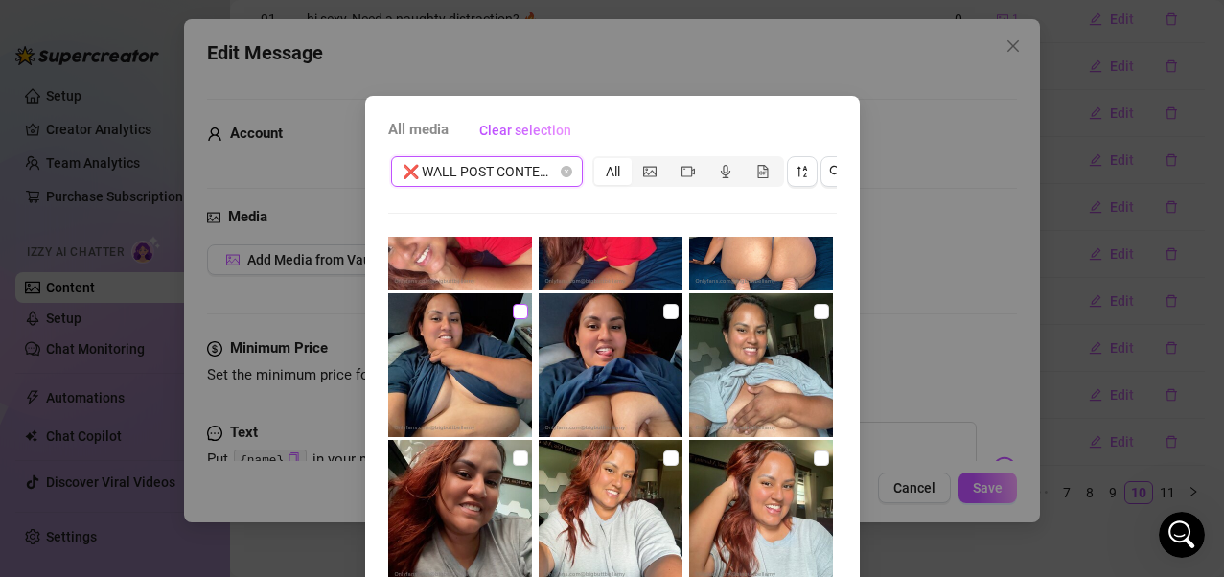
click at [513, 305] on input "checkbox" at bounding box center [520, 311] width 15 height 15
checkbox input "true"
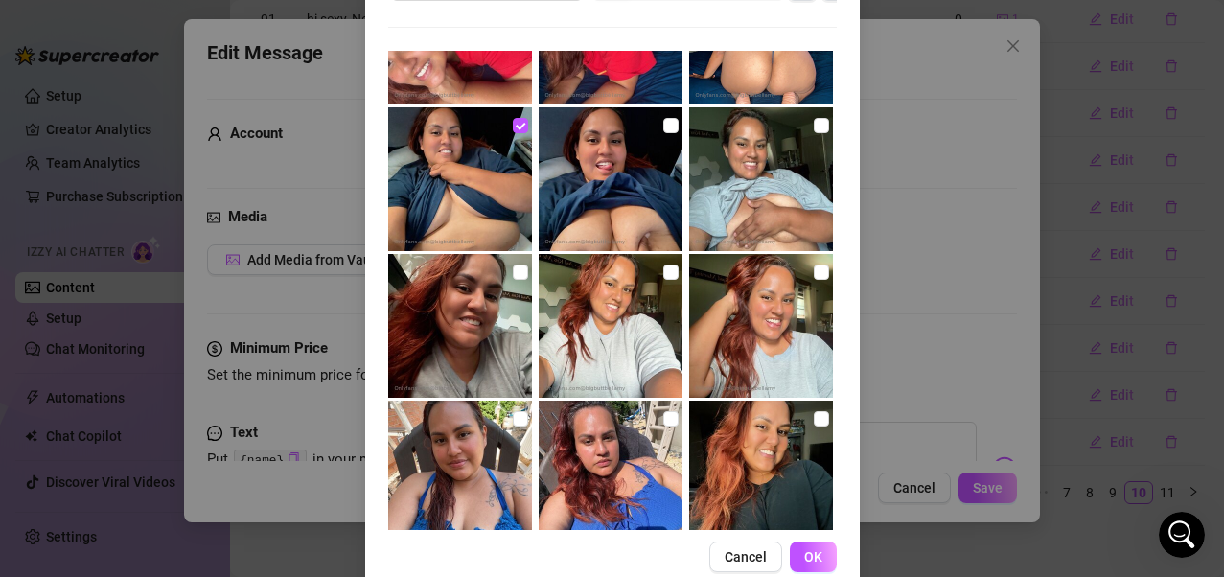
scroll to position [240, 0]
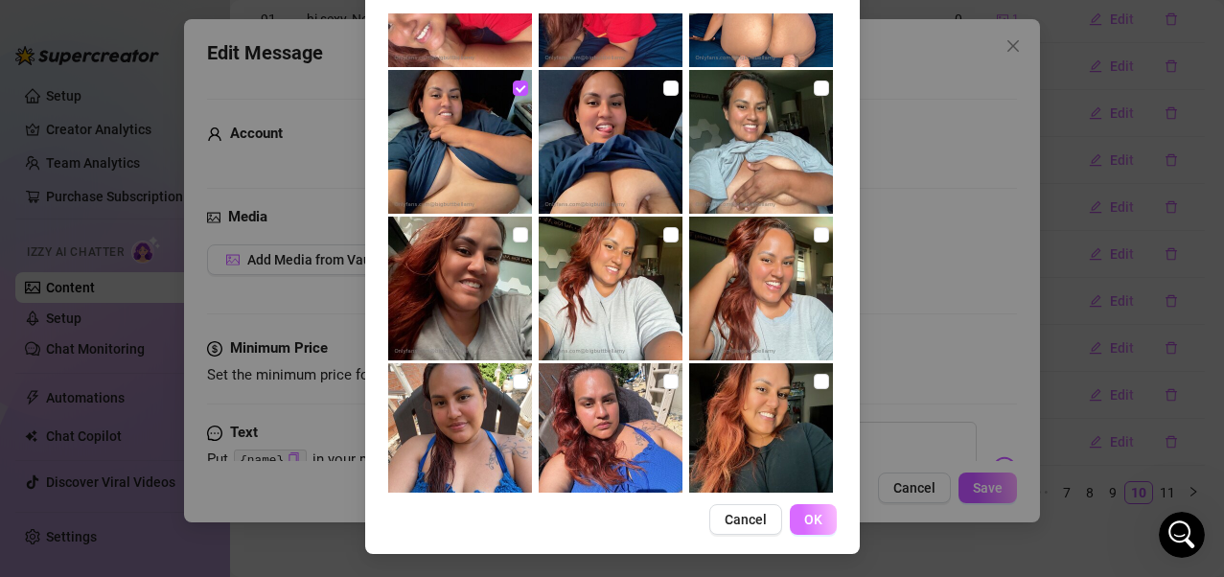
click at [805, 463] on span "OK" at bounding box center [813, 519] width 18 height 15
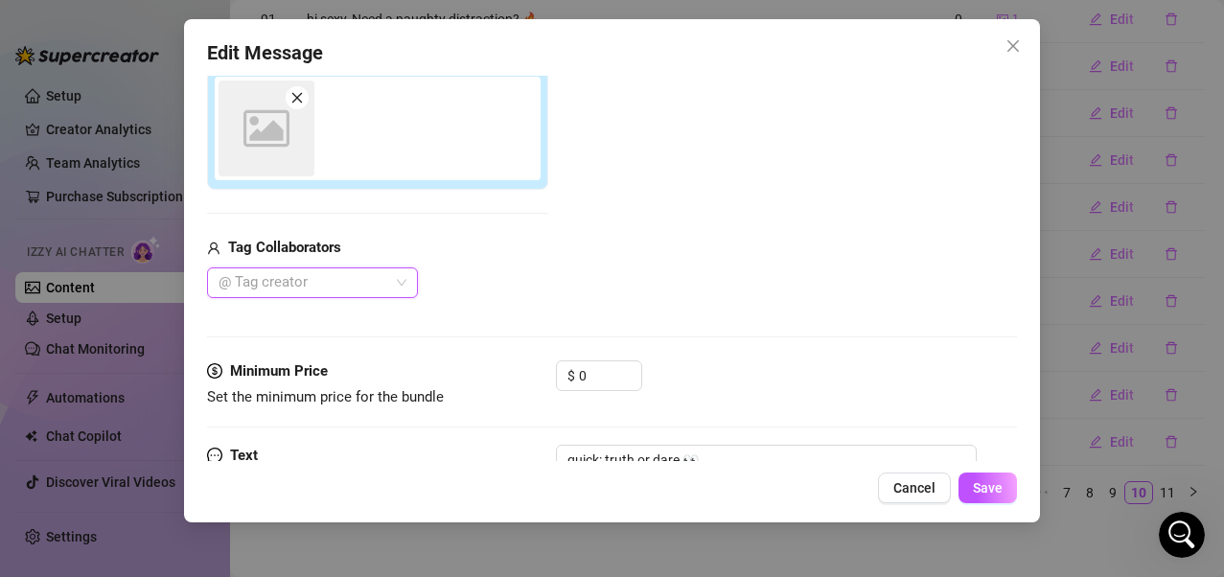
scroll to position [265, 0]
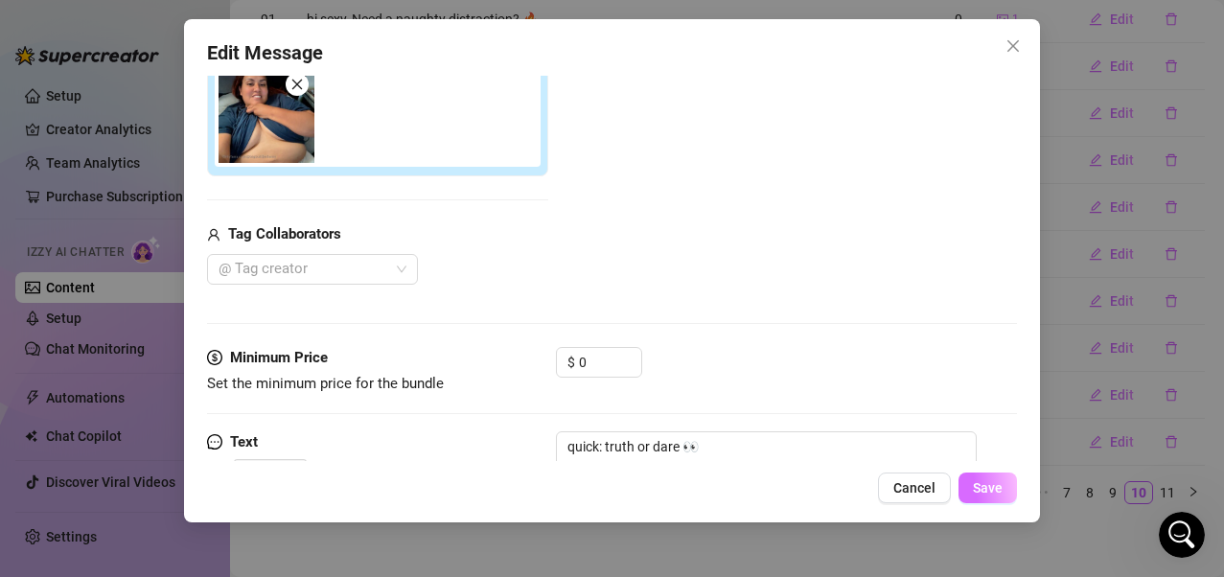
click at [990, 463] on span "Save" at bounding box center [988, 487] width 30 height 15
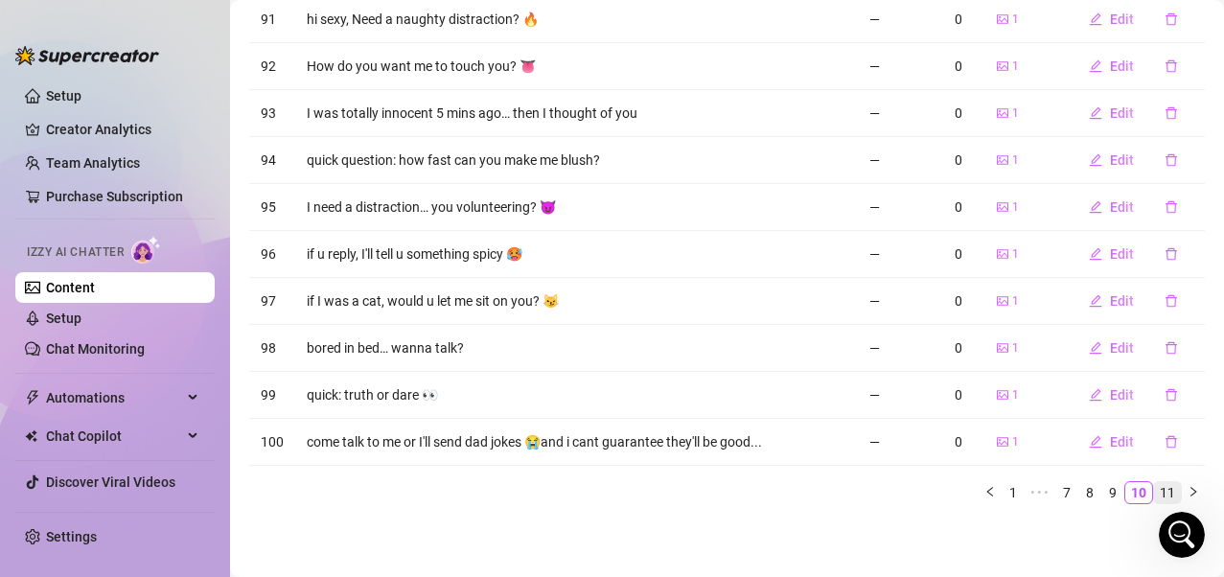
click at [1000, 463] on link "11" at bounding box center [1167, 492] width 27 height 21
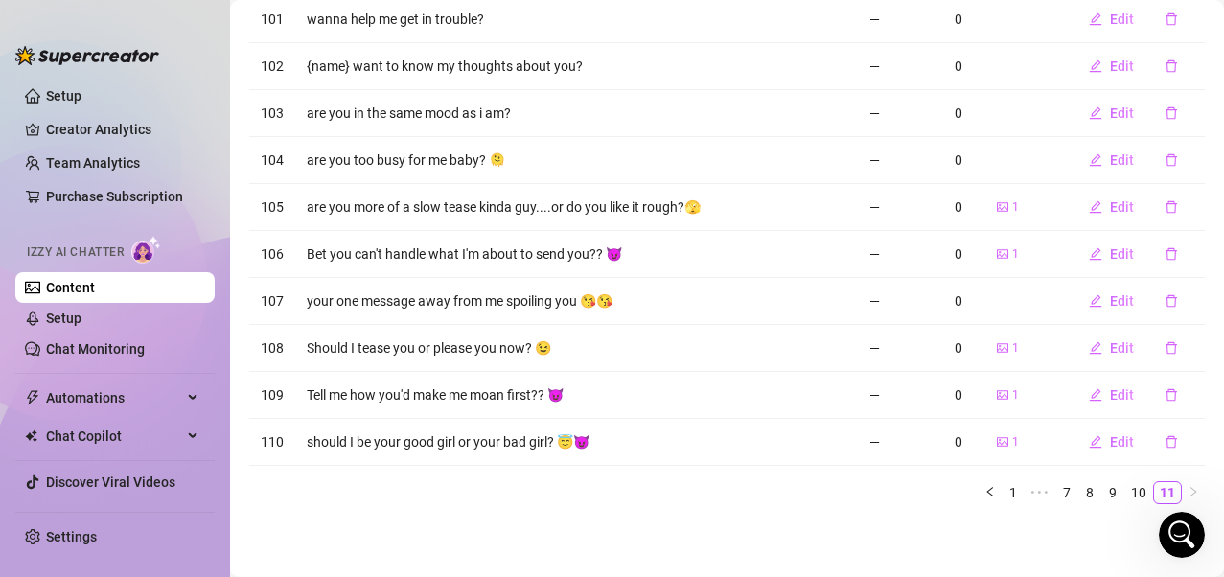
scroll to position [179, 0]
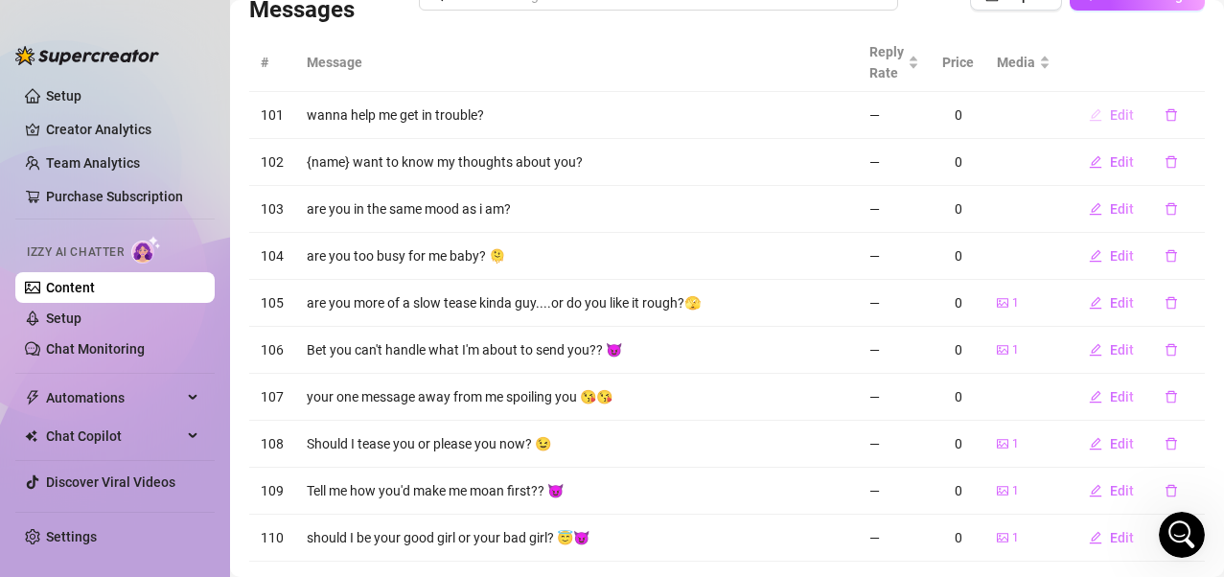
click at [1000, 115] on span "Edit" at bounding box center [1122, 114] width 24 height 15
type textarea "wanna help me get in trouble?"
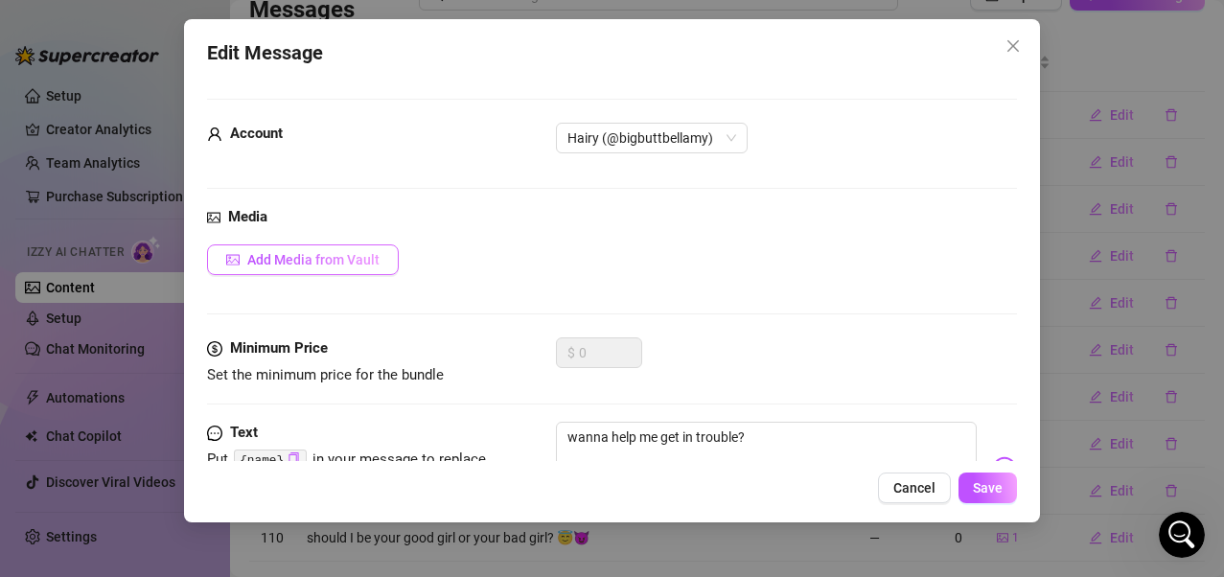
click at [374, 257] on span "Add Media from Vault" at bounding box center [313, 259] width 132 height 15
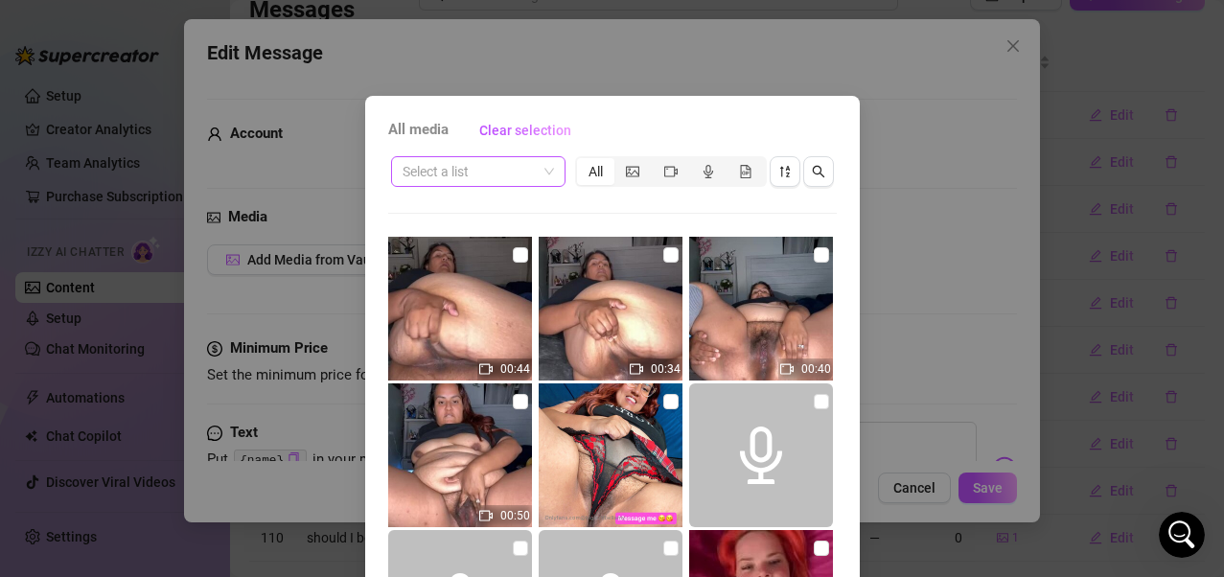
click at [546, 177] on div "Select a list" at bounding box center [478, 171] width 174 height 31
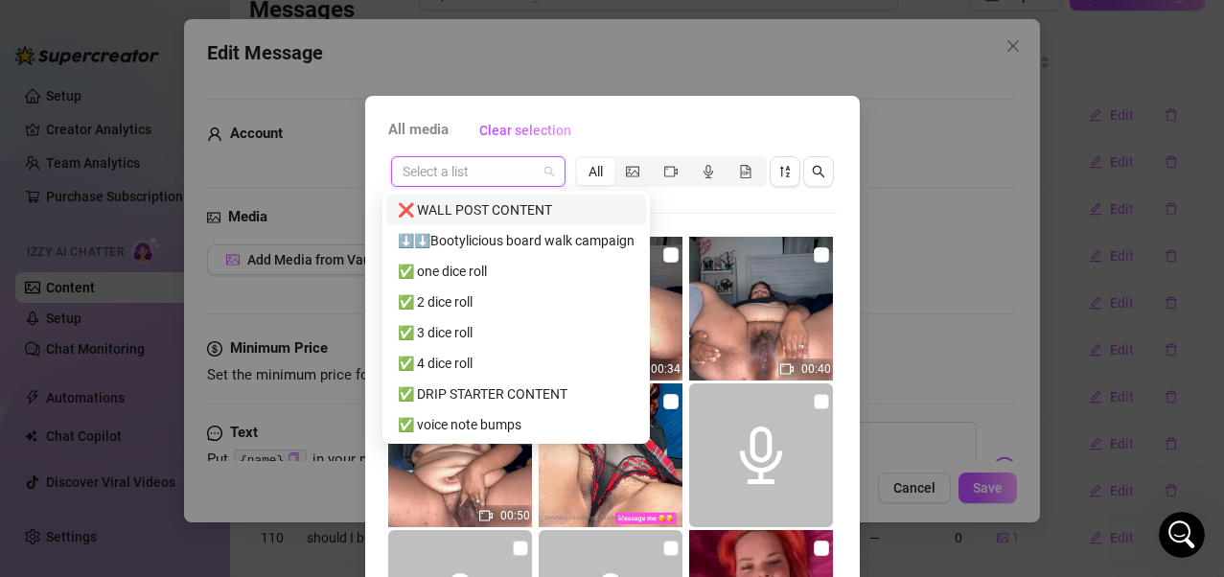
click at [540, 207] on div "❌ WALL POST CONTENT" at bounding box center [516, 209] width 237 height 21
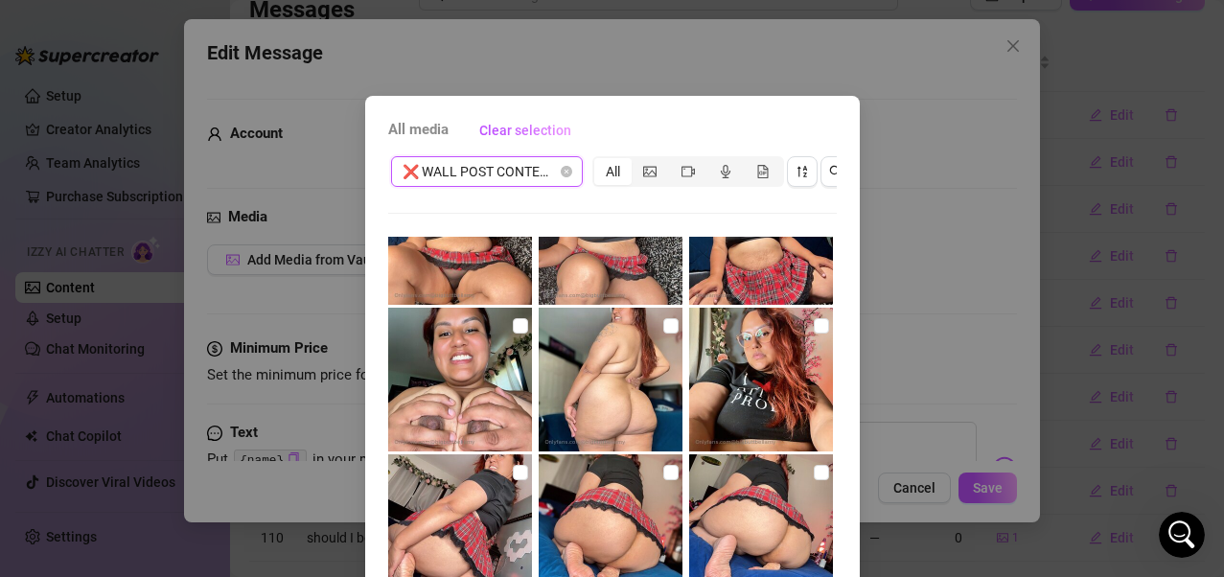
scroll to position [2013, 0]
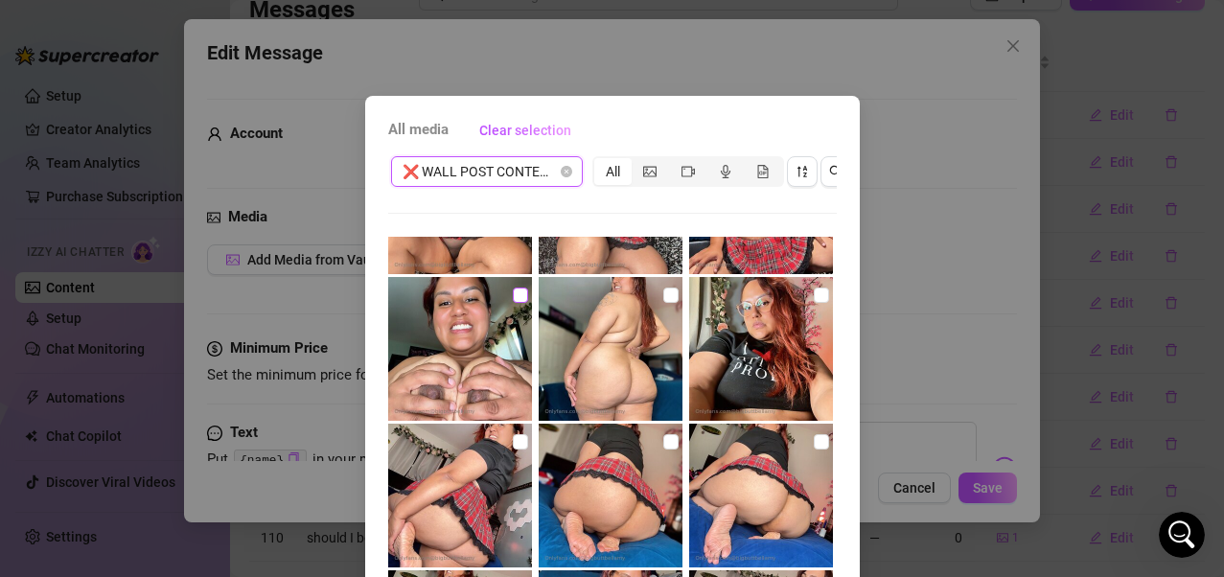
click at [513, 299] on input "checkbox" at bounding box center [520, 295] width 15 height 15
checkbox input "true"
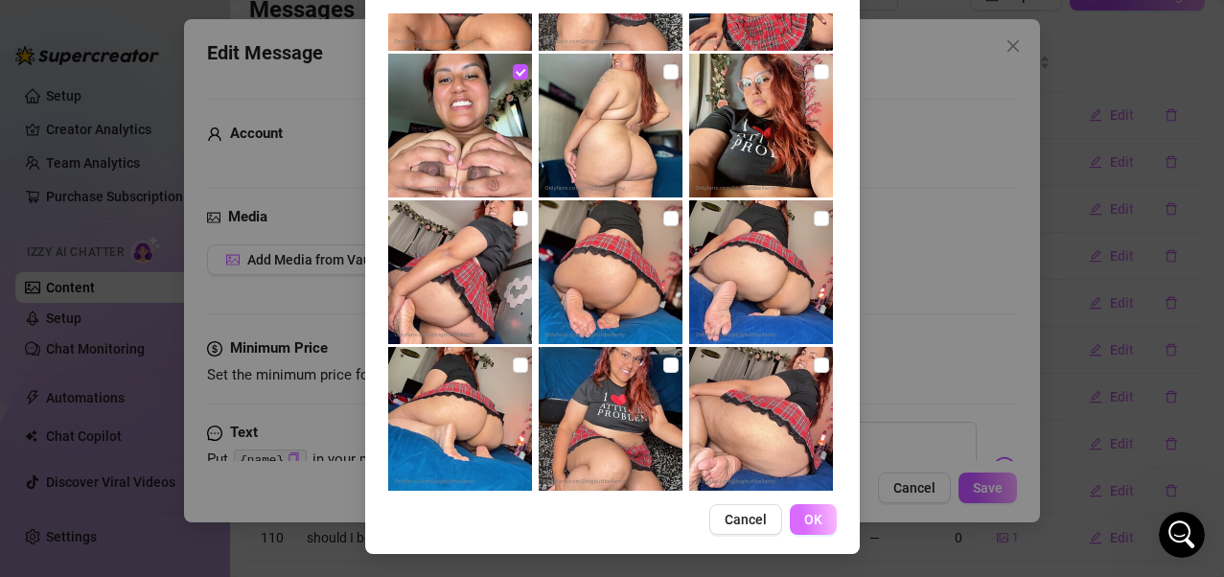
click at [810, 463] on span "OK" at bounding box center [813, 519] width 18 height 15
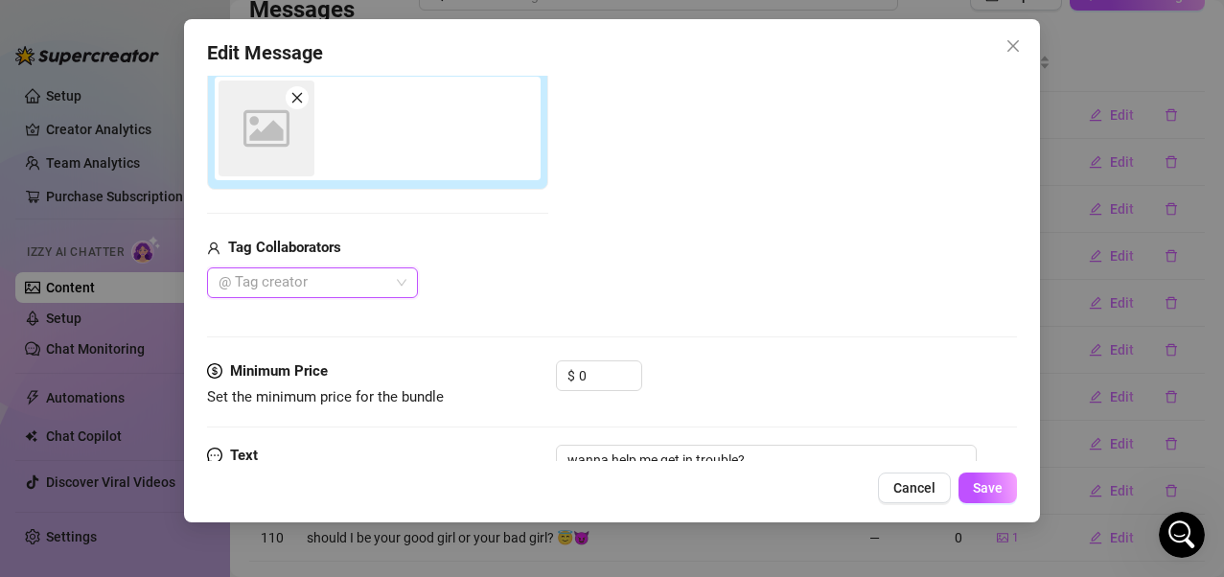
scroll to position [265, 0]
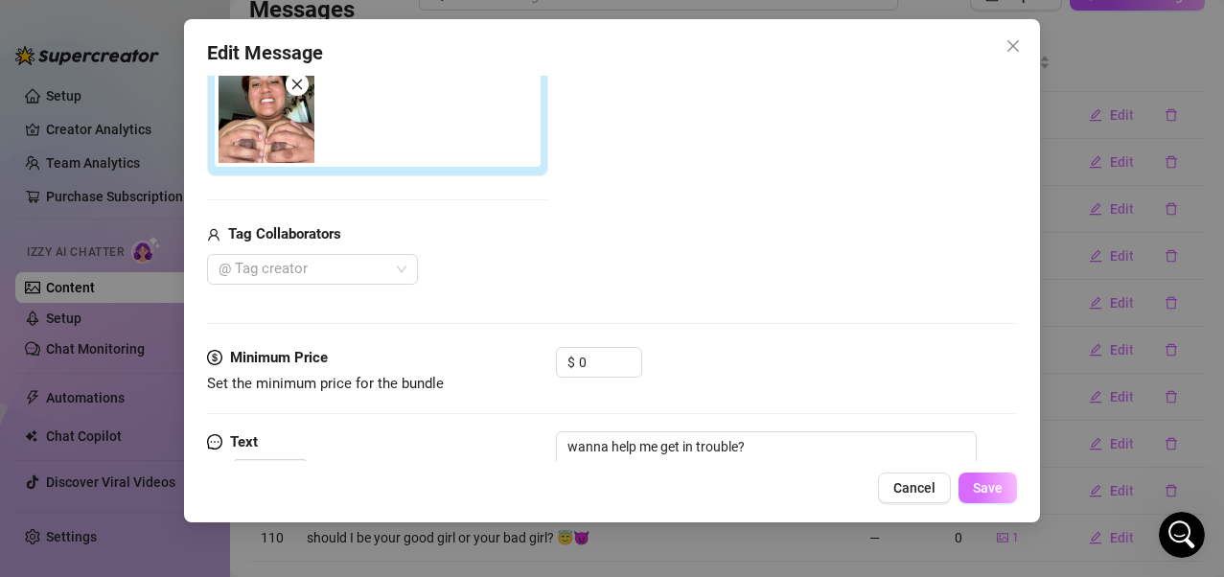
click at [987, 463] on span "Save" at bounding box center [988, 487] width 30 height 15
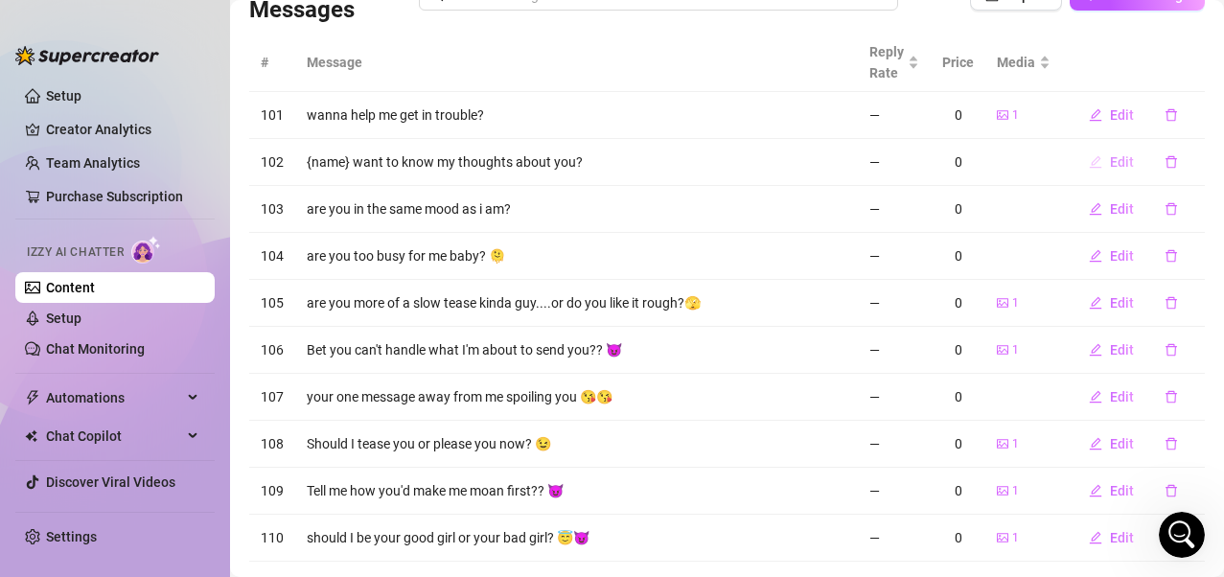
click at [1000, 165] on span "Edit" at bounding box center [1122, 161] width 24 height 15
type textarea "{name} want to know my thoughts about you?"
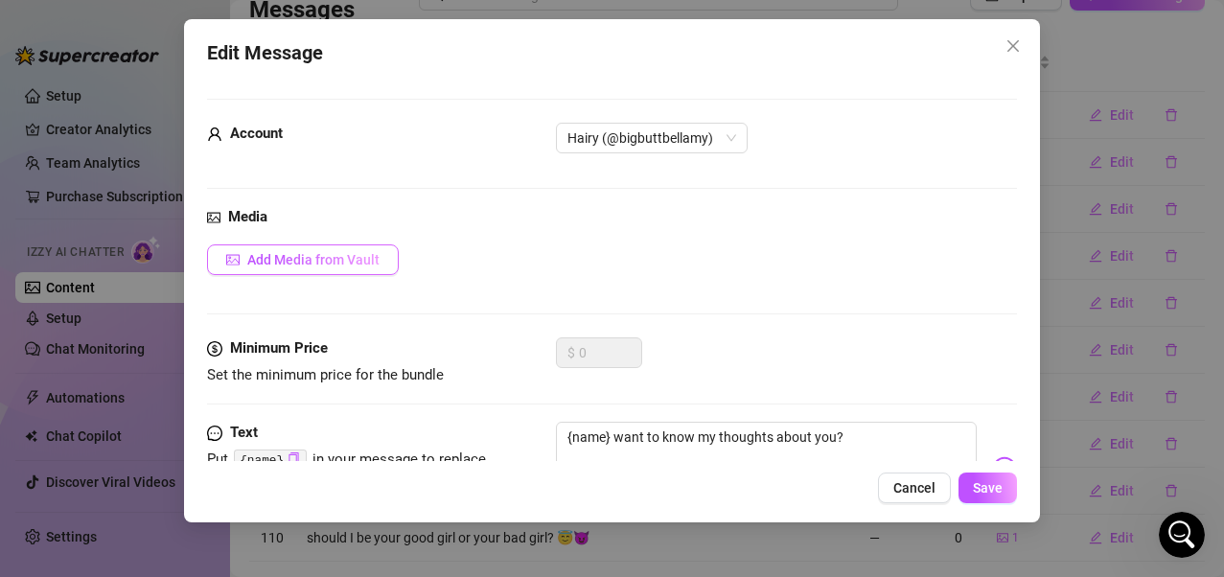
click at [374, 273] on button "Add Media from Vault" at bounding box center [303, 259] width 192 height 31
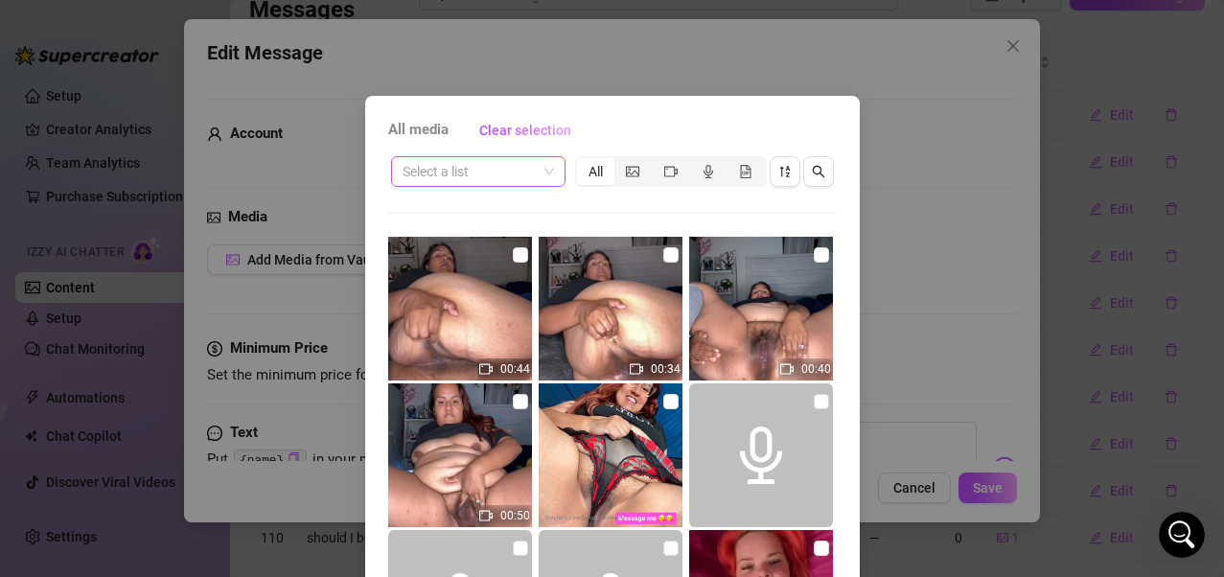
click at [537, 180] on span at bounding box center [478, 171] width 151 height 29
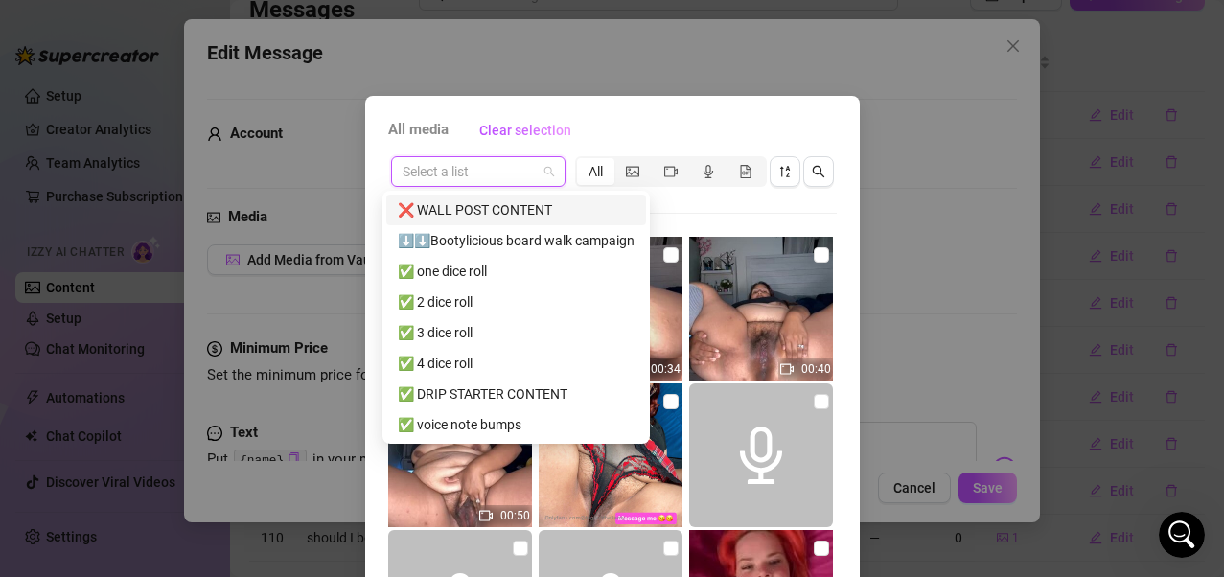
click at [523, 216] on div "❌ WALL POST CONTENT" at bounding box center [516, 209] width 237 height 21
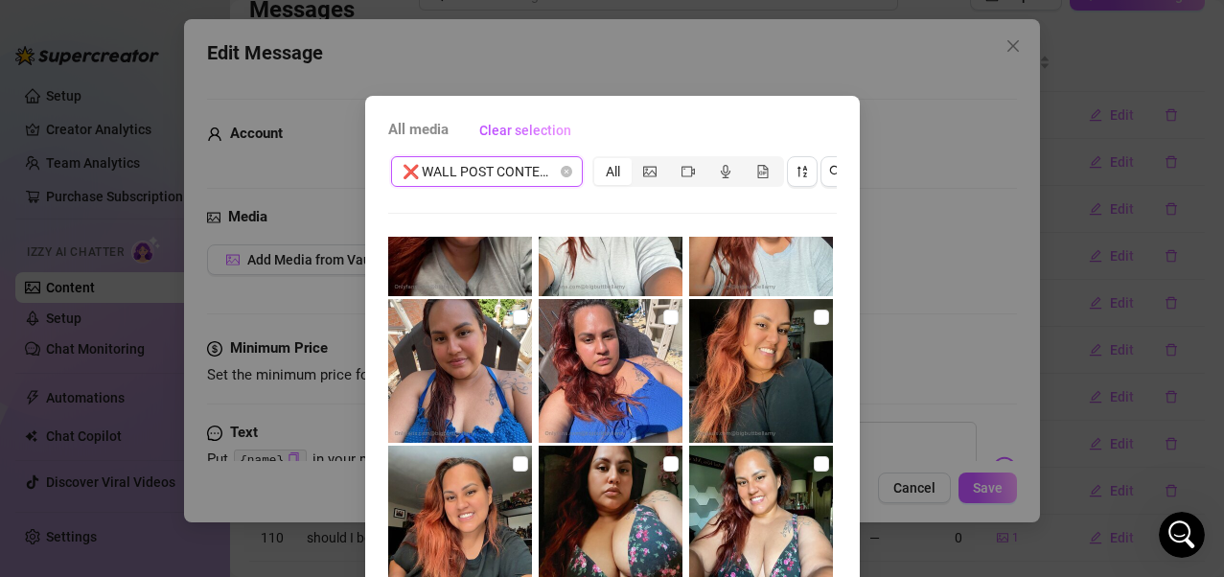
scroll to position [767, 0]
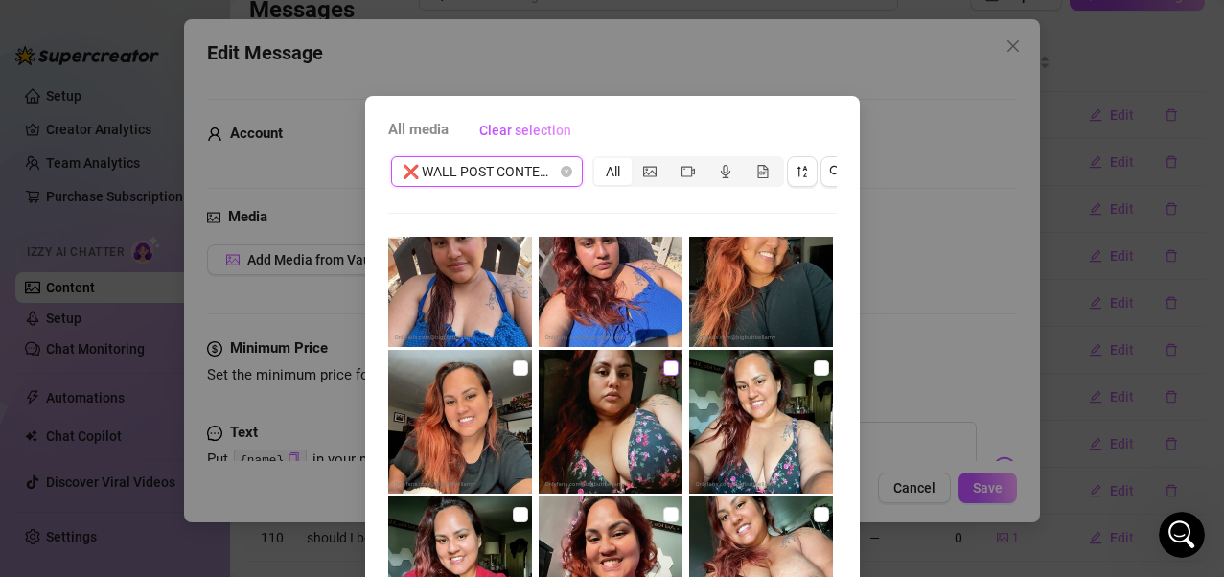
click at [663, 361] on input "checkbox" at bounding box center [670, 368] width 15 height 15
checkbox input "true"
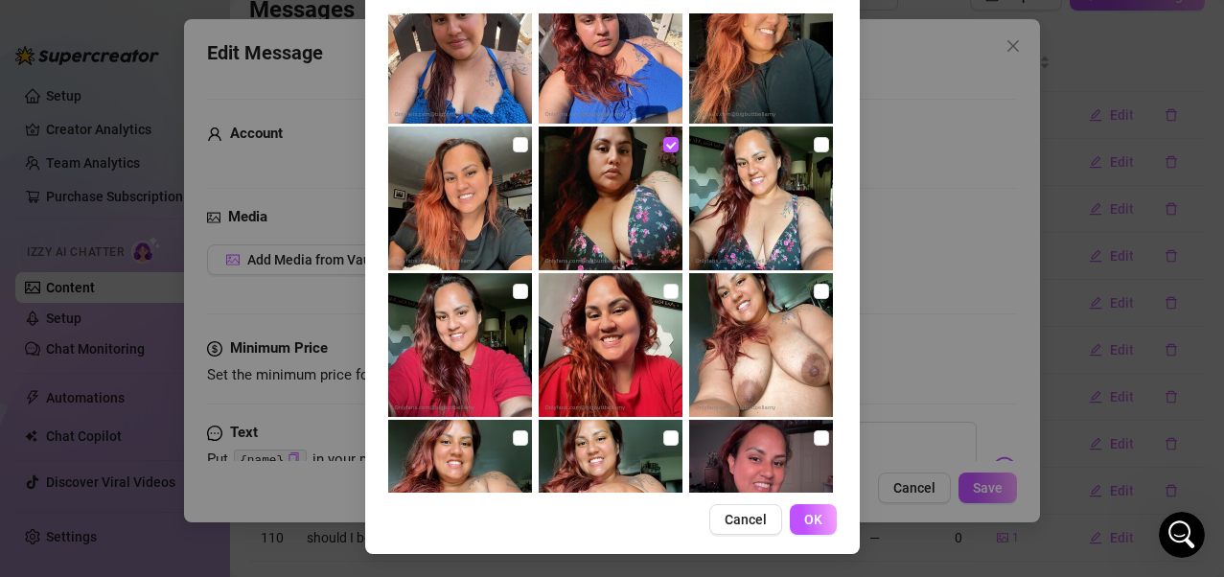
scroll to position [240, 0]
click at [804, 463] on span "OK" at bounding box center [813, 519] width 18 height 15
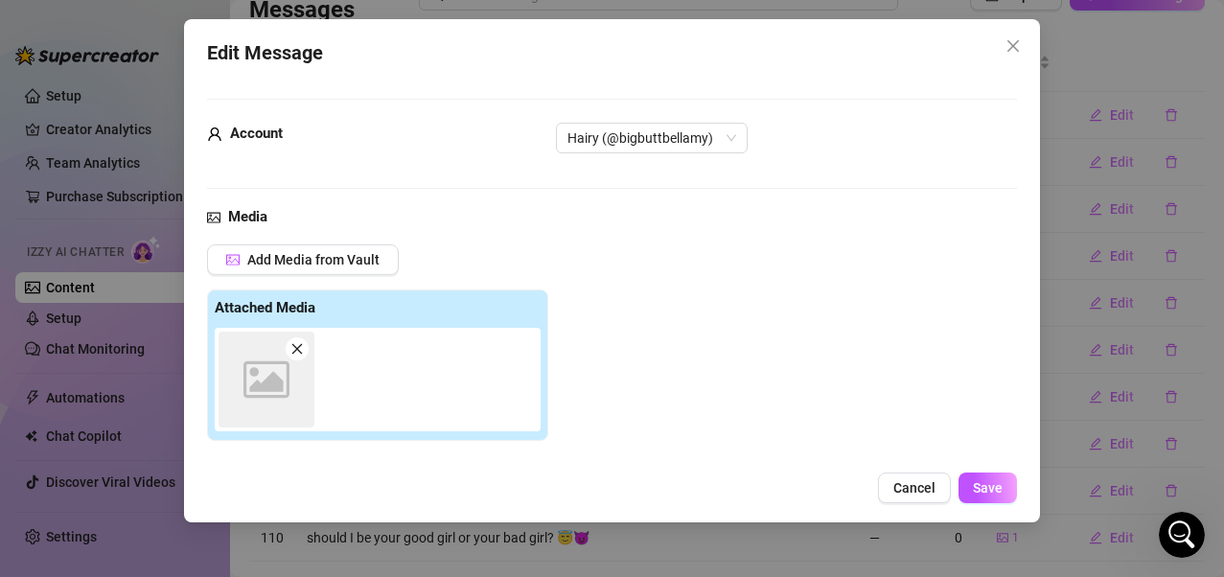
scroll to position [265, 0]
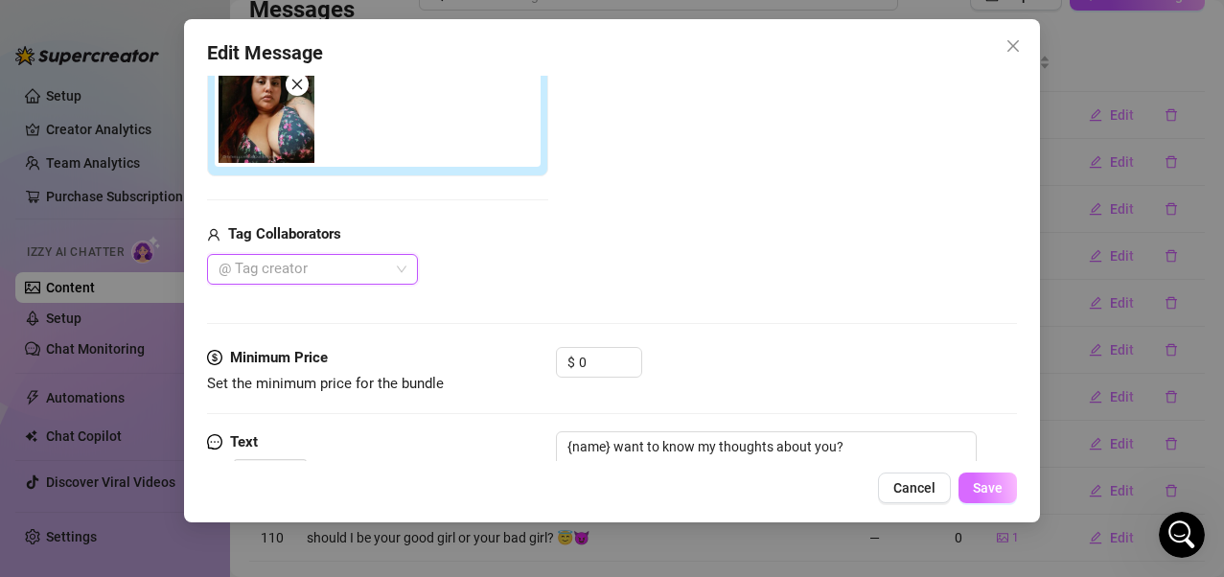
click at [985, 463] on button "Save" at bounding box center [988, 488] width 58 height 31
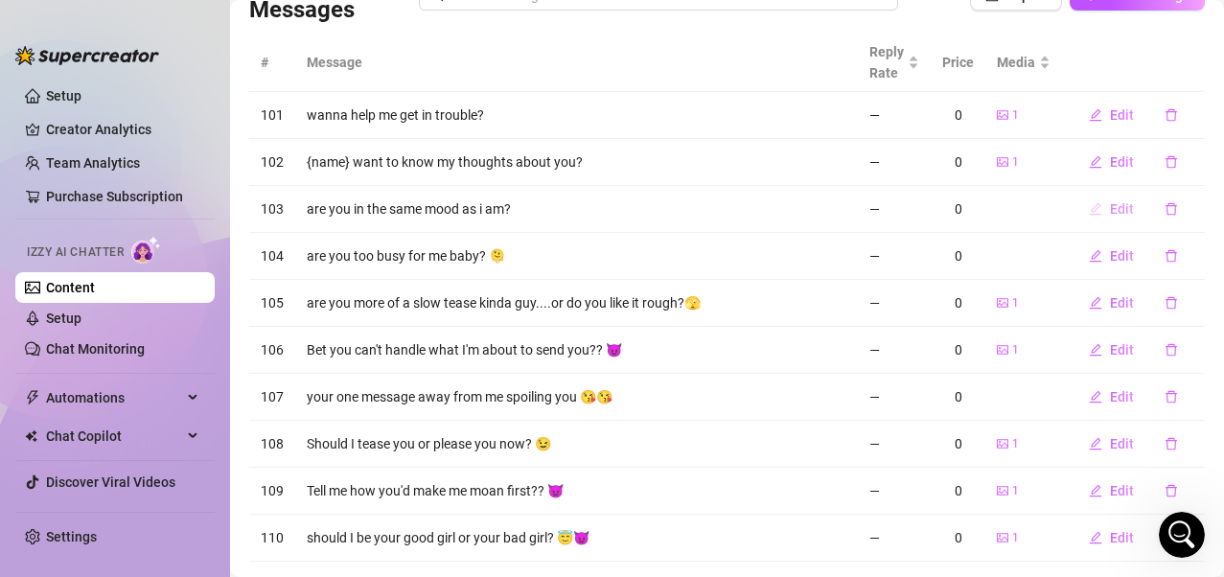
click at [1000, 210] on span "Edit" at bounding box center [1122, 208] width 24 height 15
type textarea "are you in the same mood as i am?"
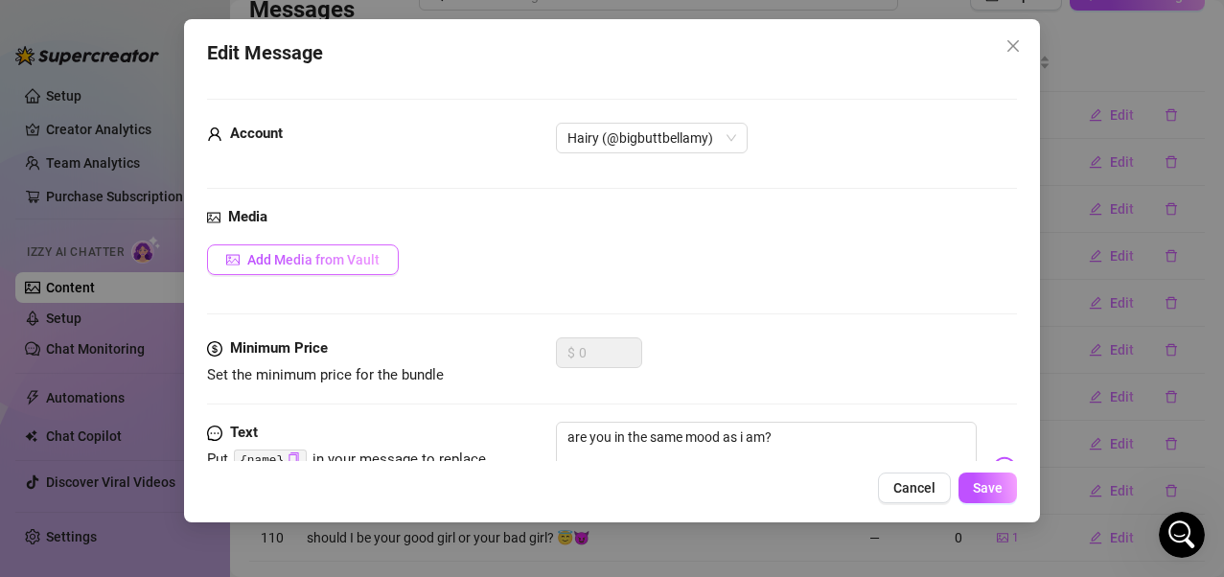
click at [374, 254] on span "Add Media from Vault" at bounding box center [313, 259] width 132 height 15
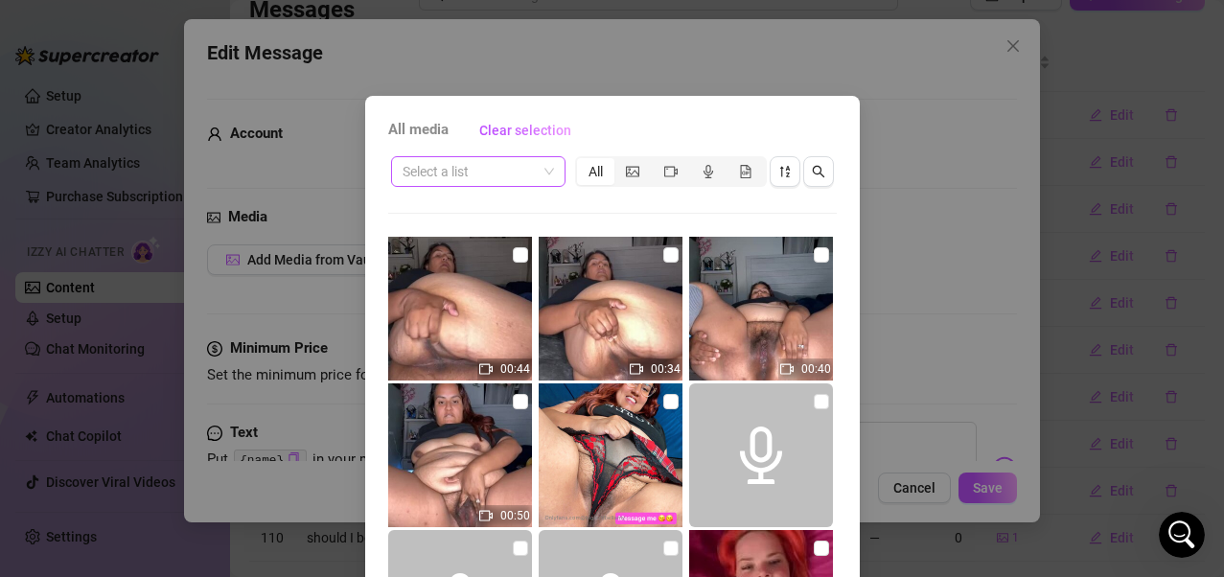
click at [541, 174] on span at bounding box center [478, 171] width 151 height 29
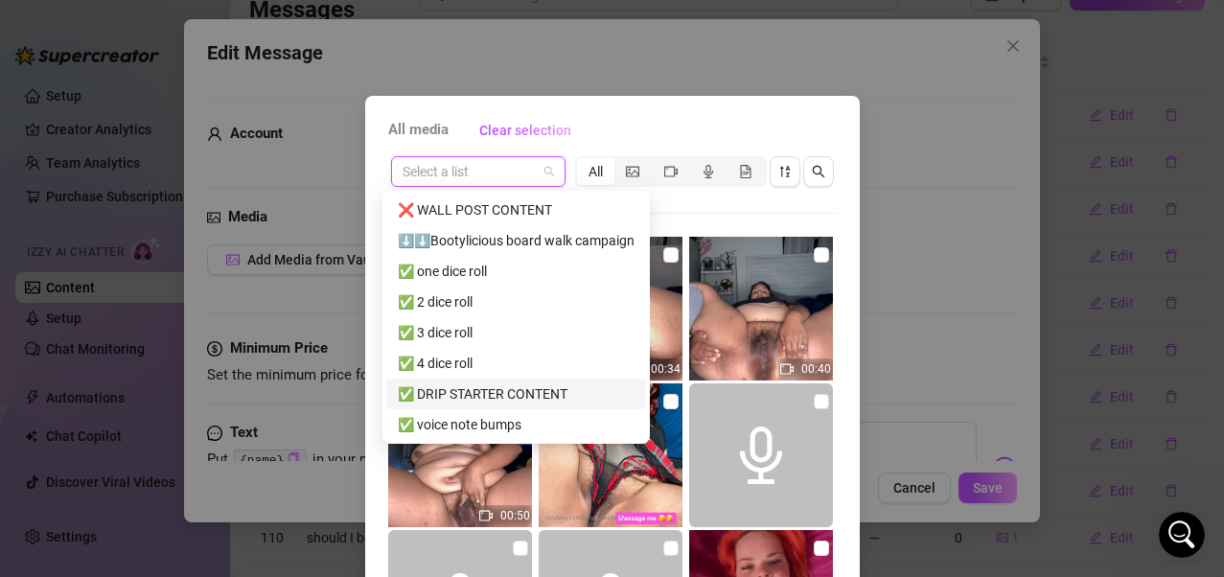
click at [485, 393] on div "✅ DRIP STARTER CONTENT" at bounding box center [516, 394] width 237 height 21
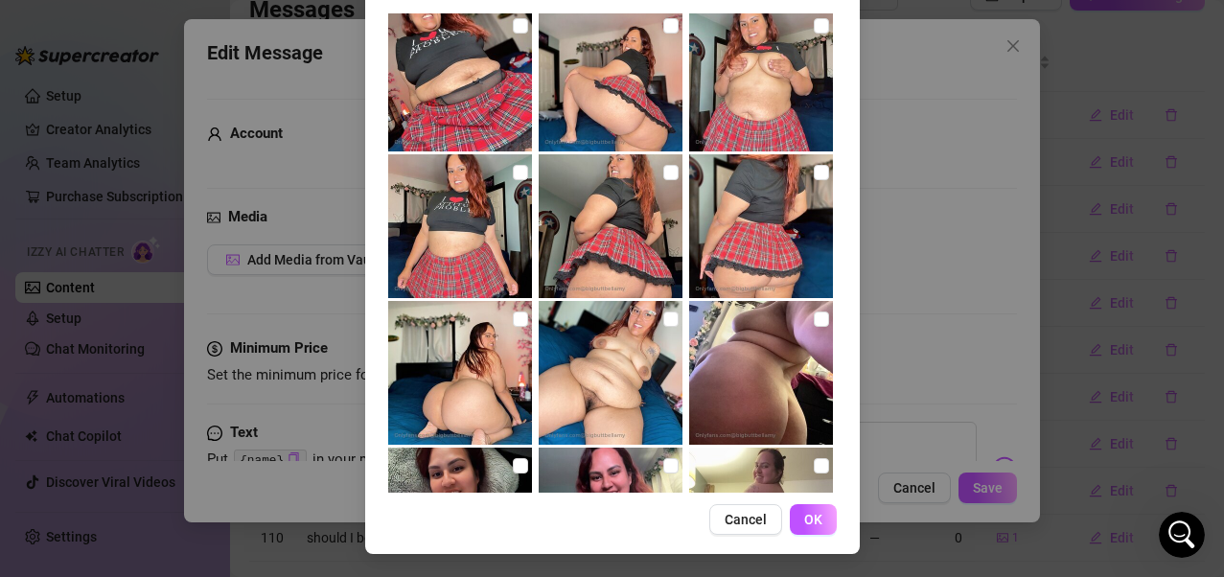
scroll to position [3024, 0]
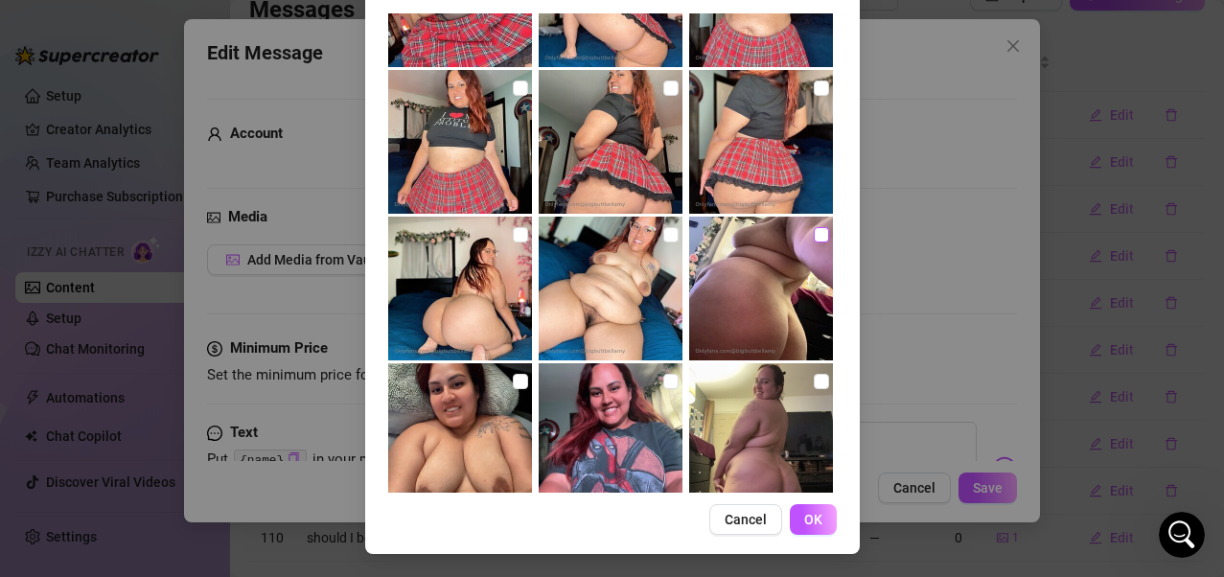
click at [814, 227] on input "checkbox" at bounding box center [821, 234] width 15 height 15
checkbox input "true"
click at [808, 463] on span "OK" at bounding box center [813, 519] width 18 height 15
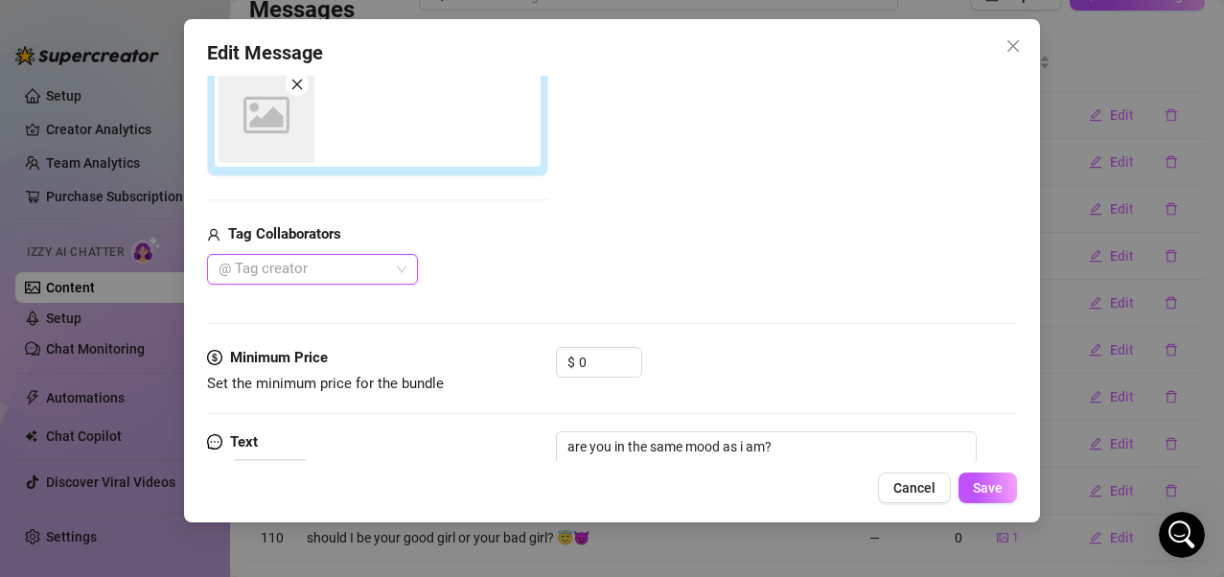
scroll to position [265, 0]
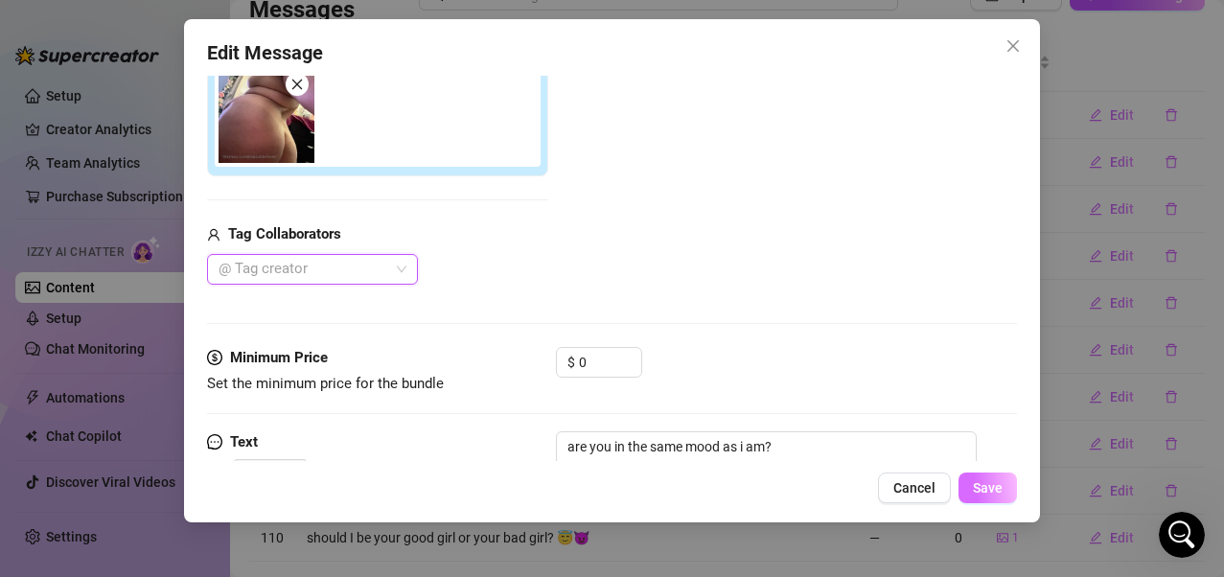
click at [999, 463] on span "Save" at bounding box center [988, 487] width 30 height 15
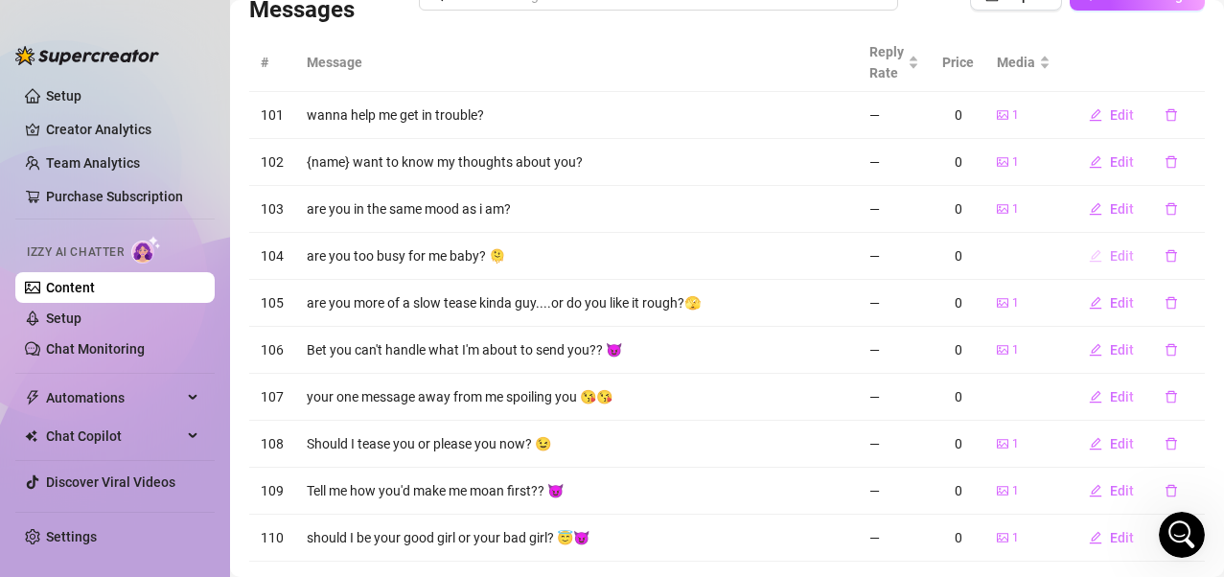
click at [1000, 260] on span "Edit" at bounding box center [1122, 255] width 24 height 15
type textarea "are you too busy for me baby? 🫠"
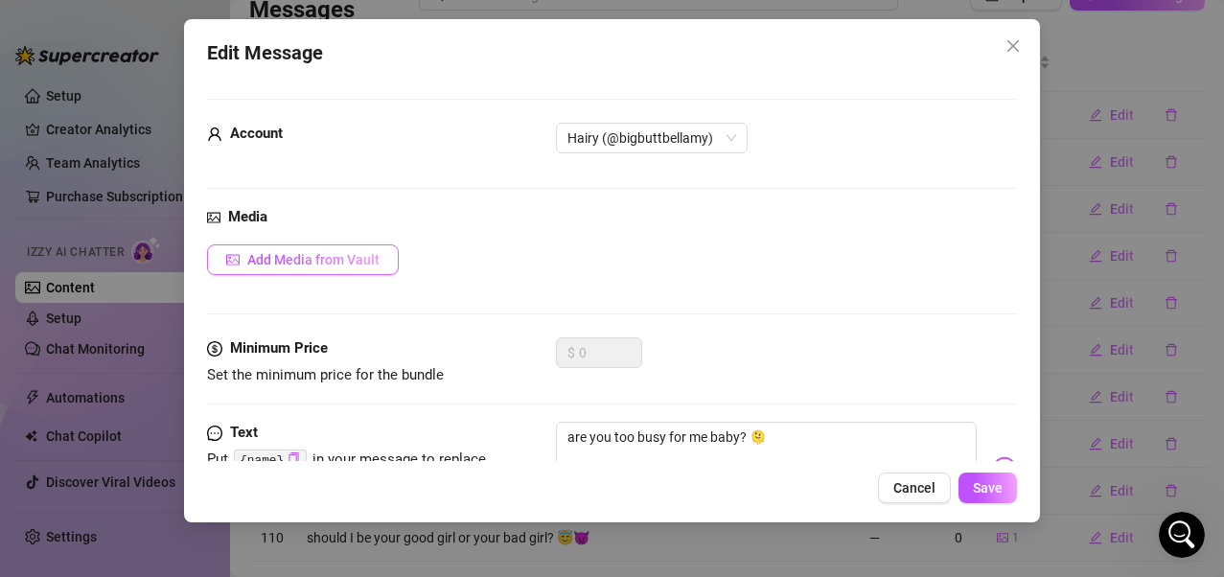
click at [363, 268] on span "Add Media from Vault" at bounding box center [313, 259] width 132 height 15
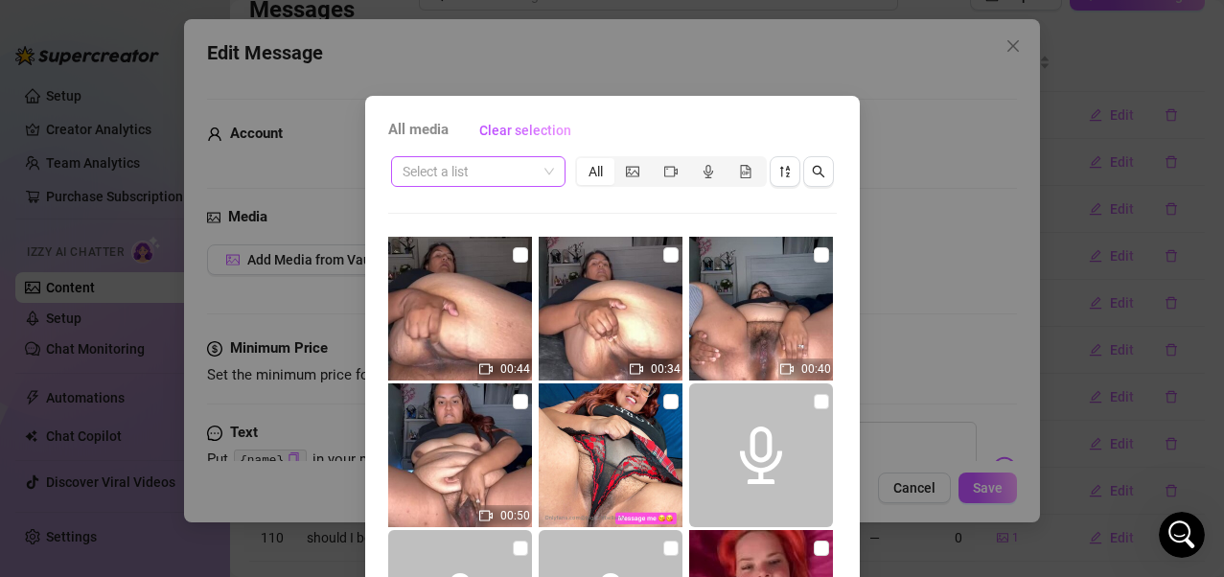
click at [544, 173] on span at bounding box center [478, 171] width 151 height 29
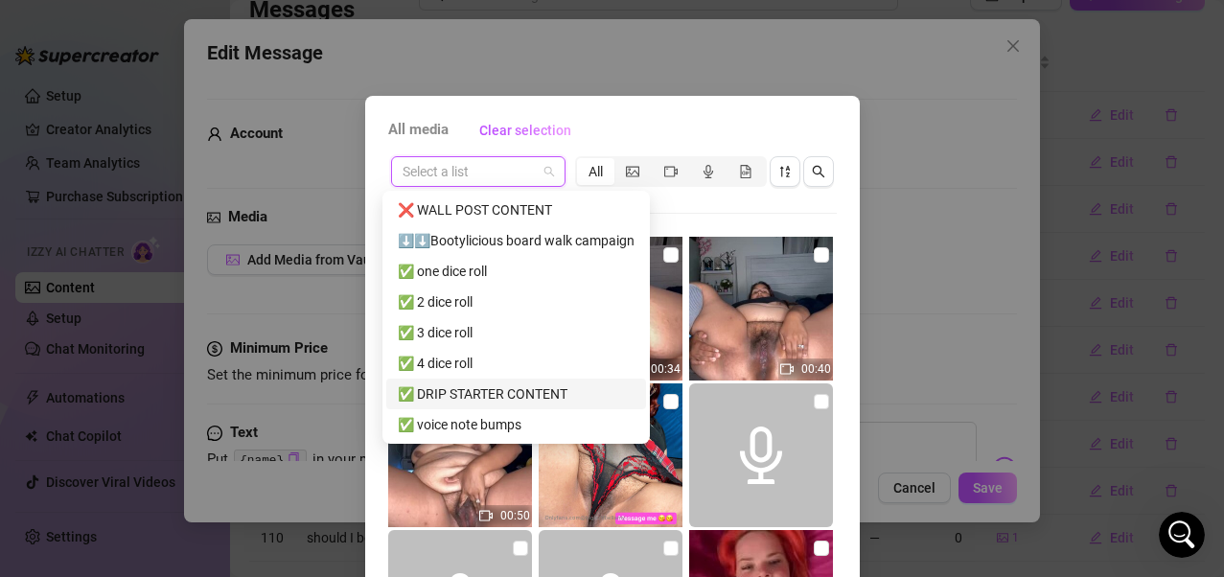
click at [482, 382] on div "✅ DRIP STARTER CONTENT" at bounding box center [516, 394] width 260 height 31
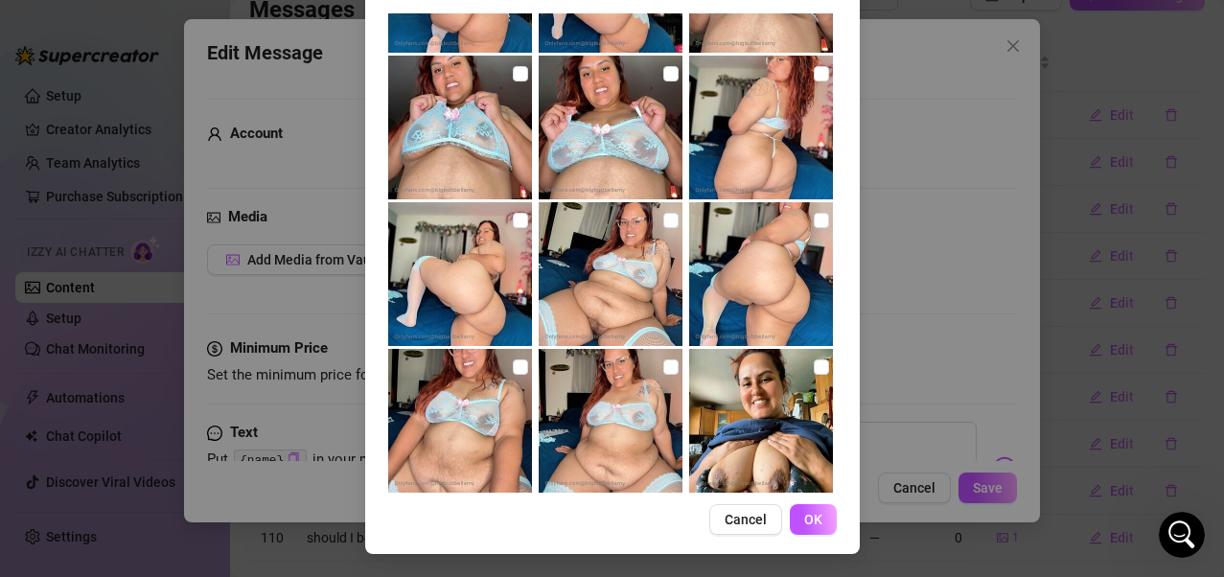
scroll to position [5107, 0]
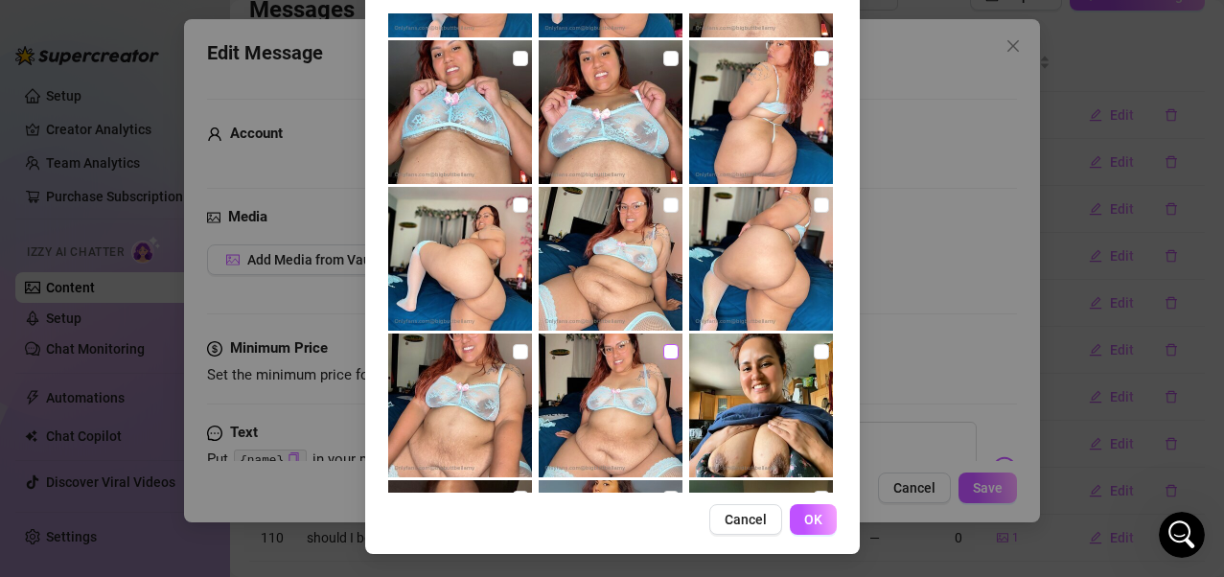
click at [663, 344] on input "checkbox" at bounding box center [670, 351] width 15 height 15
checkbox input "true"
click at [804, 463] on span "OK" at bounding box center [813, 519] width 18 height 15
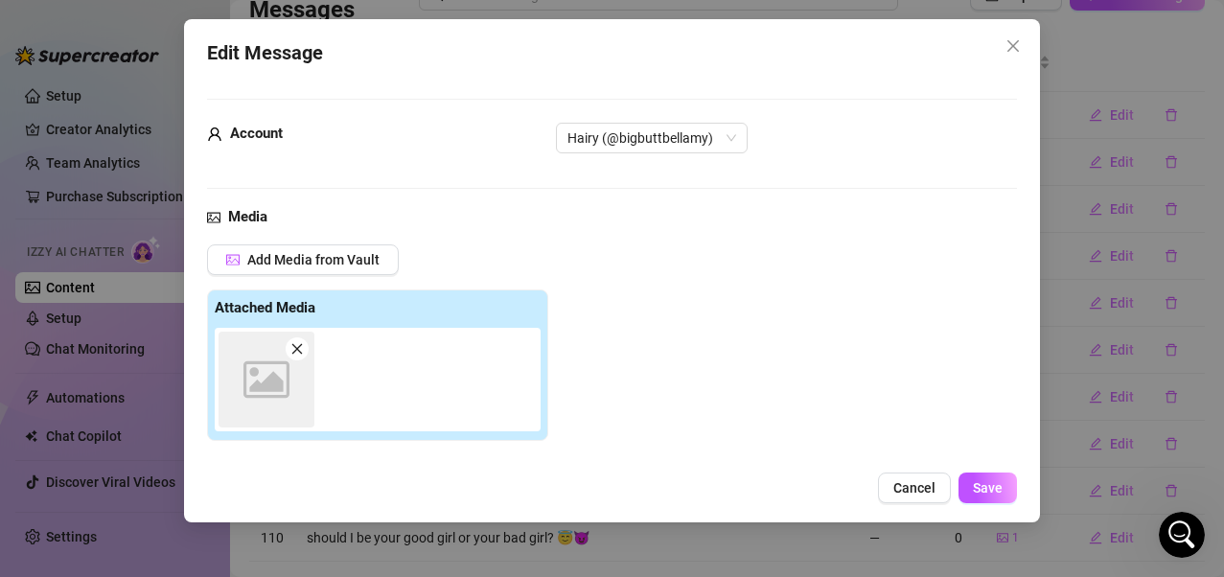
scroll to position [265, 0]
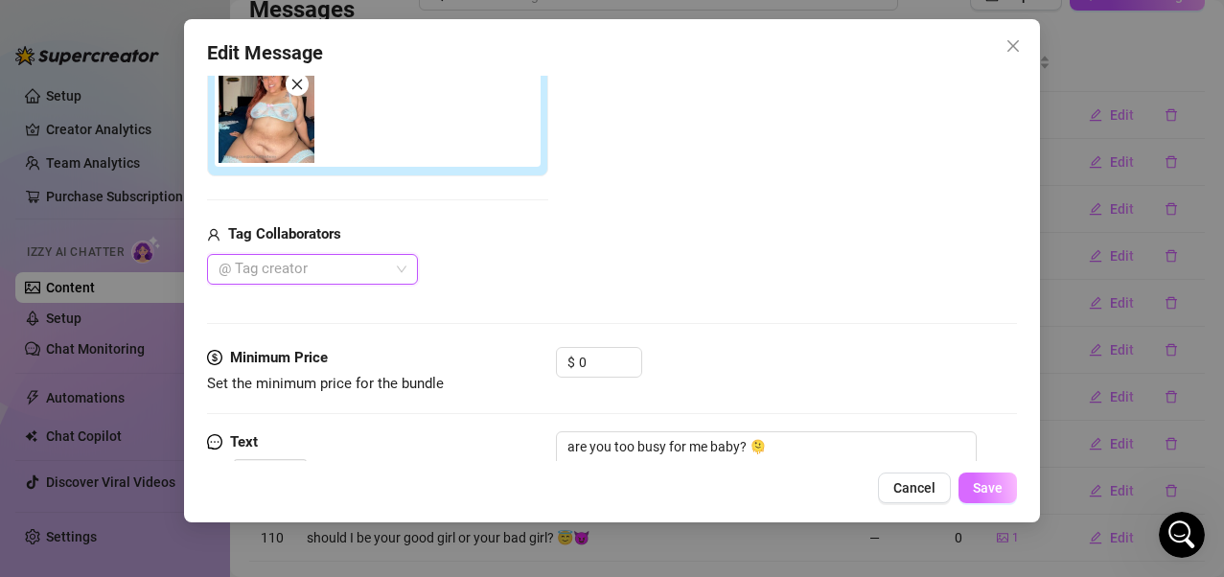
click at [993, 463] on button "Save" at bounding box center [988, 488] width 58 height 31
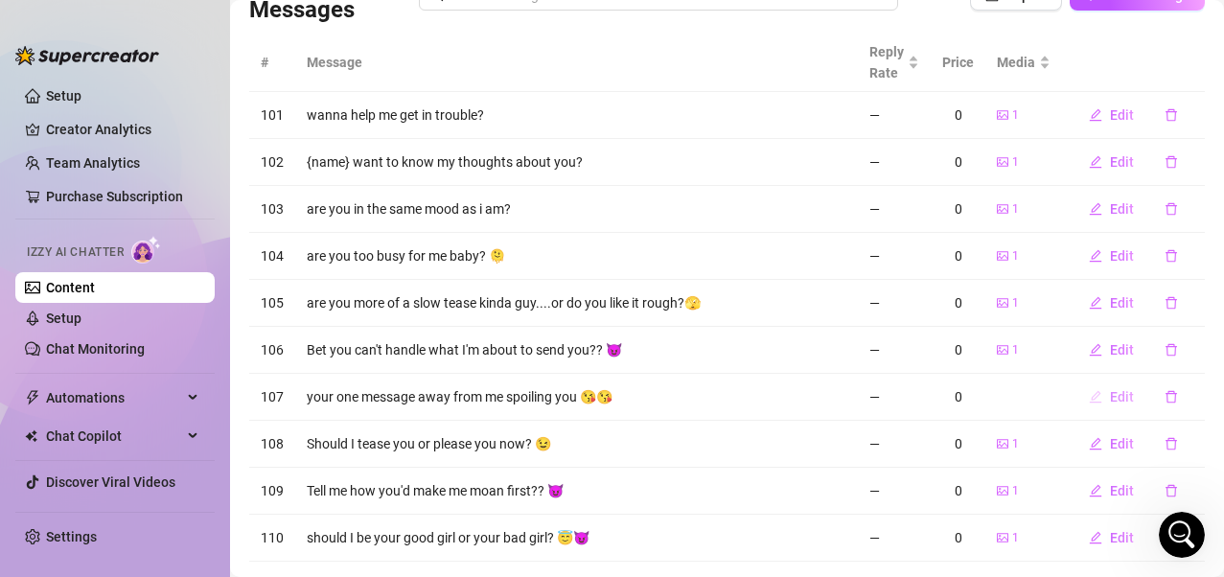
click at [1000, 402] on span "Edit" at bounding box center [1122, 396] width 24 height 15
type textarea "your one message away from me spoiling you 😘😘"
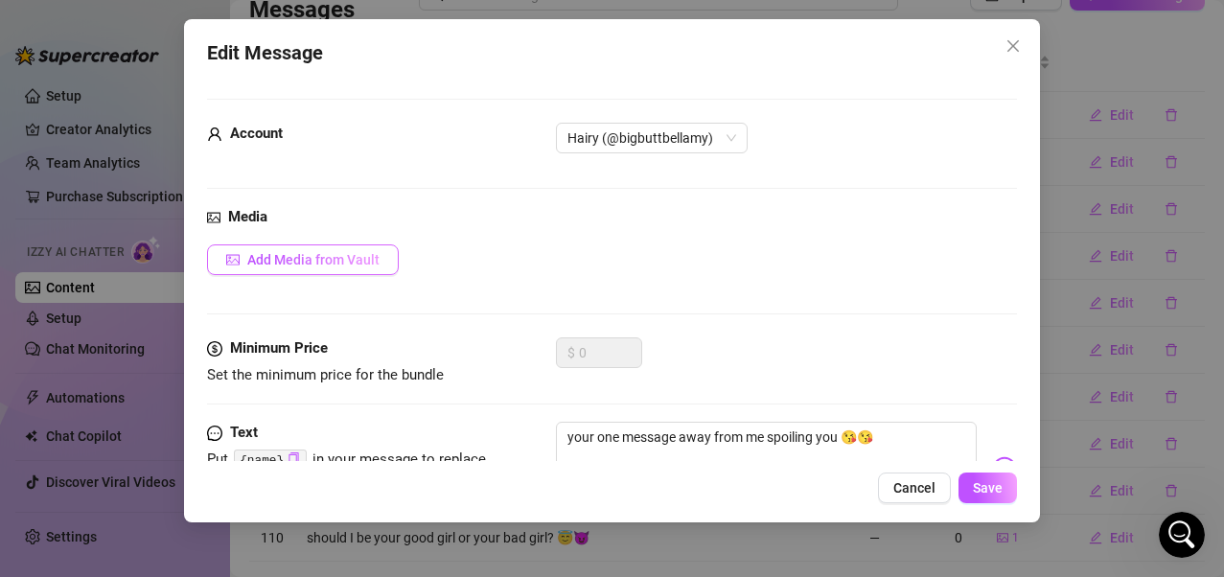
click at [314, 269] on button "Add Media from Vault" at bounding box center [303, 259] width 192 height 31
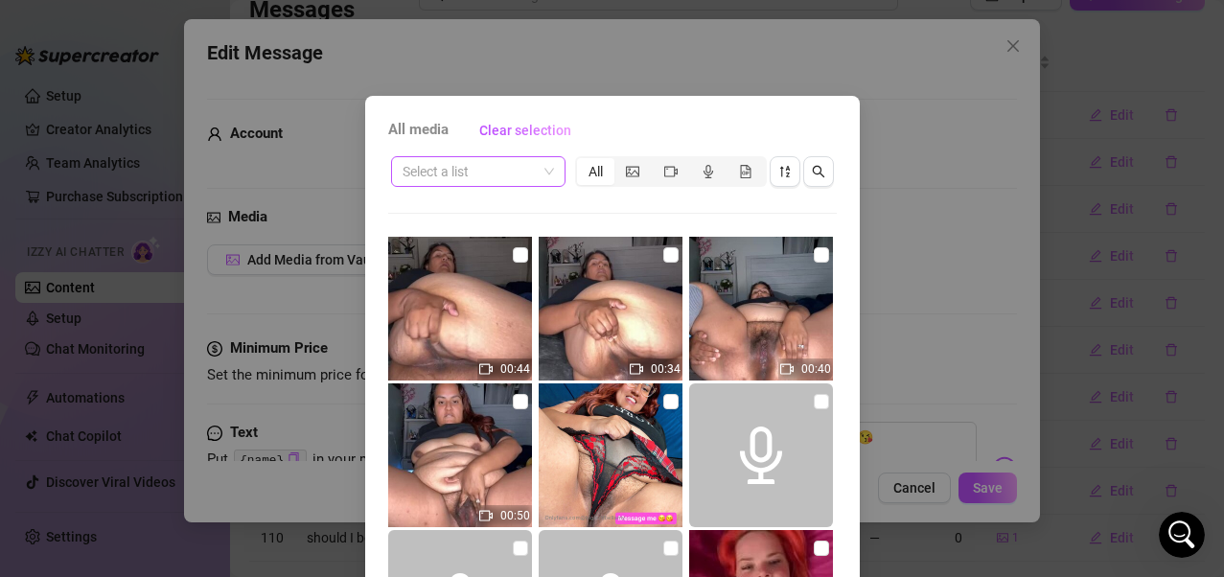
click at [543, 176] on span at bounding box center [478, 171] width 151 height 29
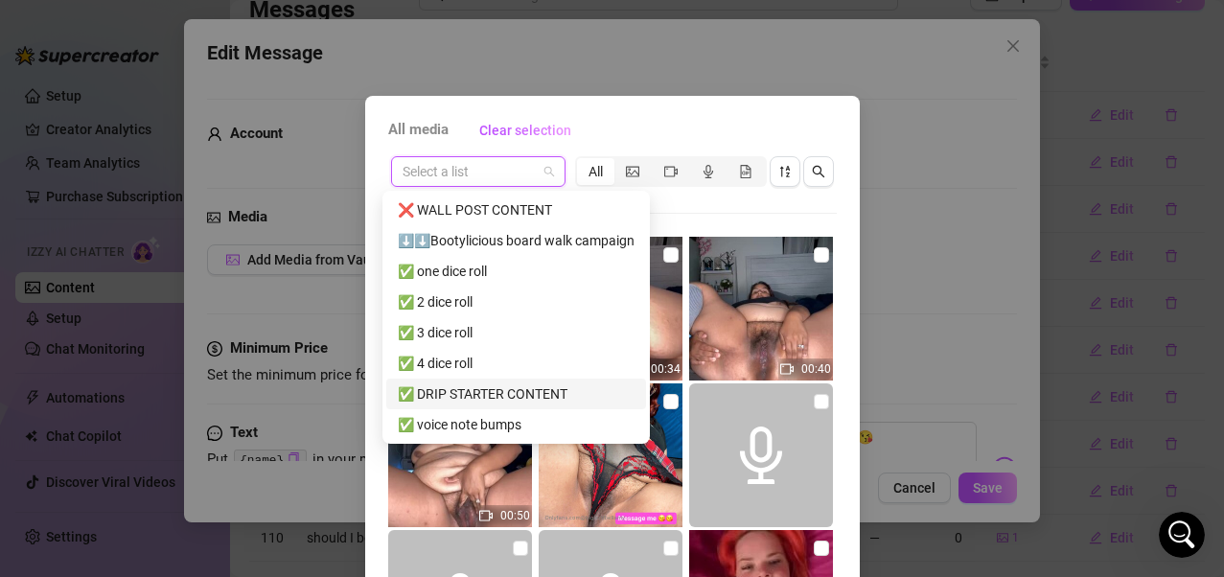
click at [477, 394] on div "✅ DRIP STARTER CONTENT" at bounding box center [516, 394] width 237 height 21
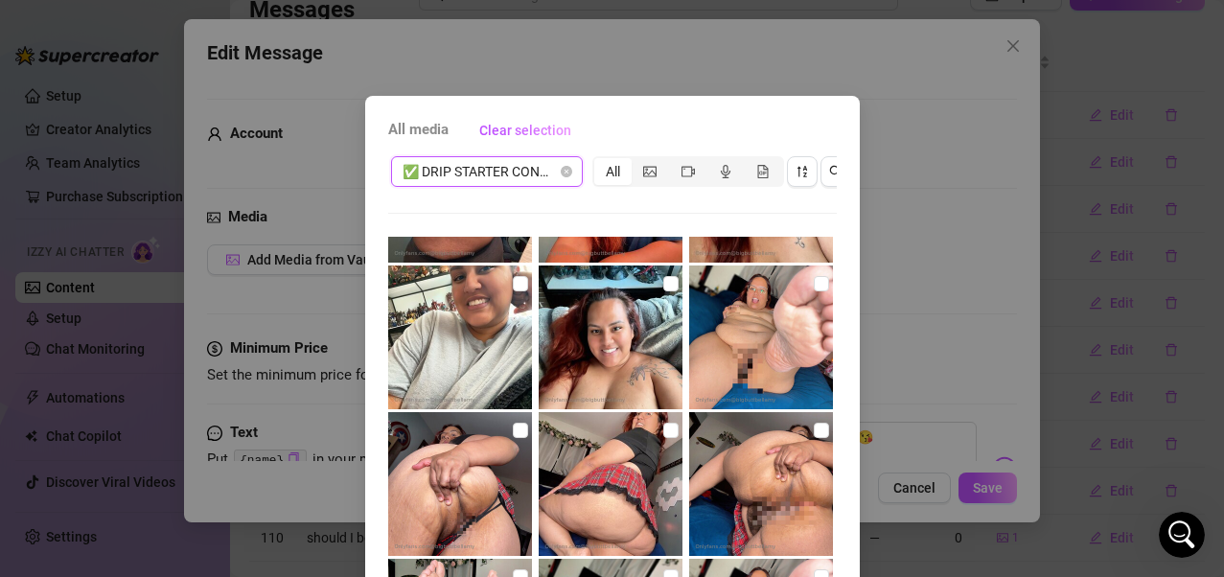
scroll to position [1342, 0]
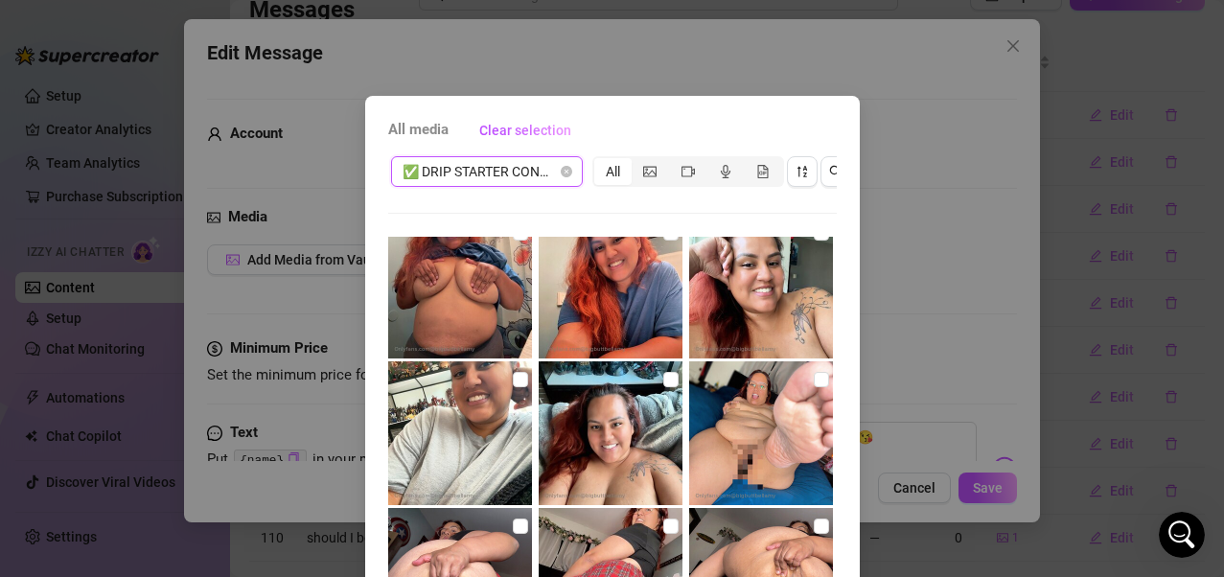
click at [513, 463] on input "checkbox" at bounding box center [520, 526] width 15 height 15
checkbox input "true"
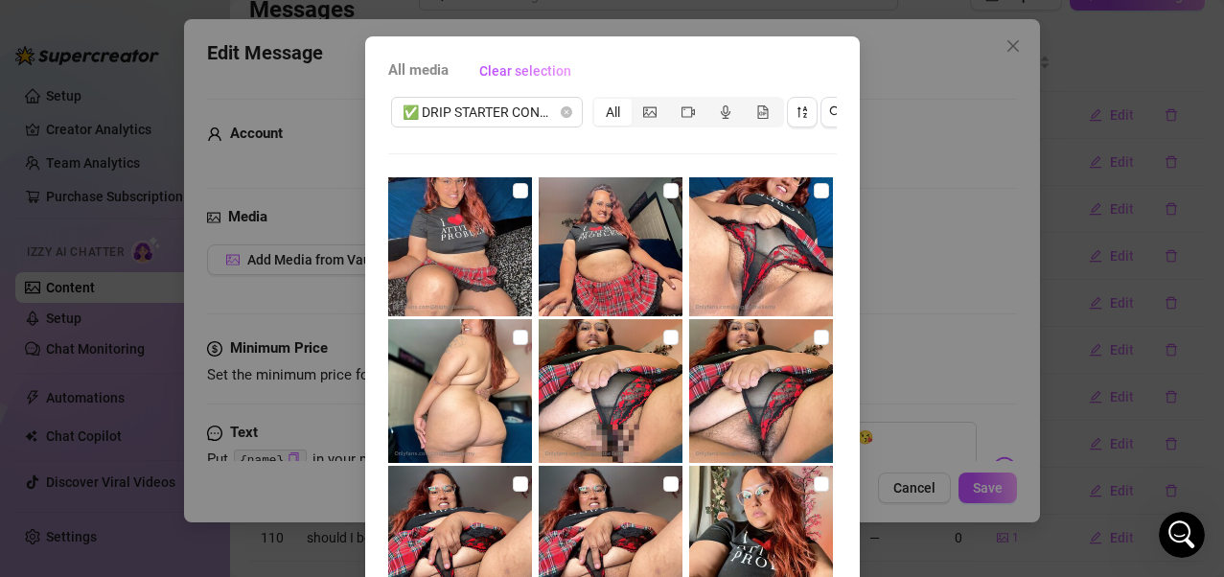
scroll to position [240, 0]
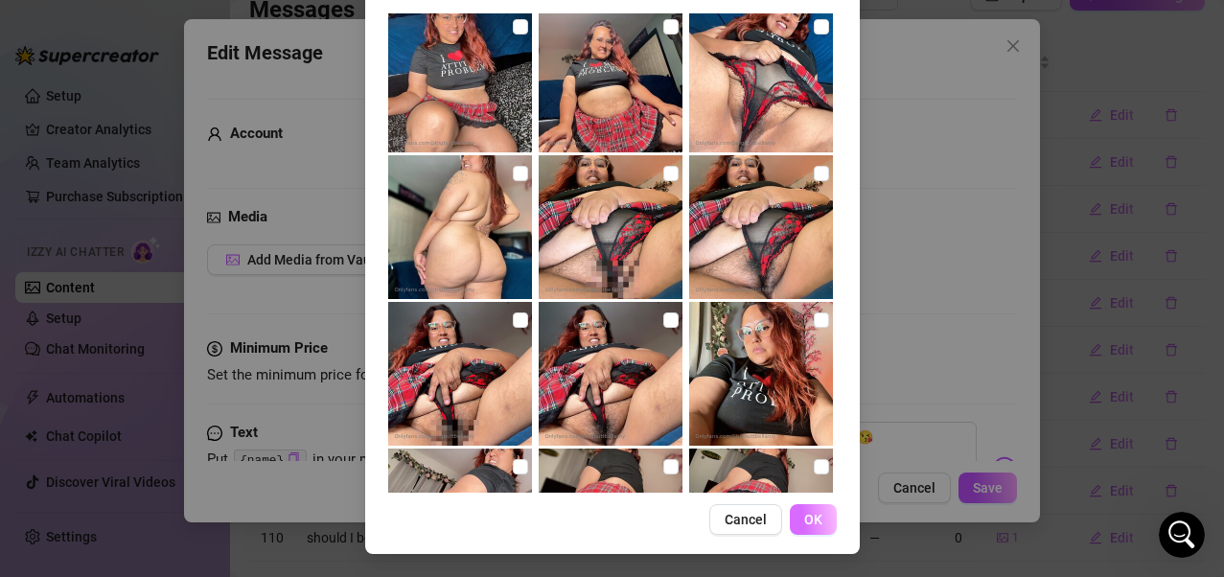
click at [818, 463] on button "OK" at bounding box center [813, 519] width 47 height 31
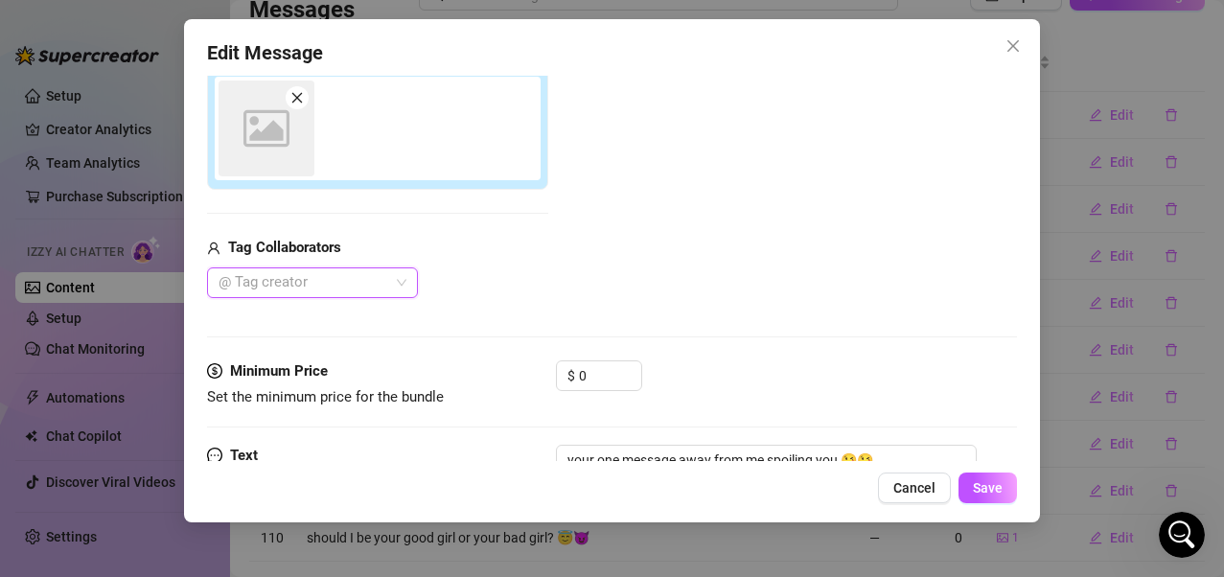
scroll to position [265, 0]
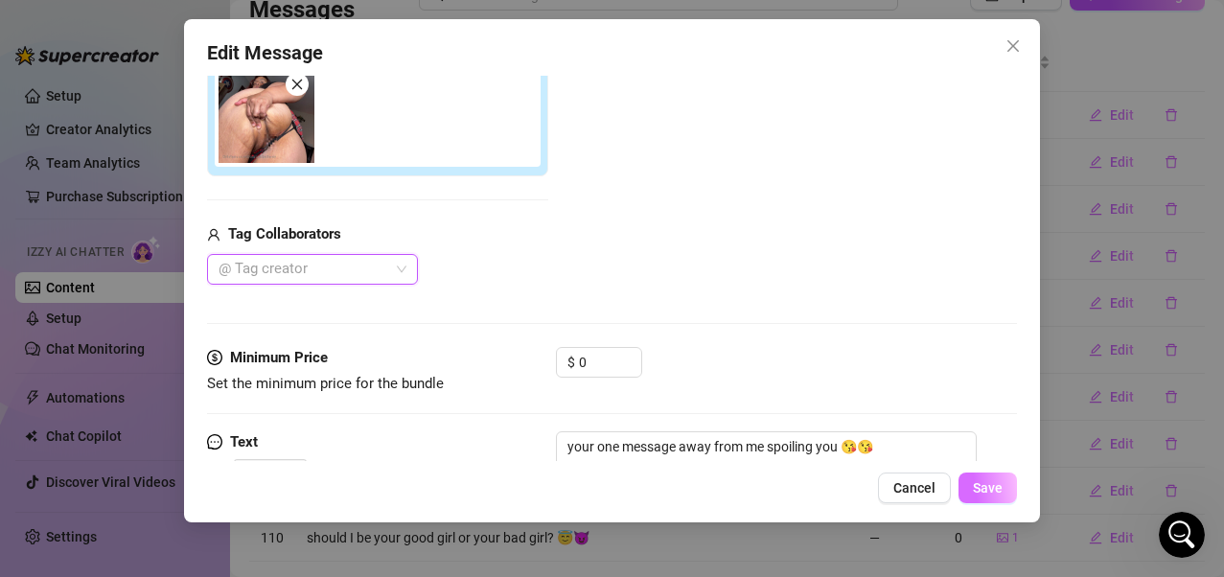
click at [976, 463] on span "Save" at bounding box center [988, 487] width 30 height 15
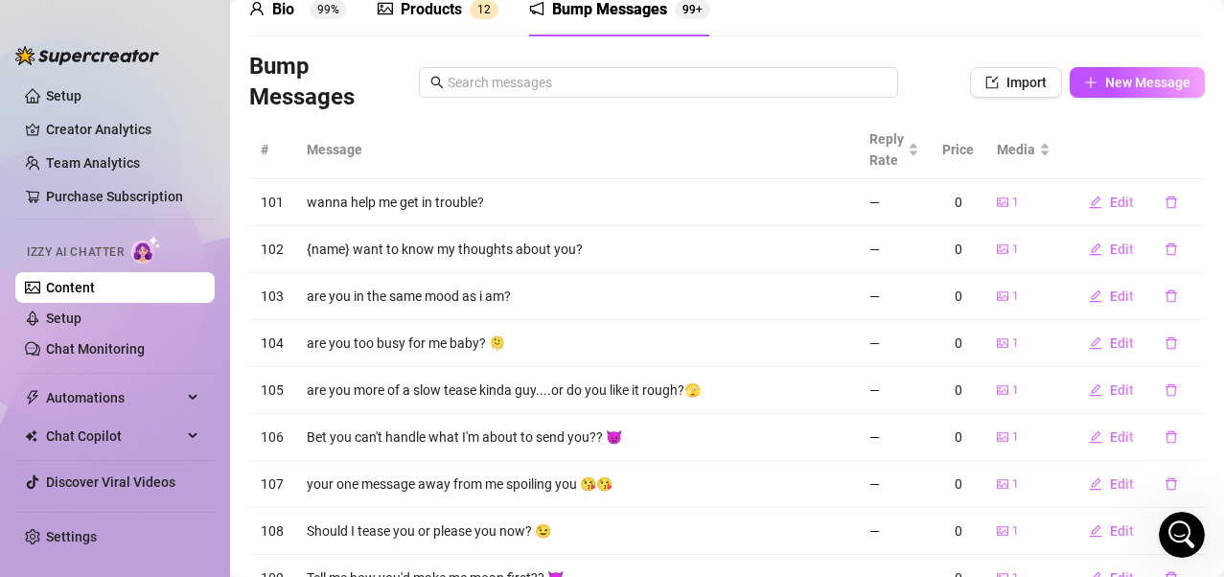
scroll to position [0, 0]
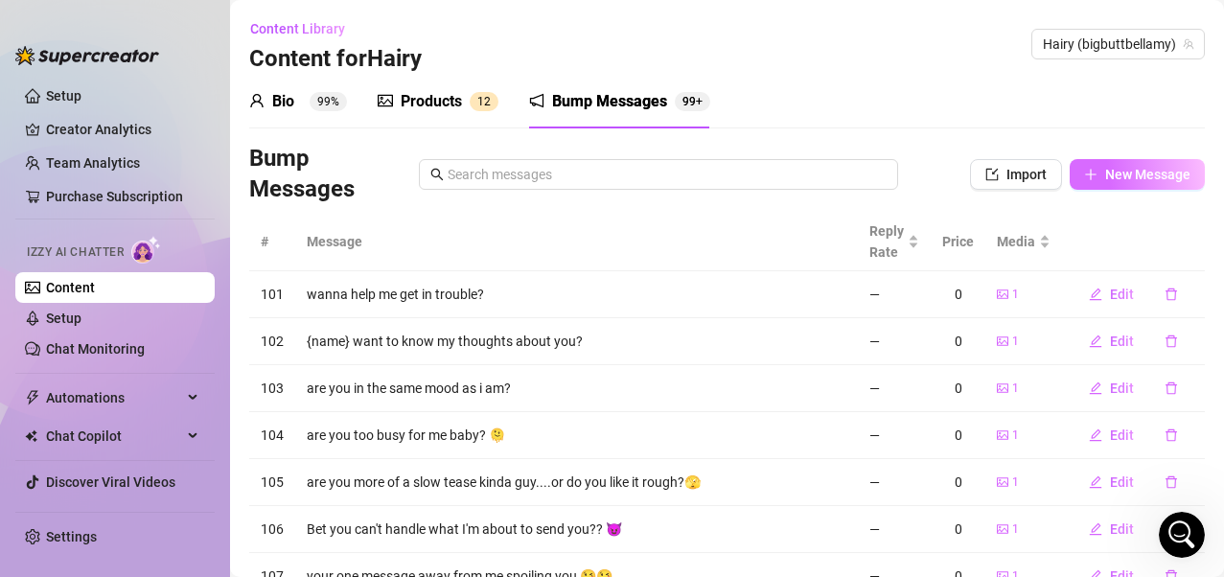
click at [1000, 181] on span "New Message" at bounding box center [1147, 174] width 85 height 15
type textarea "Type your message here..."
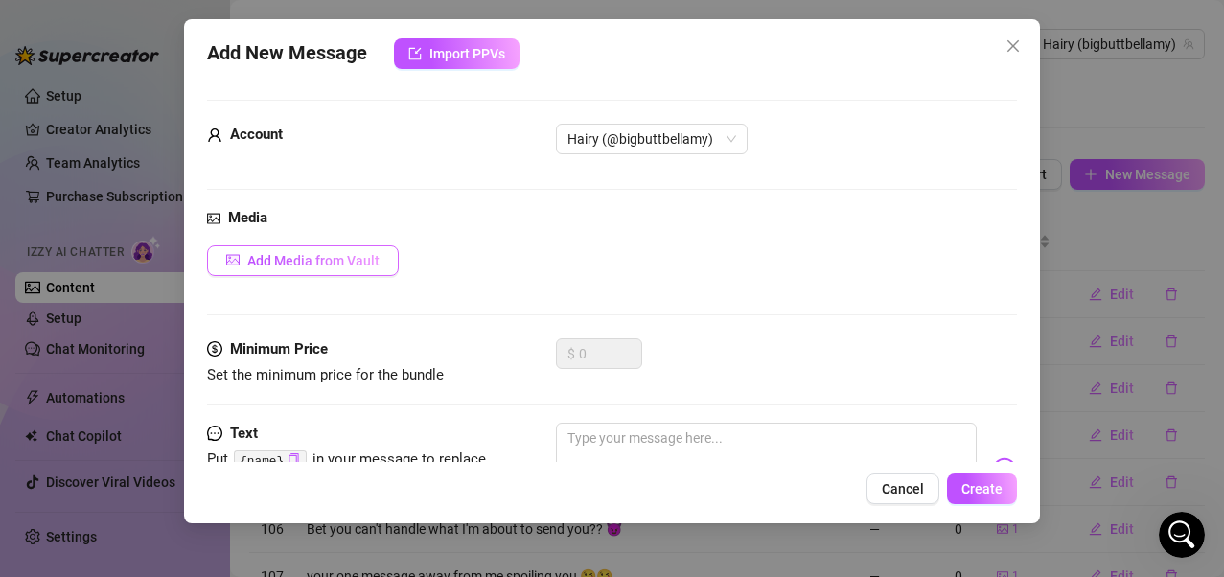
click at [339, 261] on span "Add Media from Vault" at bounding box center [313, 260] width 132 height 15
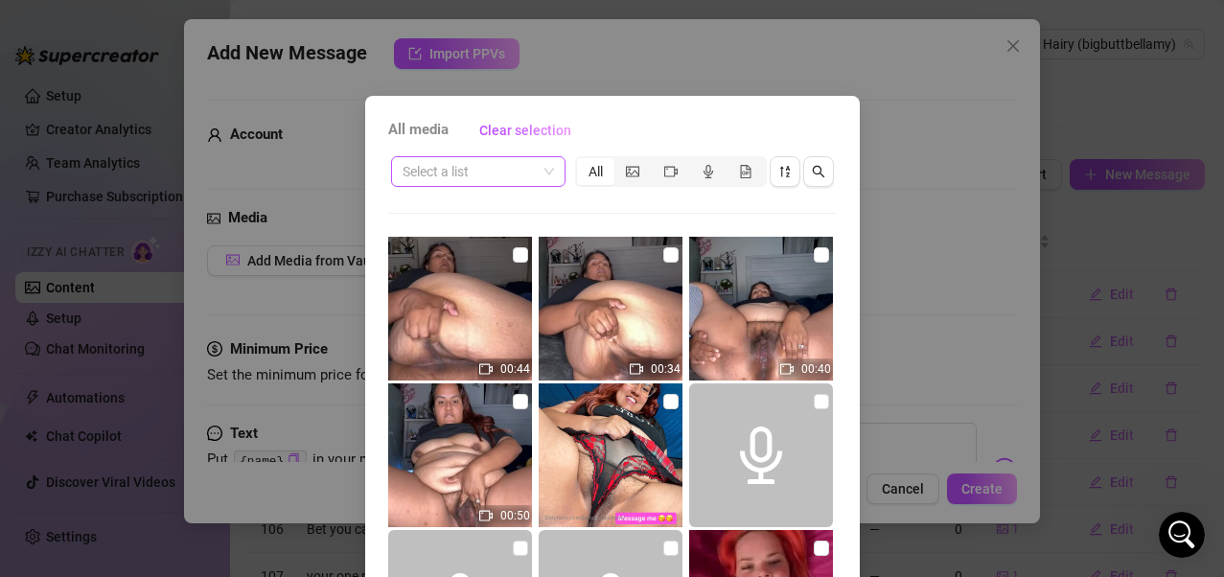
click at [538, 179] on span at bounding box center [478, 171] width 151 height 29
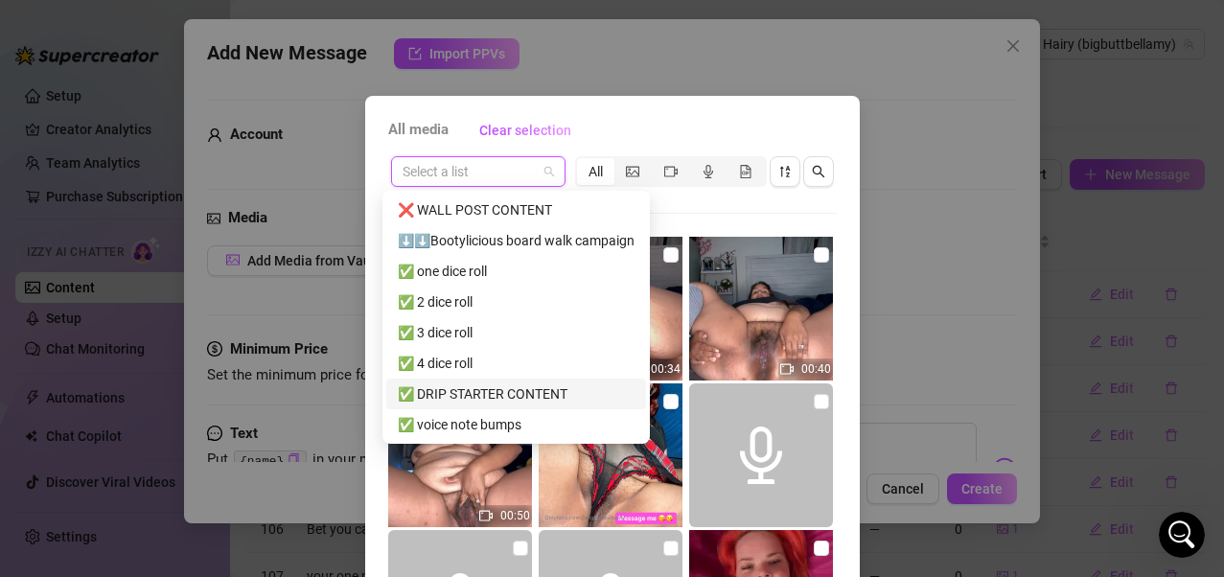
click at [500, 387] on div "✅ DRIP STARTER CONTENT" at bounding box center [516, 394] width 237 height 21
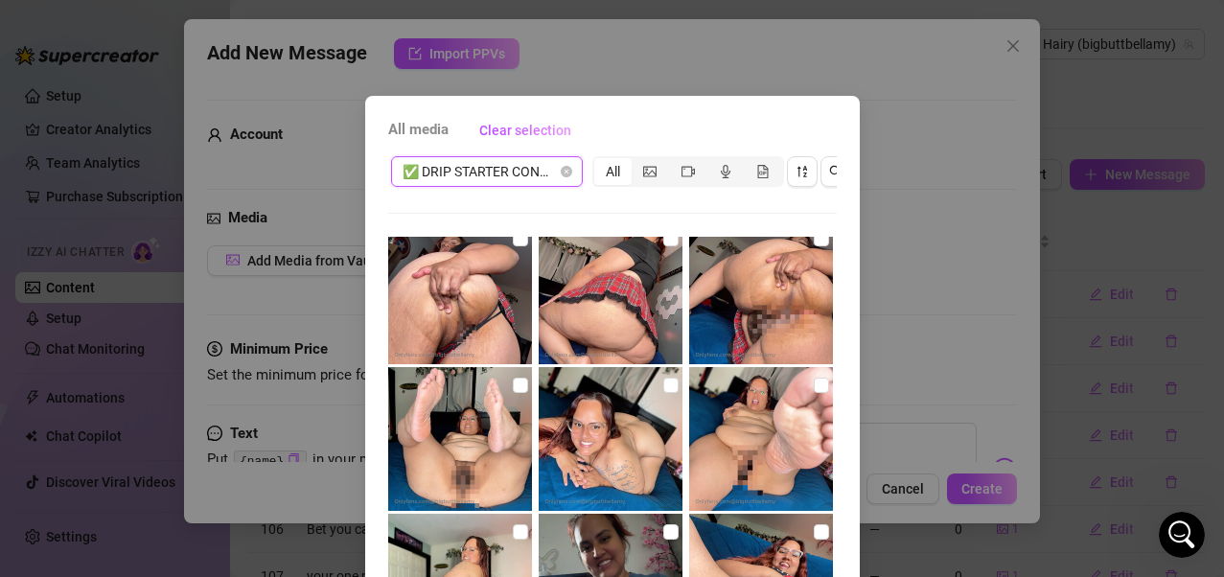
scroll to position [1534, 0]
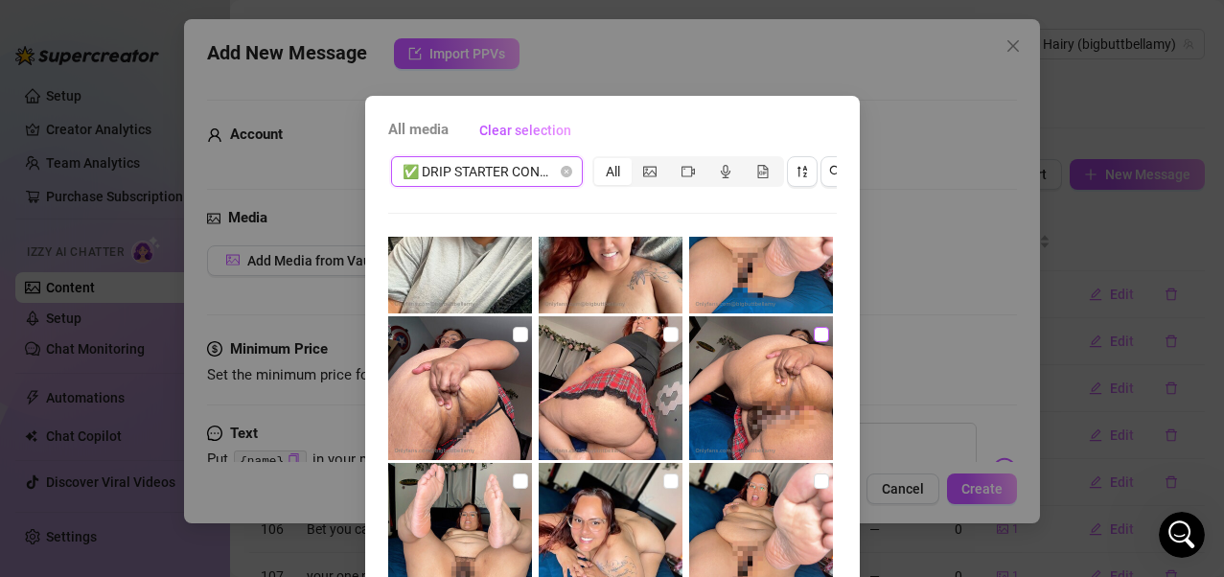
click at [814, 340] on input "checkbox" at bounding box center [821, 334] width 15 height 15
checkbox input "true"
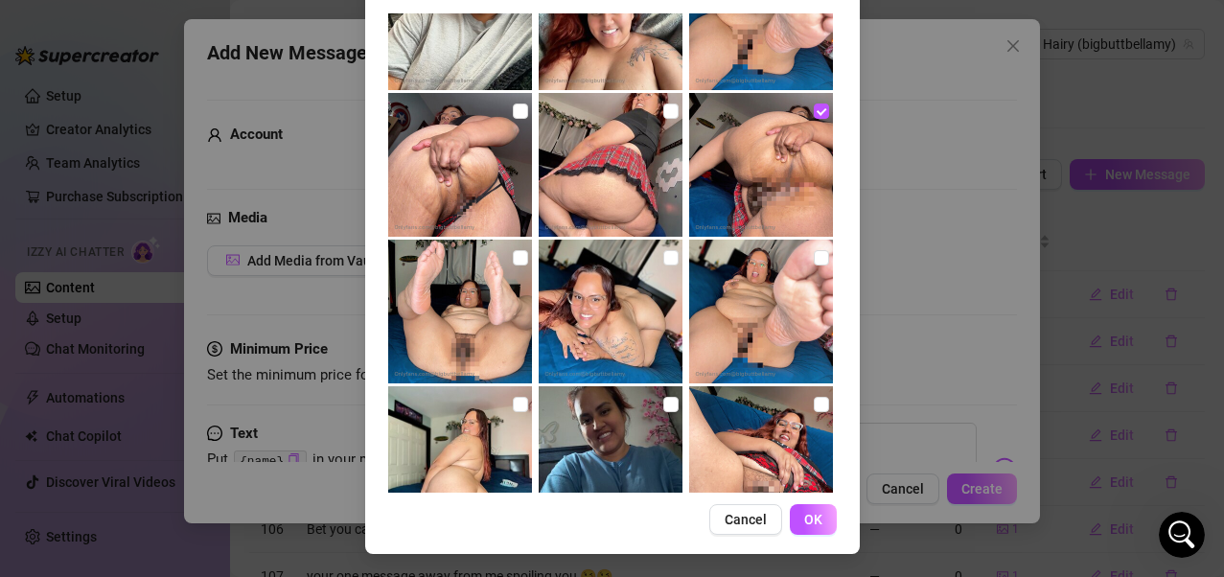
scroll to position [240, 0]
click at [819, 463] on button "OK" at bounding box center [813, 519] width 47 height 31
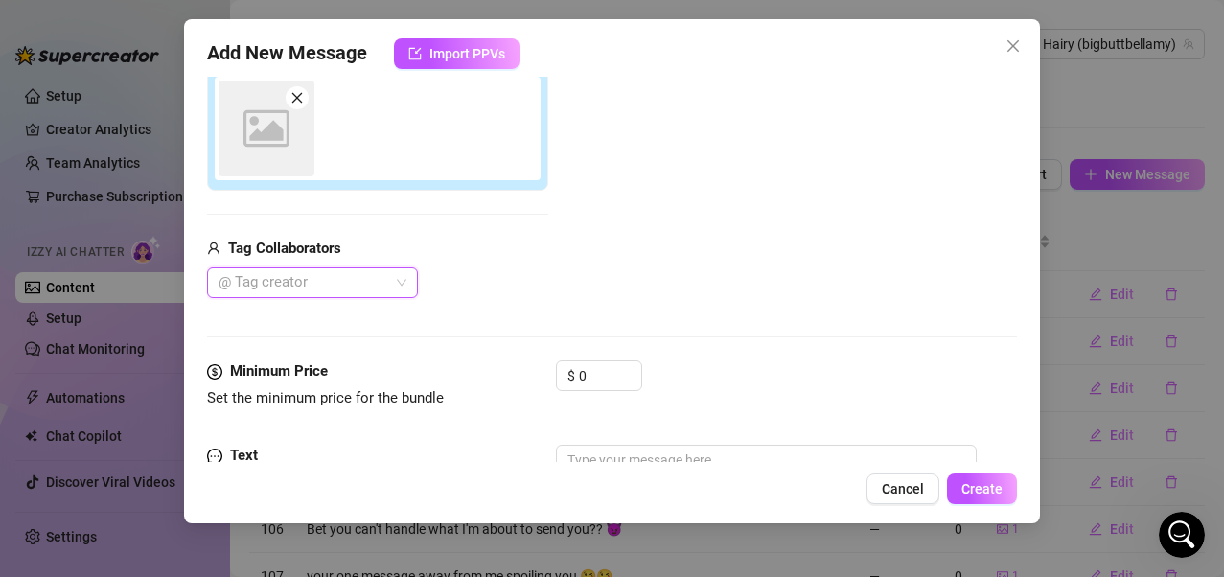
scroll to position [265, 0]
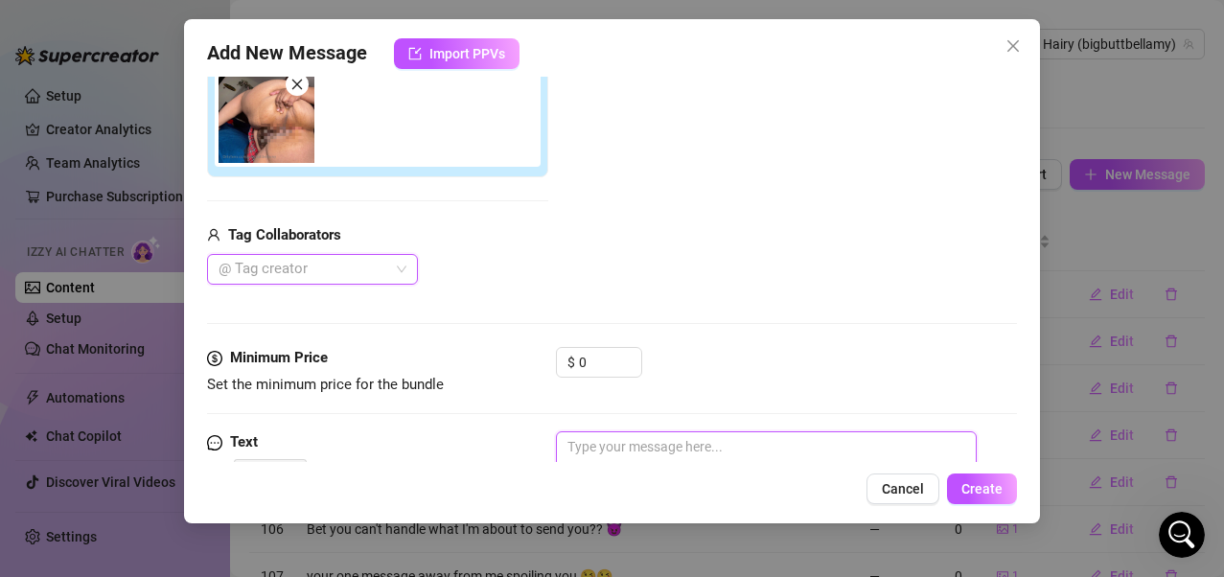
click at [698, 454] on textarea at bounding box center [767, 469] width 422 height 77
type textarea "e"
type textarea "ea"
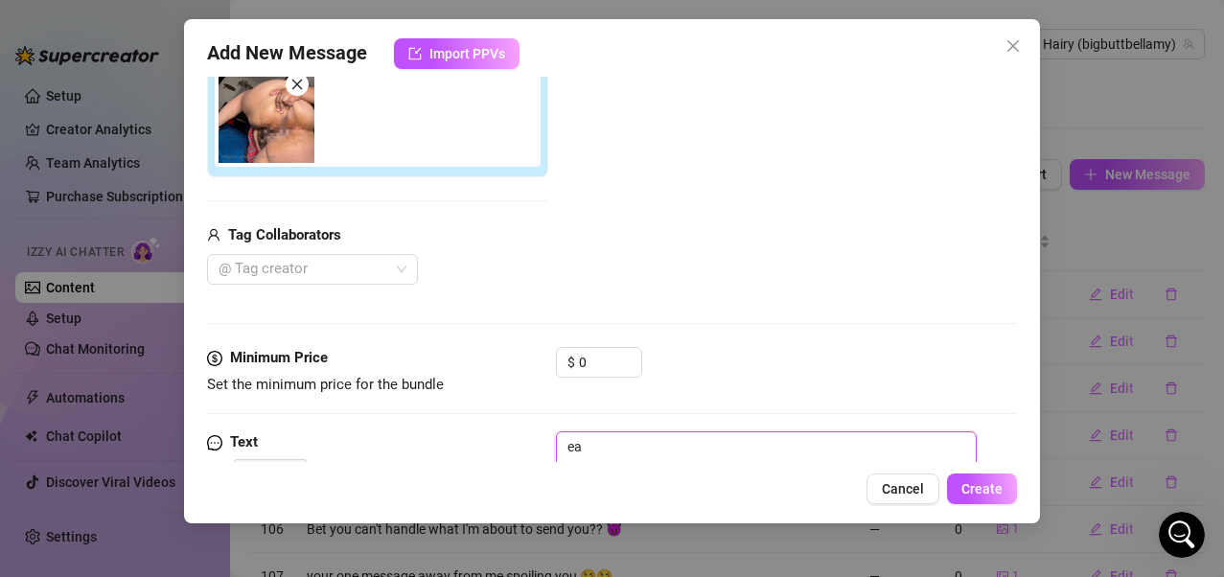
type textarea "eat"
type textarea "eat o"
type textarea "eat or"
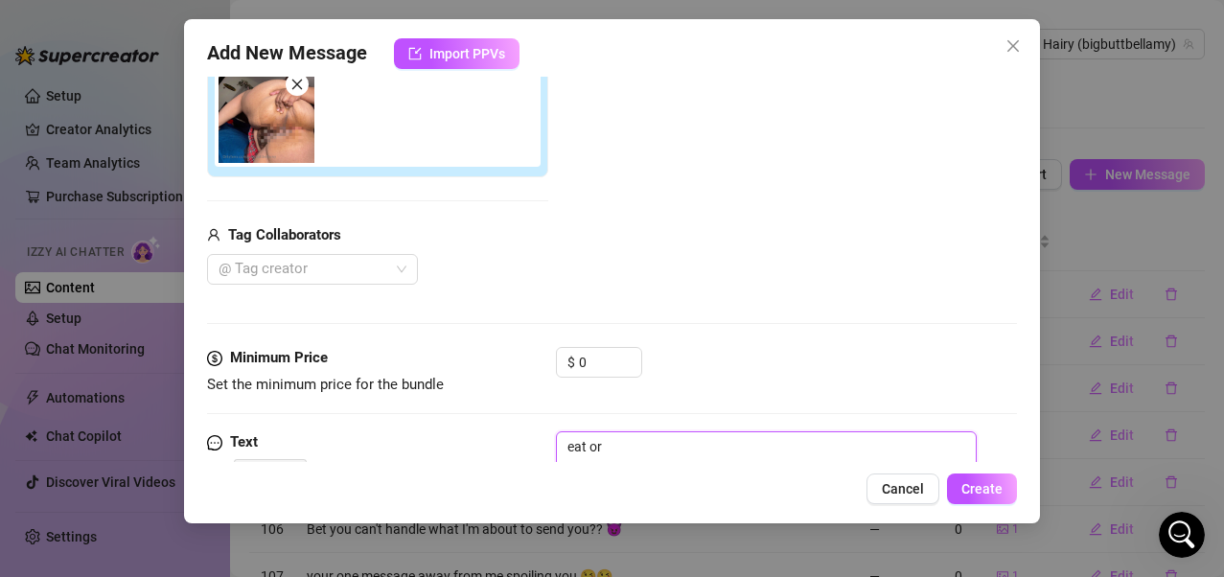
type textarea "eat or"
type textarea "eat or u"
type textarea "eat or"
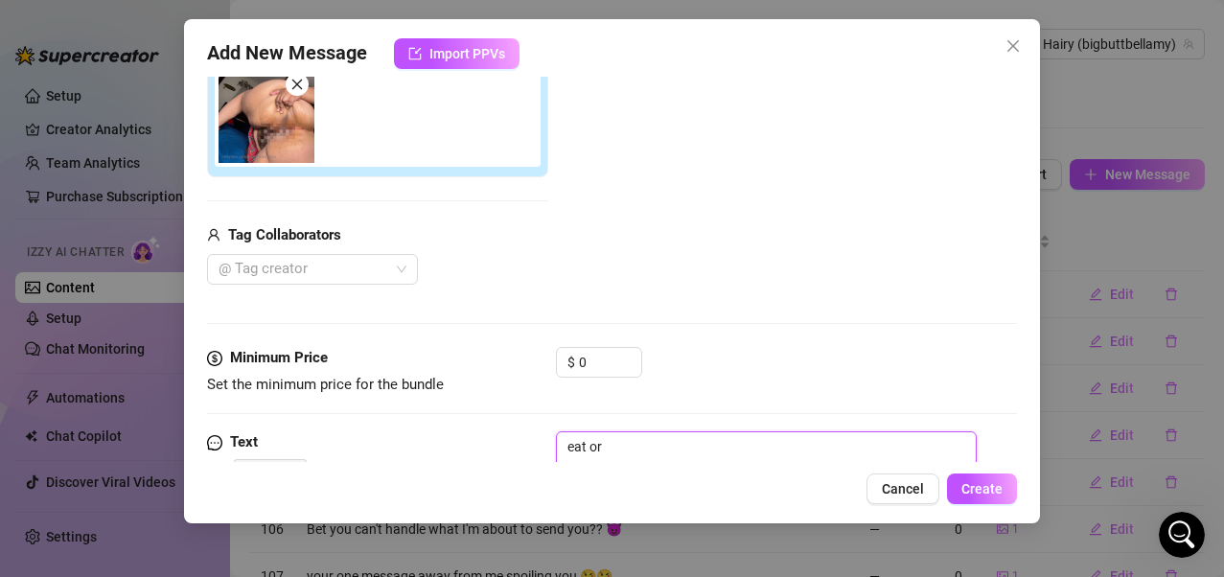
type textarea "eat or f"
type textarea "eat or fu"
type textarea "eat or fuc"
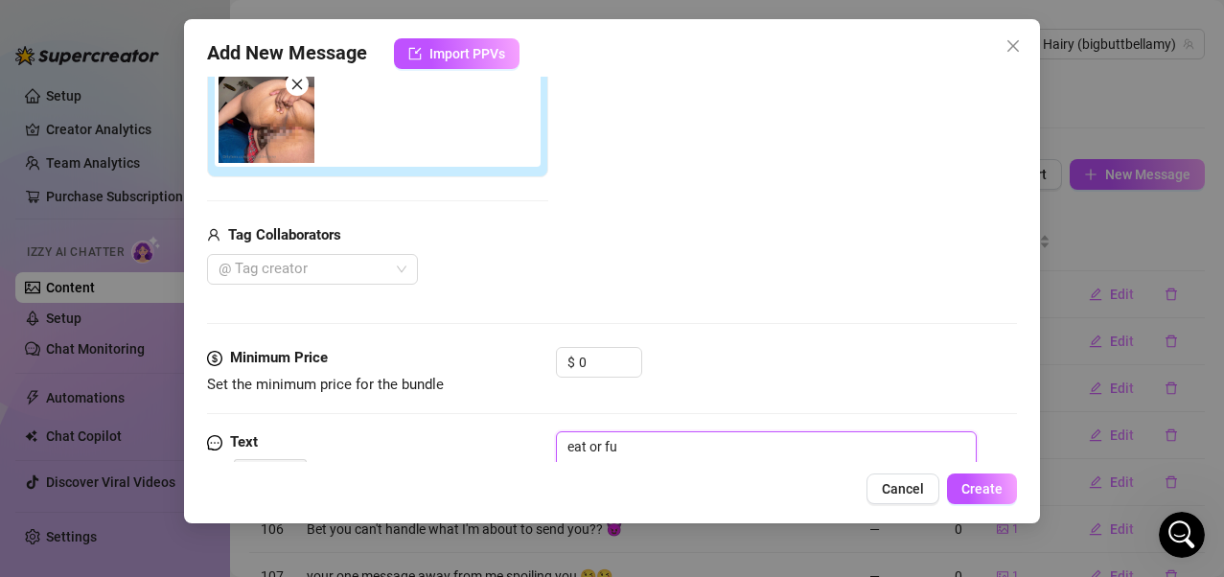
type textarea "eat or fuc"
type textarea "eat or fuck"
type textarea "eat or fuck?"
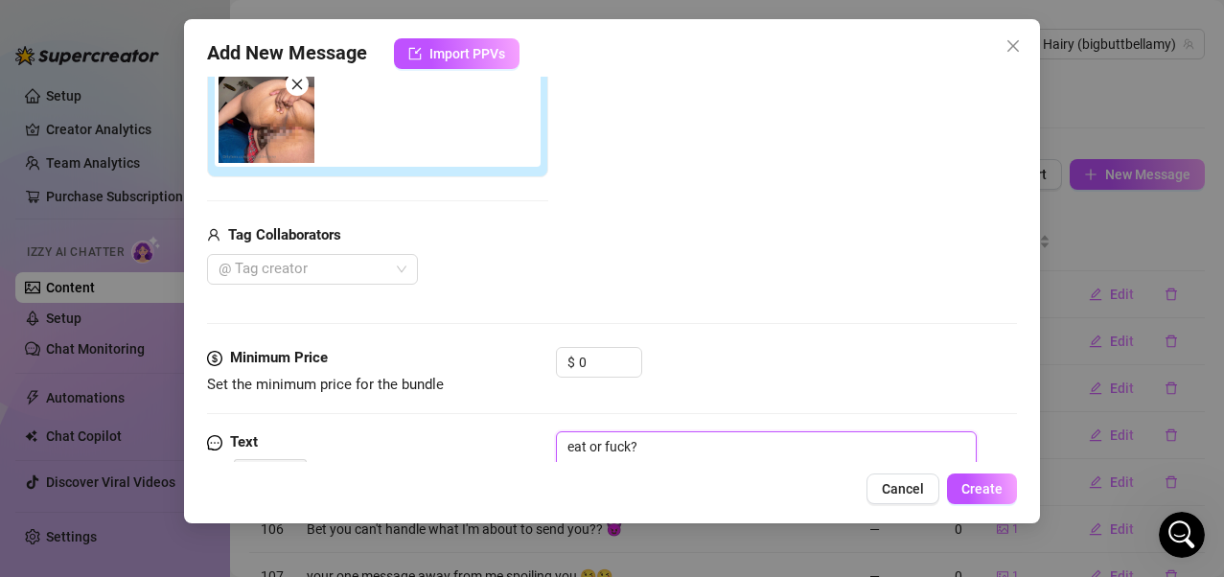
type textarea "eat or fuck??"
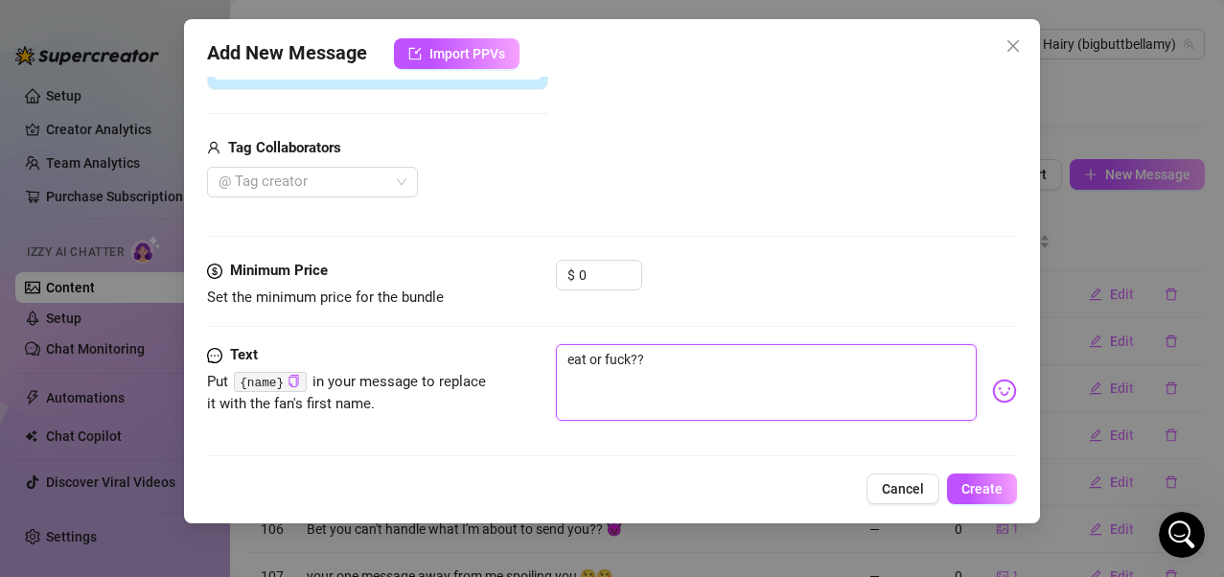
scroll to position [363, 0]
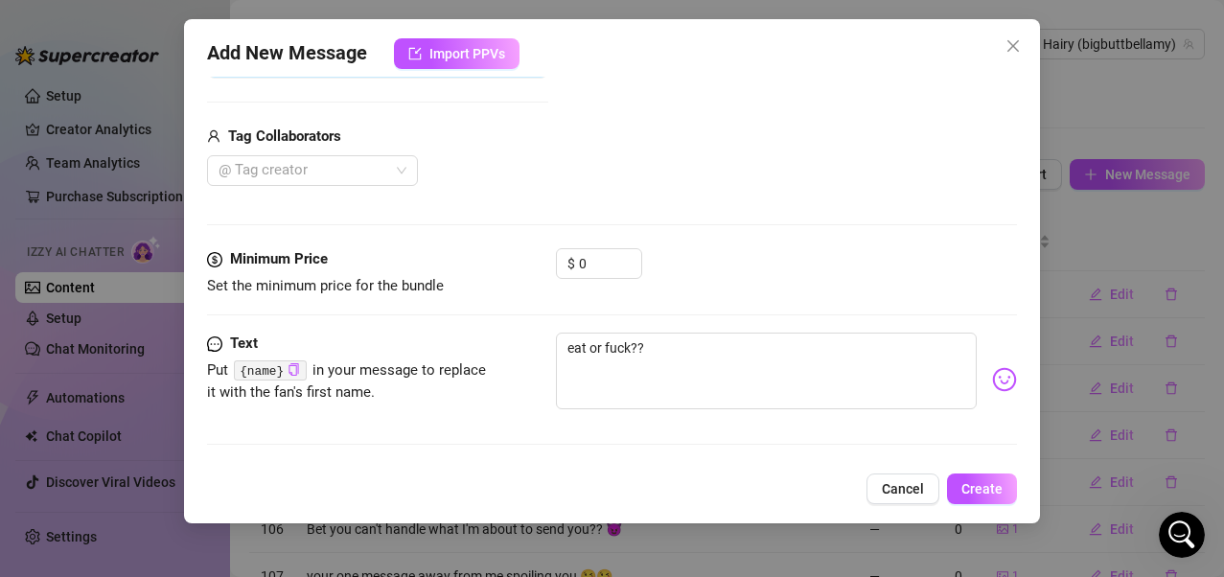
click at [992, 383] on img at bounding box center [1004, 379] width 25 height 25
click at [678, 346] on textarea "eat or fuck??" at bounding box center [767, 371] width 422 height 77
type textarea "eat or fuck??"
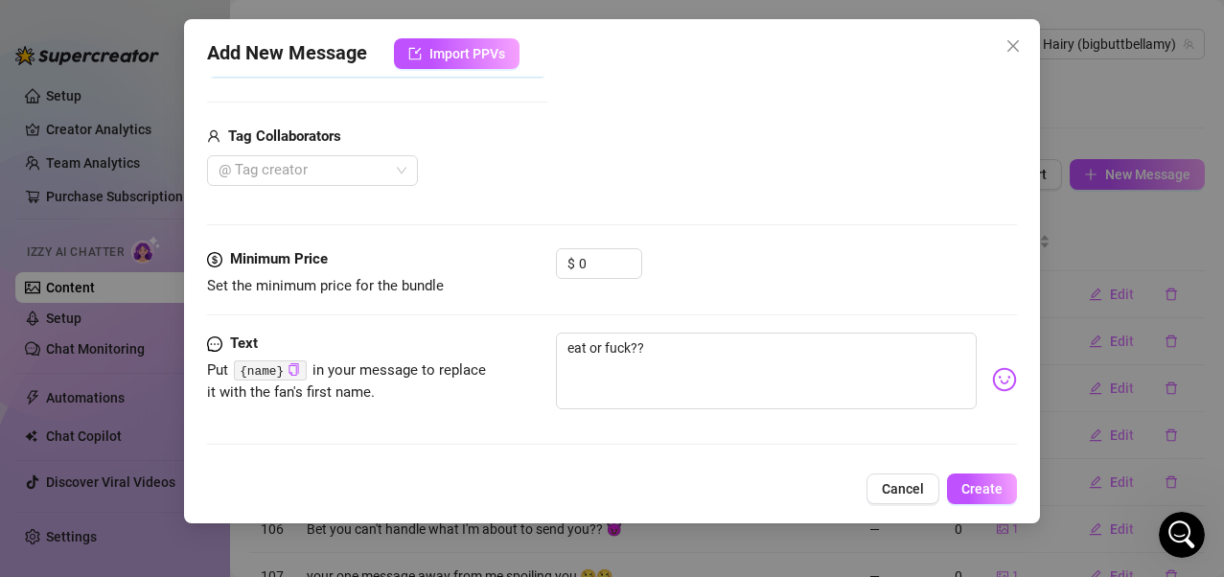
click at [986, 388] on div "Pick an emoji…" at bounding box center [944, 399] width 140 height 23
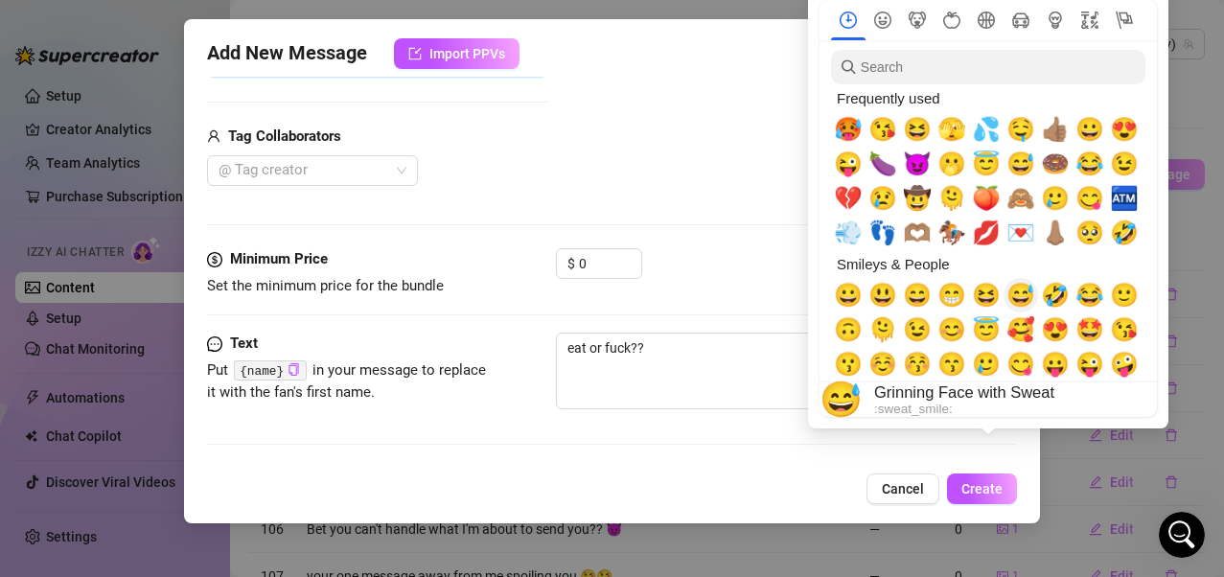
click at [1000, 293] on span "😅" at bounding box center [1021, 295] width 29 height 27
type textarea "eat or fuck?? 😅"
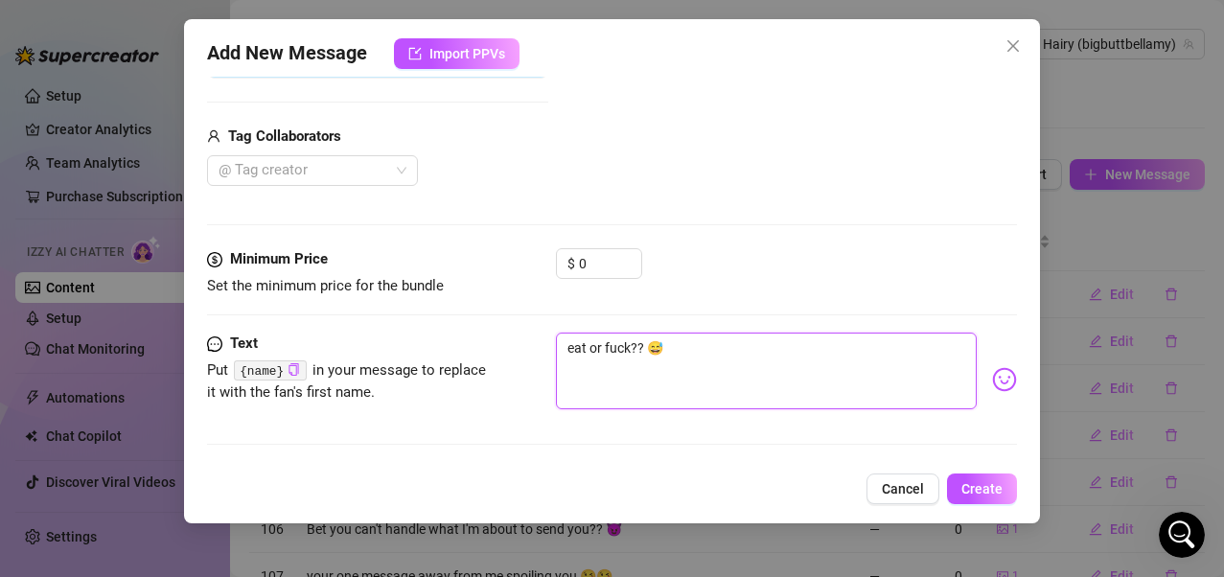
click at [748, 367] on textarea "eat or fuck?? 😅" at bounding box center [767, 371] width 422 height 77
type textarea "eat or fuck?? 😅"
click at [975, 463] on span "Create" at bounding box center [982, 488] width 41 height 15
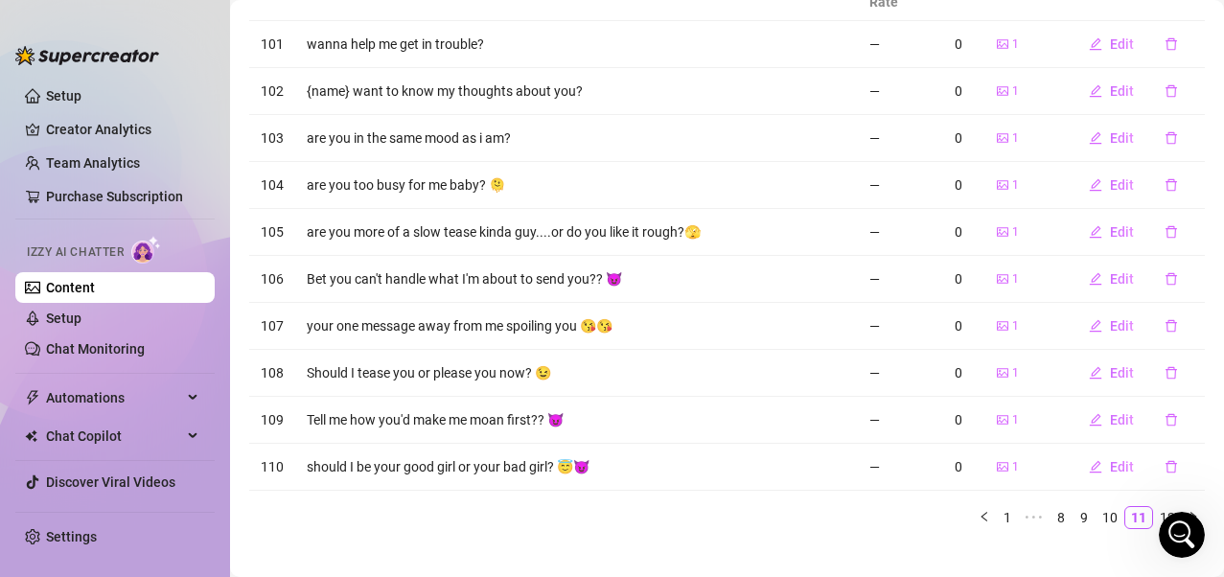
scroll to position [275, 0]
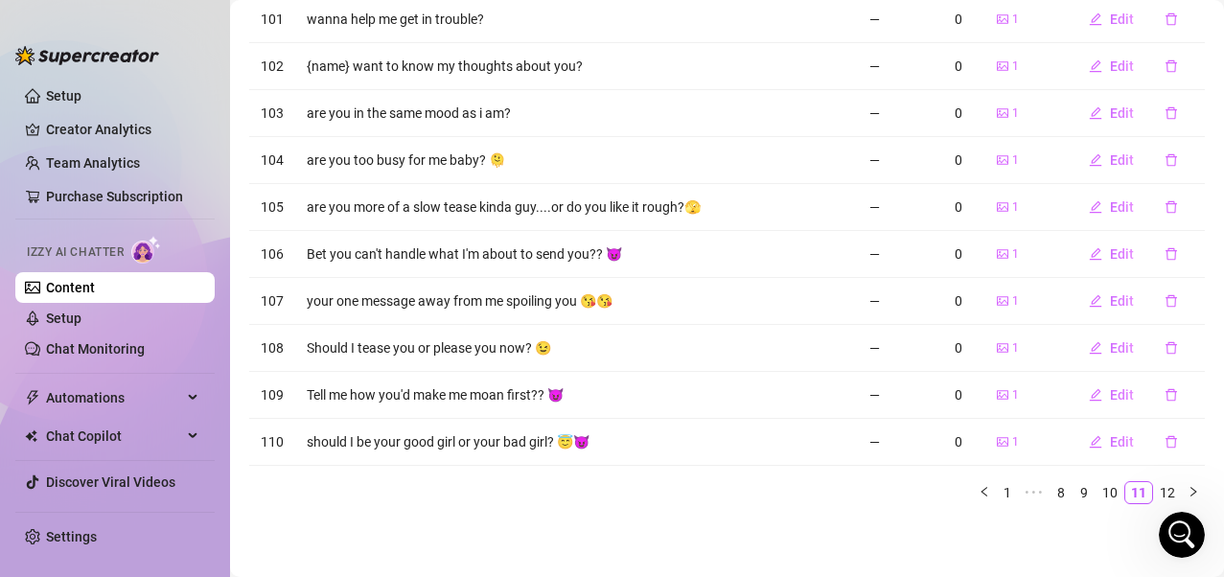
click at [1000, 463] on link "12" at bounding box center [1167, 492] width 27 height 21
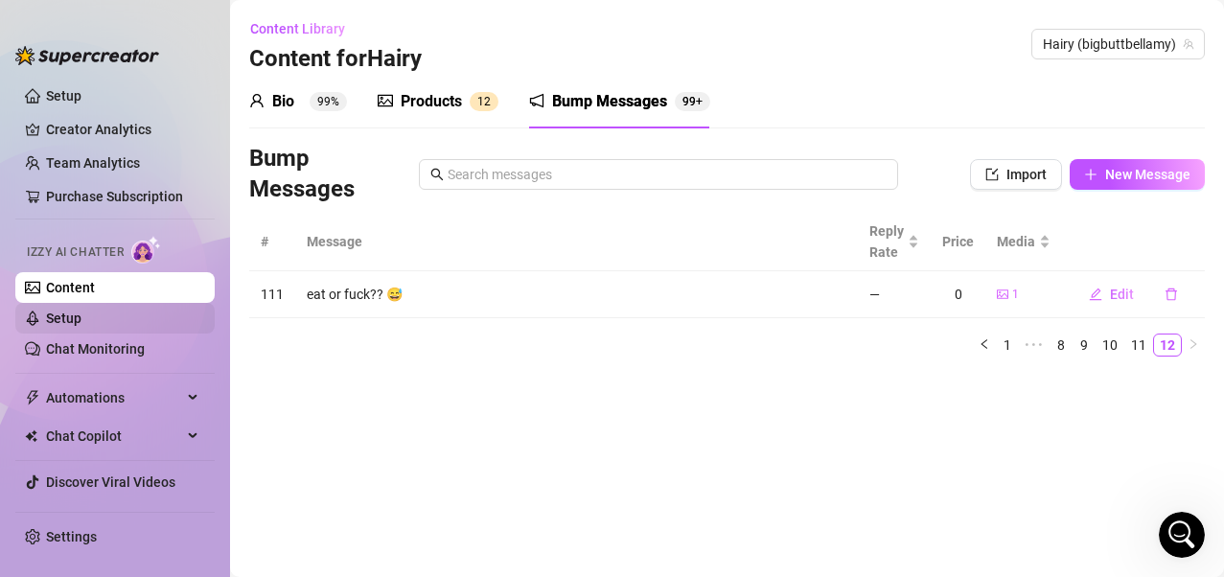
click at [81, 325] on link "Setup" at bounding box center [63, 318] width 35 height 15
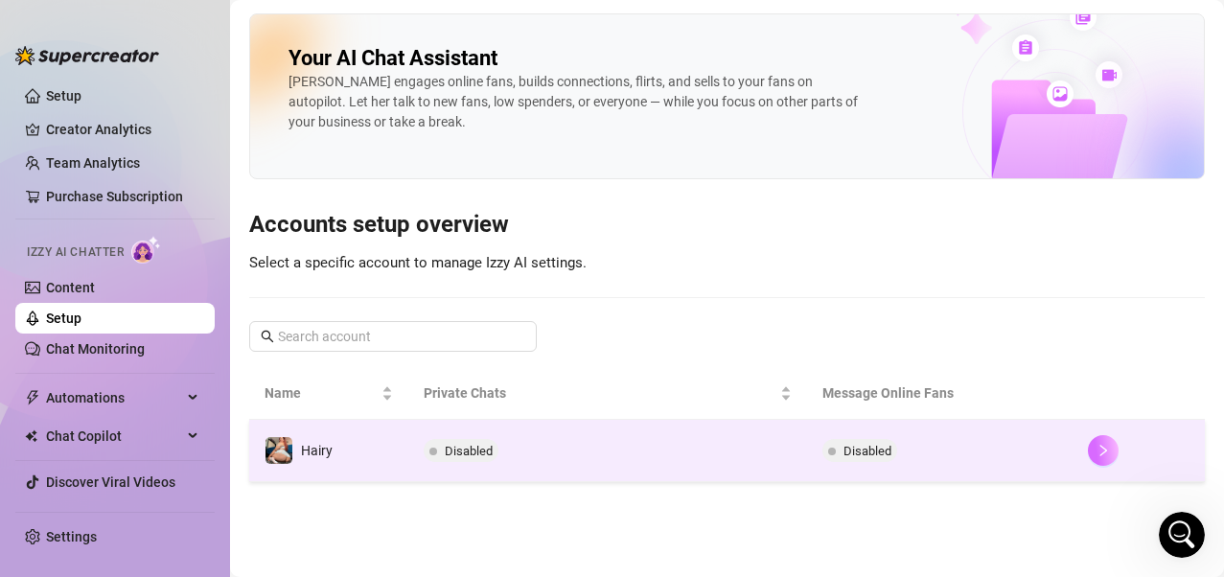
click at [1000, 460] on button "button" at bounding box center [1103, 450] width 31 height 31
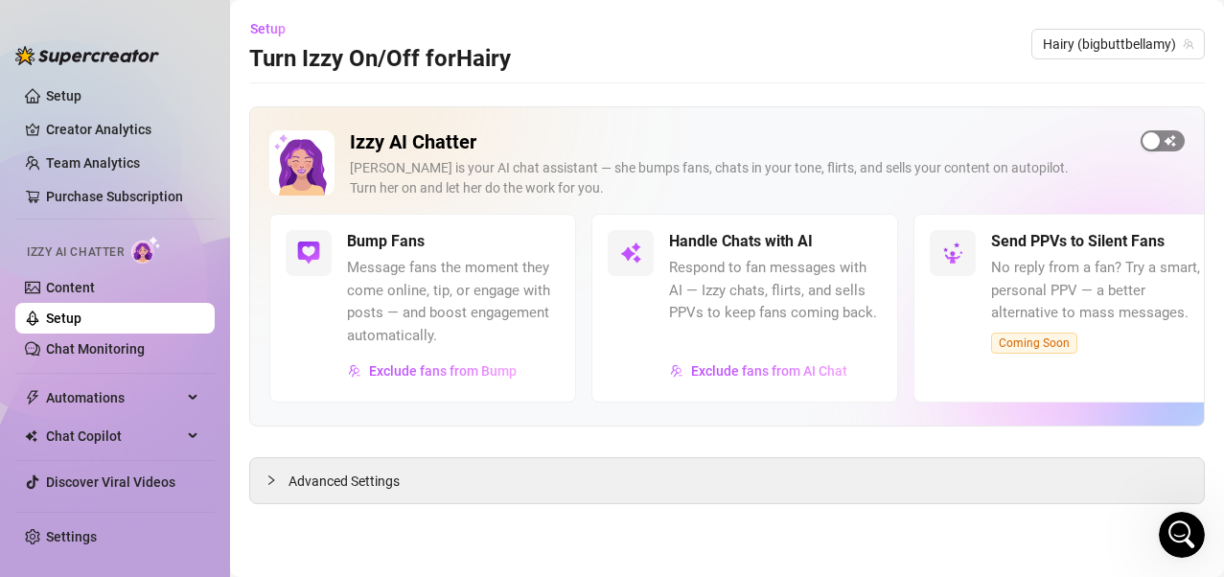
click at [1000, 149] on div "button" at bounding box center [1151, 140] width 17 height 17
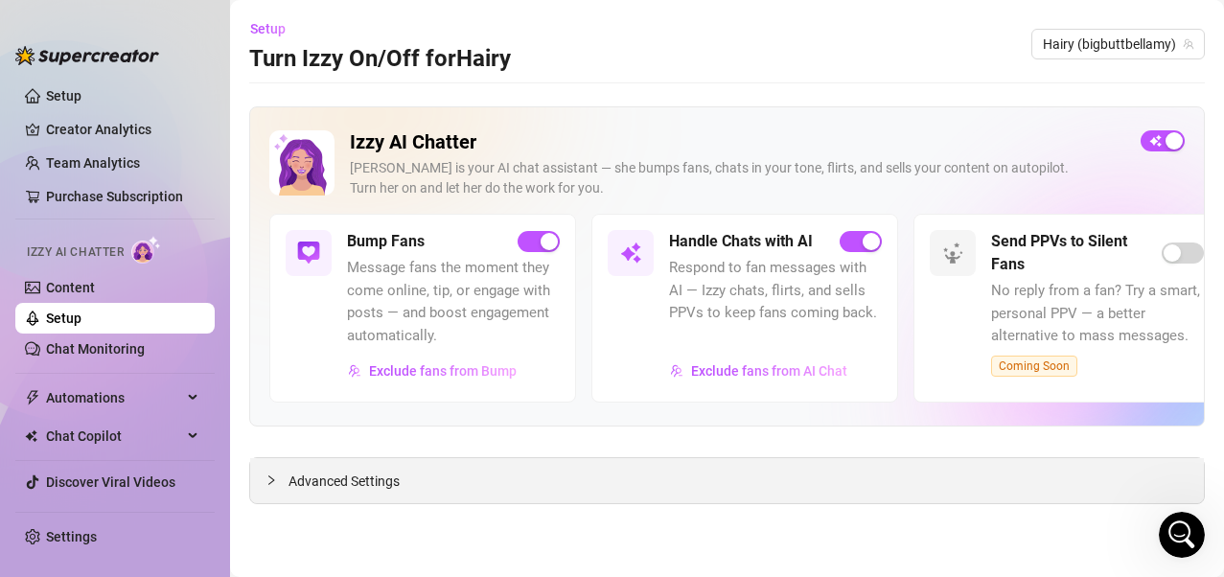
click at [271, 463] on icon "collapsed" at bounding box center [272, 481] width 12 height 12
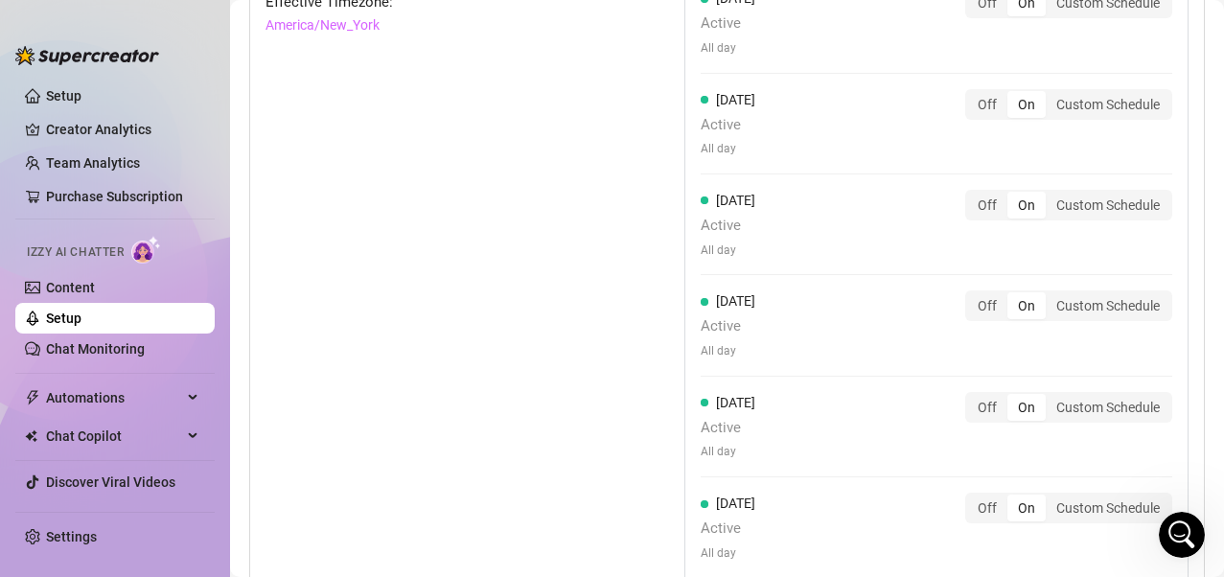
scroll to position [2013, 0]
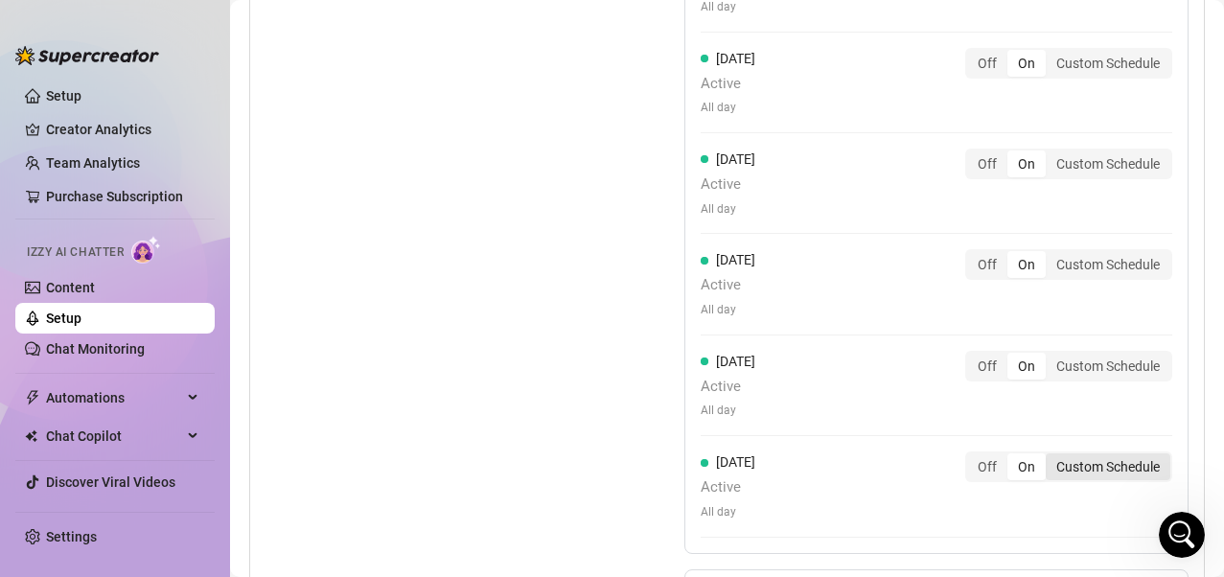
click at [1000, 463] on div "Custom Schedule" at bounding box center [1108, 467] width 125 height 27
click at [1000, 456] on input "Custom Schedule" at bounding box center [1051, 456] width 0 height 0
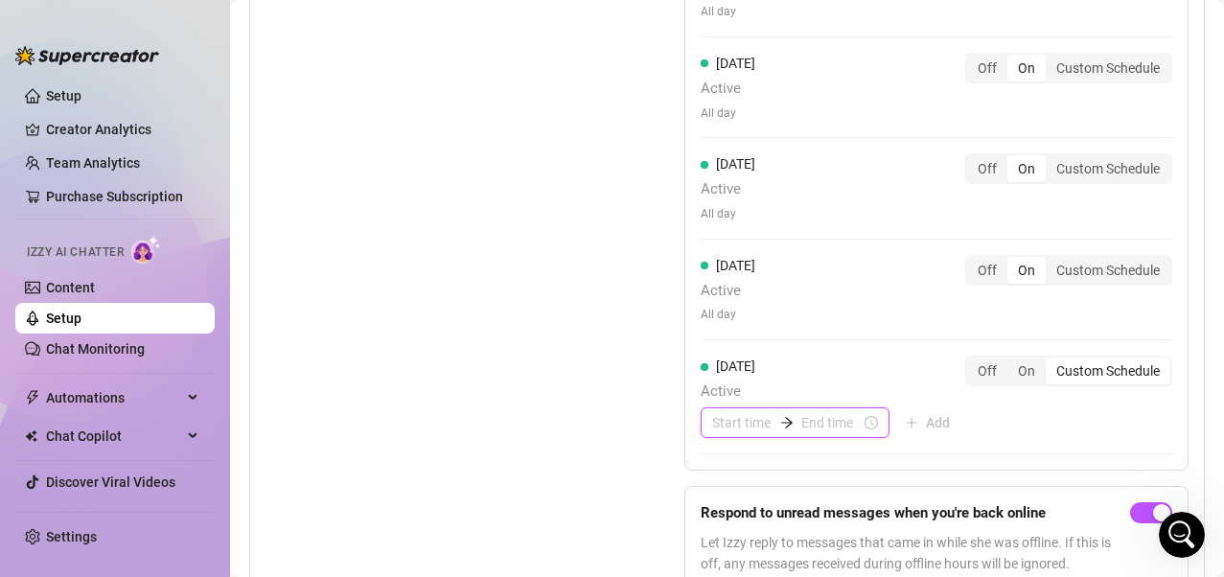
click at [740, 424] on input at bounding box center [741, 422] width 59 height 21
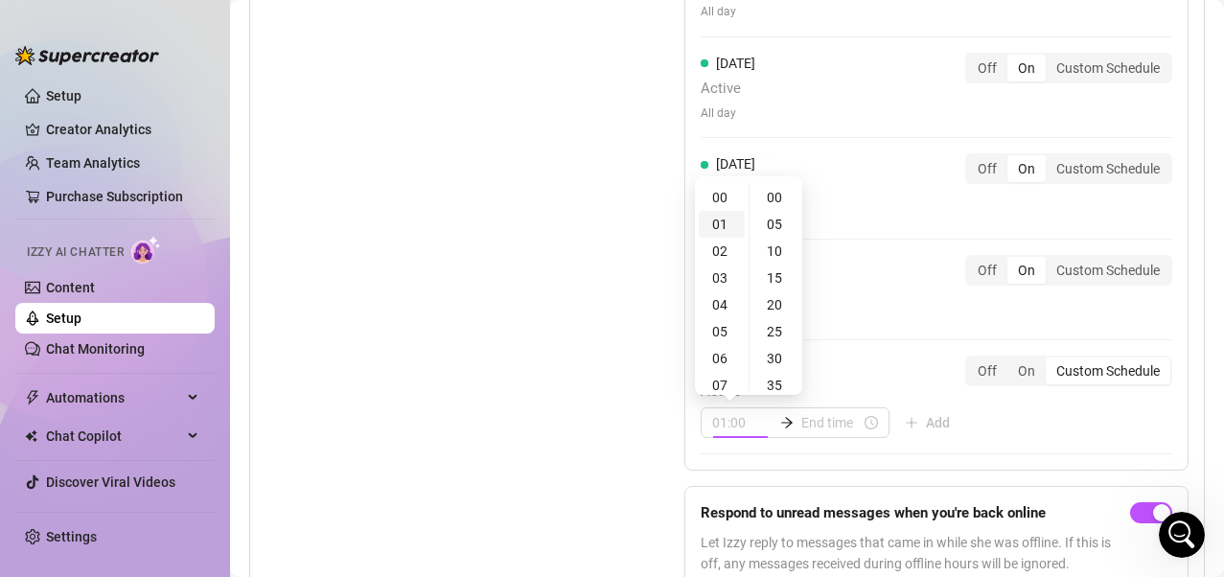
click at [719, 224] on div "01" at bounding box center [722, 224] width 46 height 27
click at [723, 196] on div "01" at bounding box center [722, 199] width 46 height 27
type input "01:45"
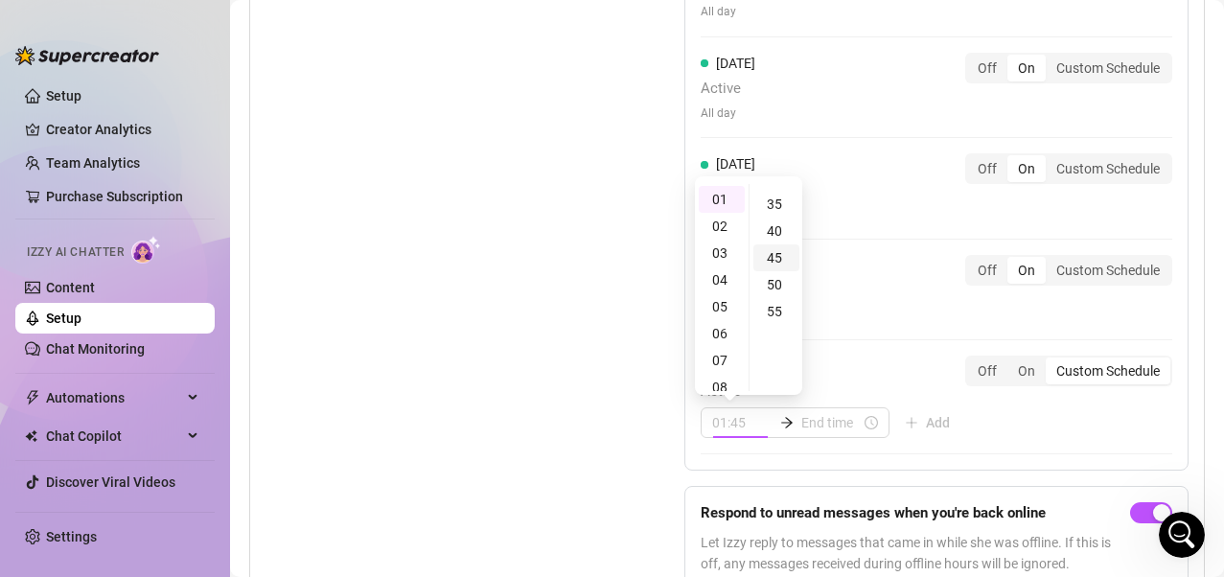
click at [775, 258] on div "45" at bounding box center [777, 257] width 46 height 27
click at [824, 430] on input at bounding box center [831, 422] width 59 height 21
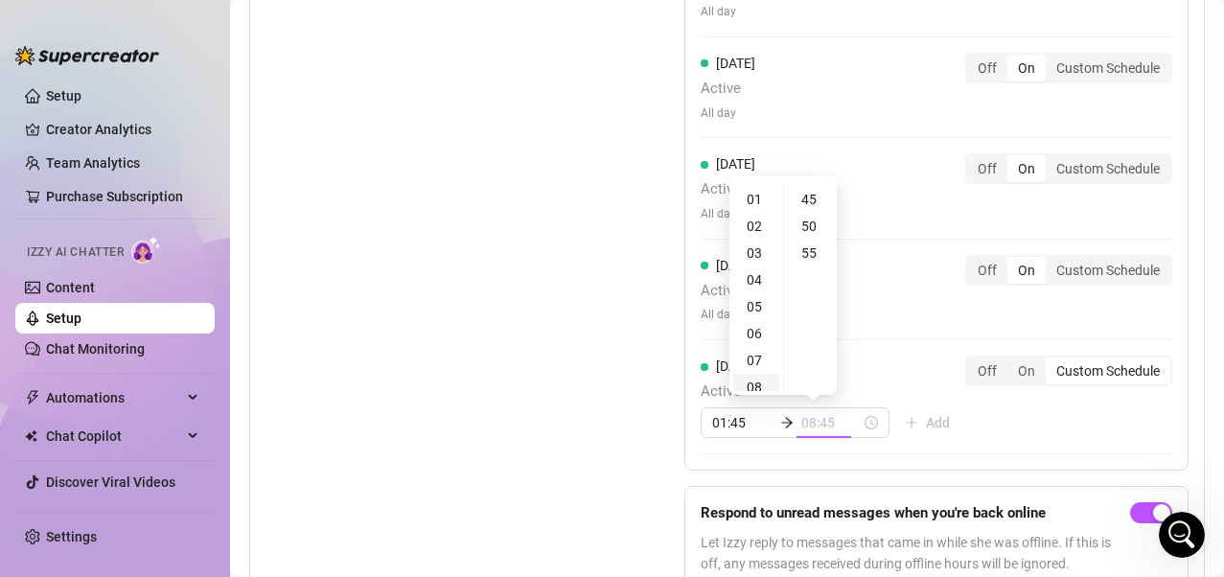
click at [756, 385] on div "08" at bounding box center [756, 387] width 46 height 27
click at [813, 196] on div "00" at bounding box center [811, 197] width 46 height 27
type input "08:00"
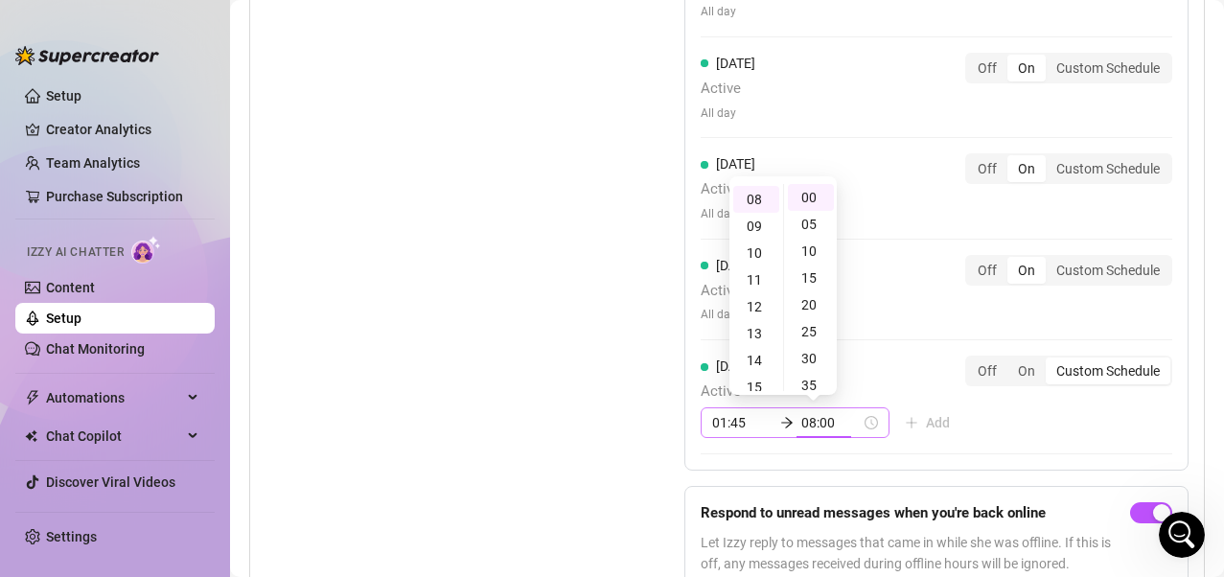
click at [856, 426] on div "01:45 08:00" at bounding box center [795, 422] width 189 height 31
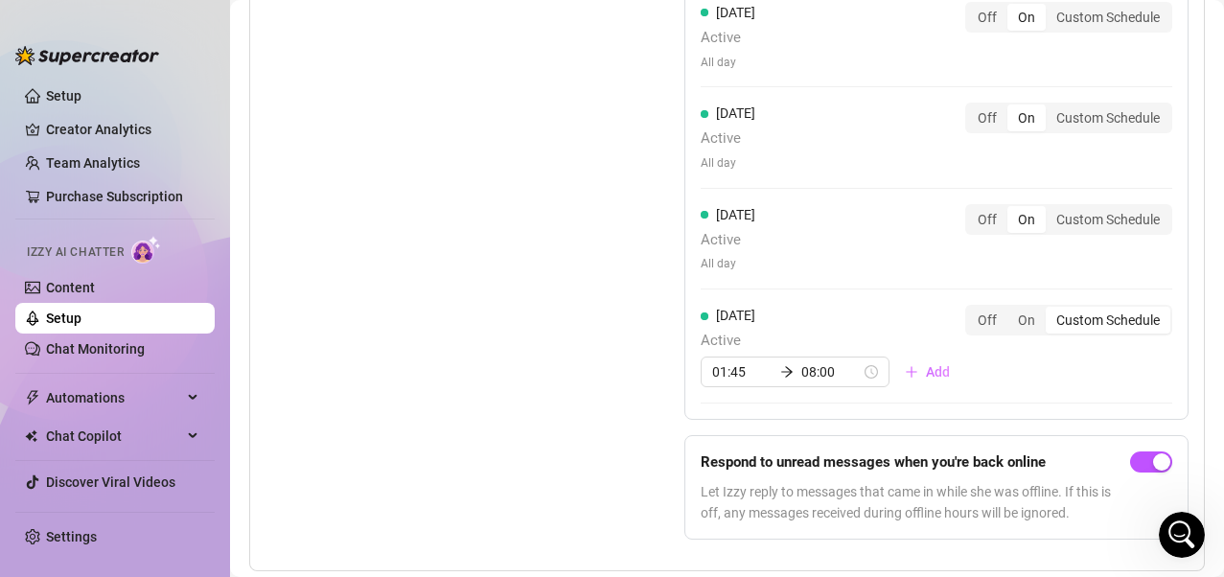
scroll to position [2205, 0]
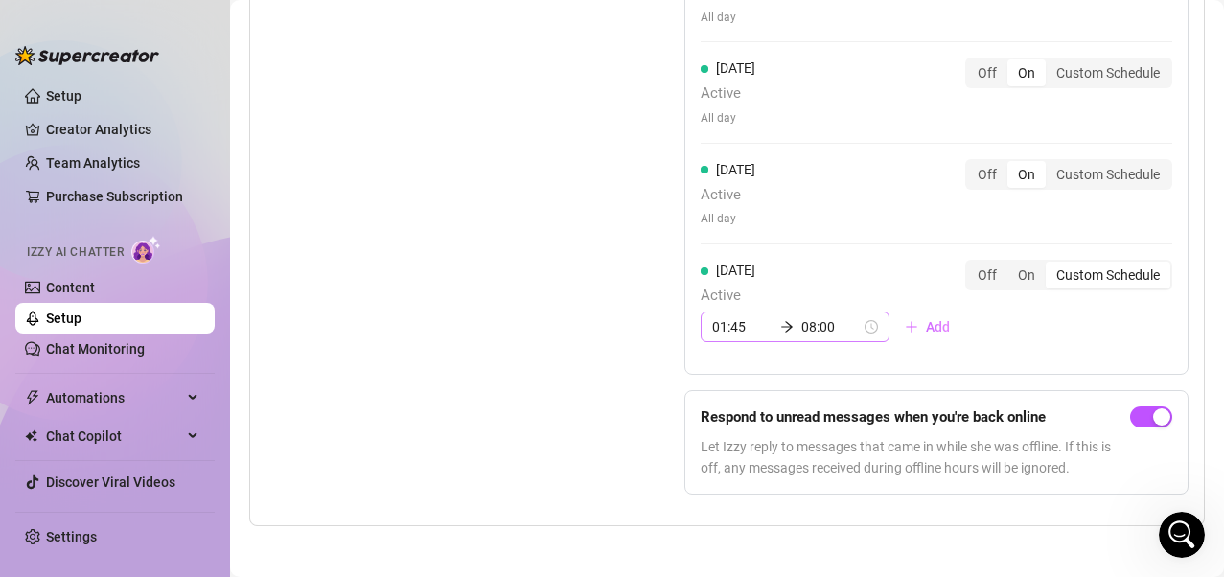
click at [852, 329] on div "01:45 08:00" at bounding box center [795, 327] width 189 height 31
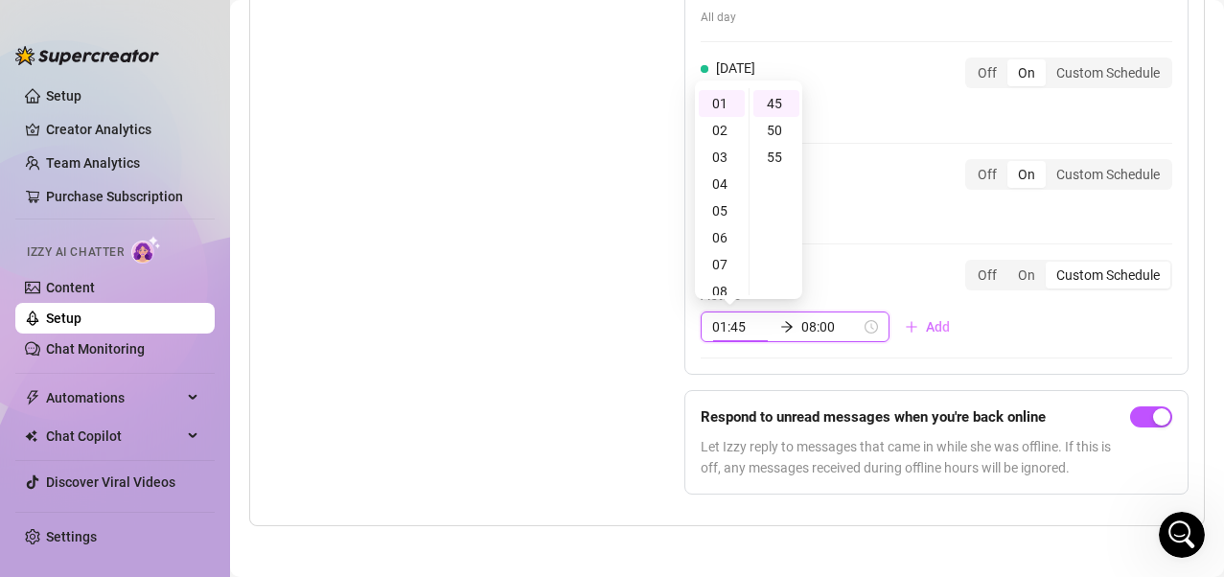
scroll to position [240, 0]
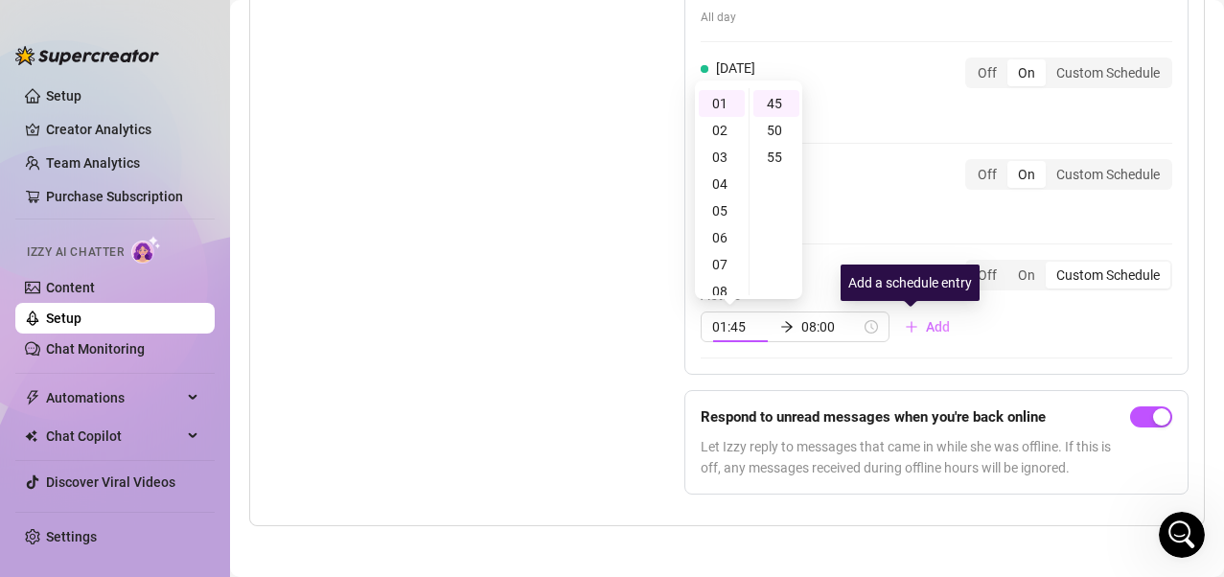
click at [940, 347] on div "Sunday Active 01:45 08:00 Add Off On Custom Schedule" at bounding box center [937, 309] width 472 height 99
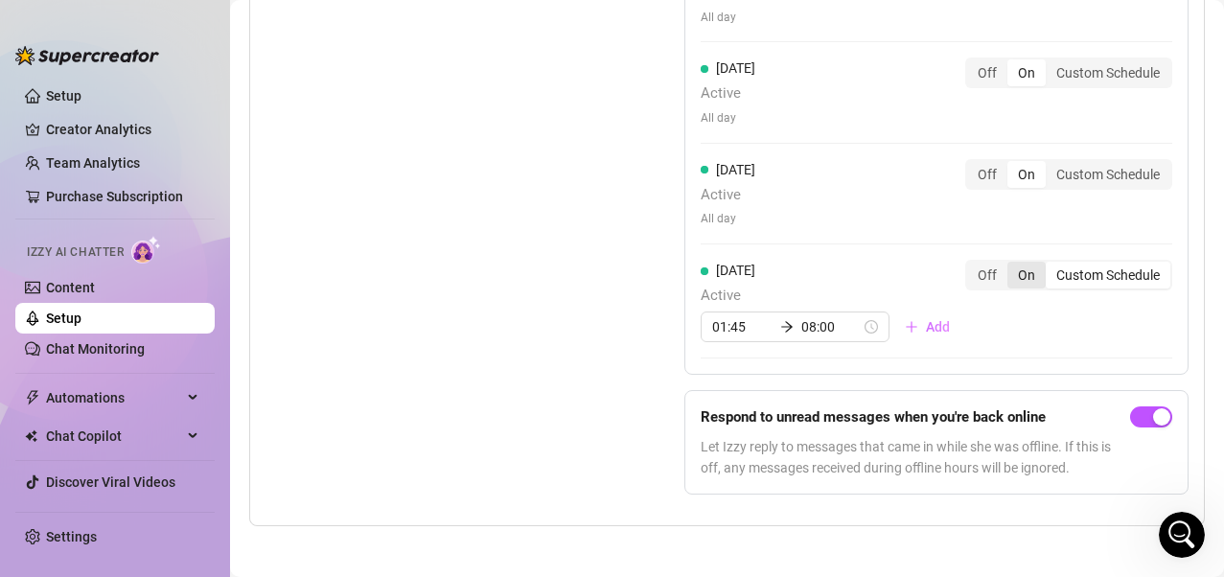
click at [1000, 281] on div "On" at bounding box center [1027, 275] width 38 height 27
click at [1000, 265] on input "On" at bounding box center [1012, 265] width 0 height 0
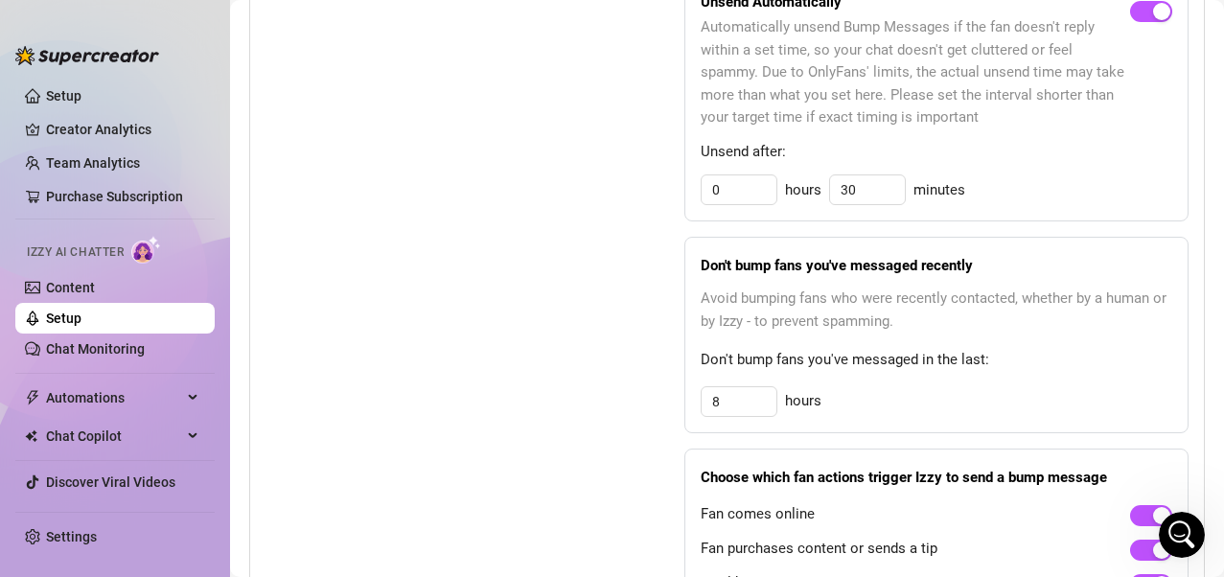
scroll to position [954, 0]
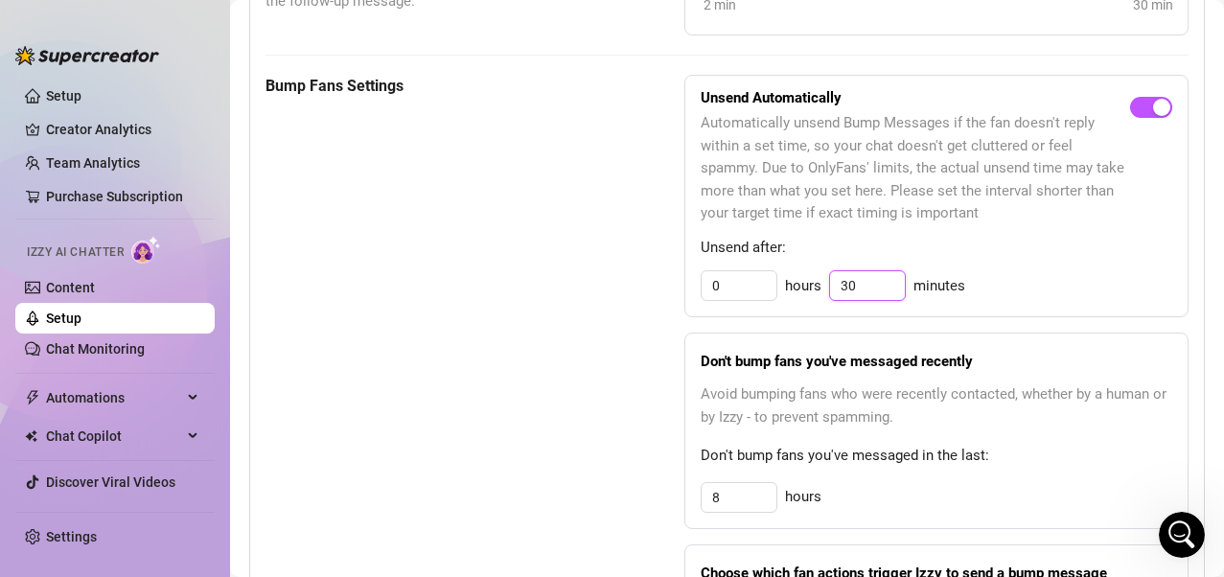
drag, startPoint x: 865, startPoint y: 288, endPoint x: 836, endPoint y: 290, distance: 28.8
click at [830, 286] on input "30" at bounding box center [867, 285] width 75 height 29
type input "30"
click at [735, 291] on input "0" at bounding box center [739, 285] width 75 height 29
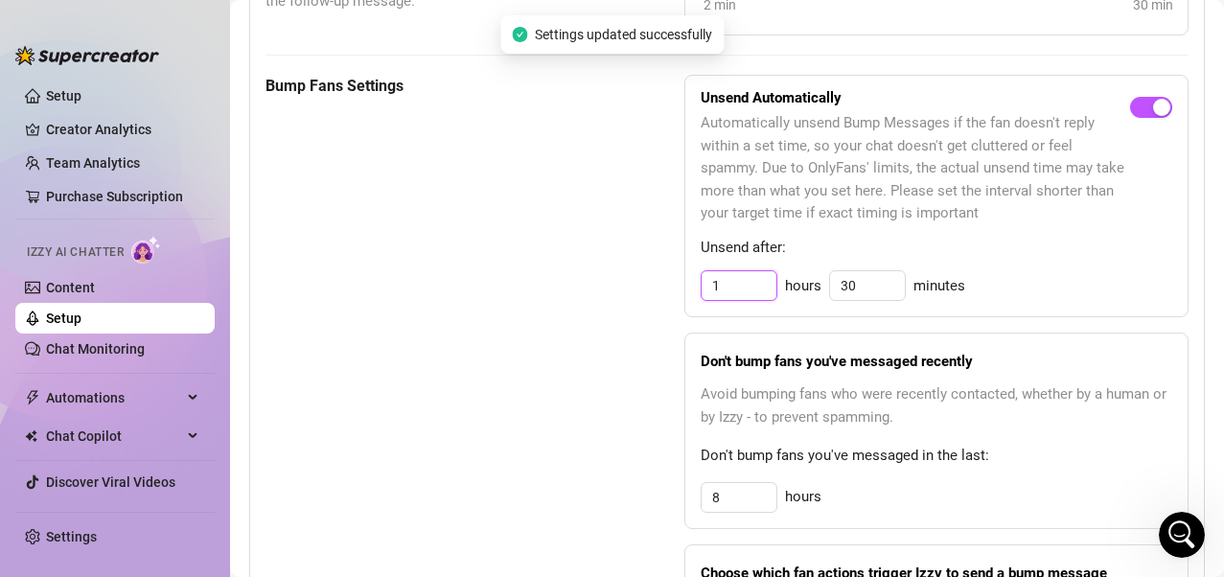
type input "1"
click at [653, 376] on div "Bump Fans Settings Unsend Automatically Automatically unsend Bump Messages if t…" at bounding box center [727, 393] width 923 height 637
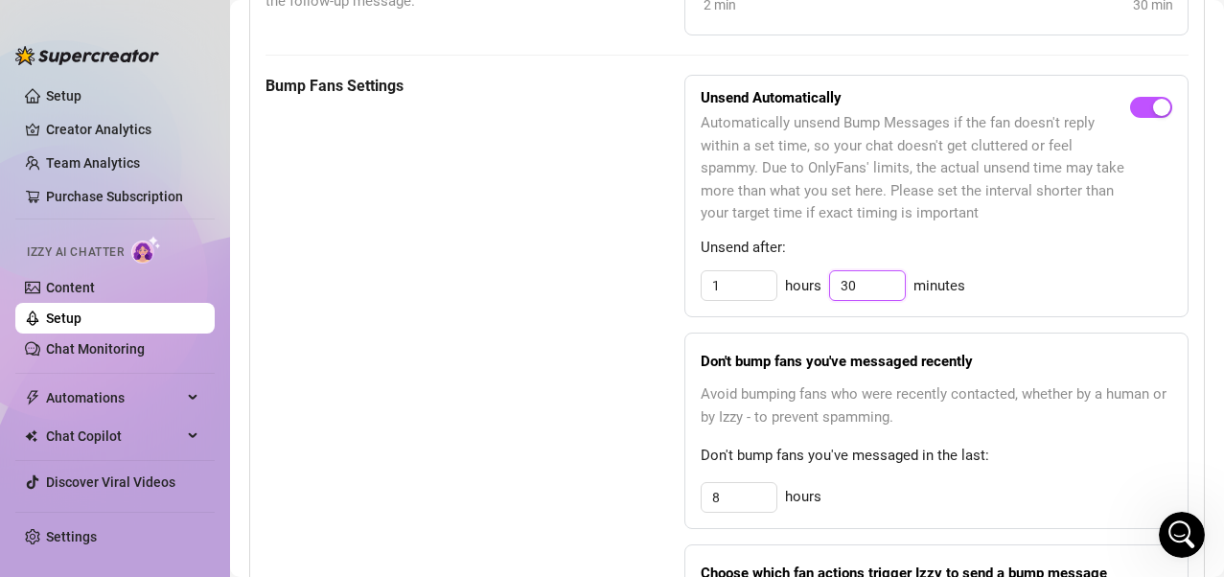
click at [863, 287] on input "30" at bounding box center [867, 285] width 75 height 29
type input "3"
type input "0"
click at [1000, 264] on div "Unsend Automatically Automatically unsend Bump Messages if the fan doesn't repl…" at bounding box center [937, 196] width 504 height 243
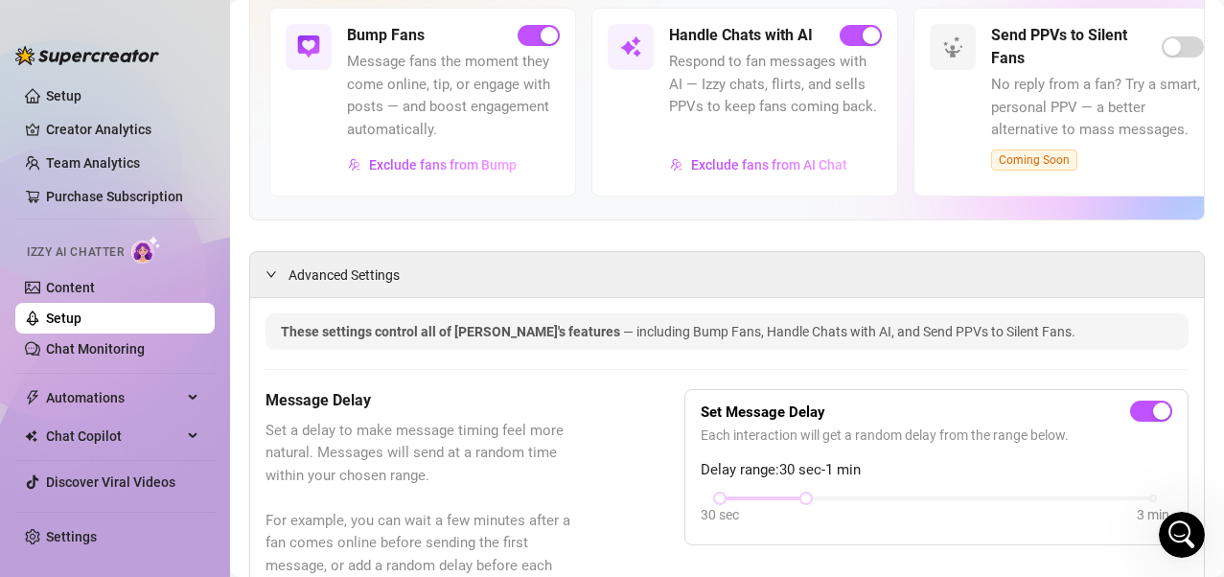
scroll to position [91, 0]
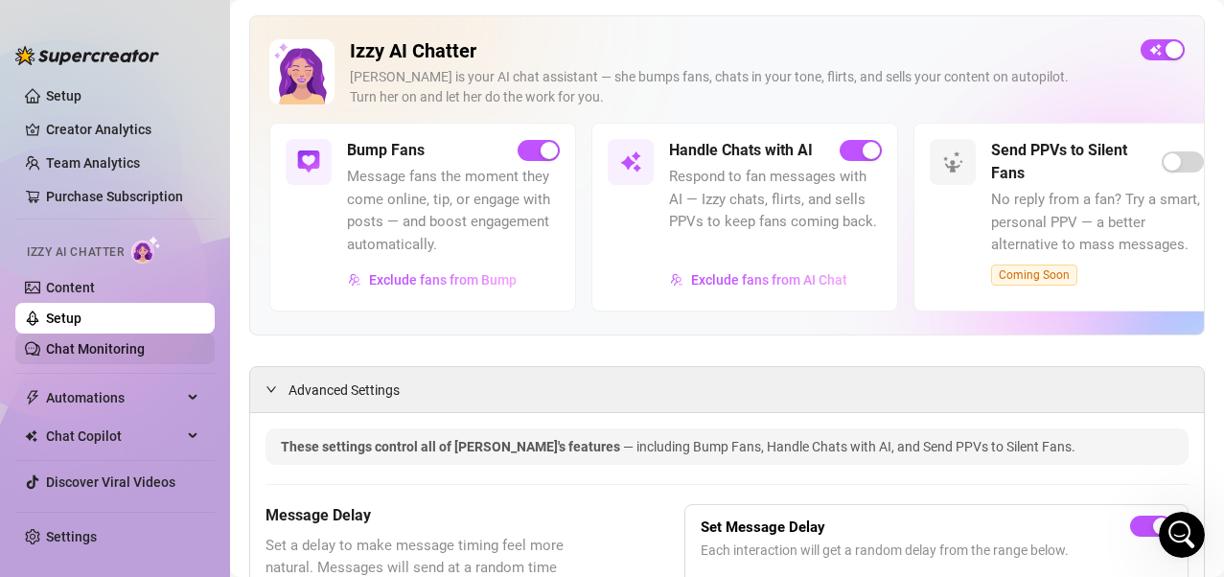
click at [120, 357] on link "Chat Monitoring" at bounding box center [95, 348] width 99 height 15
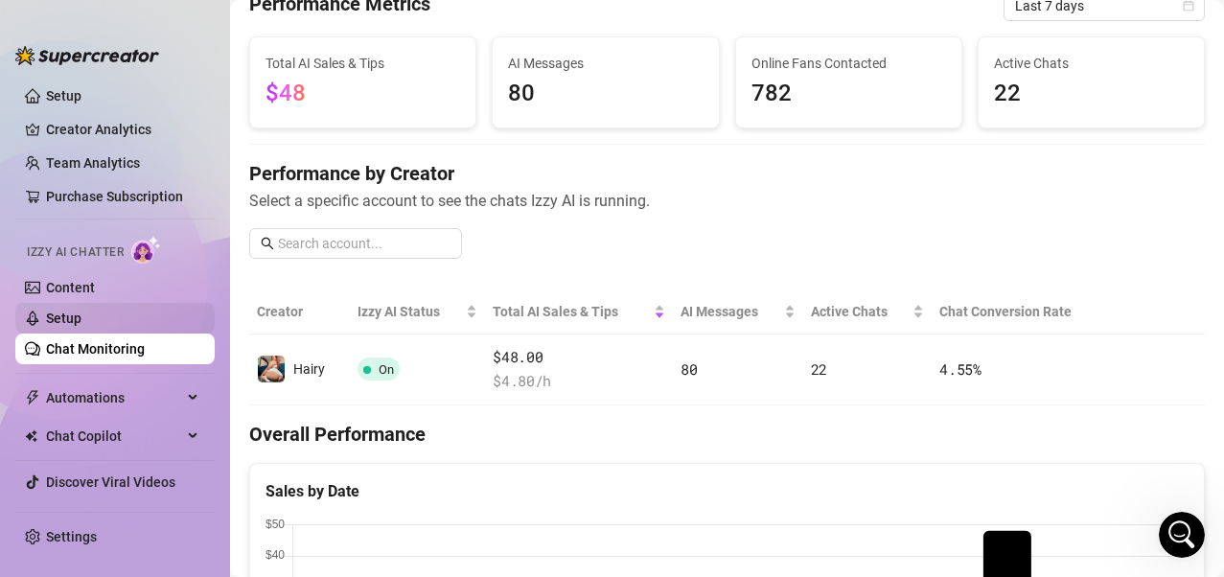
click at [81, 324] on link "Setup" at bounding box center [63, 318] width 35 height 15
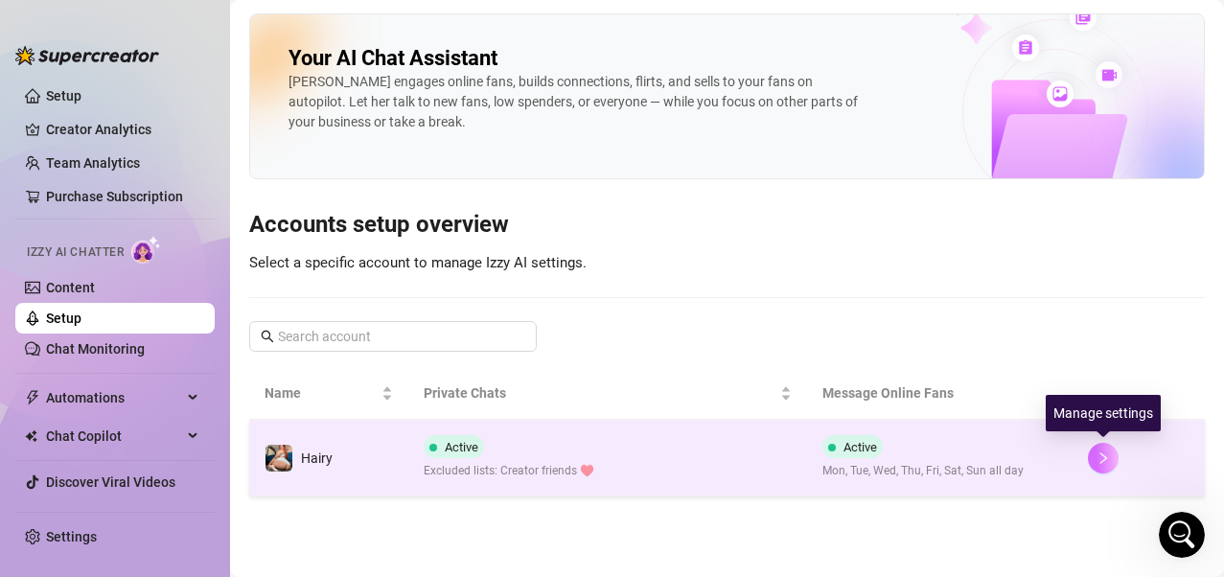
click at [1000, 462] on icon "right" at bounding box center [1103, 458] width 13 height 13
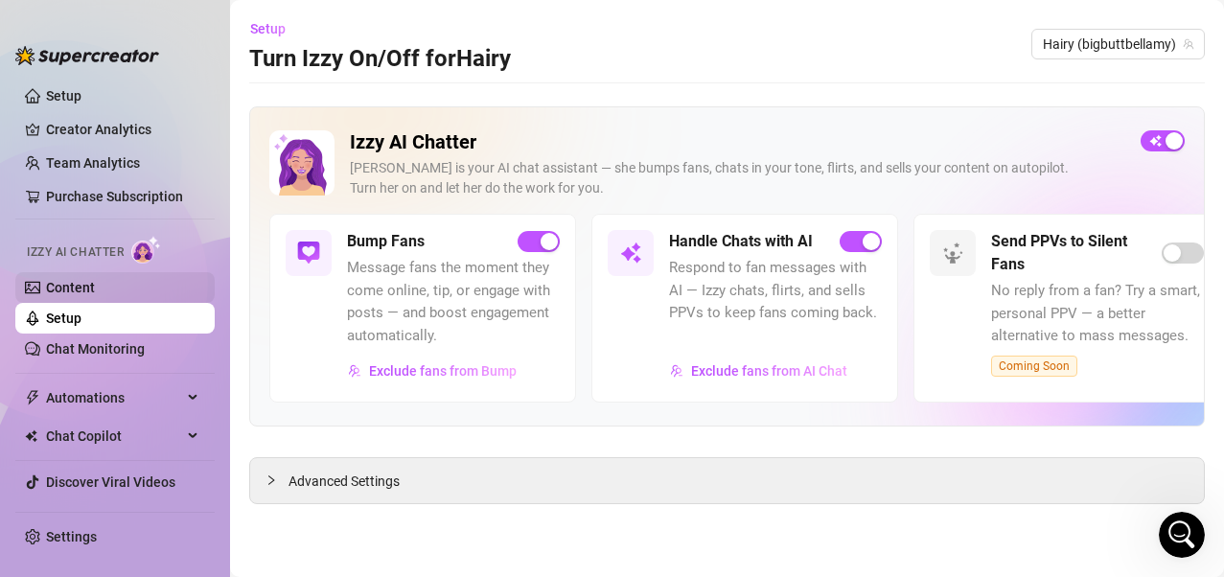
click at [73, 287] on link "Content" at bounding box center [70, 287] width 49 height 15
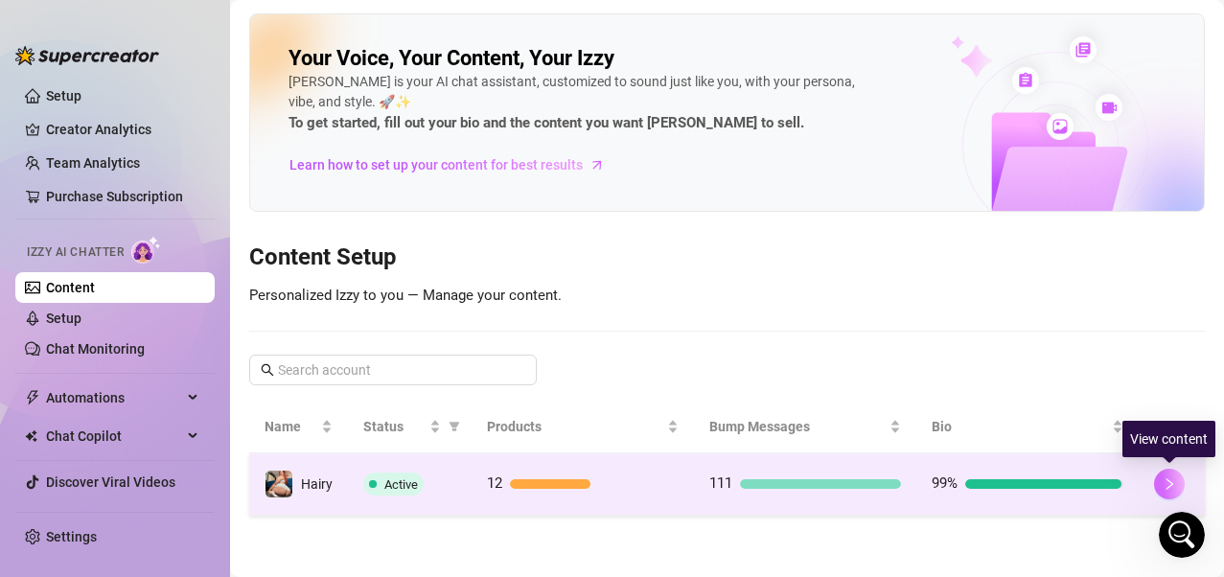
click at [1000, 463] on icon "right" at bounding box center [1169, 483] width 13 height 13
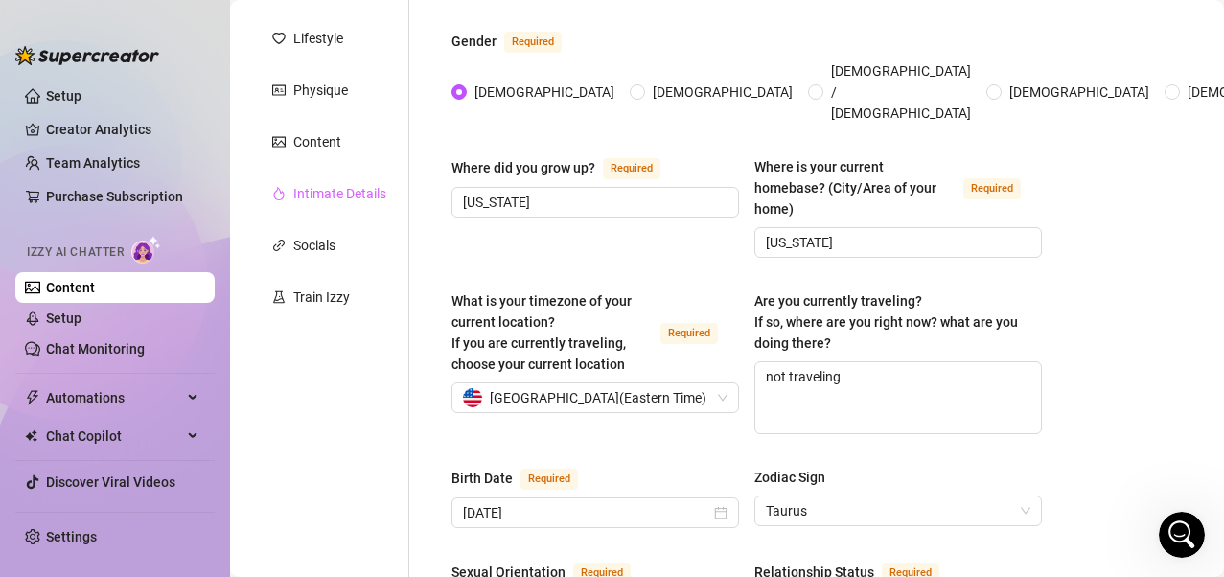
scroll to position [288, 0]
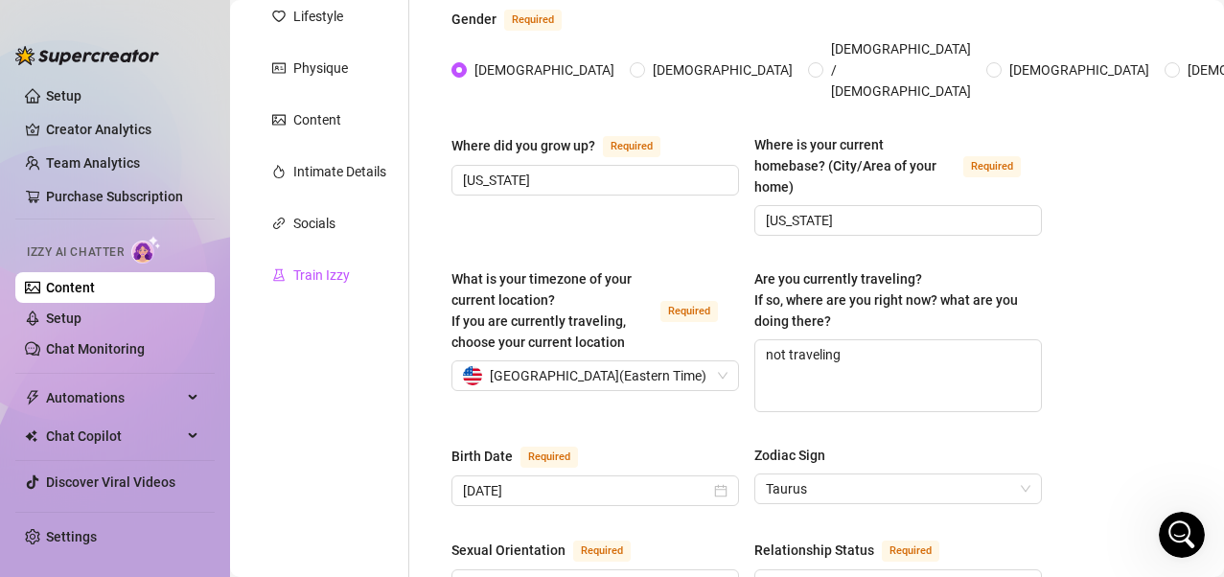
click at [323, 281] on div "Train Izzy" at bounding box center [321, 275] width 57 height 21
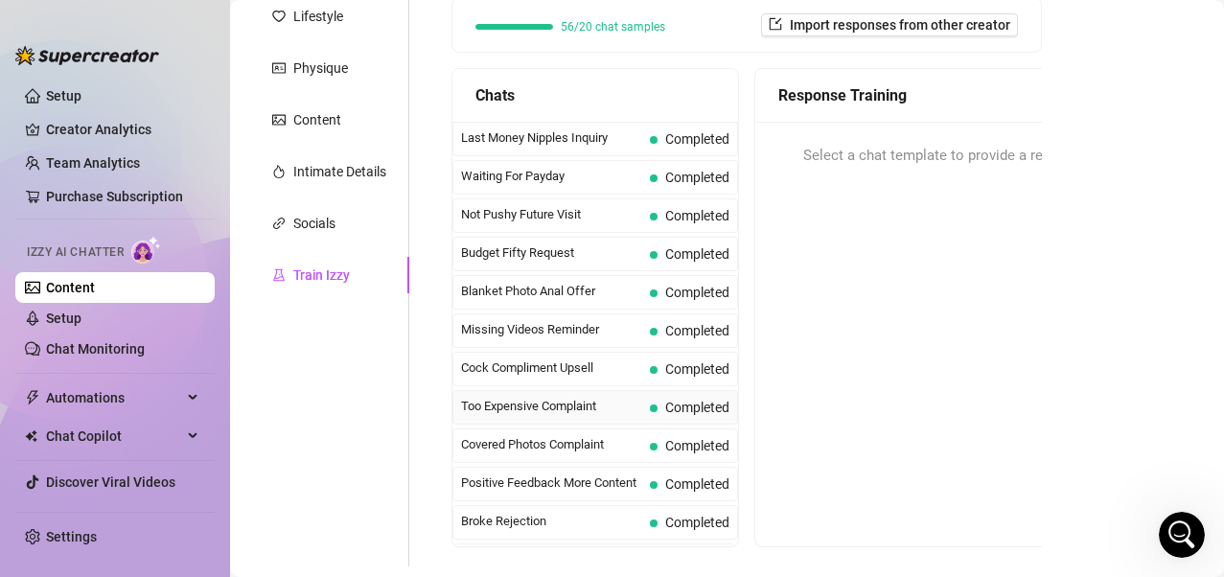
scroll to position [0, 0]
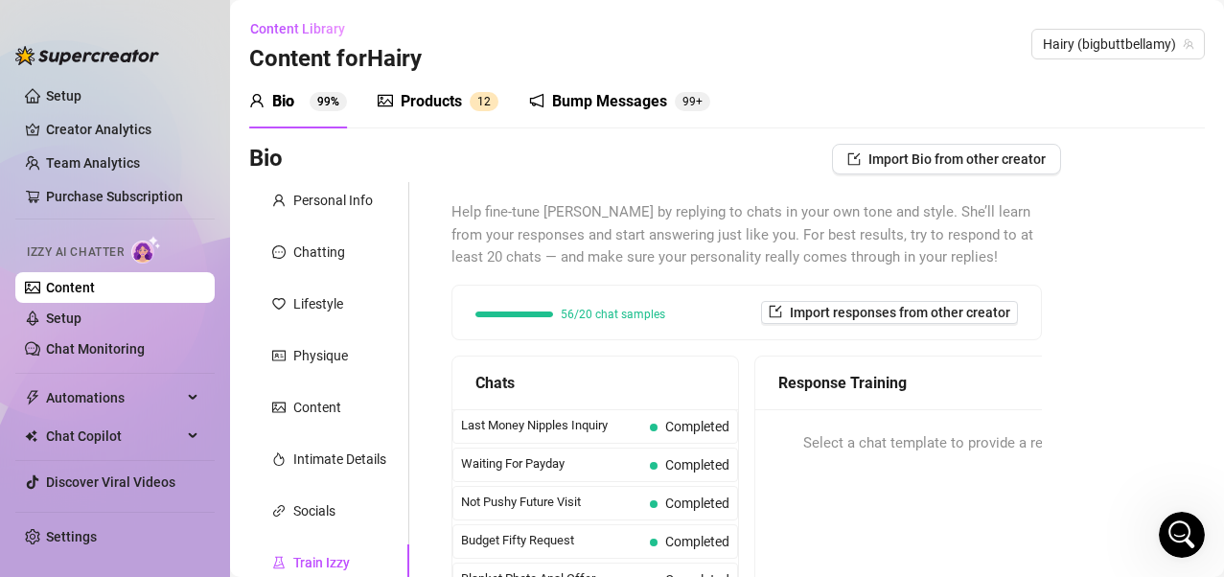
click at [634, 110] on div "Bump Messages" at bounding box center [609, 101] width 115 height 23
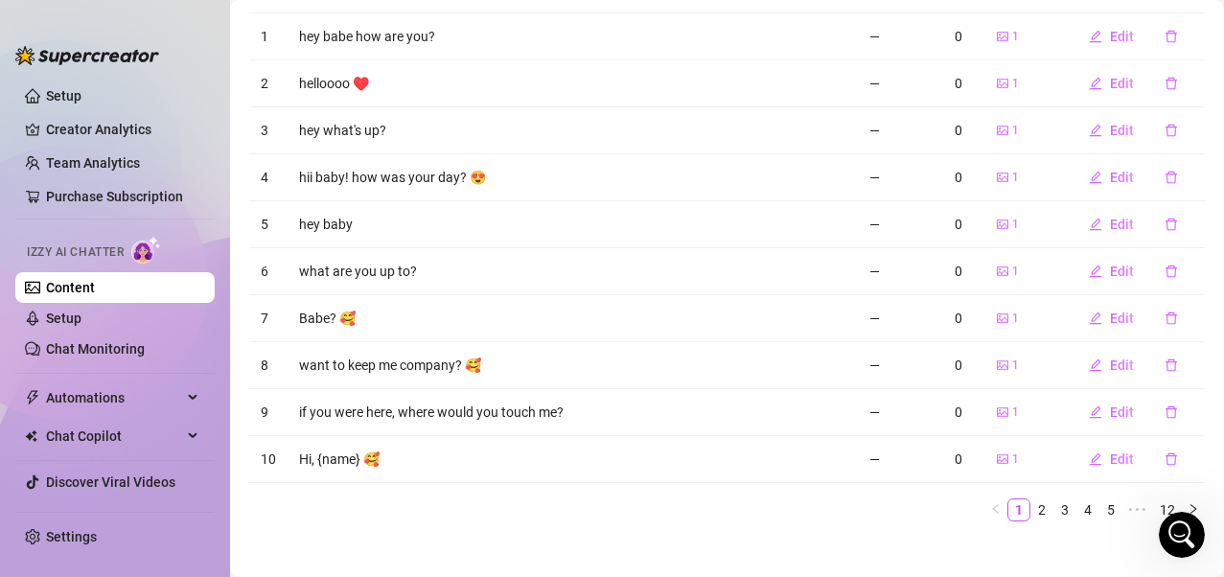
scroll to position [275, 0]
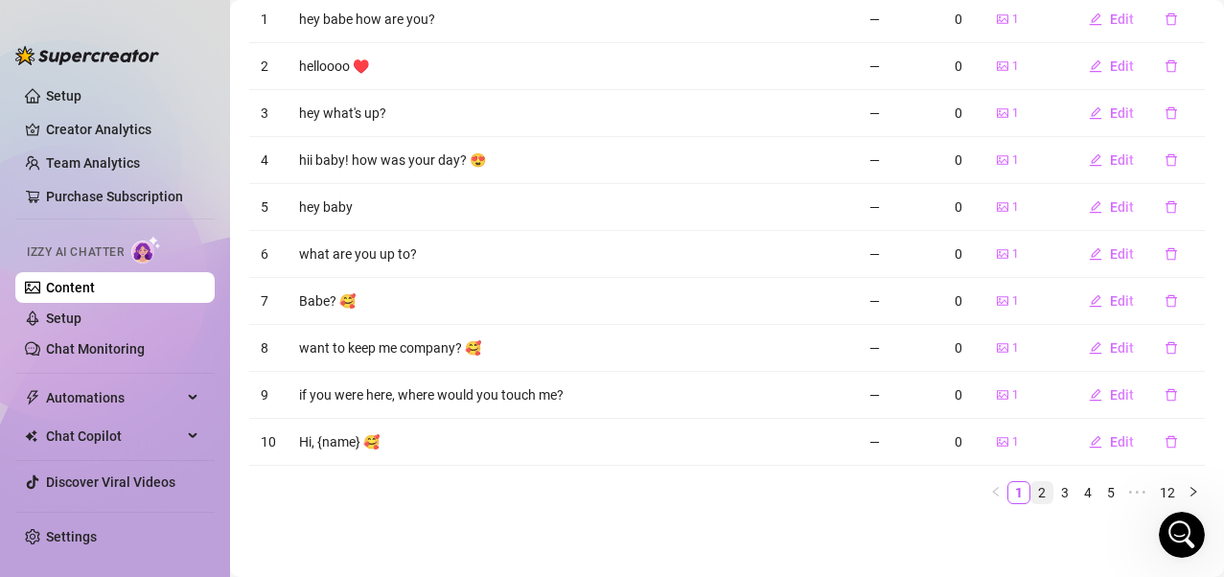
click at [1000, 463] on link "2" at bounding box center [1042, 492] width 21 height 21
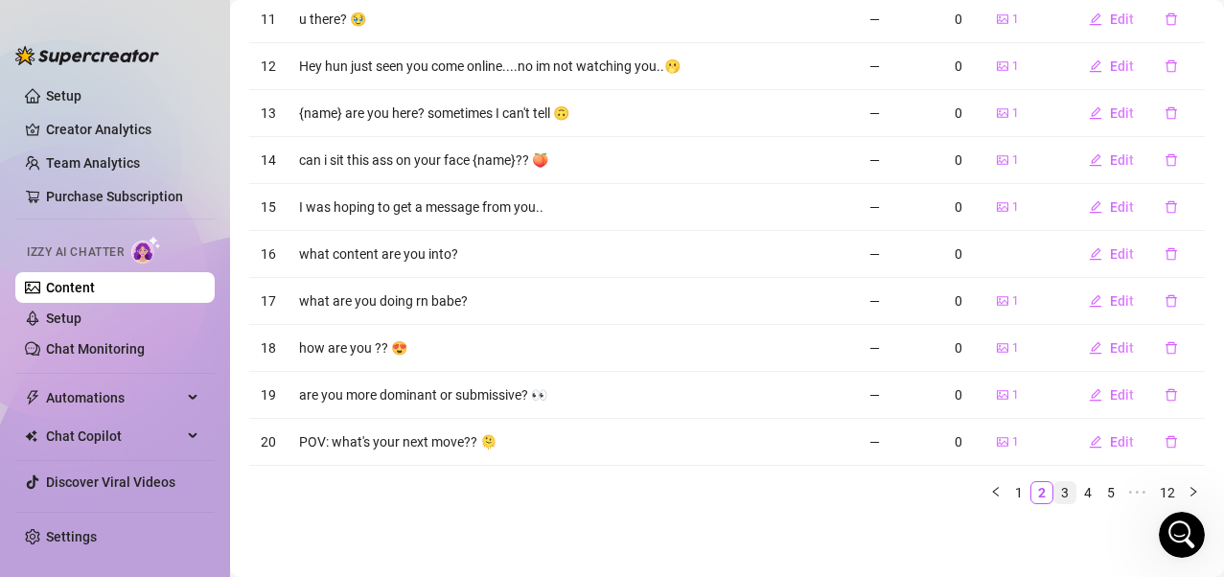
click at [1000, 463] on link "3" at bounding box center [1065, 492] width 21 height 21
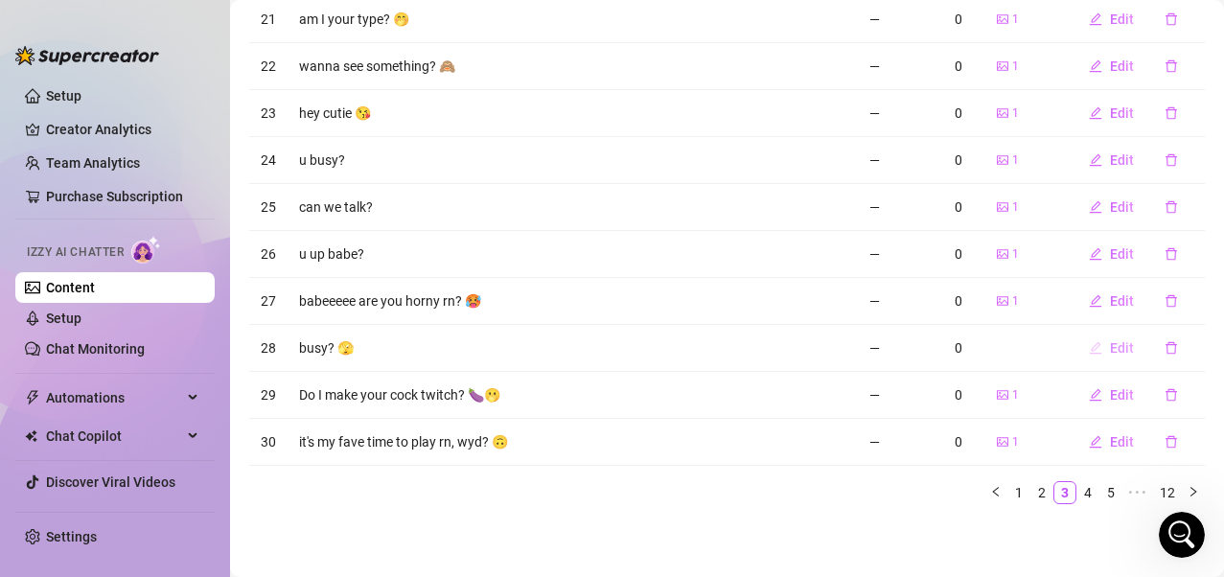
click at [1000, 354] on span "Edit" at bounding box center [1122, 347] width 24 height 15
type textarea "busy? 🫣"
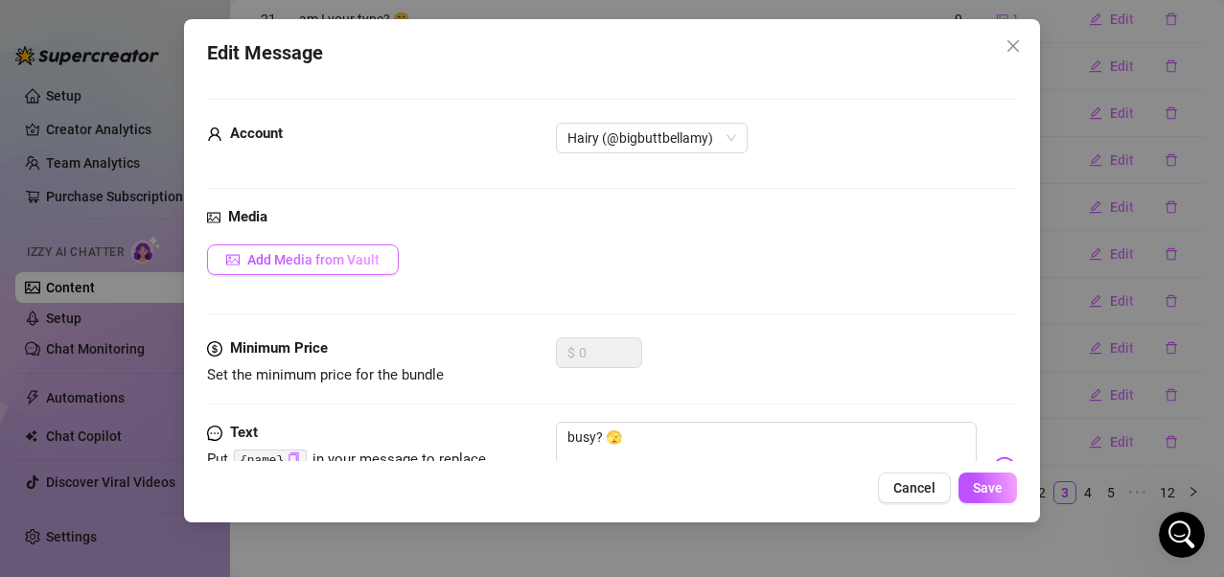
click at [386, 263] on button "Add Media from Vault" at bounding box center [303, 259] width 192 height 31
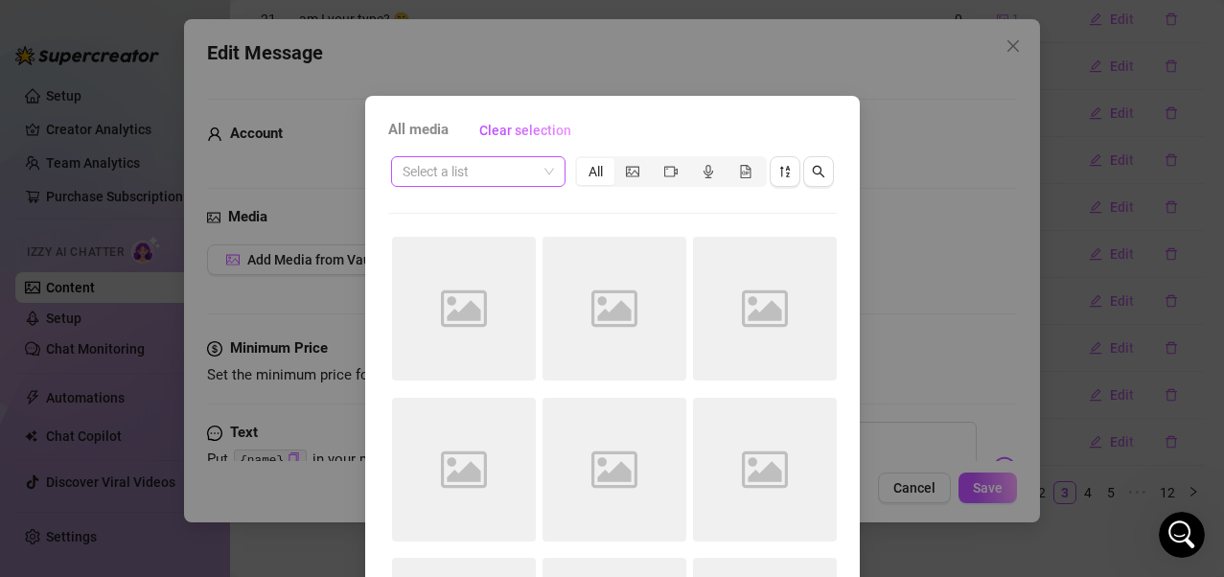
click at [540, 170] on span at bounding box center [478, 171] width 151 height 29
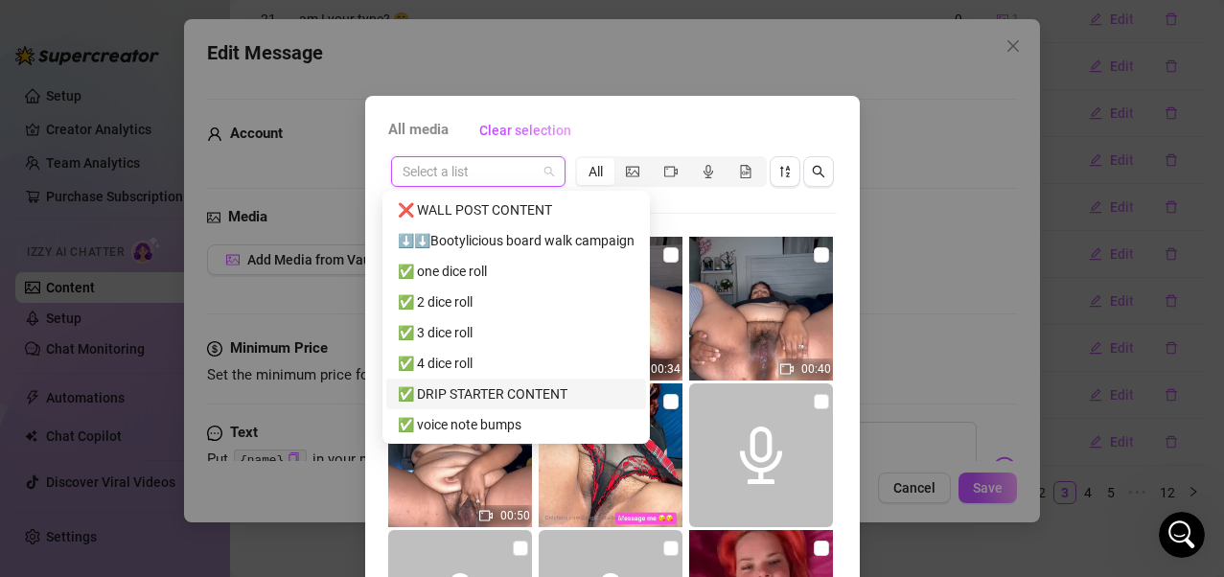
click at [486, 393] on div "✅ DRIP STARTER CONTENT" at bounding box center [516, 394] width 237 height 21
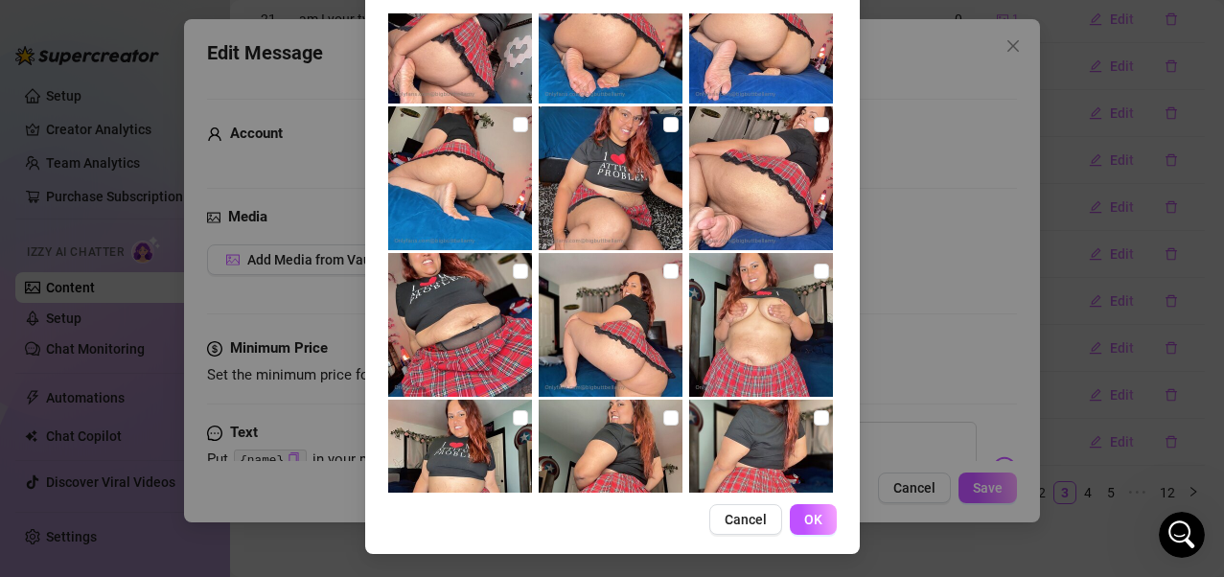
scroll to position [2855, 0]
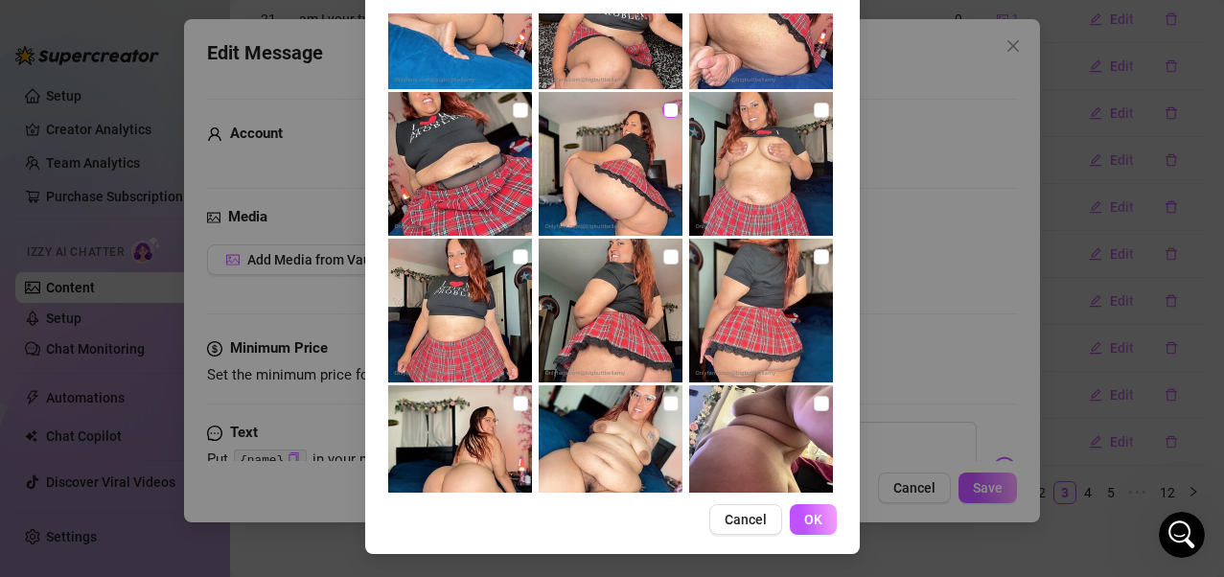
click at [663, 103] on input "checkbox" at bounding box center [670, 110] width 15 height 15
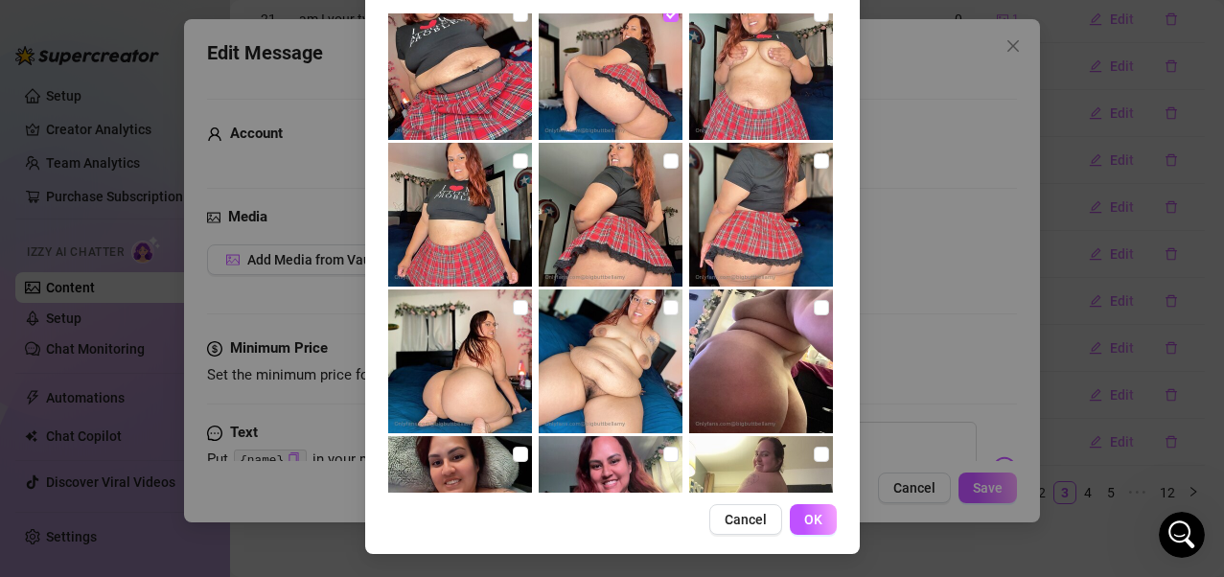
click at [663, 7] on input "checkbox" at bounding box center [670, 14] width 15 height 15
checkbox input "false"
click at [513, 300] on input "checkbox" at bounding box center [520, 307] width 15 height 15
checkbox input "true"
click at [795, 463] on button "OK" at bounding box center [813, 519] width 47 height 31
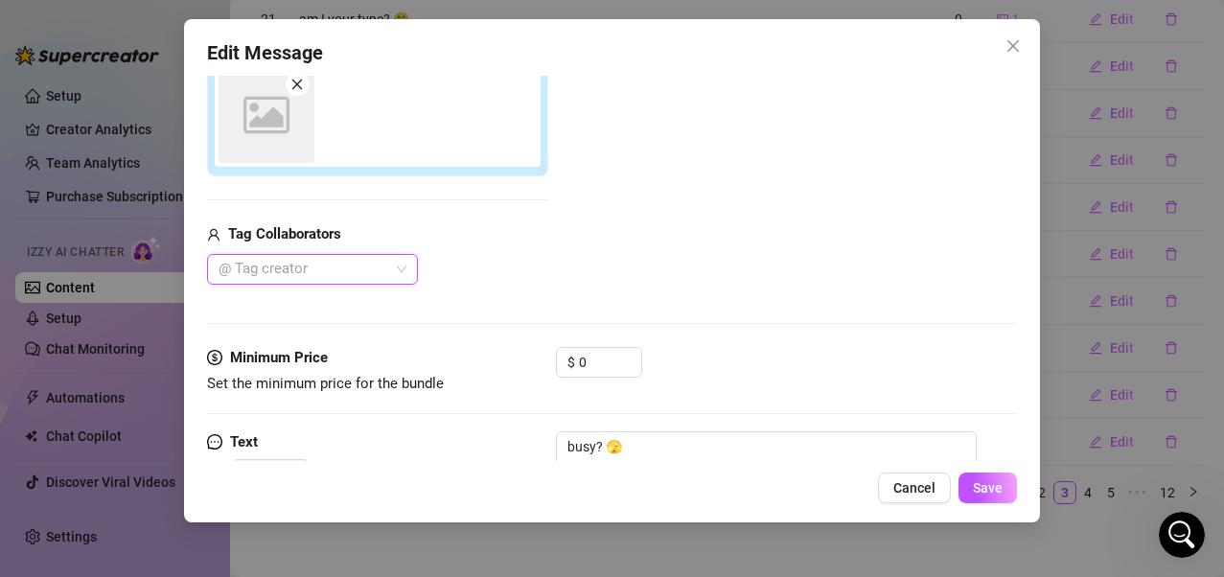
scroll to position [265, 0]
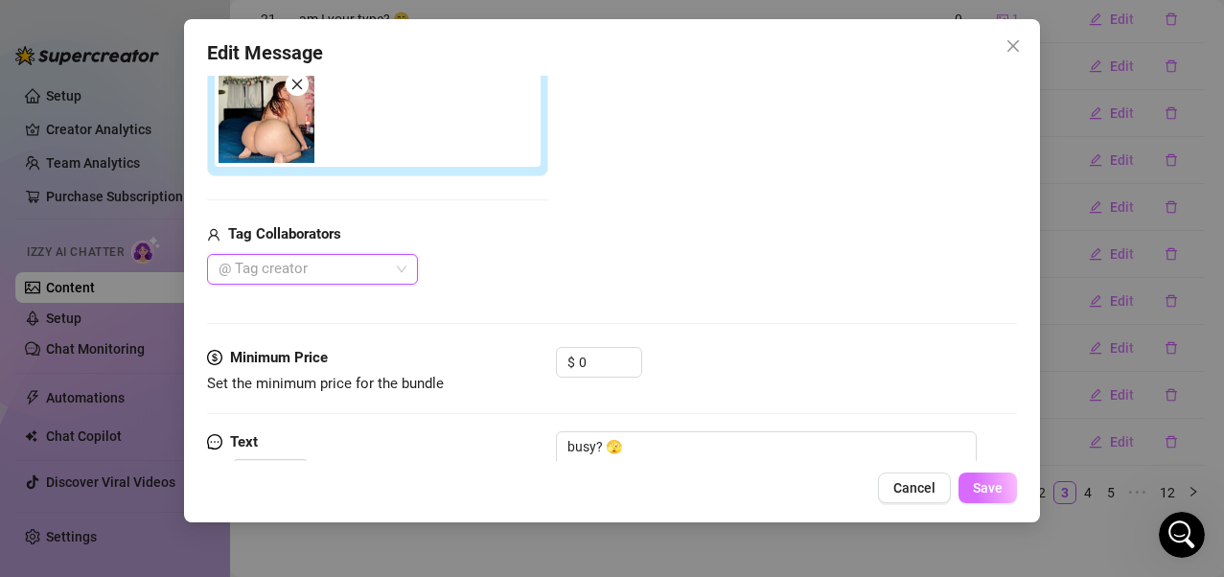
click at [985, 463] on span "Save" at bounding box center [988, 487] width 30 height 15
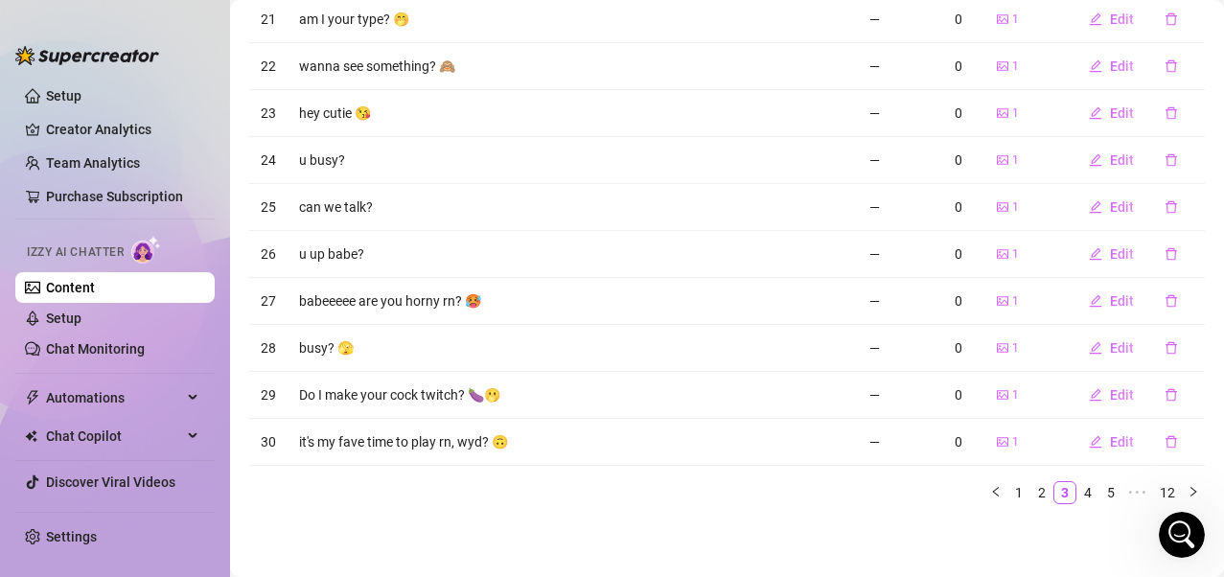
scroll to position [0, 0]
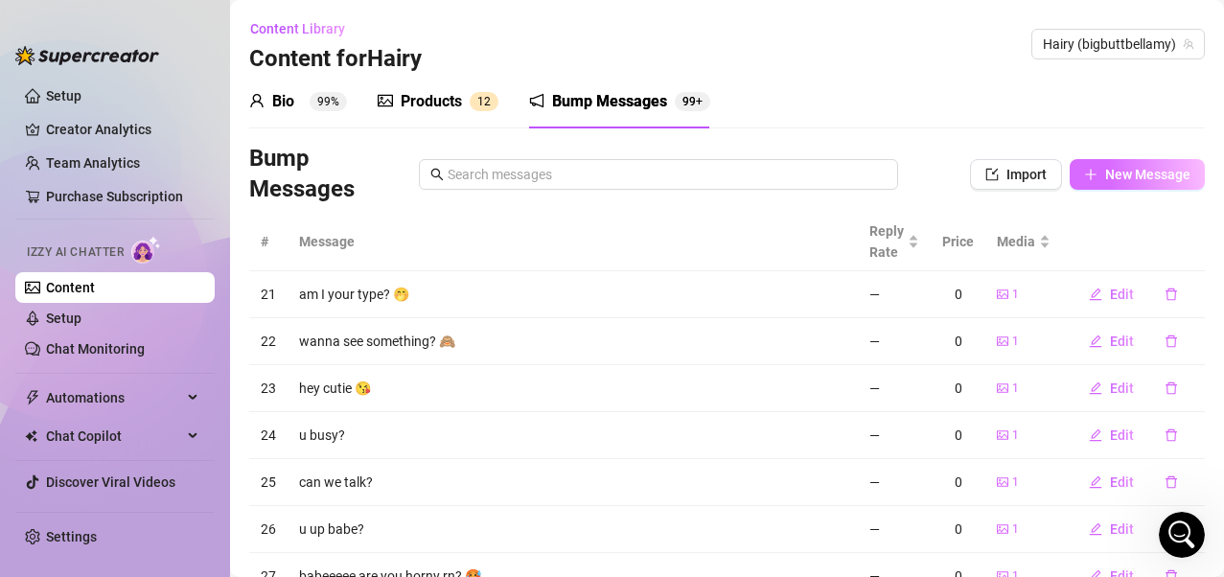
click at [1000, 176] on span "New Message" at bounding box center [1147, 174] width 85 height 15
type textarea "Type your message here..."
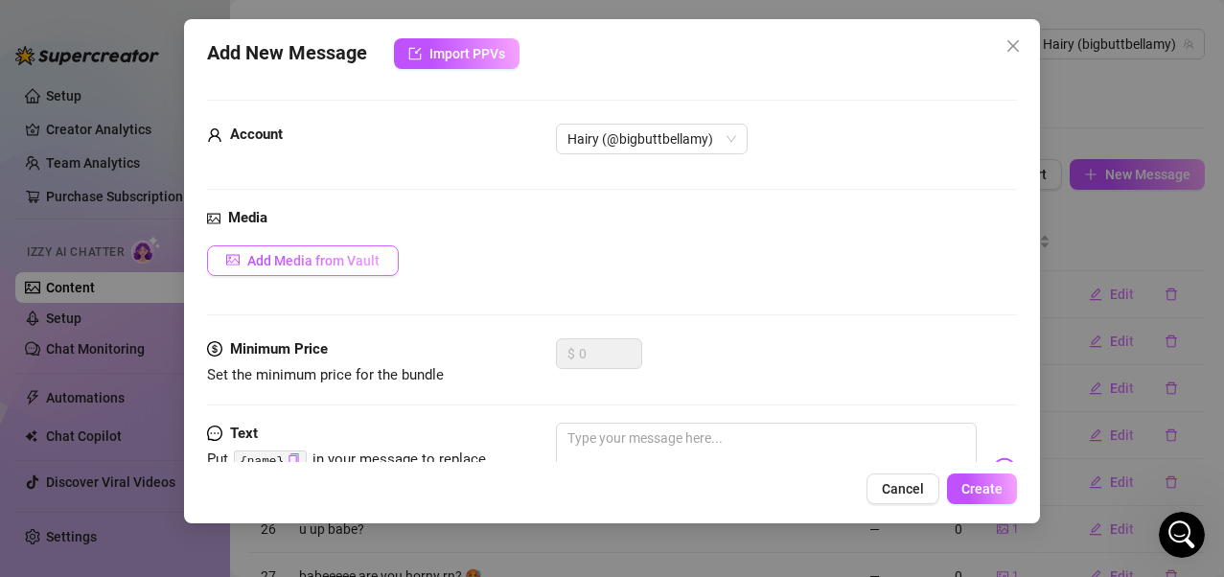
click at [368, 263] on span "Add Media from Vault" at bounding box center [313, 260] width 132 height 15
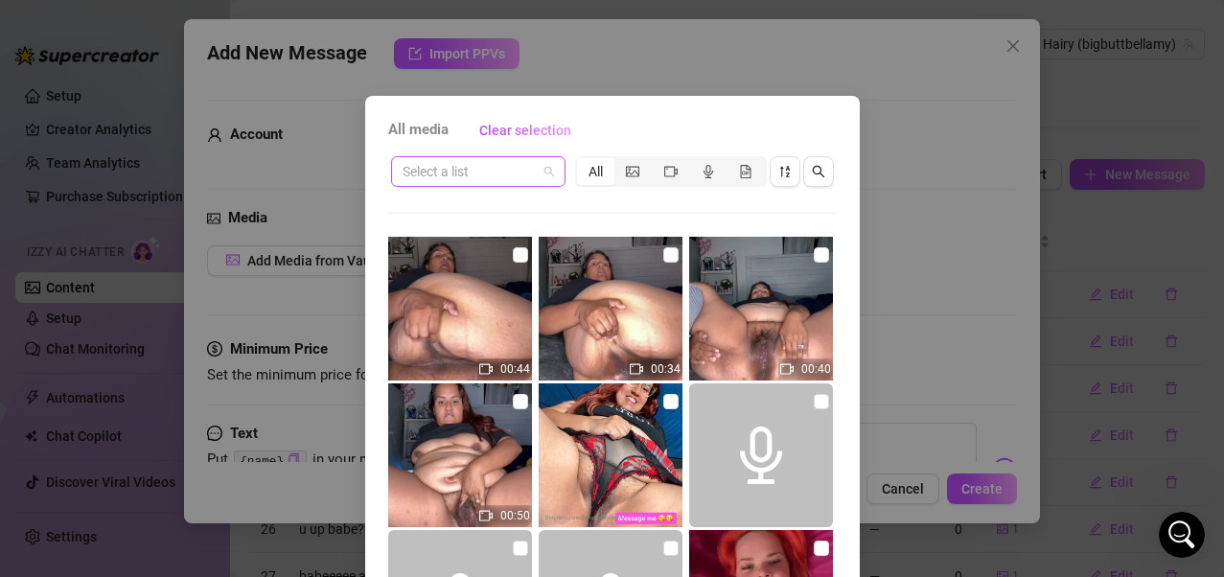
click at [535, 176] on span at bounding box center [478, 171] width 151 height 29
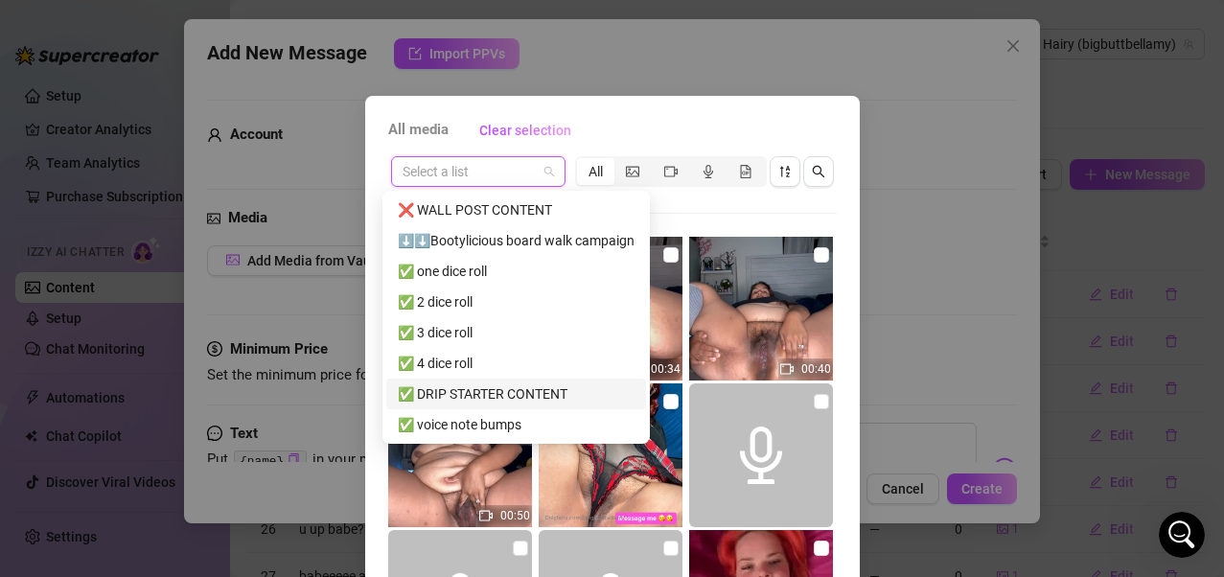
click at [462, 400] on div "✅ DRIP STARTER CONTENT" at bounding box center [516, 394] width 237 height 21
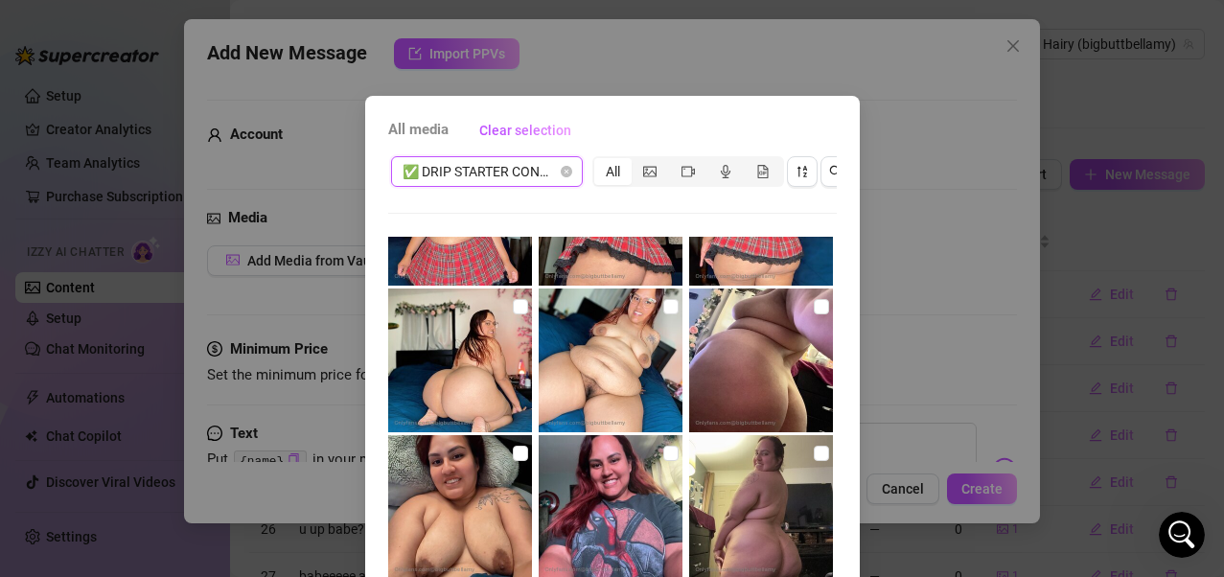
scroll to position [3164, 0]
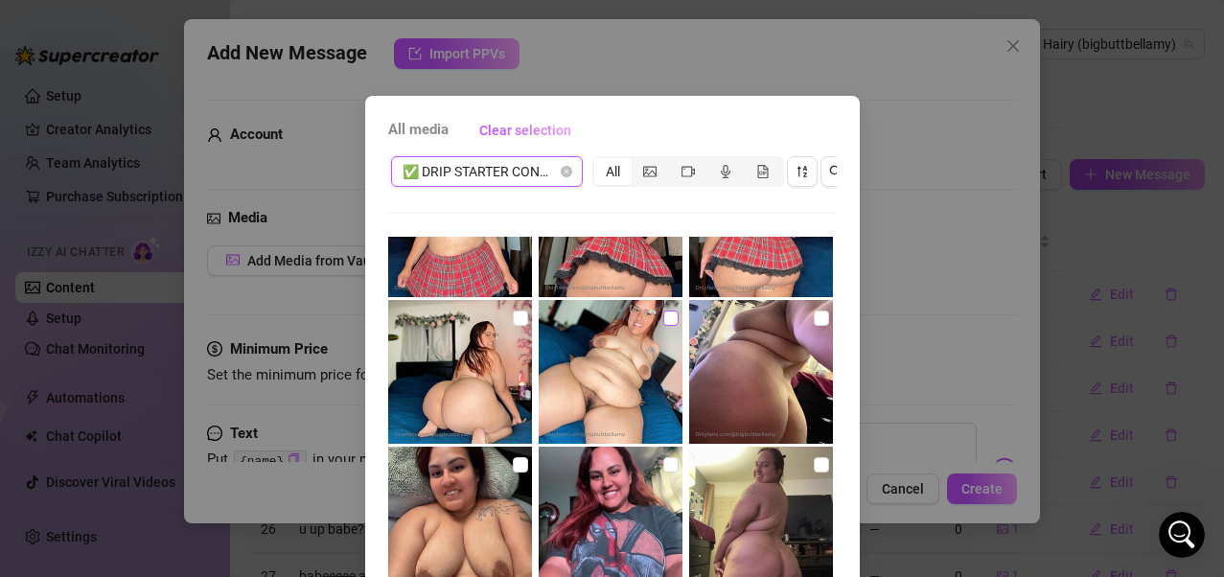
click at [663, 324] on input "checkbox" at bounding box center [670, 318] width 15 height 15
checkbox input "true"
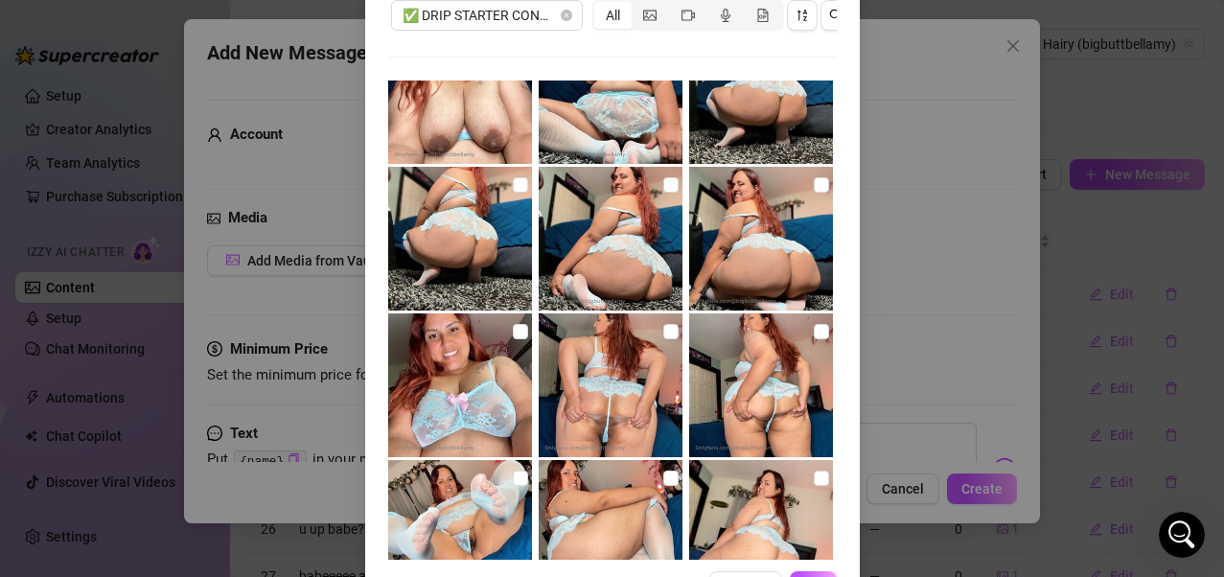
scroll to position [240, 0]
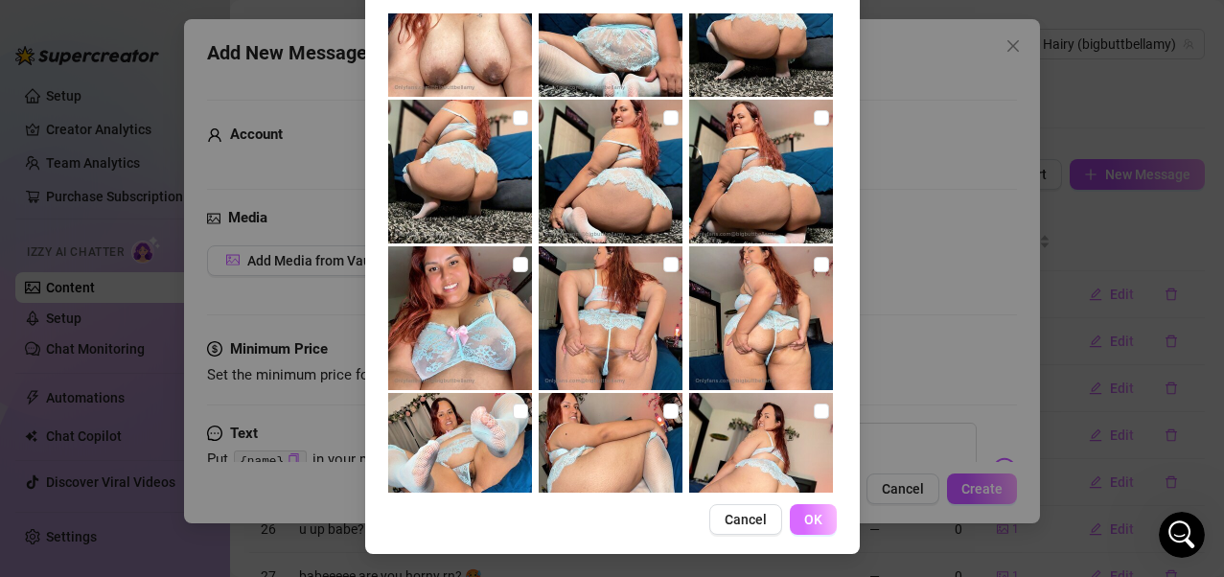
click at [805, 463] on span "OK" at bounding box center [813, 519] width 18 height 15
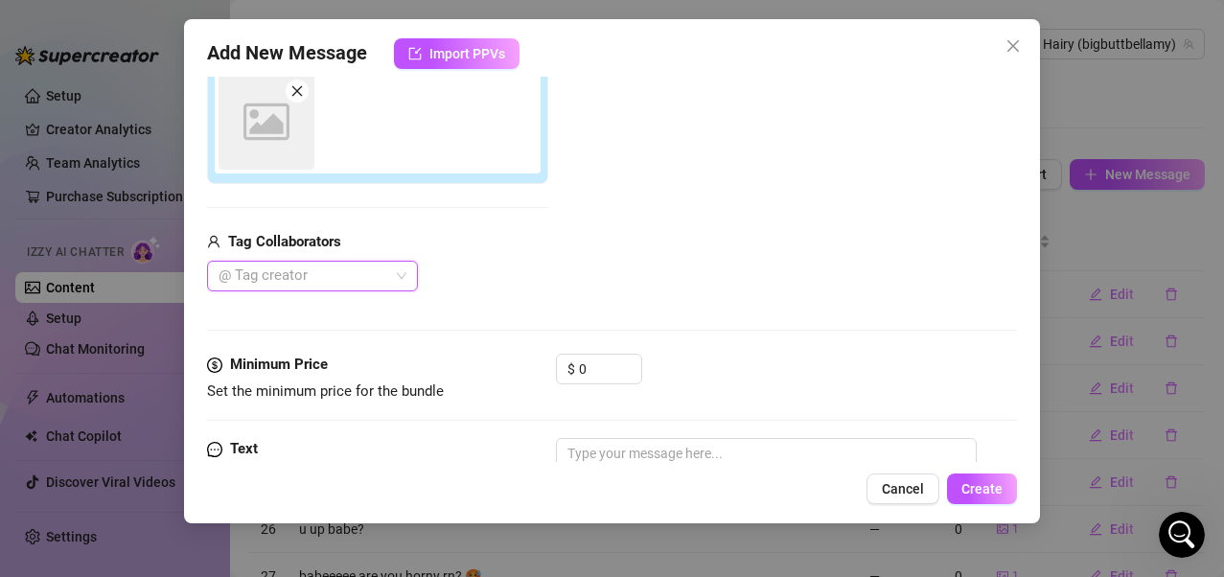
scroll to position [265, 0]
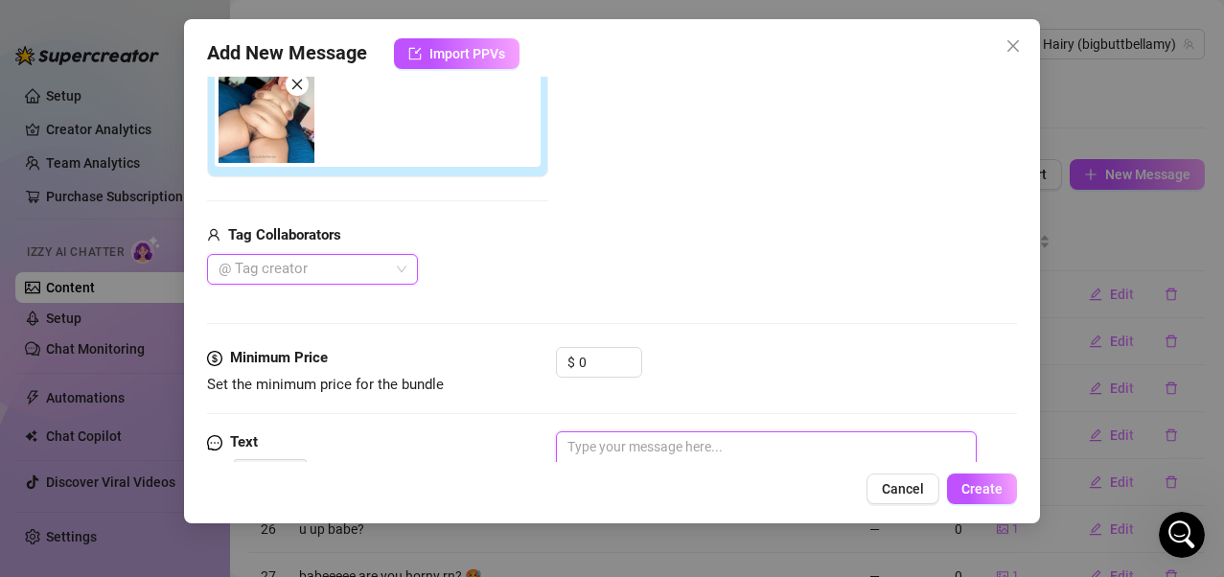
click at [665, 458] on textarea at bounding box center [767, 469] width 422 height 77
type textarea "w"
type textarea "wo"
type textarea "wou"
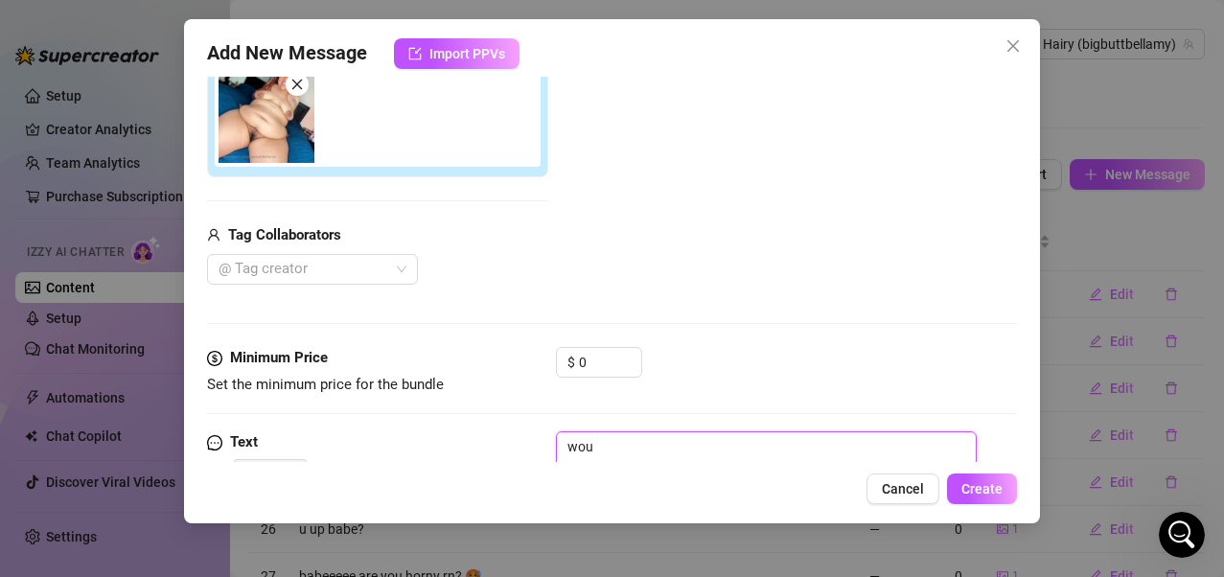
type textarea "woud"
type textarea "woudl"
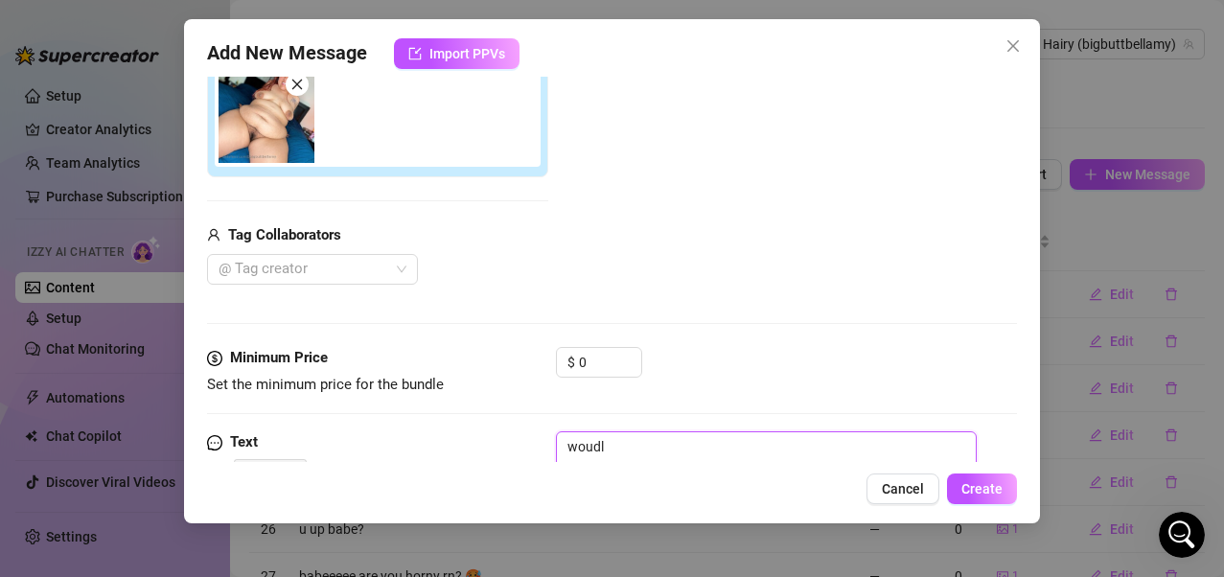
type textarea "woudl"
type textarea "woudl y"
type textarea "woudl yo"
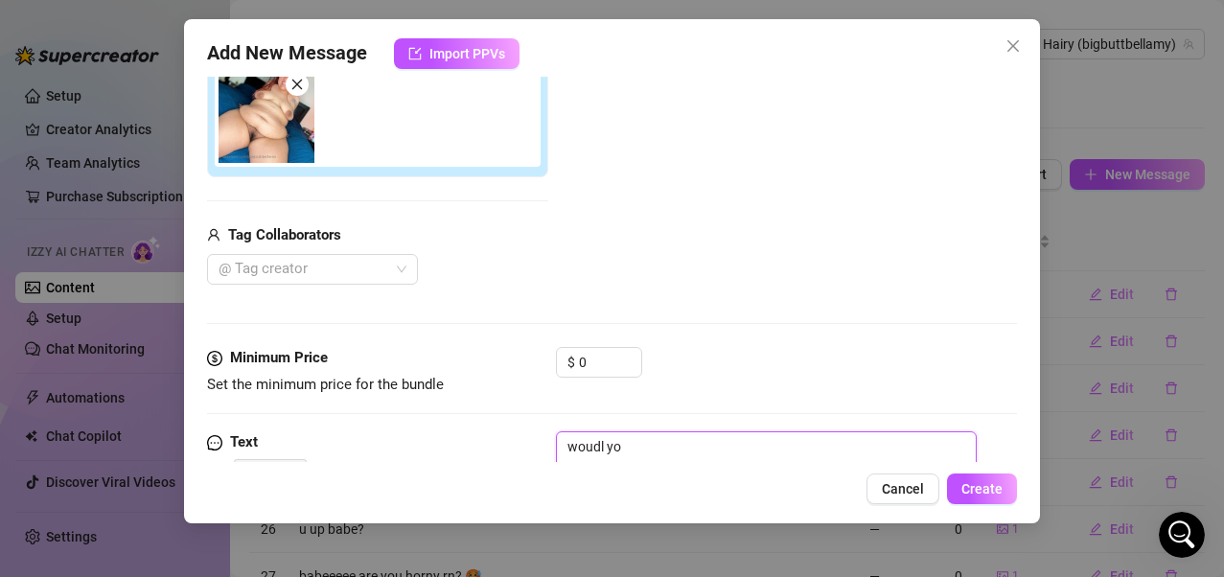
type textarea "woudl y"
type textarea "woudl"
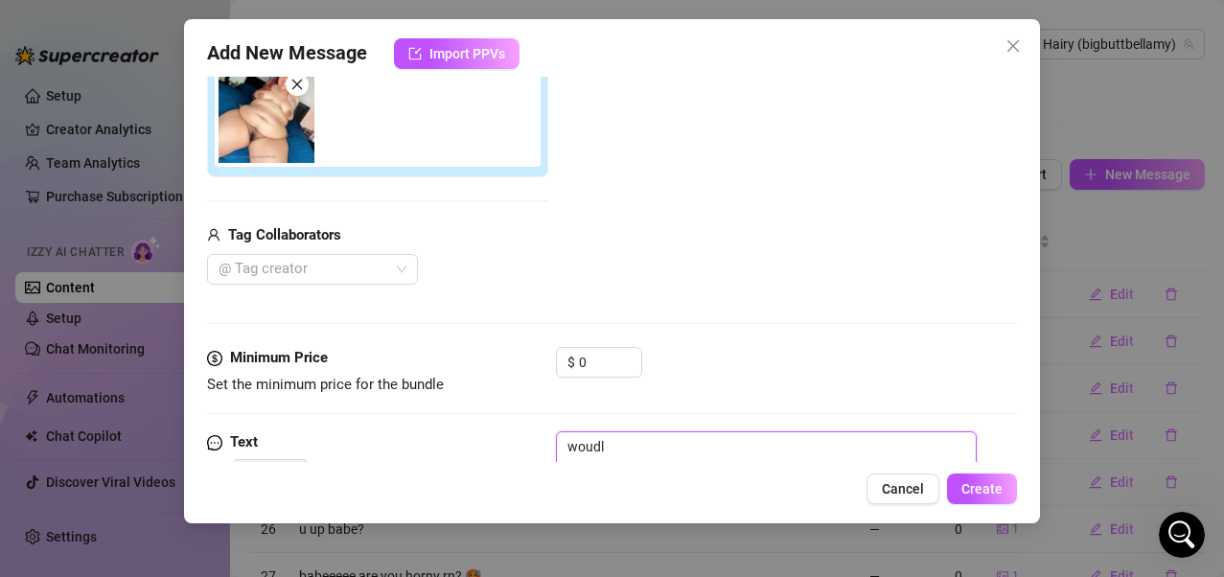
type textarea "woudl"
type textarea "woud"
type textarea "wou"
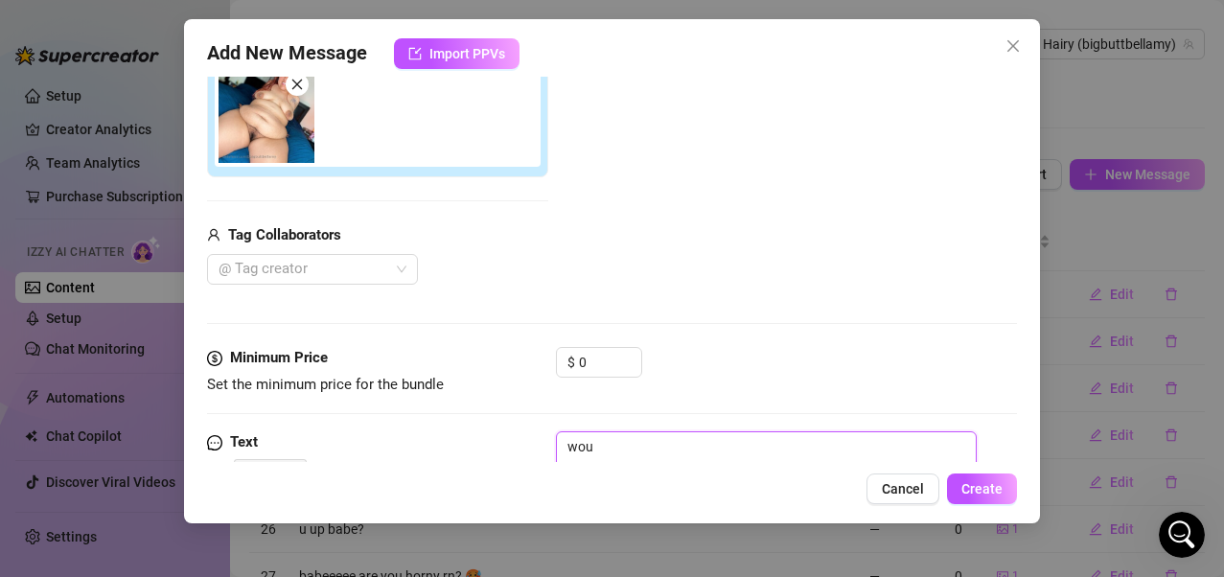
type textarea "woul"
type textarea "would"
type textarea "would y"
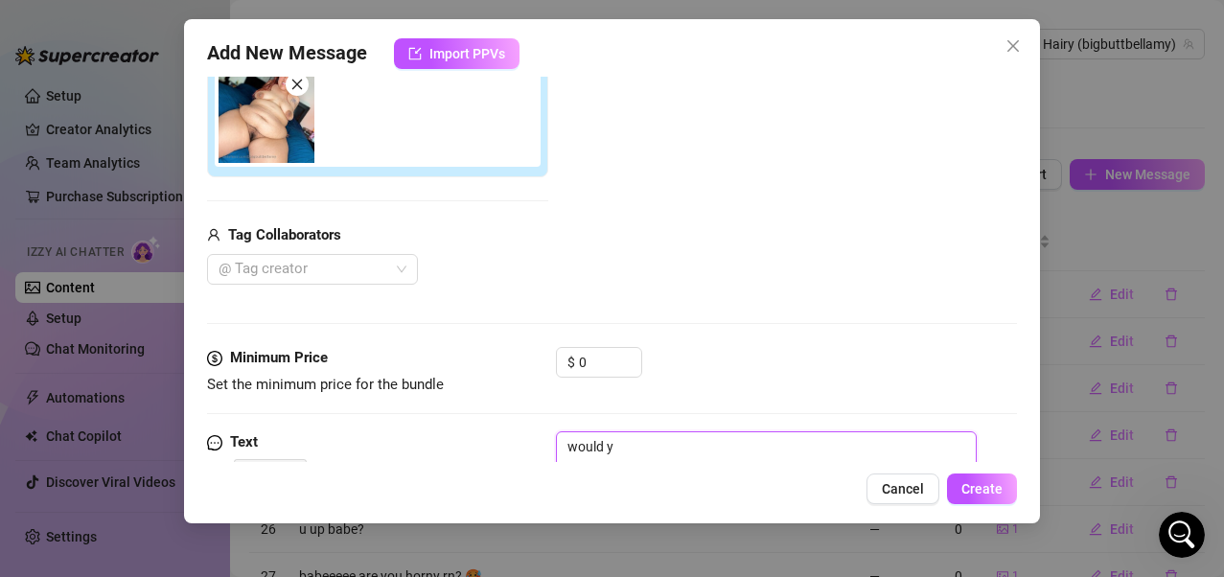
type textarea "would yo"
type textarea "would you"
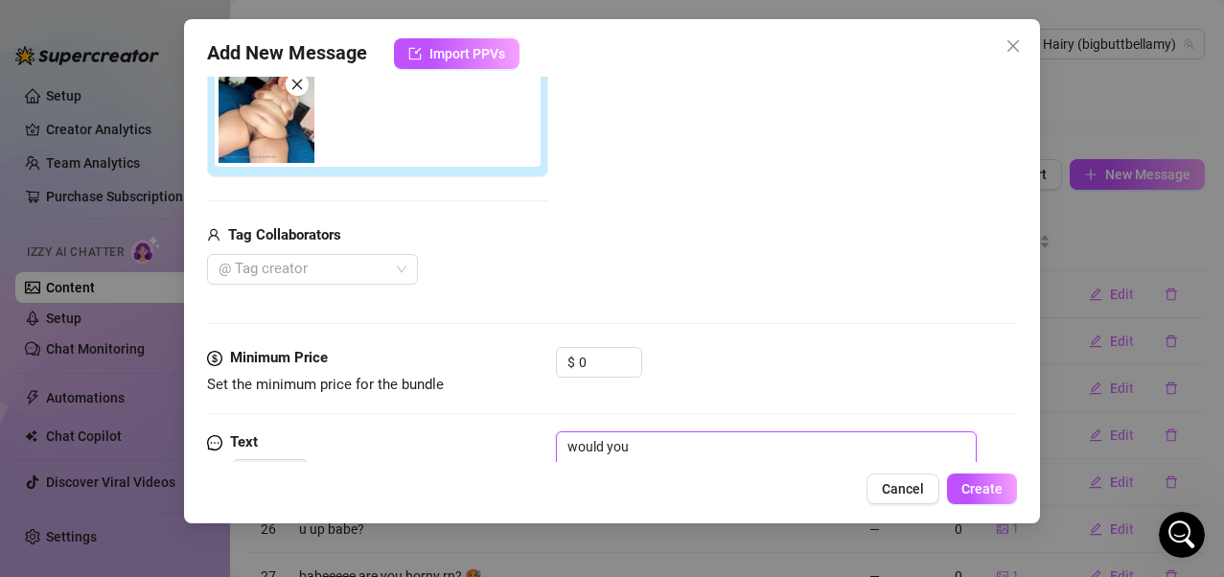
type textarea "would you b"
type textarea "would you be"
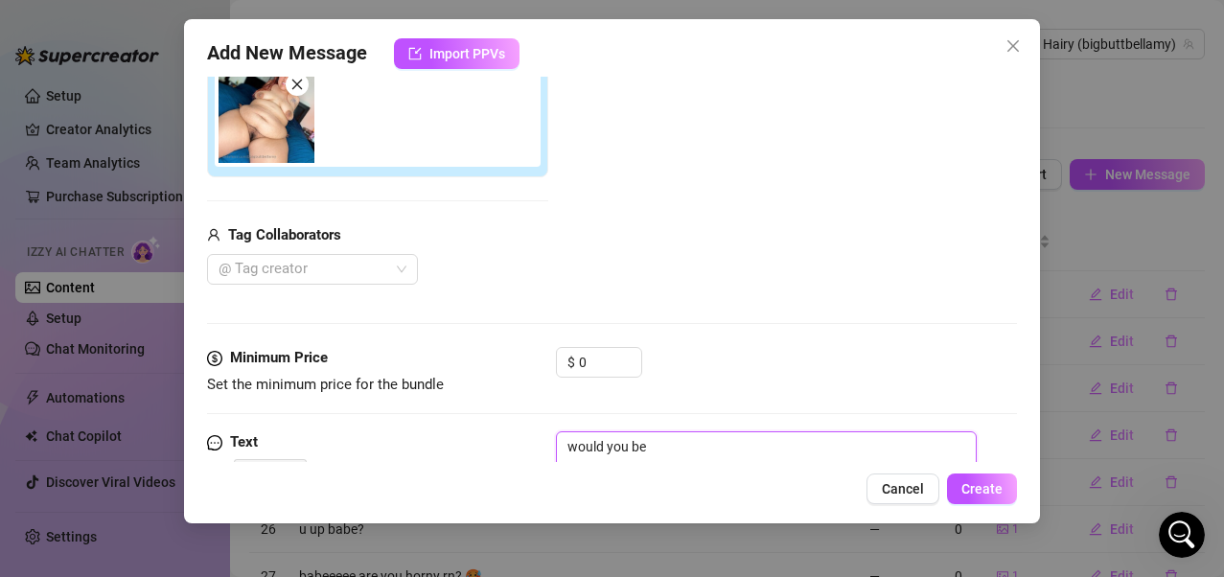
type textarea "would you be"
type textarea "would you be m"
type textarea "would you be ma"
type textarea "would you be mad"
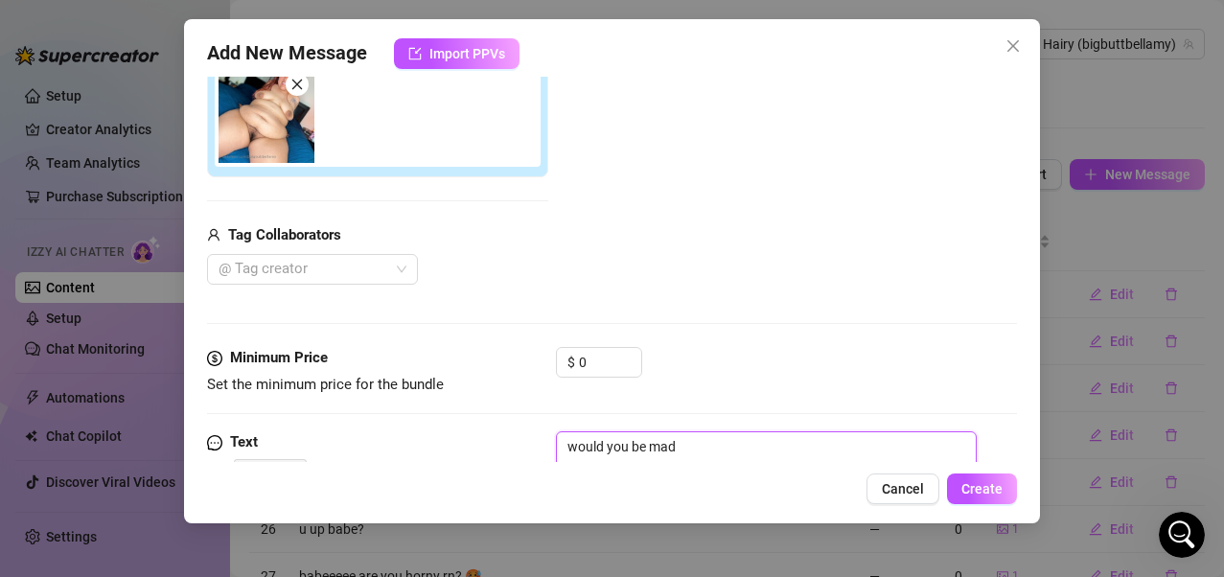
type textarea "would you be mad i"
type textarea "would you be mad if"
type textarea "would you be mad if I"
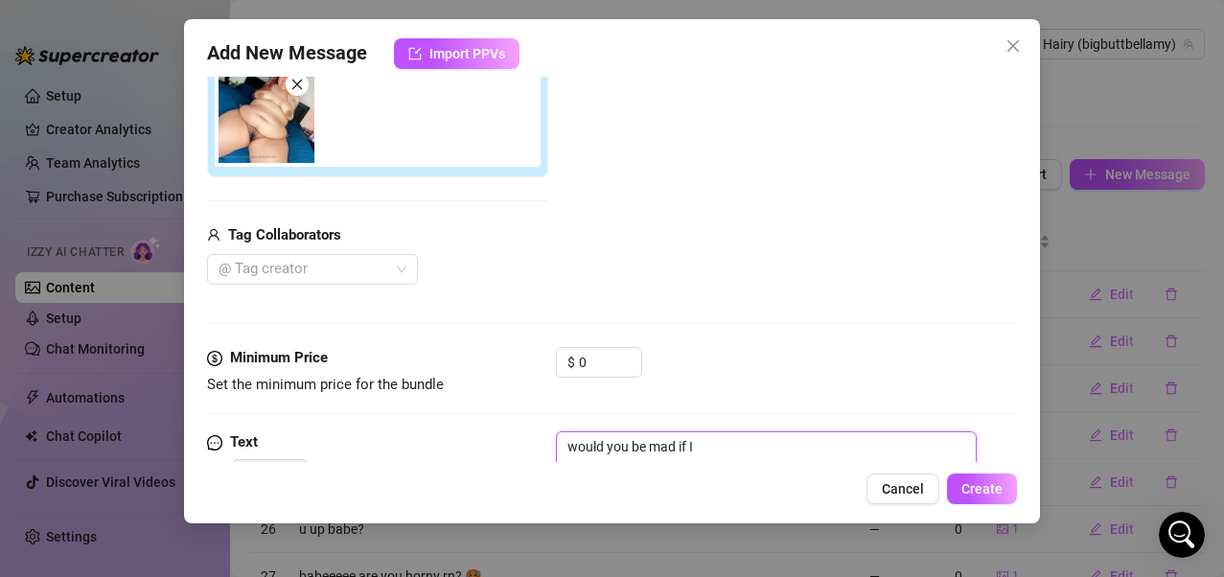
type textarea "would you be mad if I"
type textarea "would you be mad if I s"
type textarea "would you be mad if I sq"
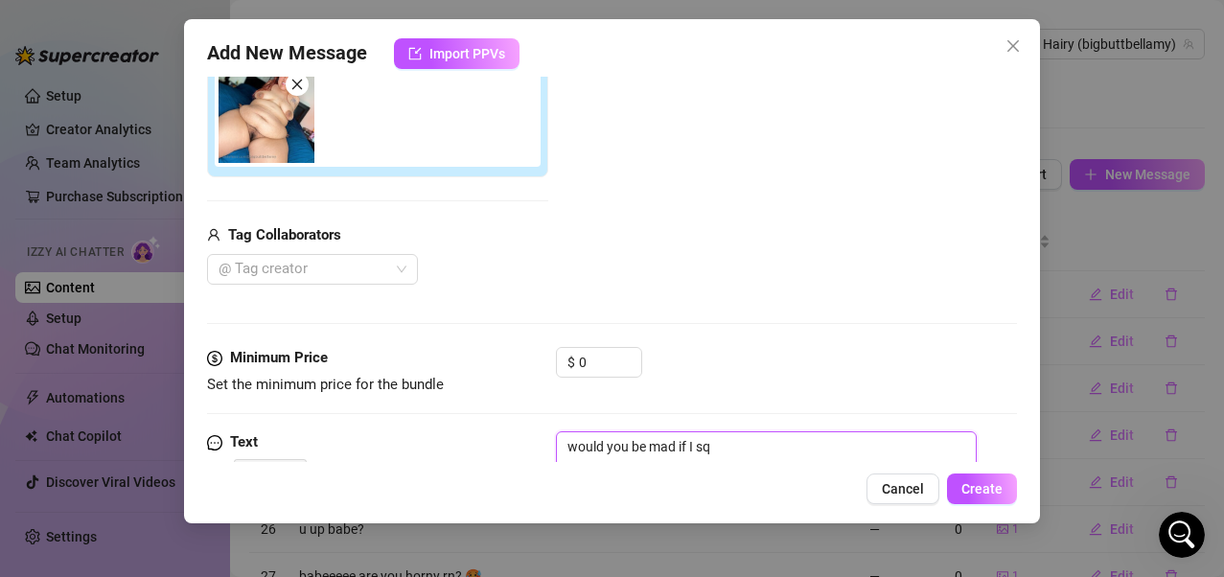
type textarea "would you be mad if I squ"
type textarea "would you be mad if I squi"
type textarea "would you be mad if I squir"
type textarea "would you be mad if I squirt"
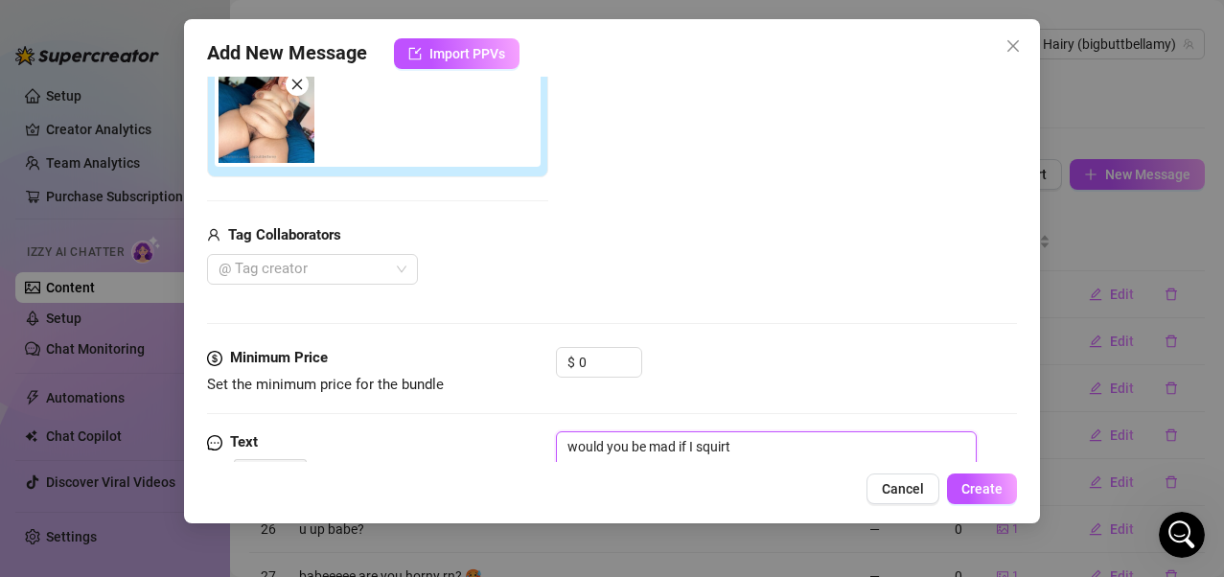
type textarea "would you be mad if I squirte"
type textarea "would you be mad if I squirted"
type textarea "would you be mad if I squirted o"
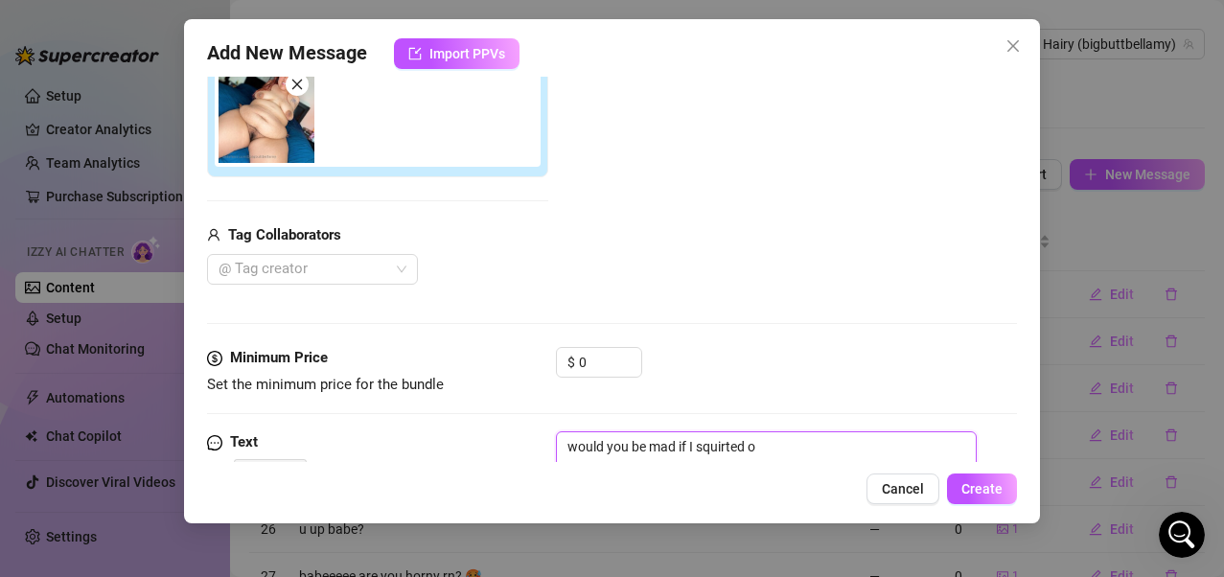
type textarea "would you be mad if I squirted on"
type textarea "would you be mad if I squirted on y"
type textarea "would you be mad if I squirted on yo"
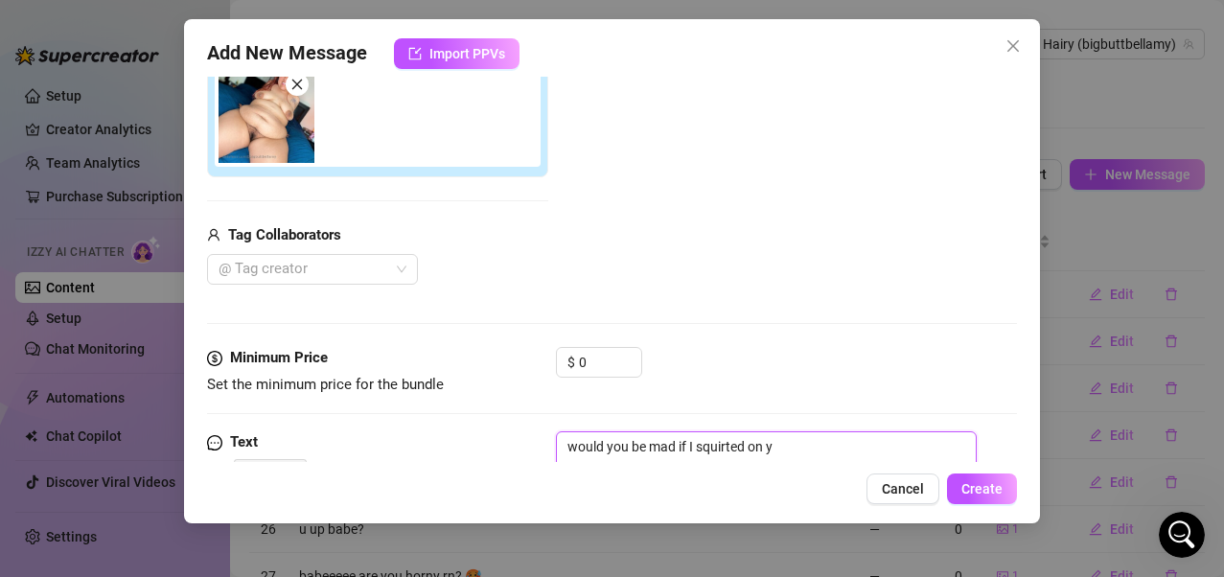
type textarea "would you be mad if I squirted on yo"
type textarea "would you be mad if I squirted on you"
type textarea "would you be mad if I squirted on your"
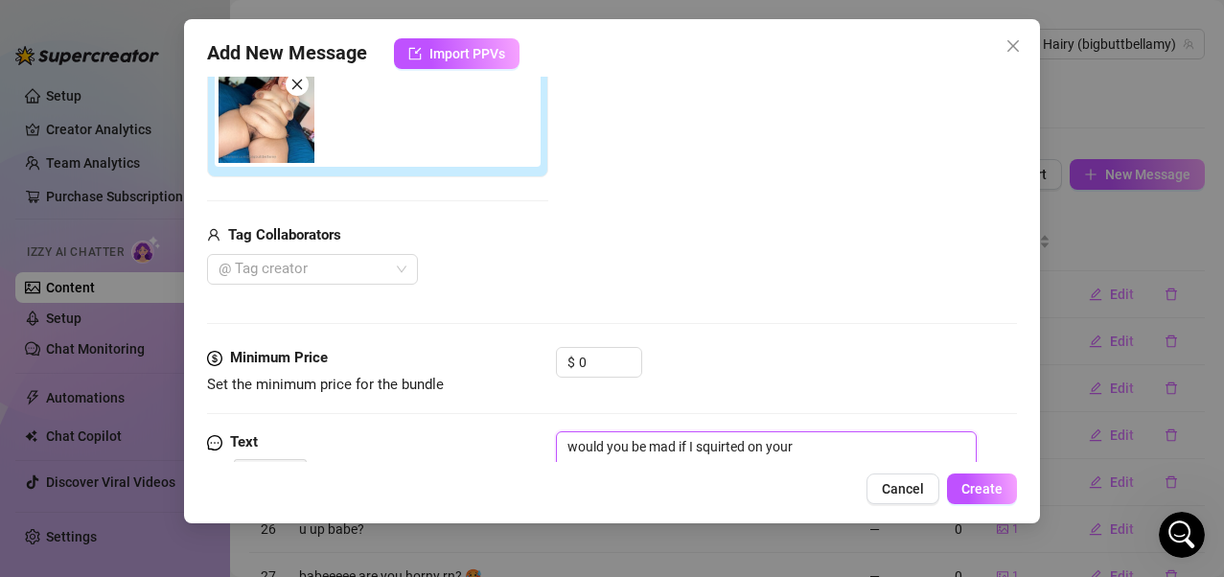
type textarea "would you be mad if I squirted on your f"
type textarea "would you be mad if I squirted on your fa"
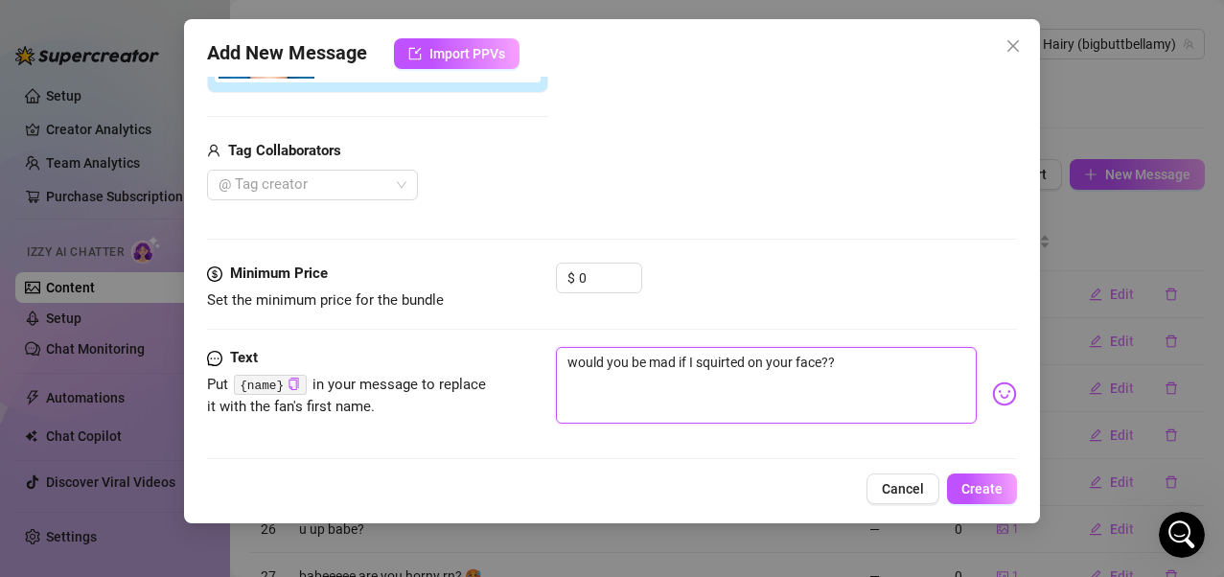
scroll to position [361, 0]
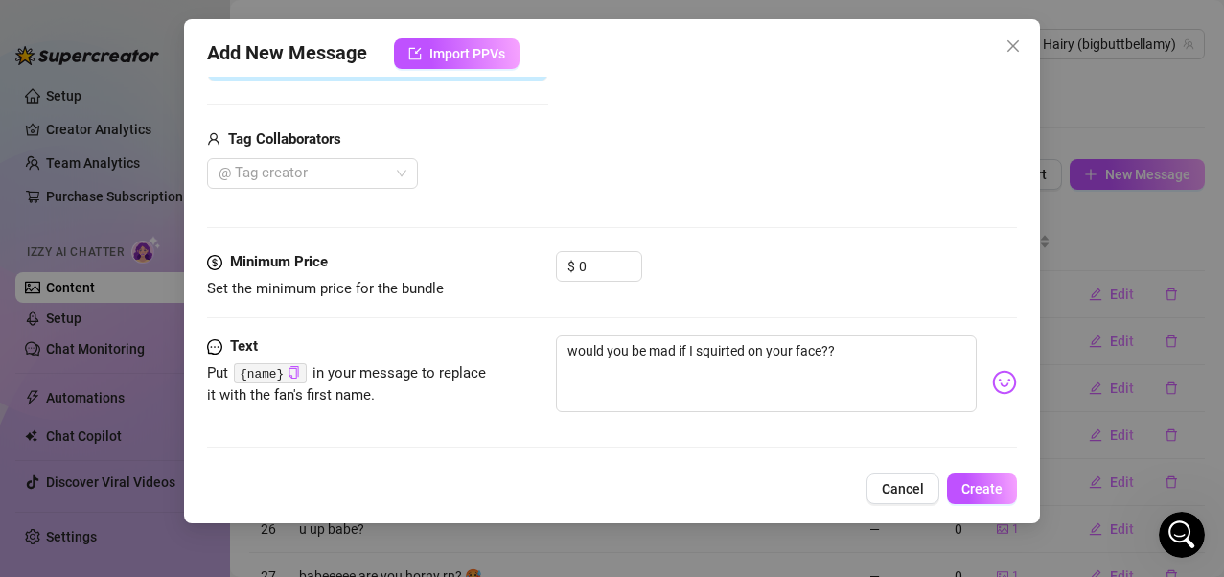
click at [993, 388] on img at bounding box center [1004, 382] width 25 height 25
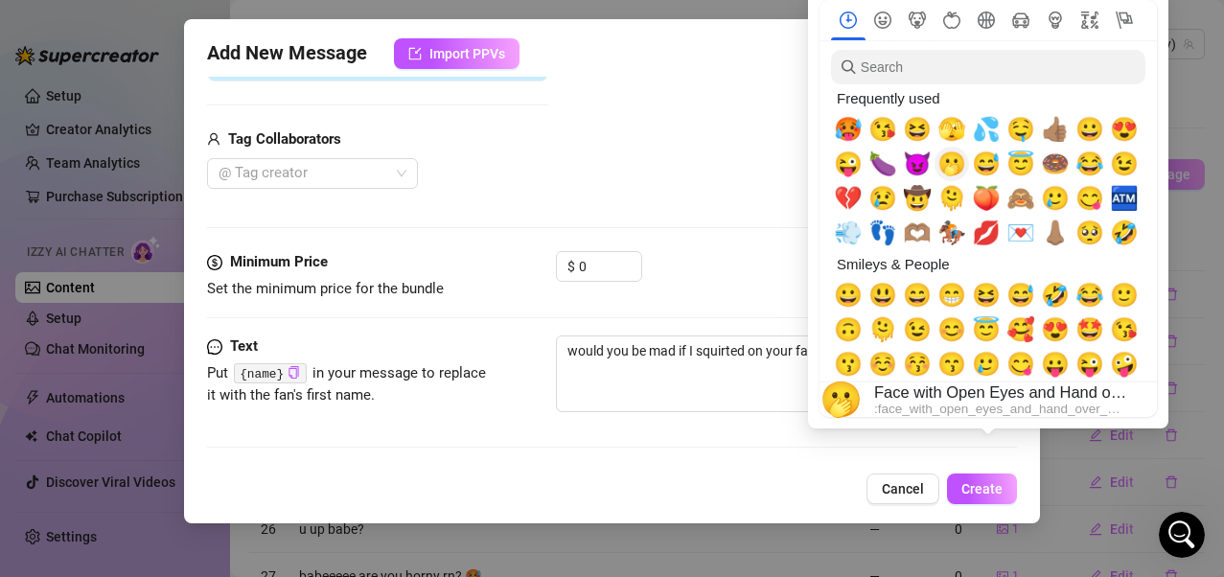
click at [956, 165] on span "🫢" at bounding box center [952, 164] width 29 height 27
click at [985, 132] on span "💦" at bounding box center [986, 129] width 29 height 27
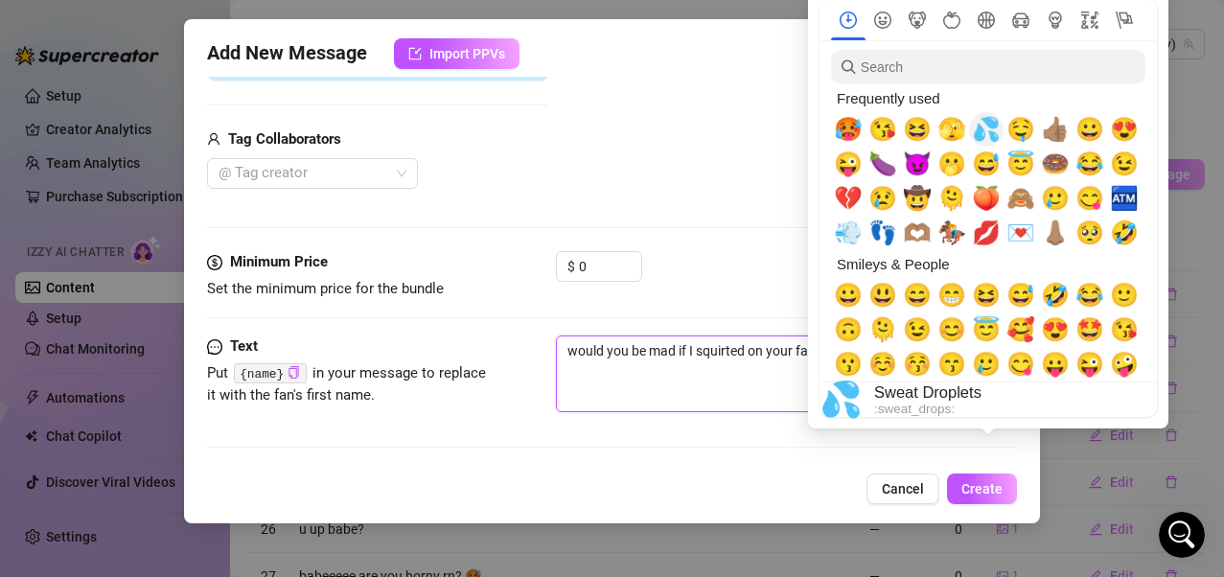
click at [742, 384] on textarea "would you be mad if I squirted on your face??🫢" at bounding box center [767, 374] width 422 height 77
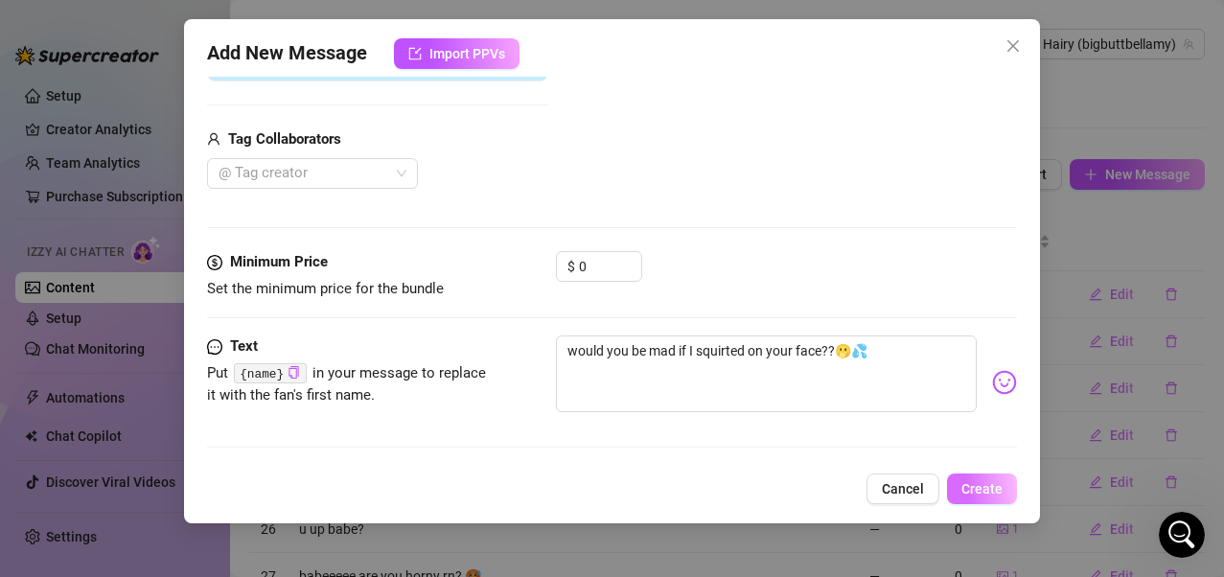
click at [972, 463] on span "Create" at bounding box center [982, 488] width 41 height 15
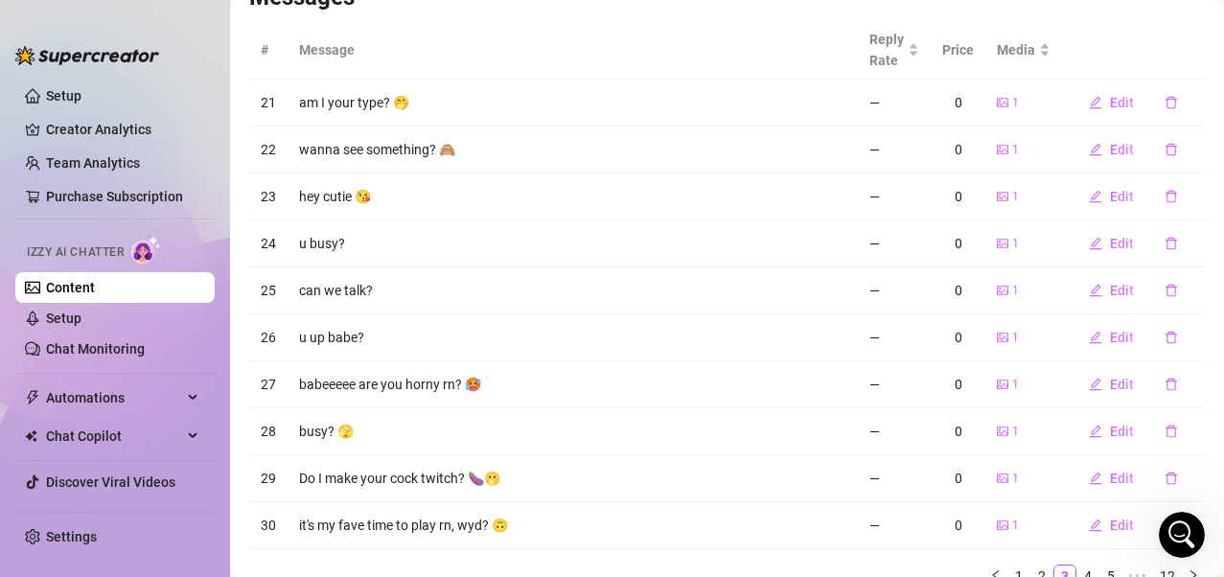
scroll to position [275, 0]
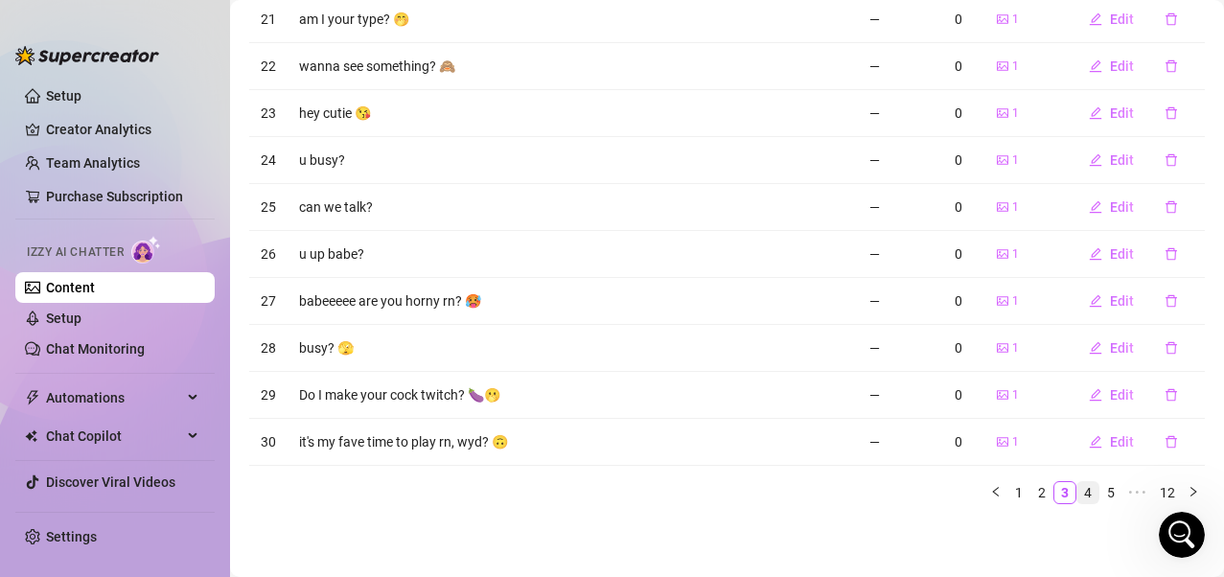
click at [1000, 463] on link "4" at bounding box center [1088, 492] width 21 height 21
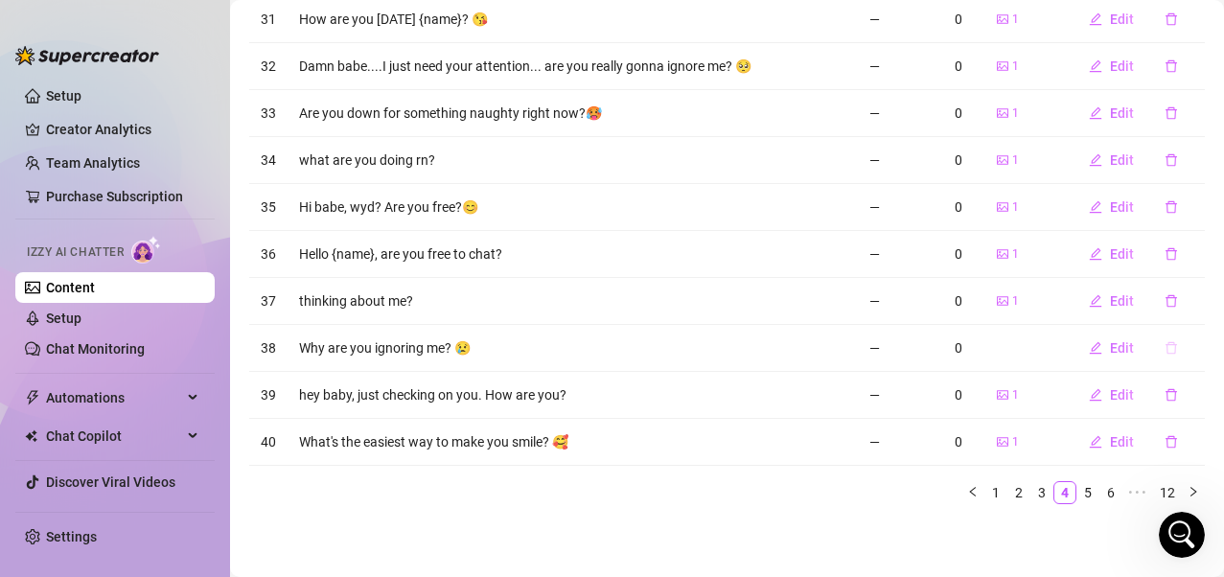
click at [1000, 351] on icon "delete" at bounding box center [1171, 347] width 13 height 13
click at [755, 391] on td "hey baby, just checking on you. How are you?" at bounding box center [573, 395] width 570 height 47
click at [81, 323] on link "Setup" at bounding box center [63, 318] width 35 height 15
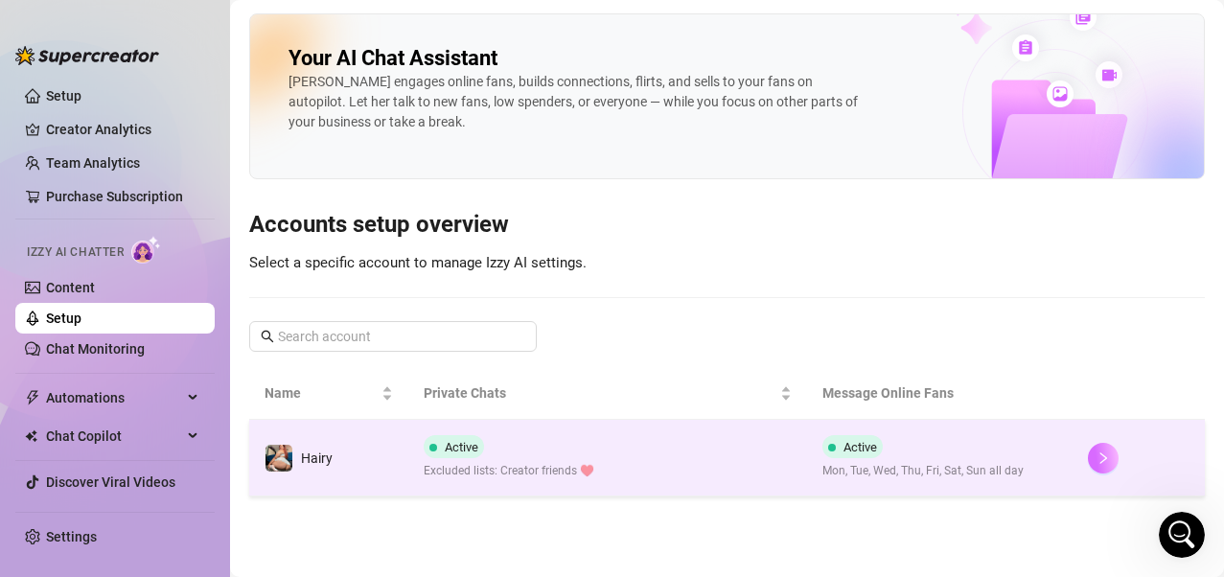
click at [1000, 463] on icon "right" at bounding box center [1103, 458] width 13 height 13
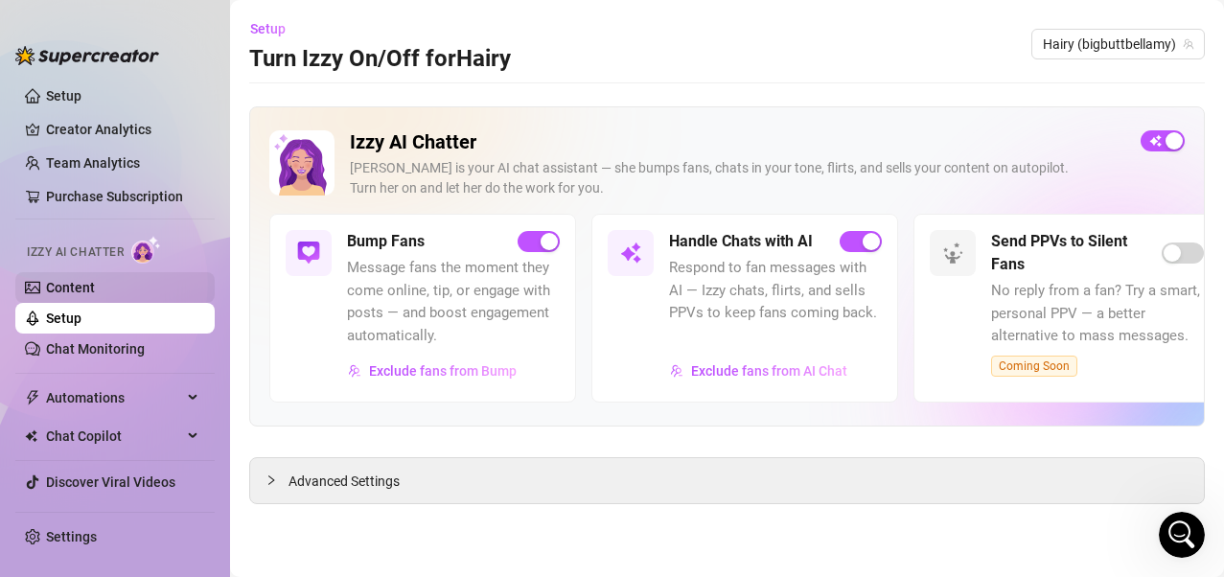
click at [95, 286] on link "Content" at bounding box center [70, 287] width 49 height 15
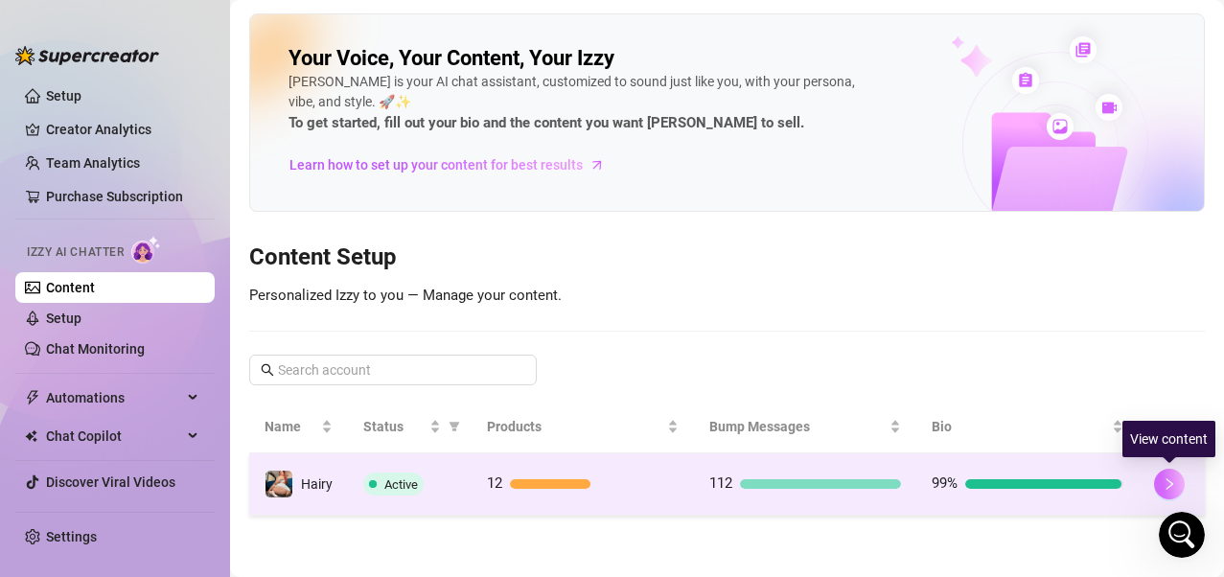
click at [1000, 463] on button "button" at bounding box center [1169, 484] width 31 height 31
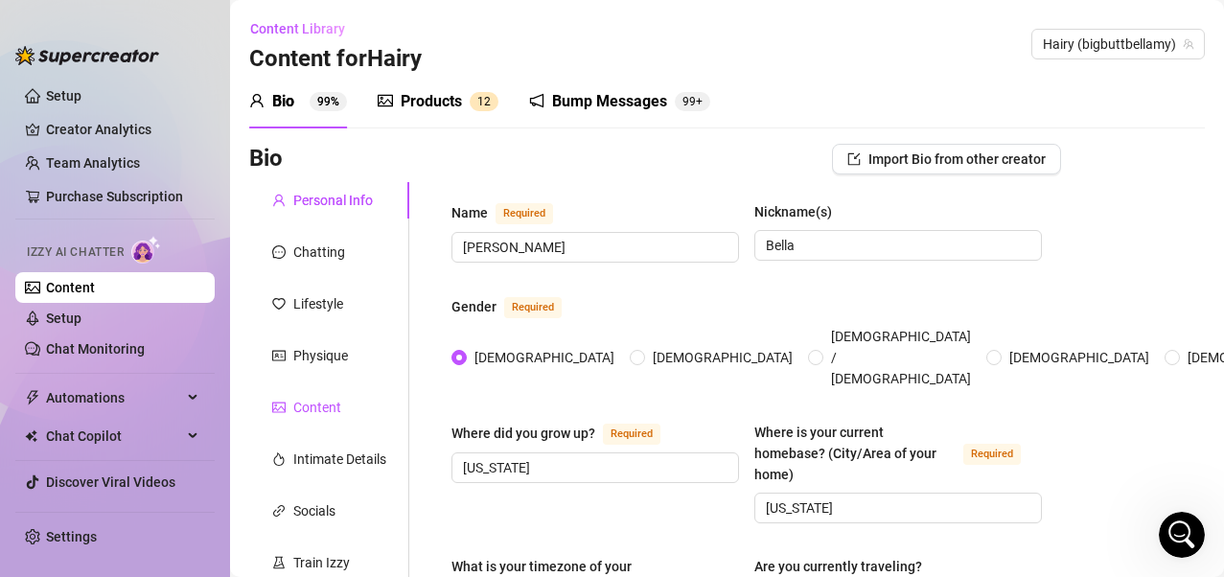
click at [302, 407] on div "Content" at bounding box center [317, 407] width 48 height 21
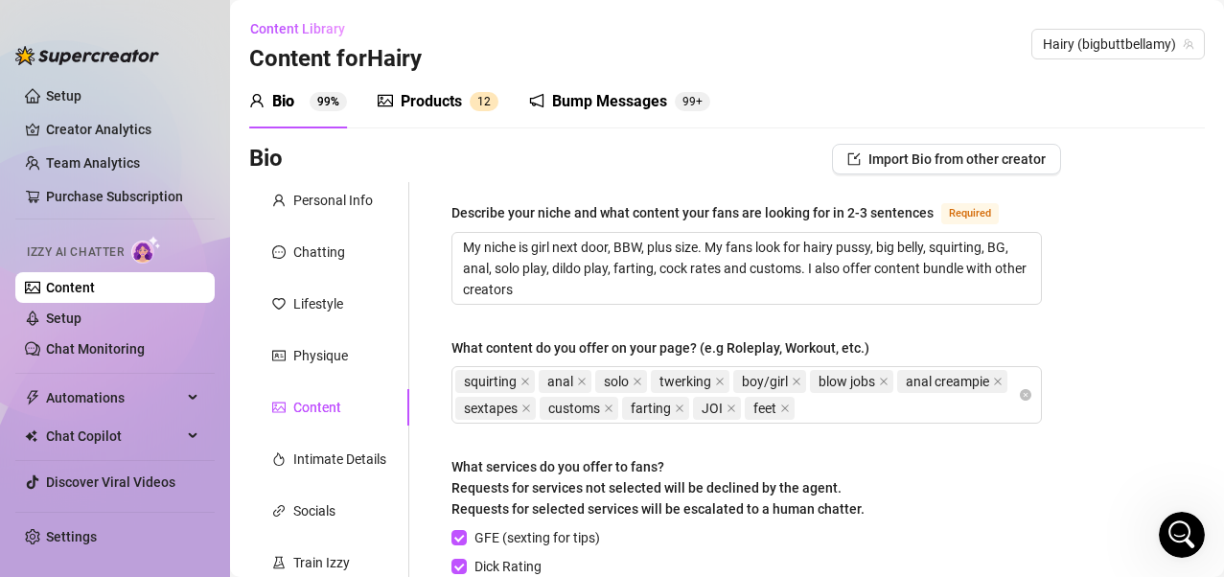
click at [441, 100] on div "Products" at bounding box center [431, 101] width 61 height 23
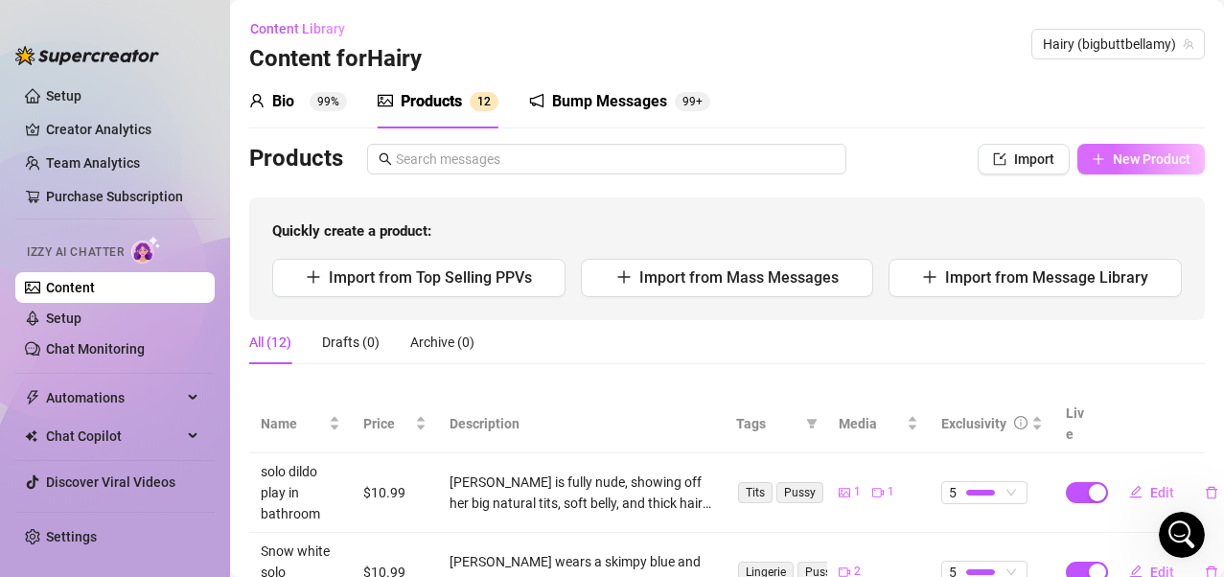
click at [1000, 168] on button "New Product" at bounding box center [1142, 159] width 128 height 31
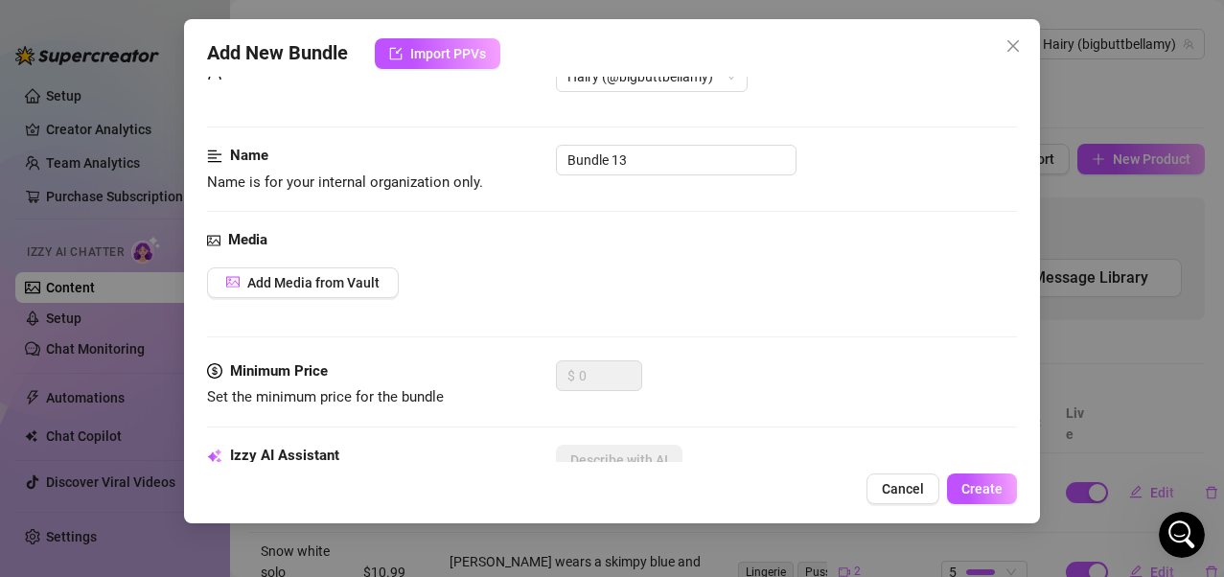
scroll to position [96, 0]
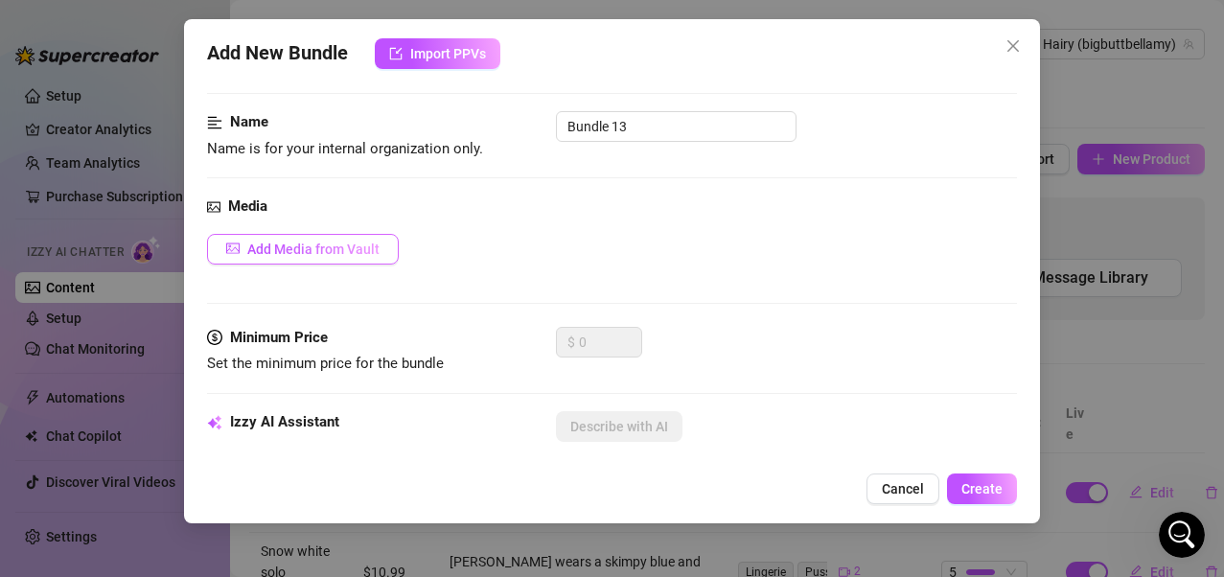
click at [364, 255] on span "Add Media from Vault" at bounding box center [313, 249] width 132 height 15
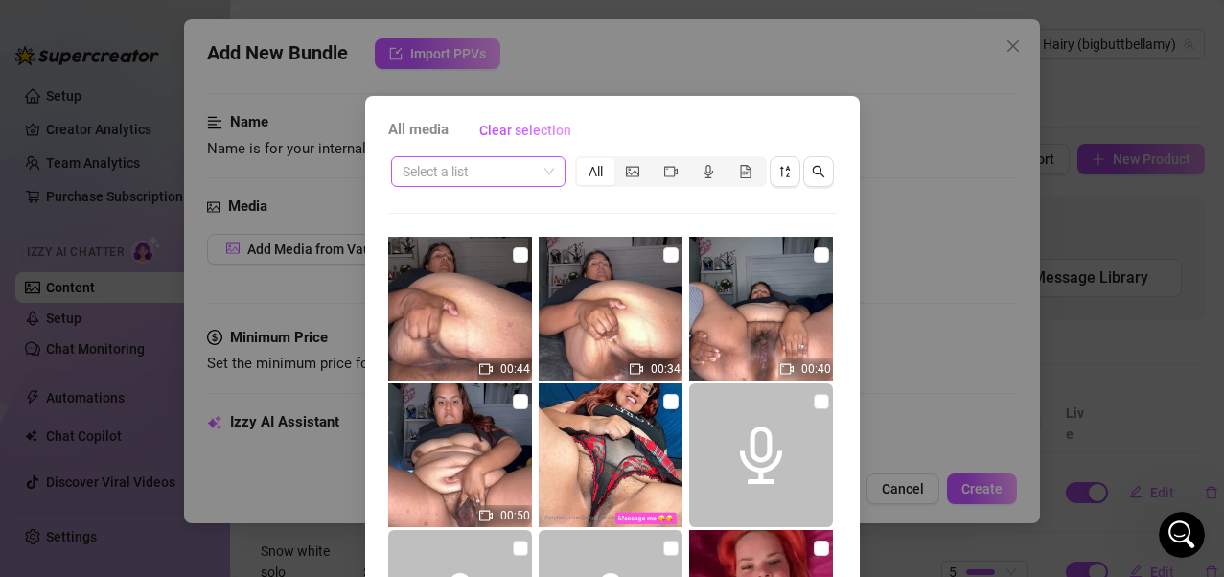
click at [542, 179] on span at bounding box center [478, 171] width 151 height 29
click at [539, 173] on span at bounding box center [478, 171] width 151 height 29
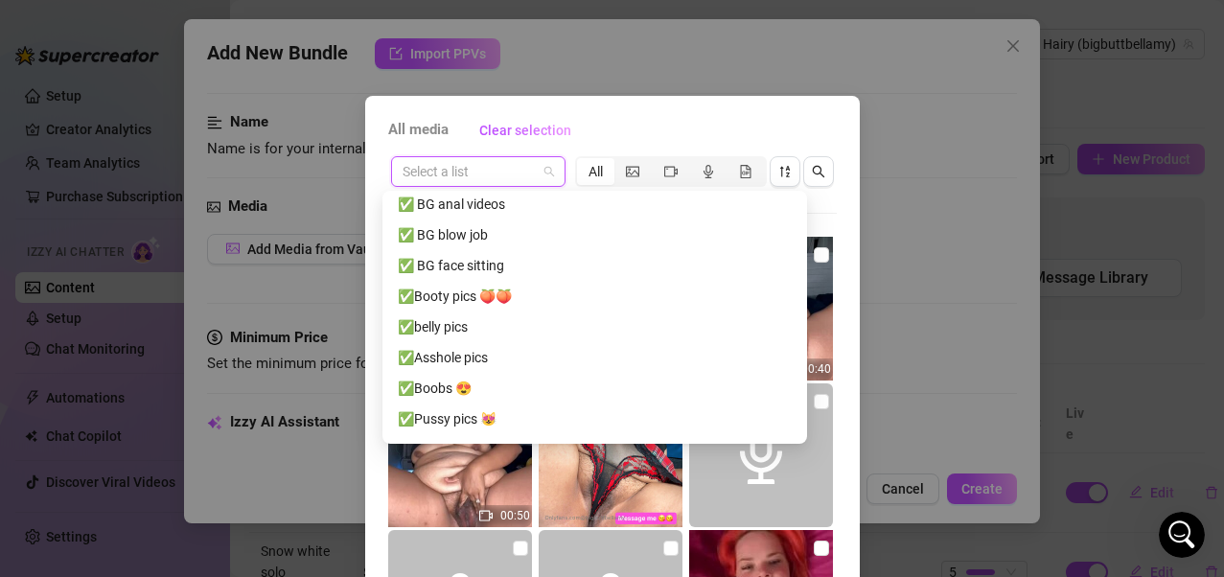
scroll to position [1480, 0]
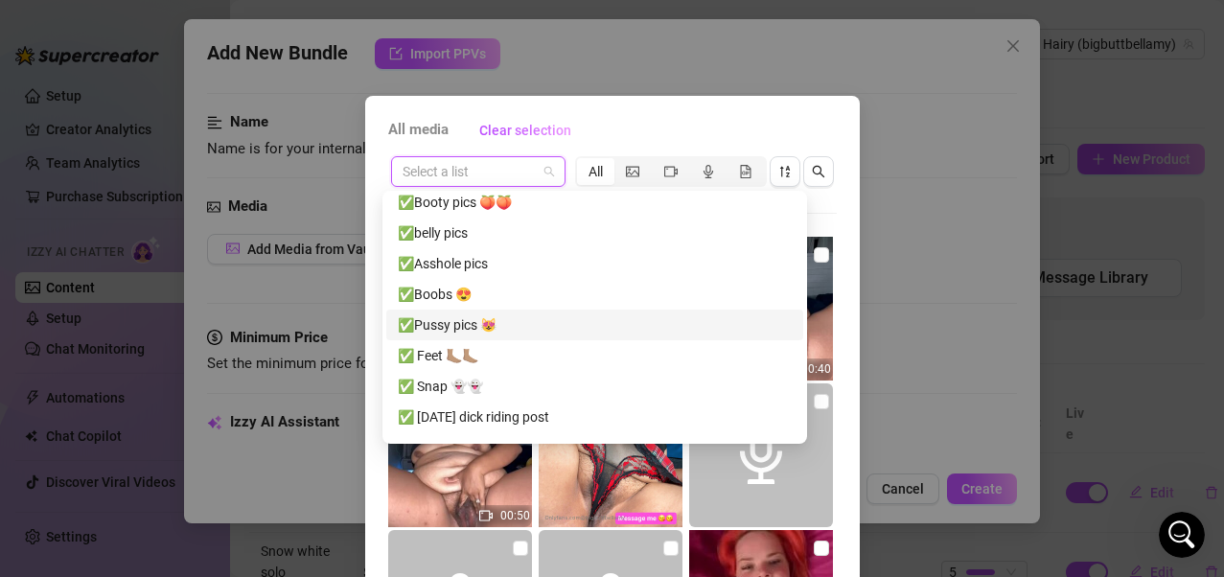
click at [467, 318] on div "✅Pussy pics 😻" at bounding box center [595, 324] width 394 height 21
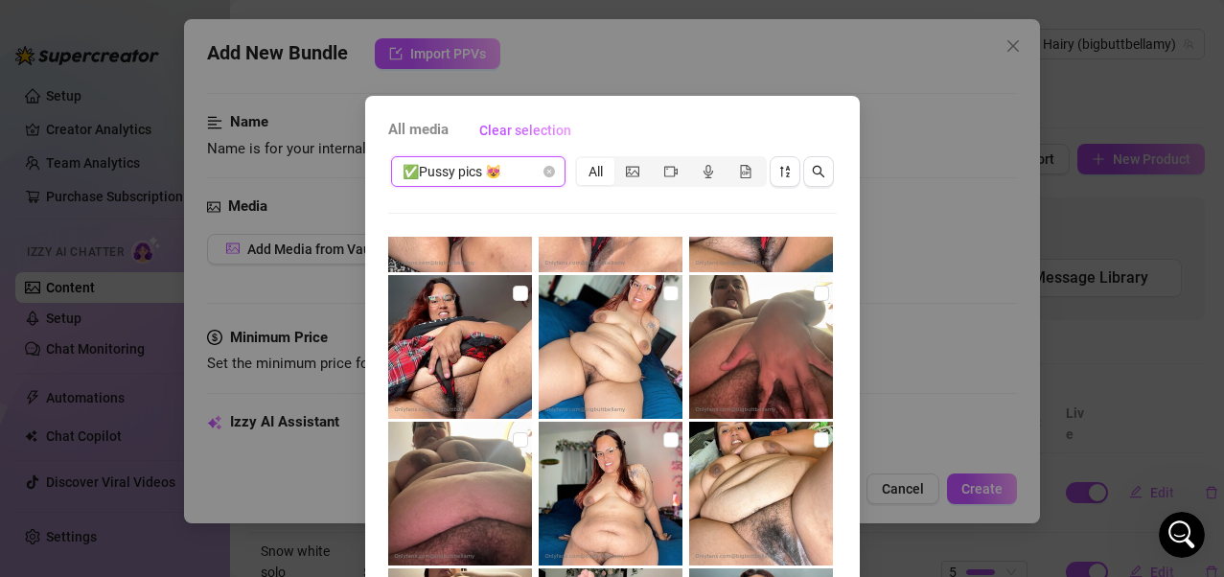
scroll to position [288, 0]
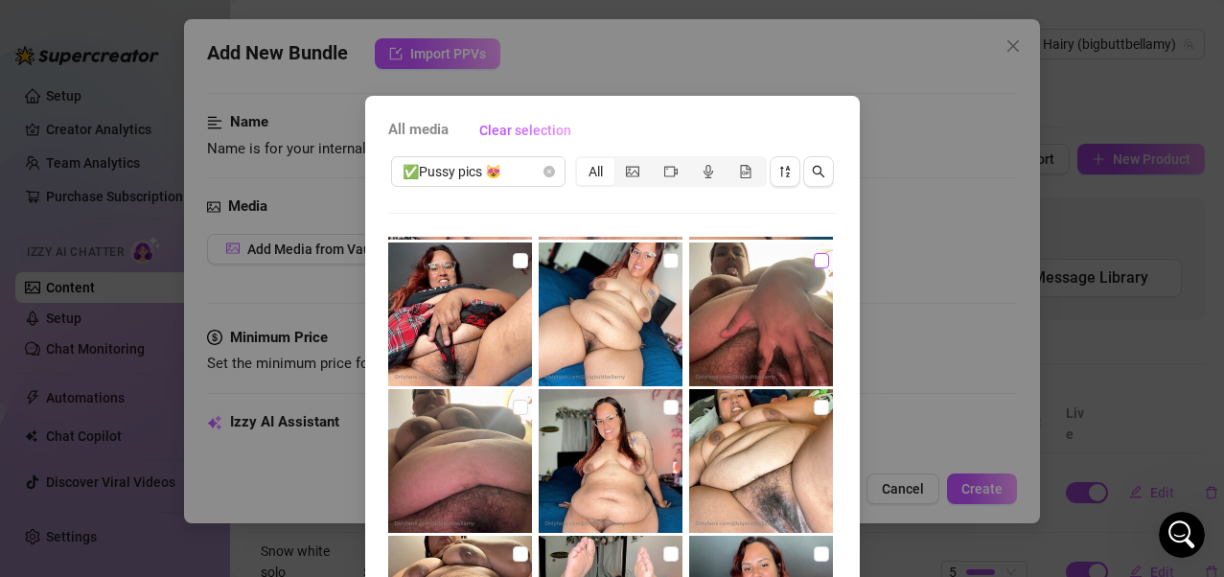
click at [814, 261] on input "checkbox" at bounding box center [821, 260] width 15 height 15
click at [514, 404] on input "checkbox" at bounding box center [520, 407] width 15 height 15
click at [814, 408] on input "checkbox" at bounding box center [821, 407] width 15 height 15
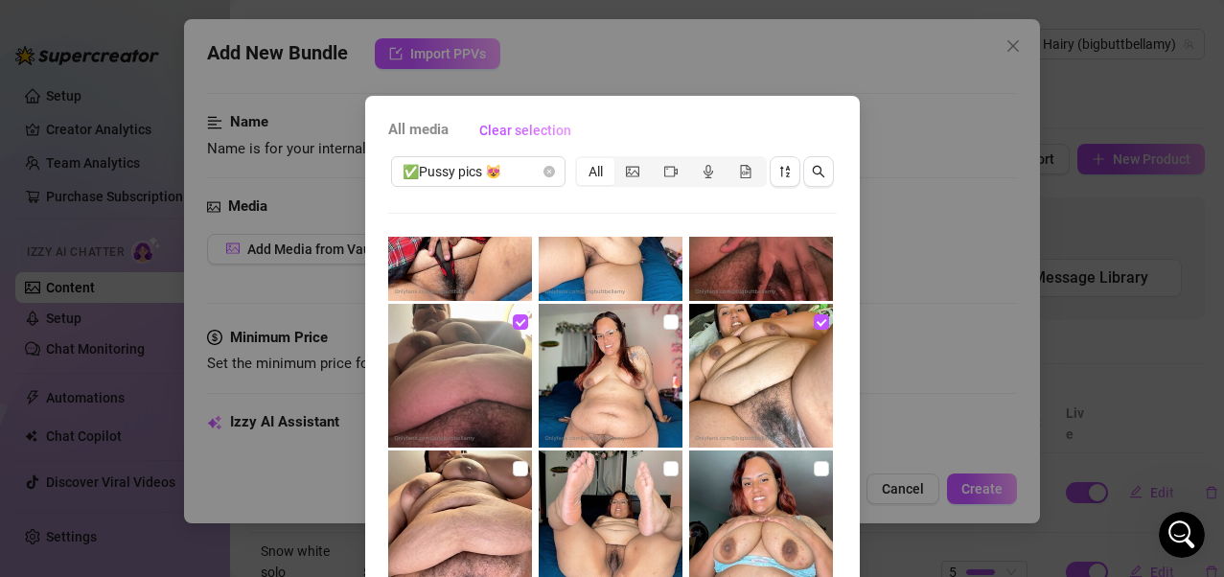
scroll to position [479, 0]
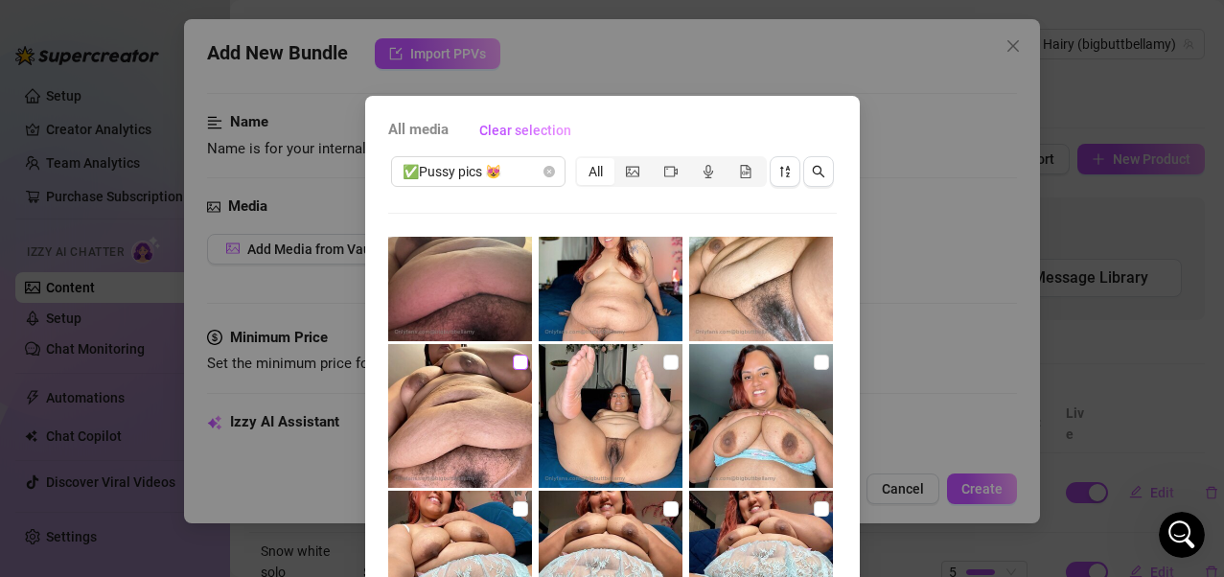
click at [513, 368] on input "checkbox" at bounding box center [520, 362] width 15 height 15
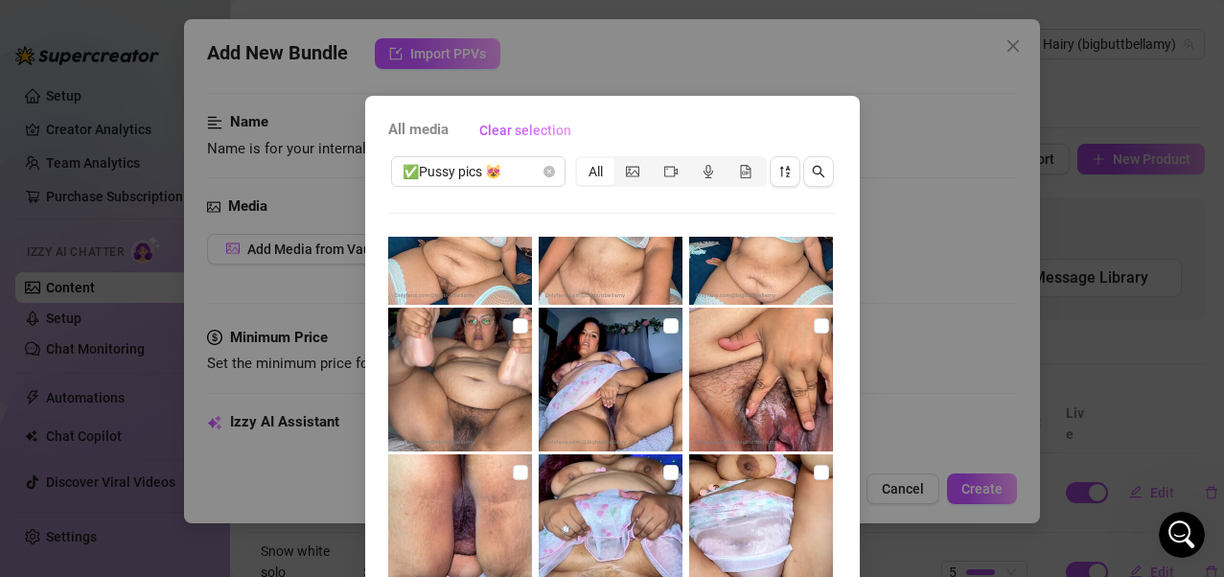
scroll to position [1246, 0]
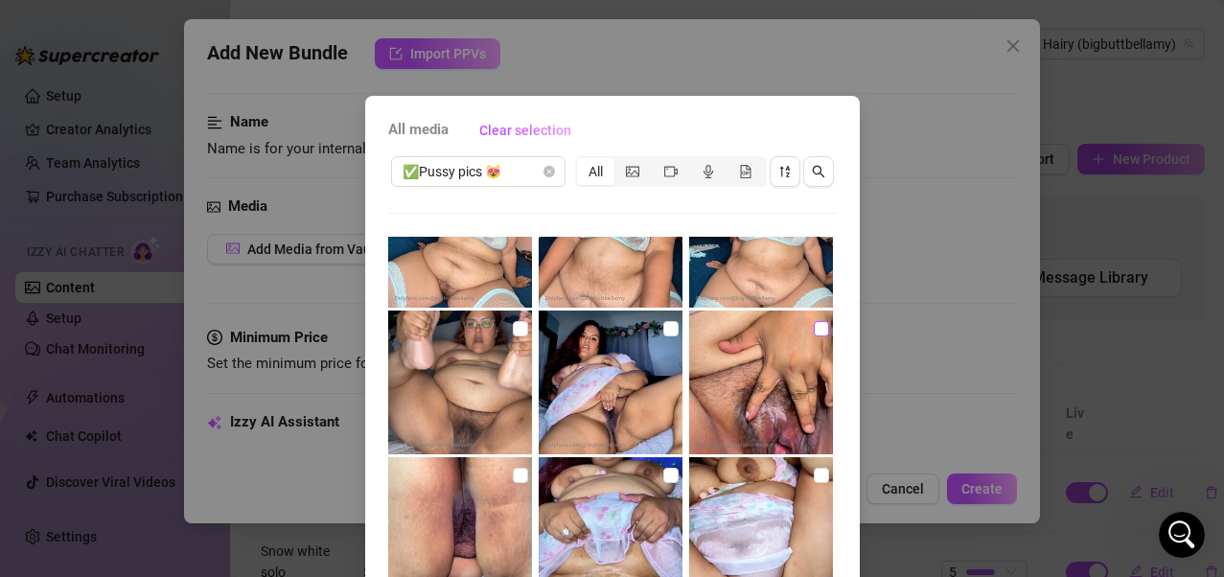
click at [814, 328] on input "checkbox" at bounding box center [821, 328] width 15 height 15
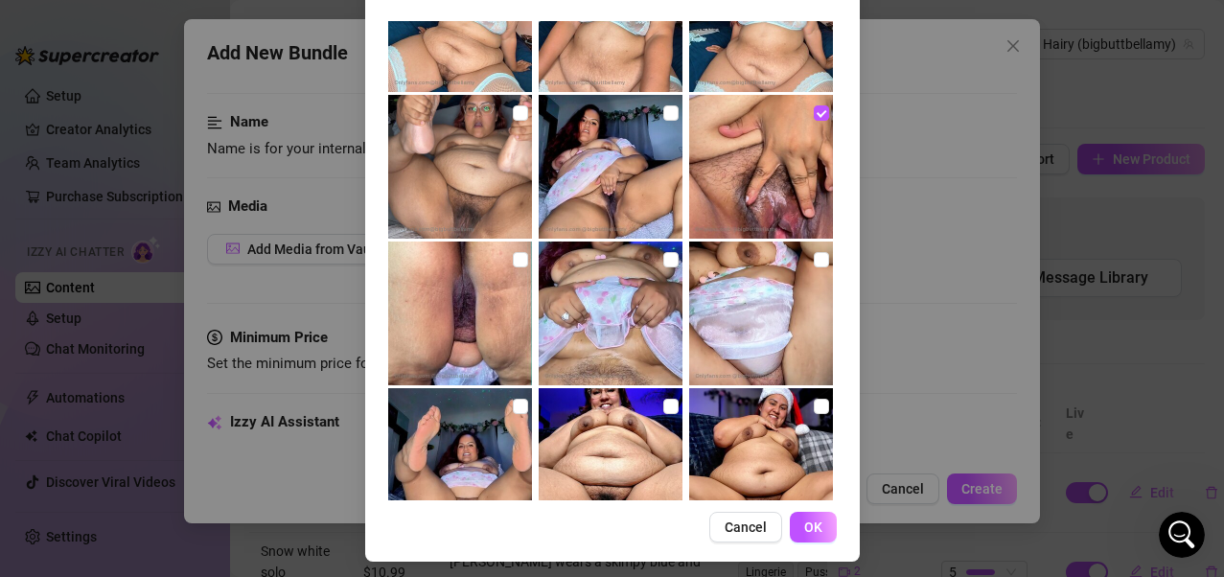
scroll to position [223, 0]
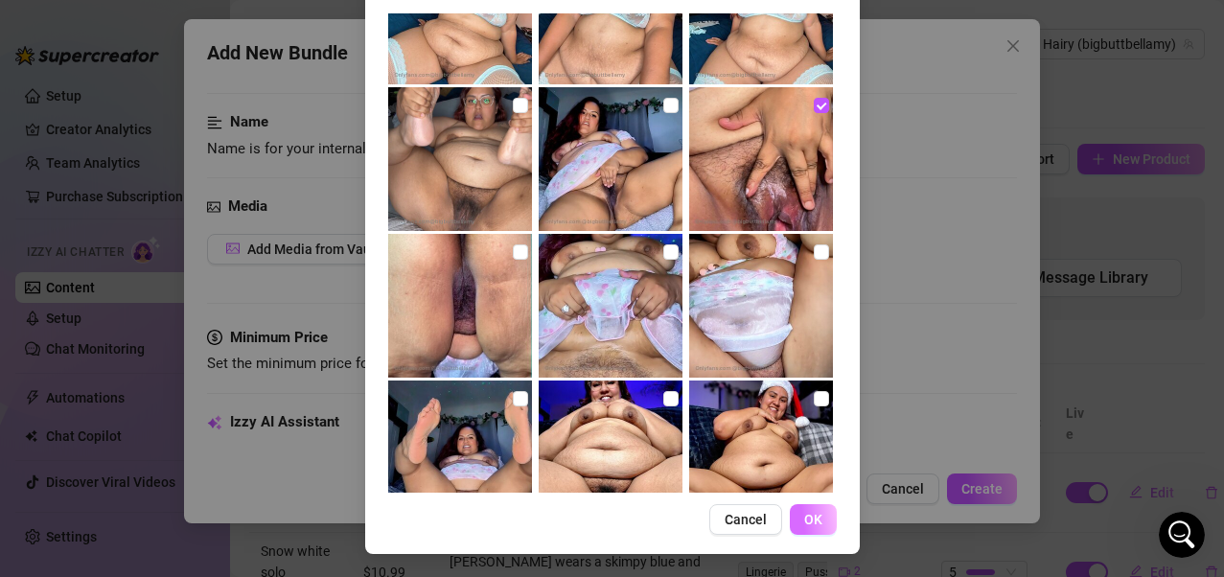
click at [814, 463] on button "OK" at bounding box center [813, 519] width 47 height 31
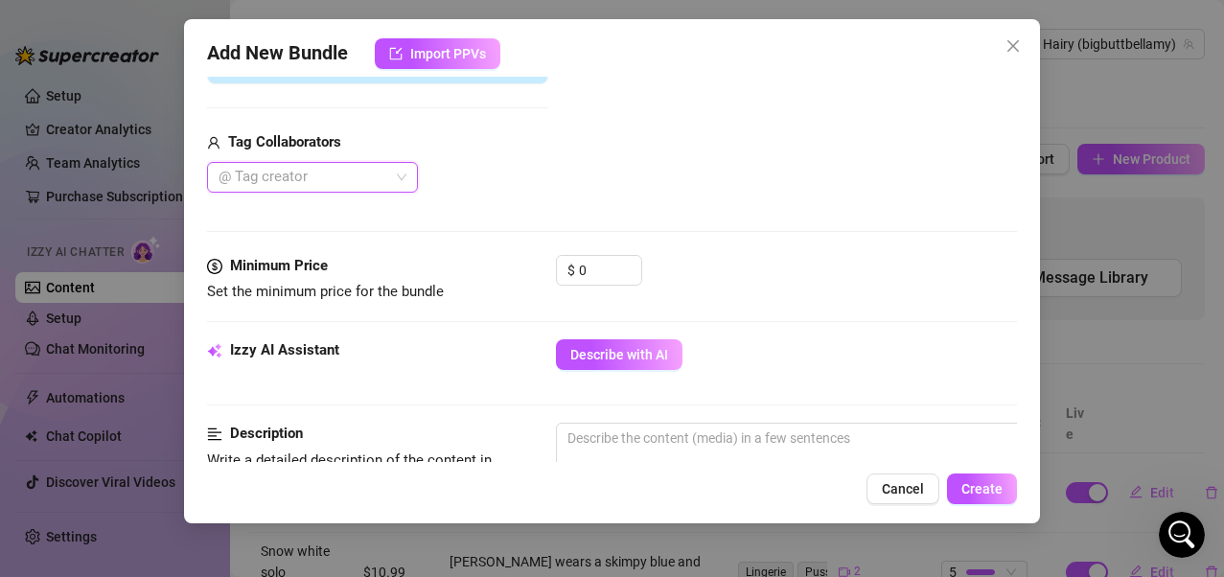
scroll to position [645, 0]
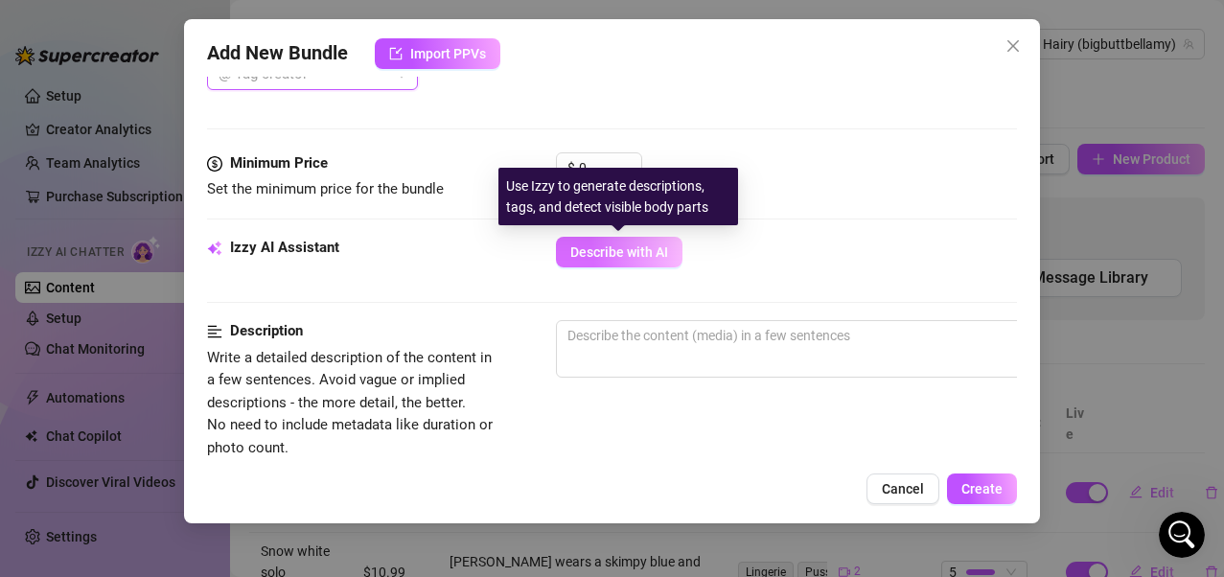
click at [627, 252] on span "Describe with AI" at bounding box center [619, 251] width 98 height 15
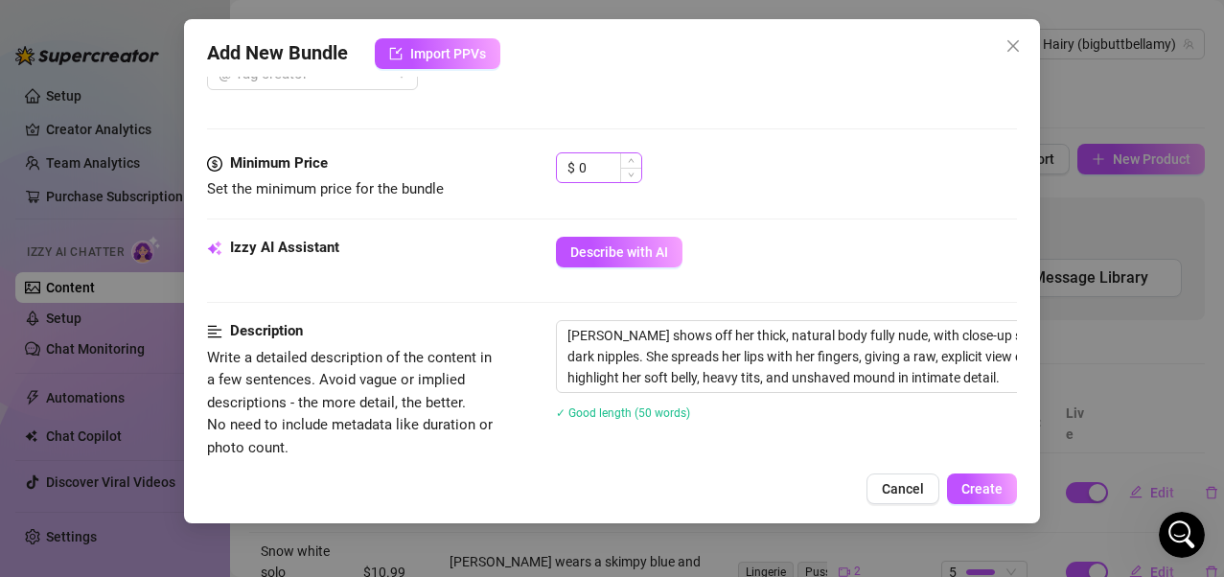
click at [622, 171] on span "Decrease Value" at bounding box center [630, 175] width 21 height 14
click at [732, 254] on div "Describe with AI" at bounding box center [787, 252] width 462 height 31
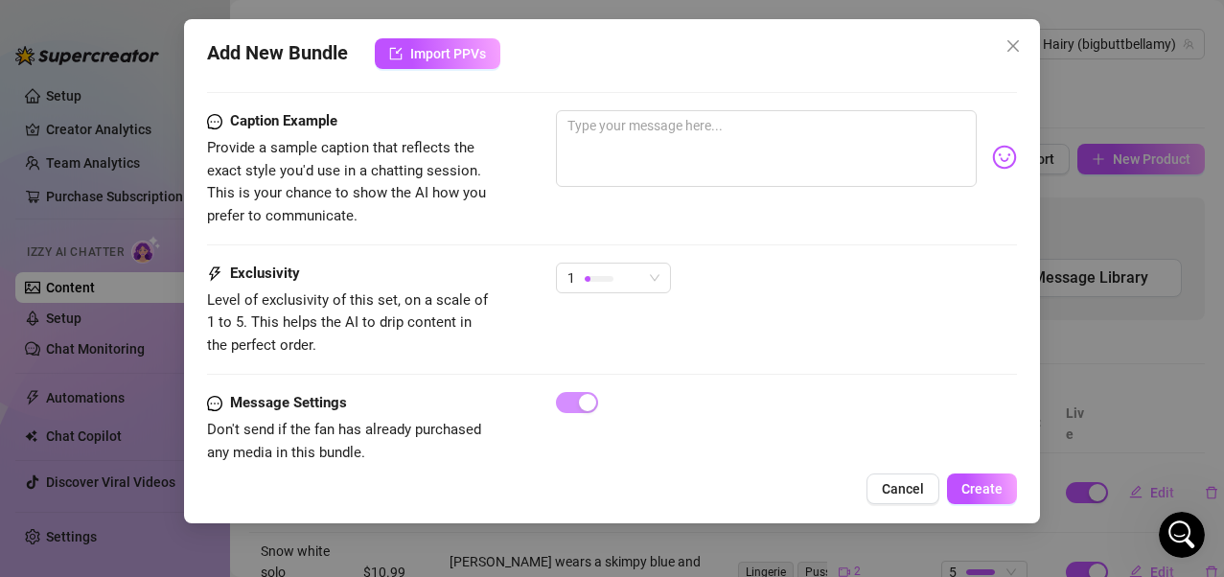
scroll to position [1316, 0]
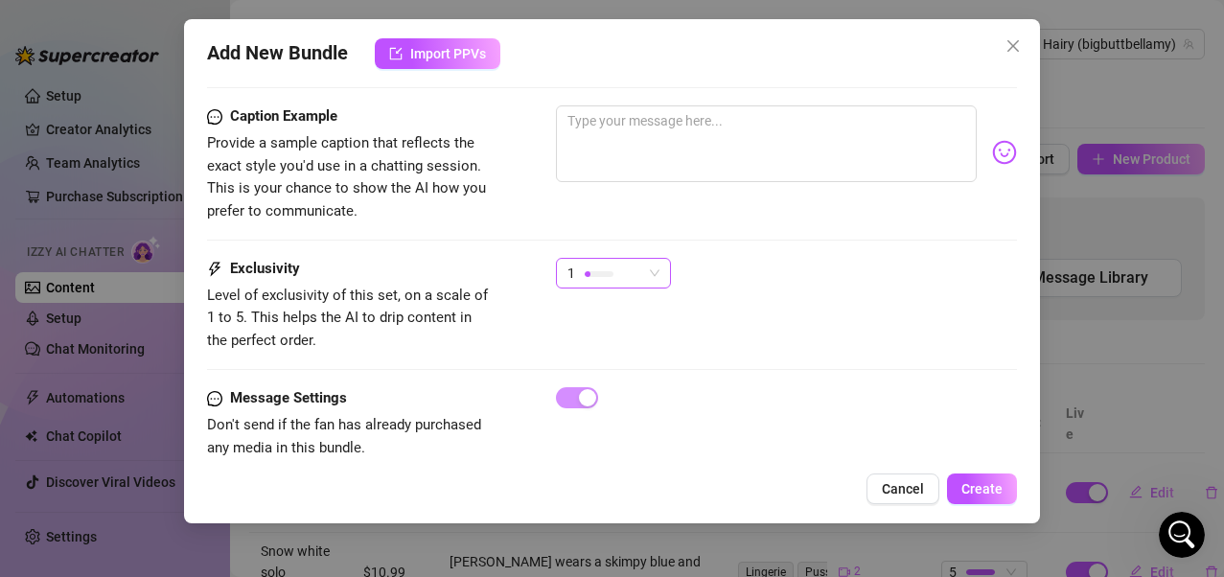
click at [654, 259] on span "1" at bounding box center [614, 273] width 92 height 29
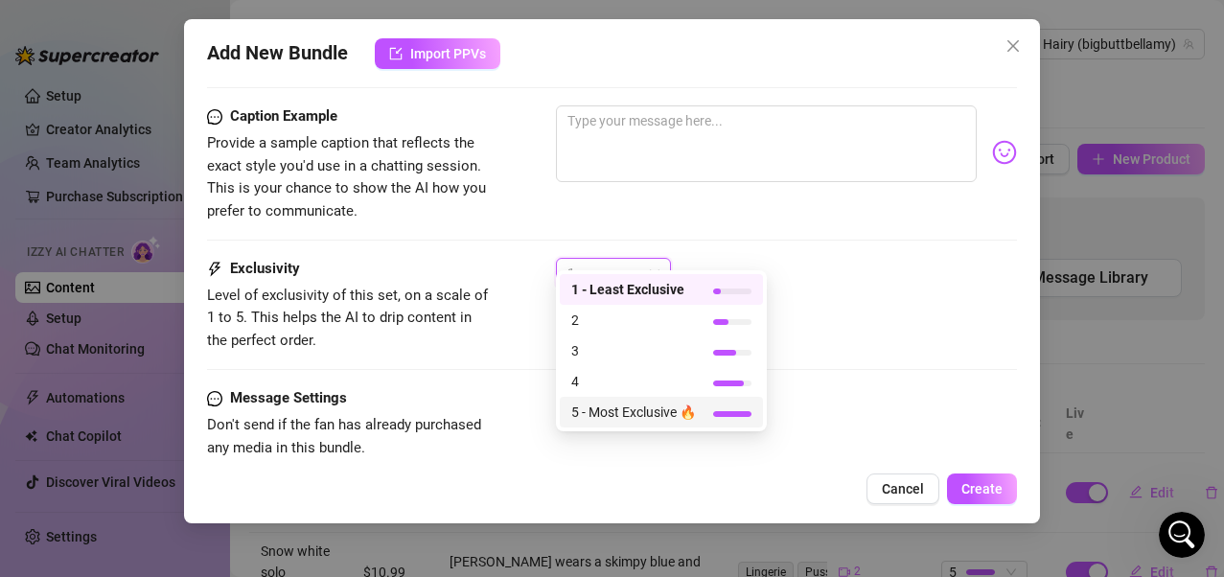
click at [644, 410] on span "5 - Most Exclusive 🔥" at bounding box center [633, 412] width 125 height 21
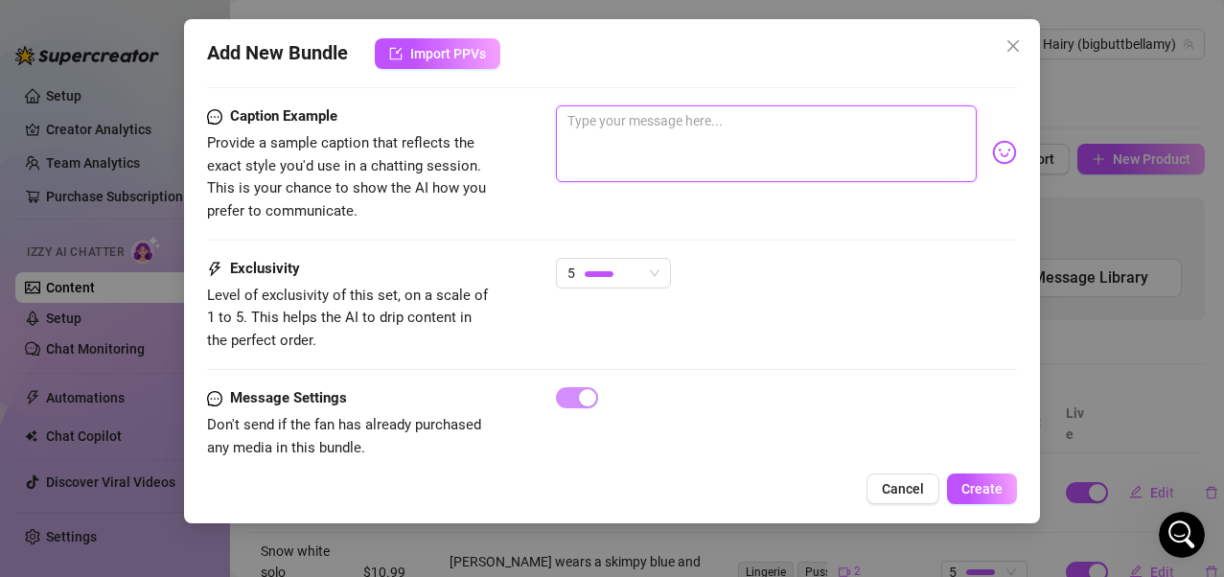
click at [714, 107] on textarea at bounding box center [767, 143] width 422 height 77
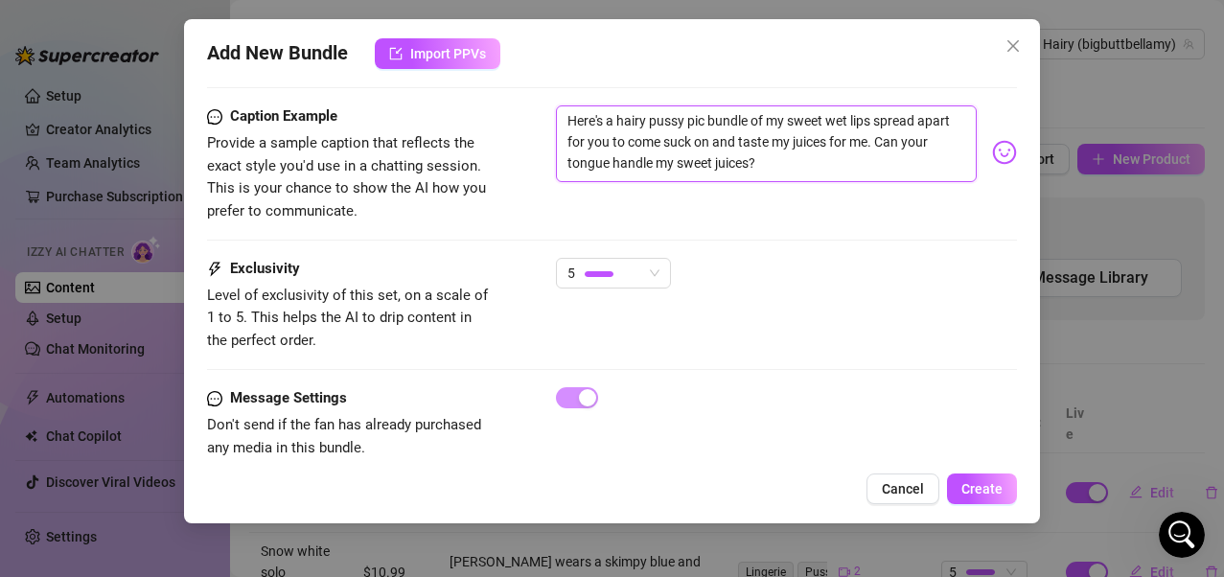
click at [911, 121] on textarea "Here's a hairy pussy pic bundle of my sweet wet lips spread apart for you to co…" at bounding box center [767, 143] width 422 height 77
click at [922, 126] on textarea "Here's a hairy pussy pic bundle of my sweet wet lips spread apart for you, Can …" at bounding box center [767, 143] width 422 height 77
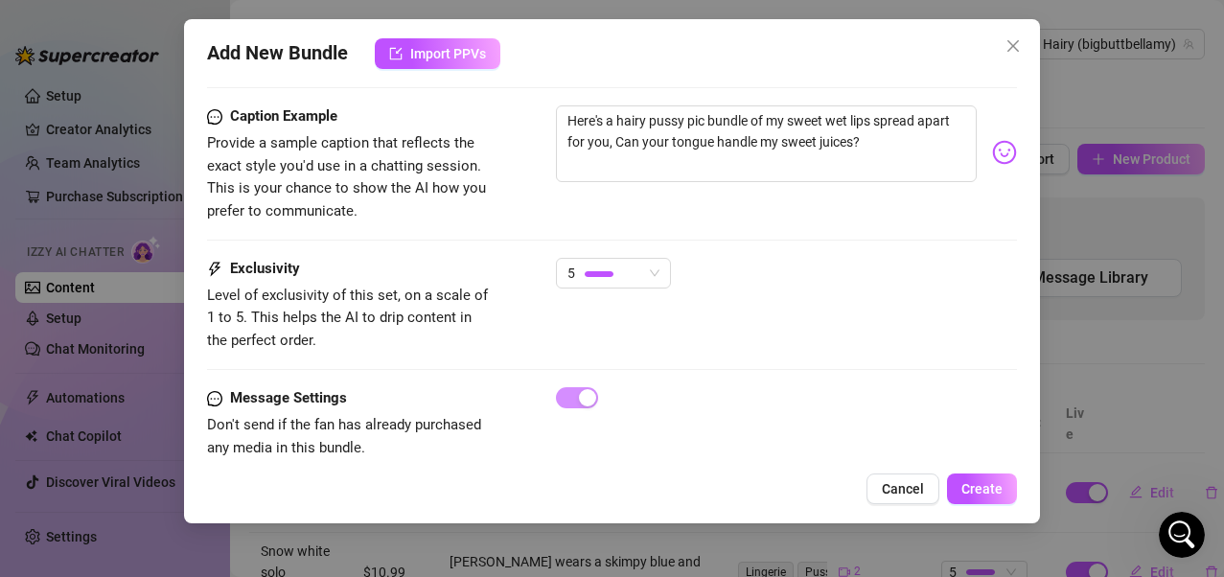
click at [992, 140] on img at bounding box center [1004, 152] width 25 height 25
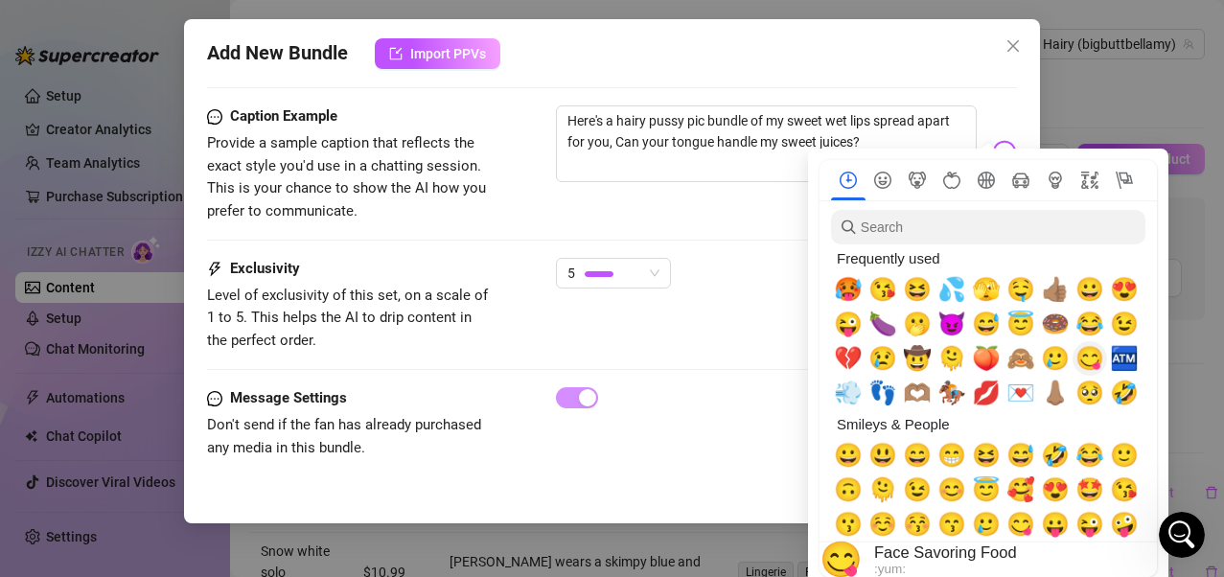
click at [1000, 361] on span "😋" at bounding box center [1090, 358] width 29 height 27
click at [710, 183] on div "Caption Example Provide a sample caption that reflects the exact style you'd us…" at bounding box center [612, 163] width 811 height 117
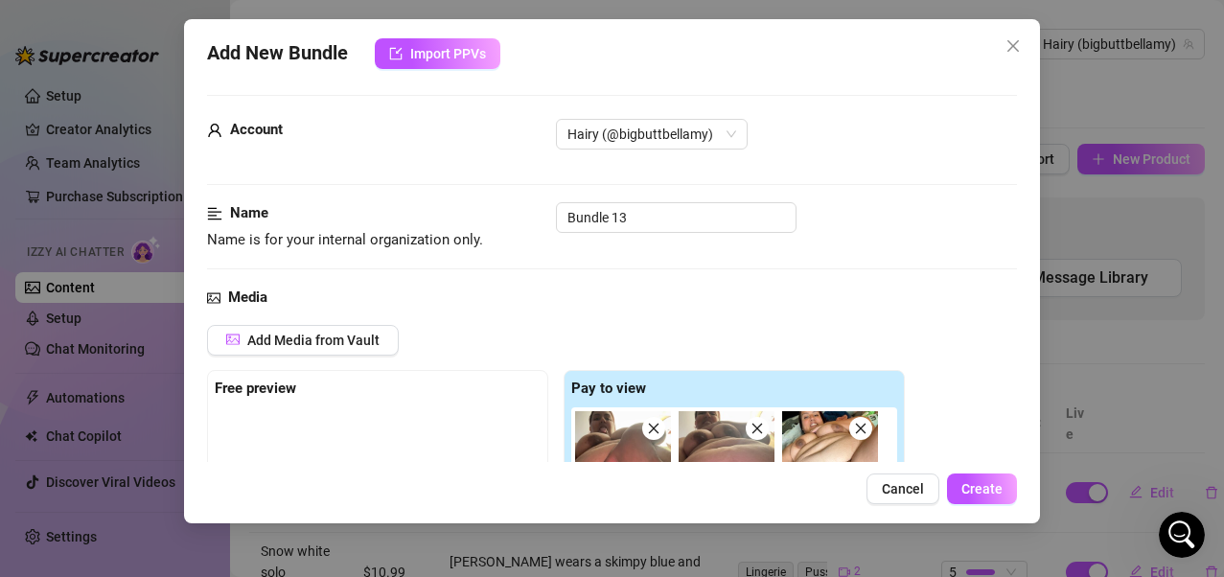
scroll to position [0, 0]
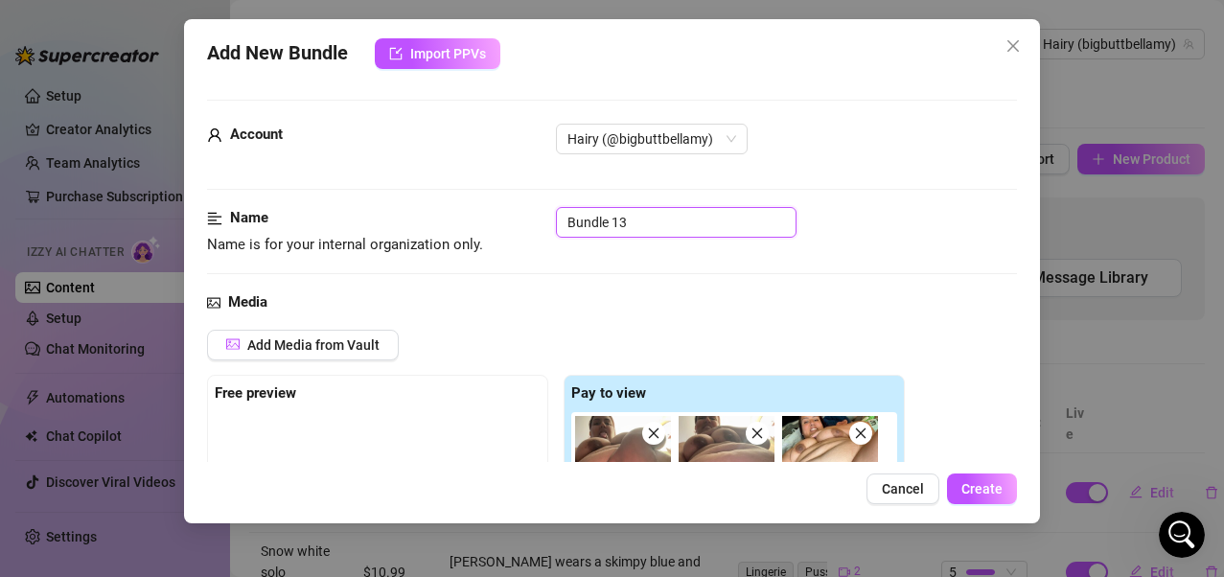
click at [677, 223] on input "Bundle 13" at bounding box center [676, 222] width 241 height 31
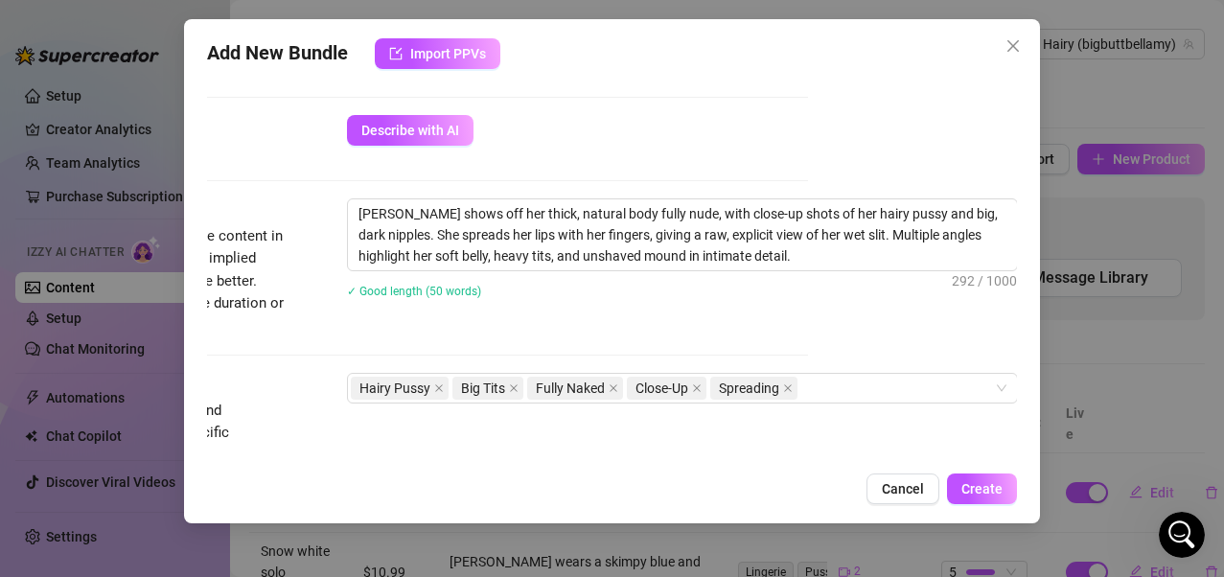
scroll to position [767, 219]
click at [987, 463] on span "Create" at bounding box center [982, 488] width 41 height 15
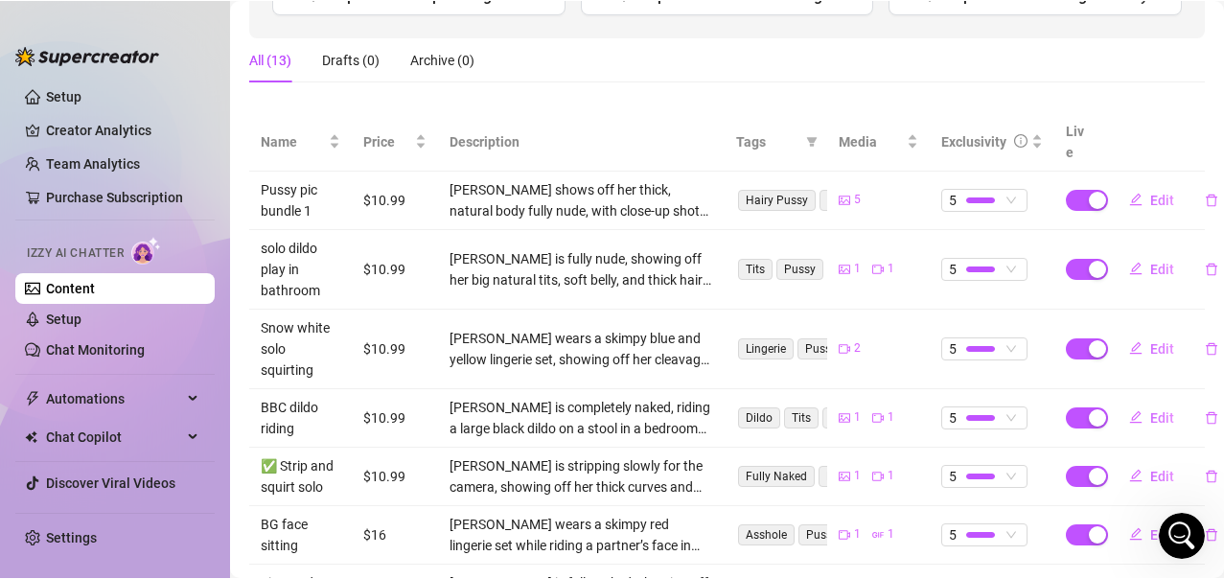
scroll to position [247, 0]
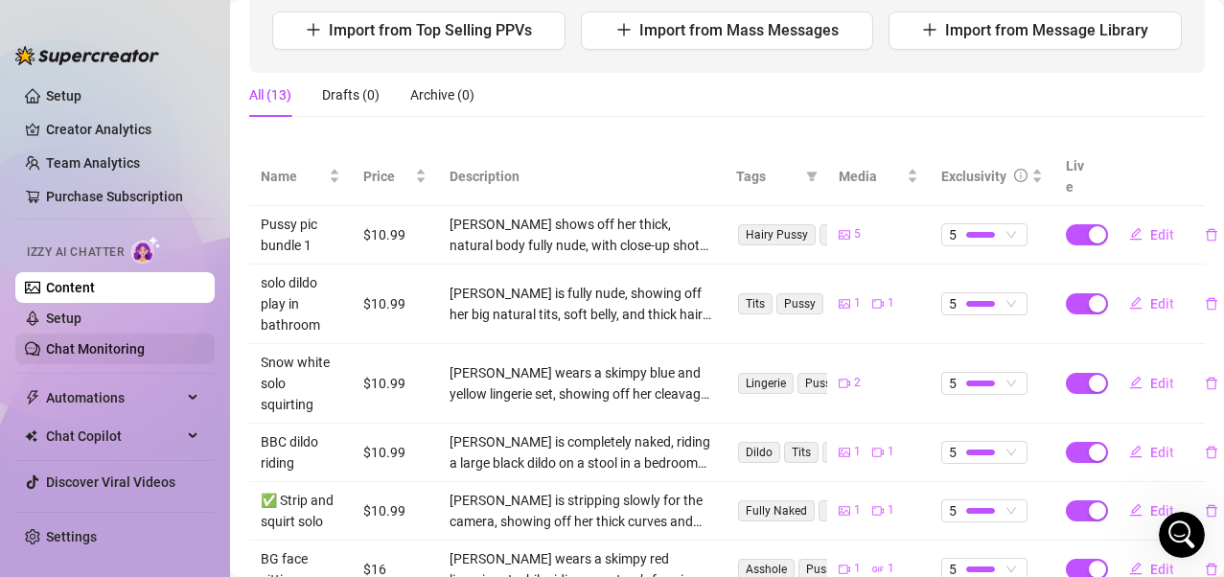
click at [62, 342] on link "Chat Monitoring" at bounding box center [95, 348] width 99 height 15
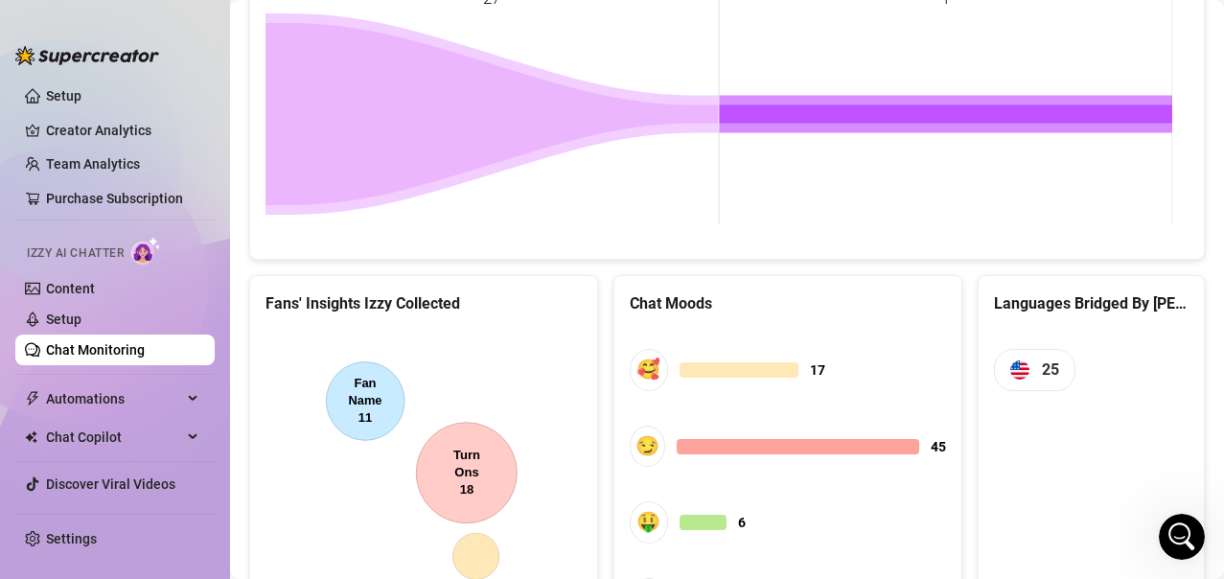
scroll to position [1059, 0]
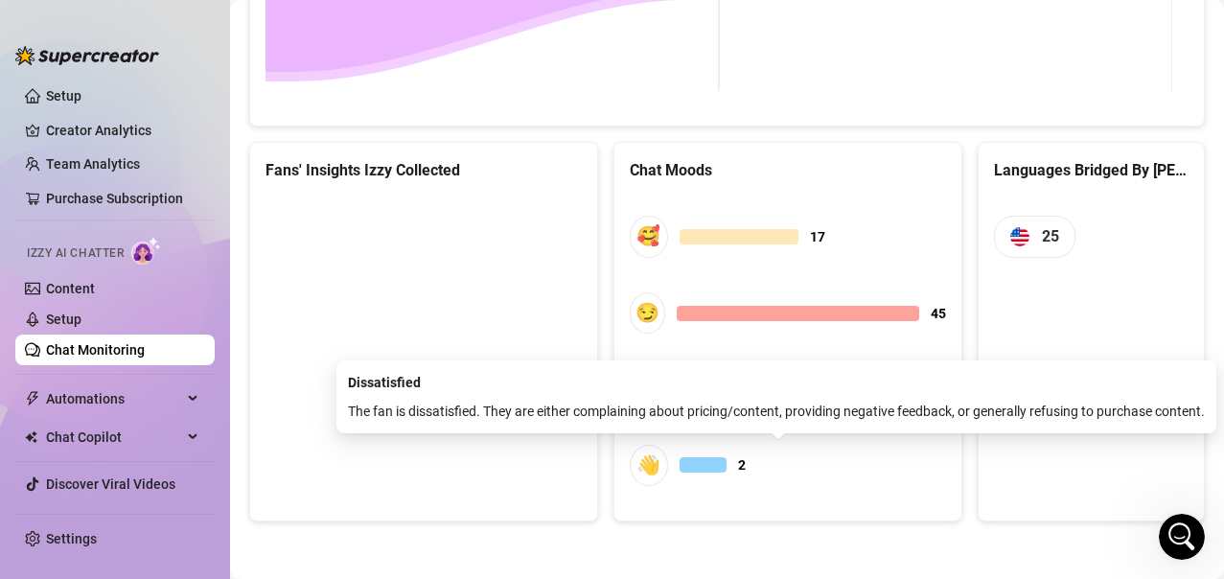
scroll to position [4678, 0]
